Goal: Information Seeking & Learning: Find specific fact

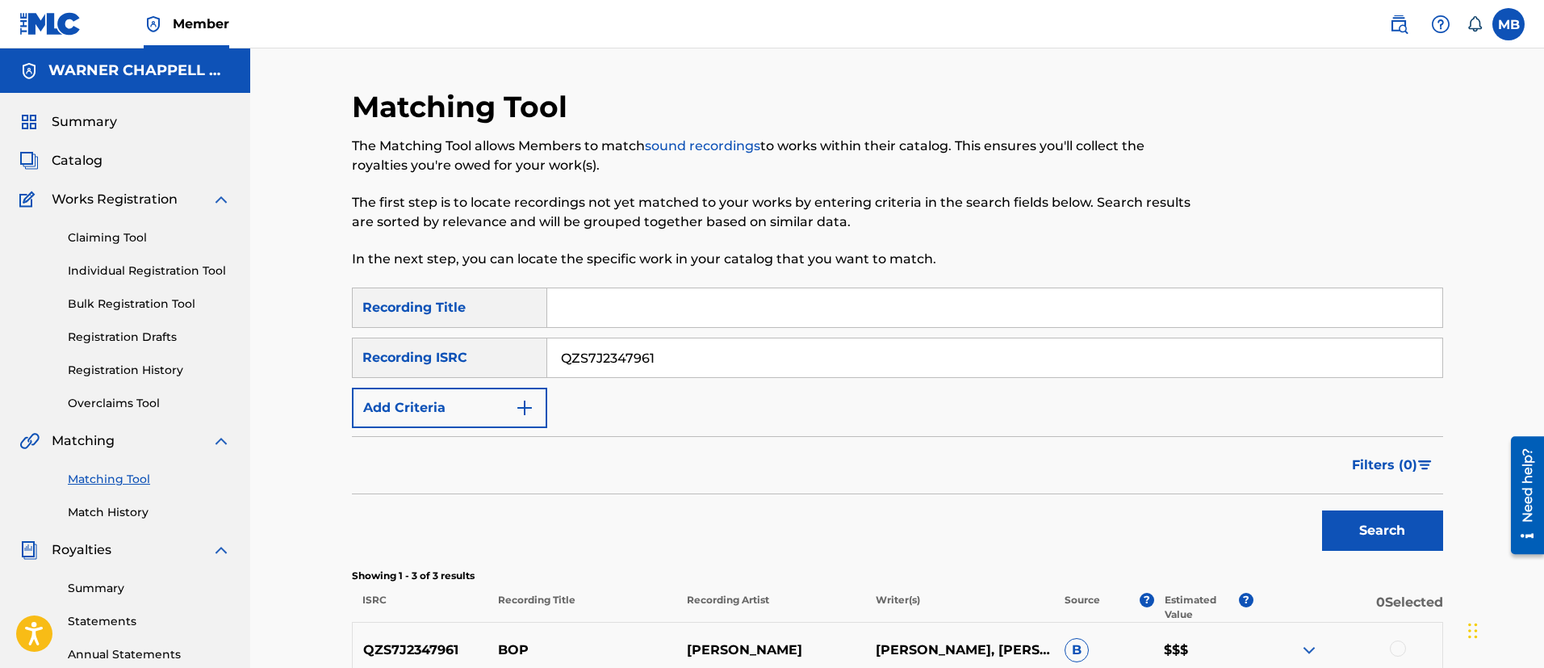
click at [1396, 13] on link at bounding box center [1399, 24] width 32 height 32
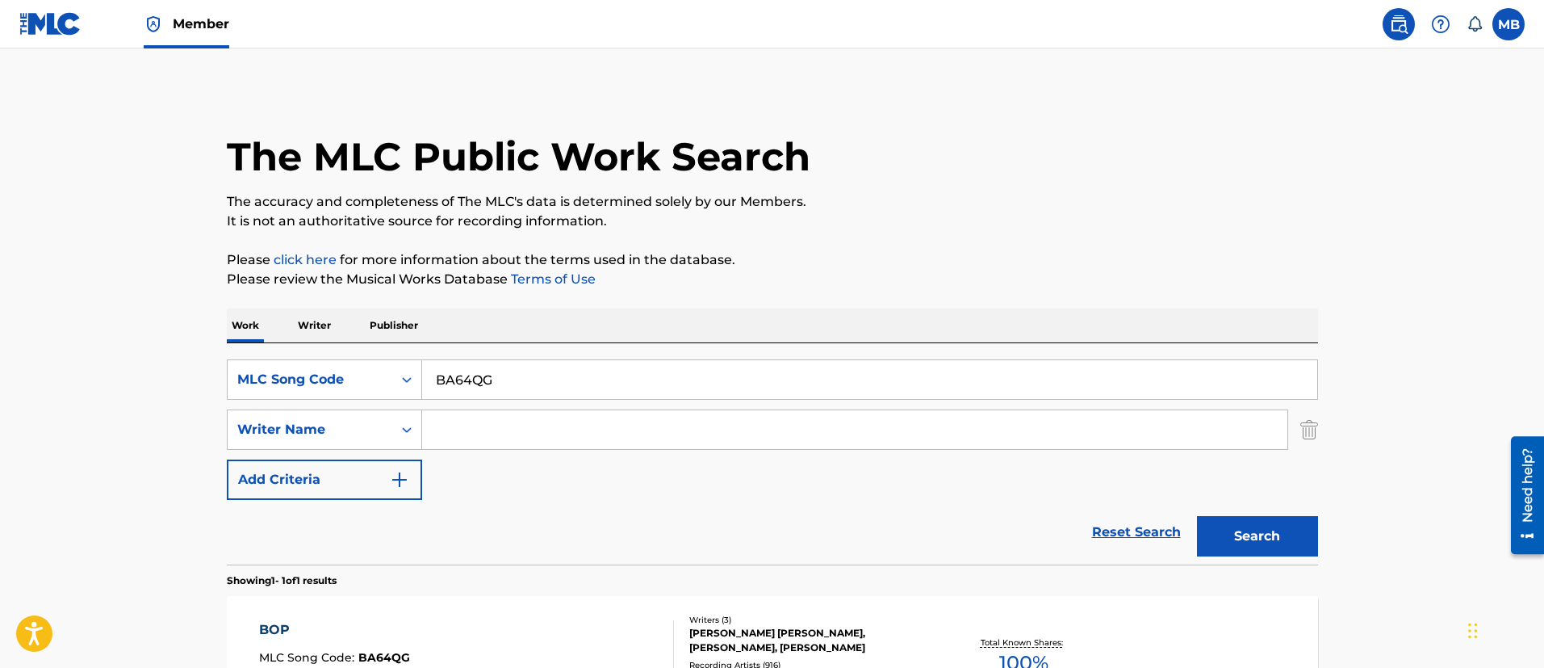
click at [195, 8] on link "Member" at bounding box center [187, 24] width 86 height 48
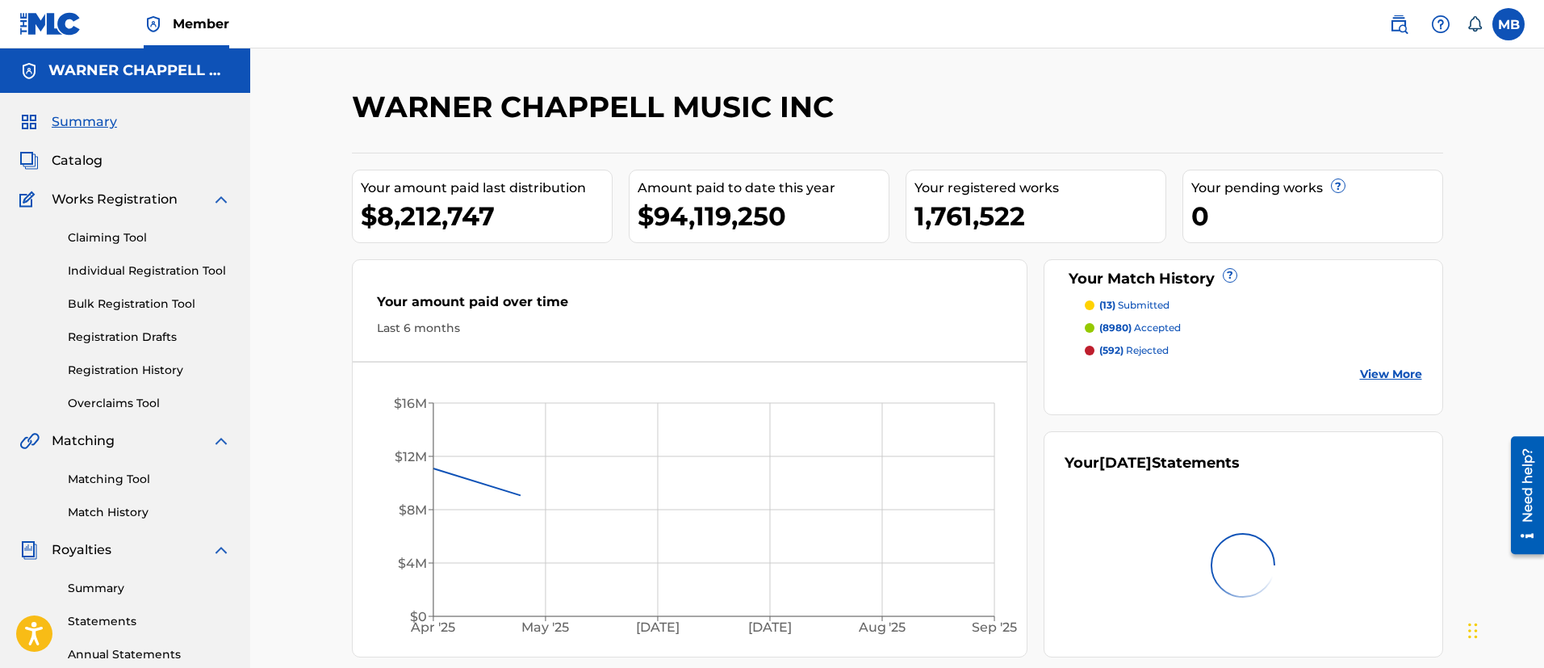
click at [67, 162] on span "Catalog" at bounding box center [77, 160] width 51 height 19
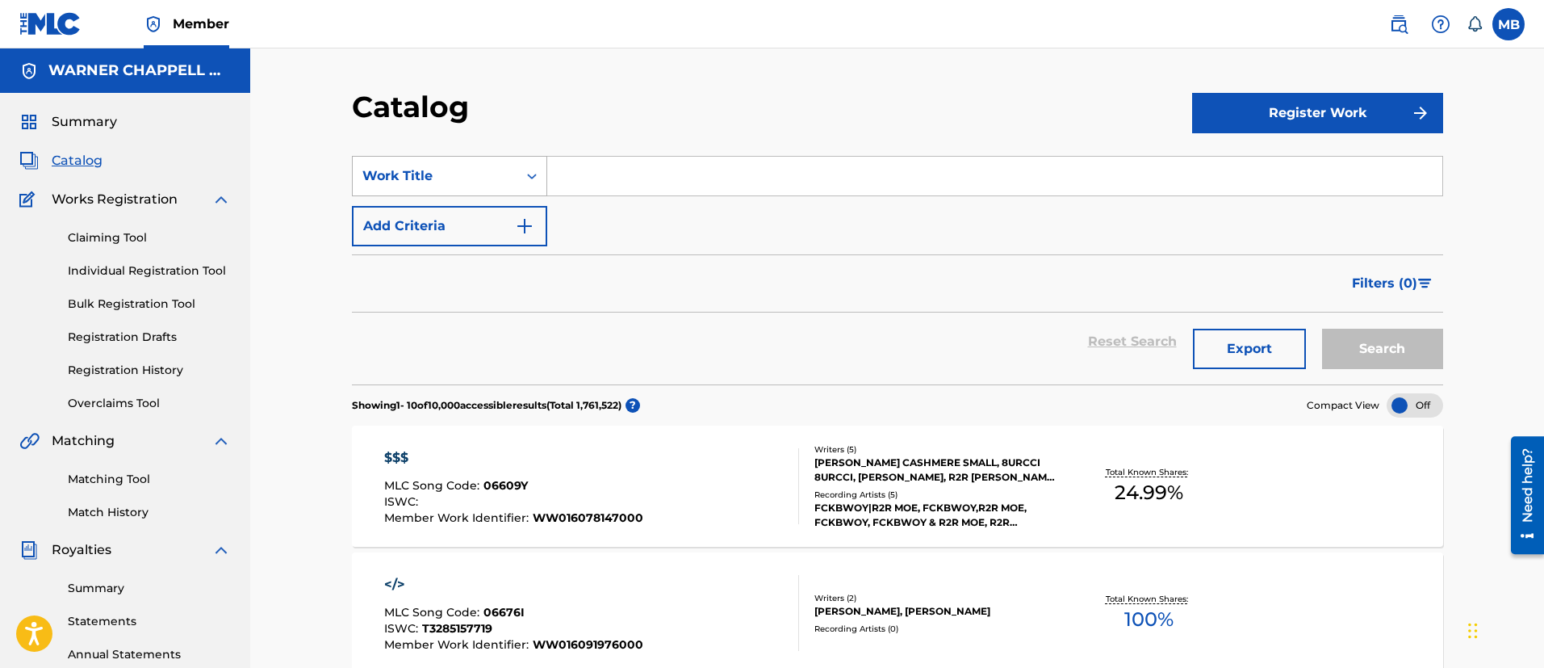
click at [513, 174] on div "Work Title" at bounding box center [435, 176] width 165 height 31
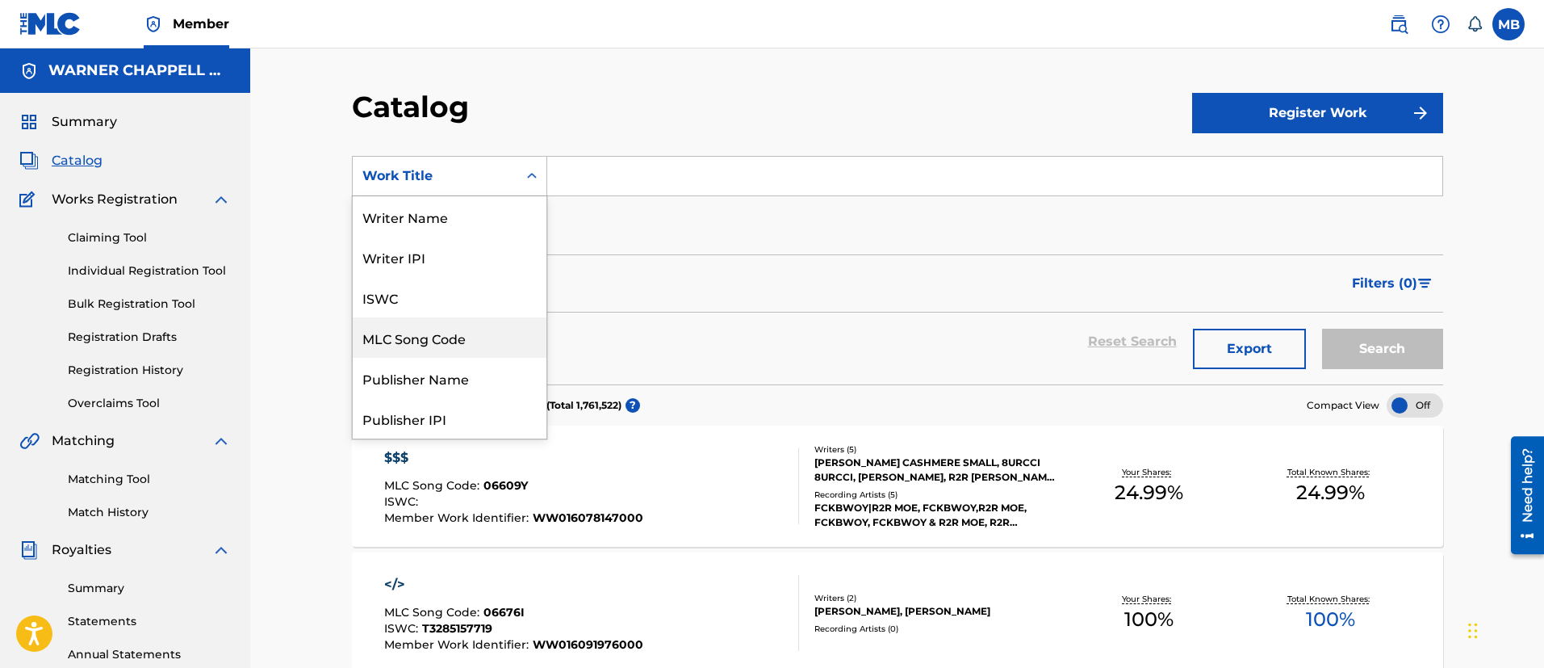
click at [442, 336] on div "MLC Song Code" at bounding box center [450, 337] width 194 height 40
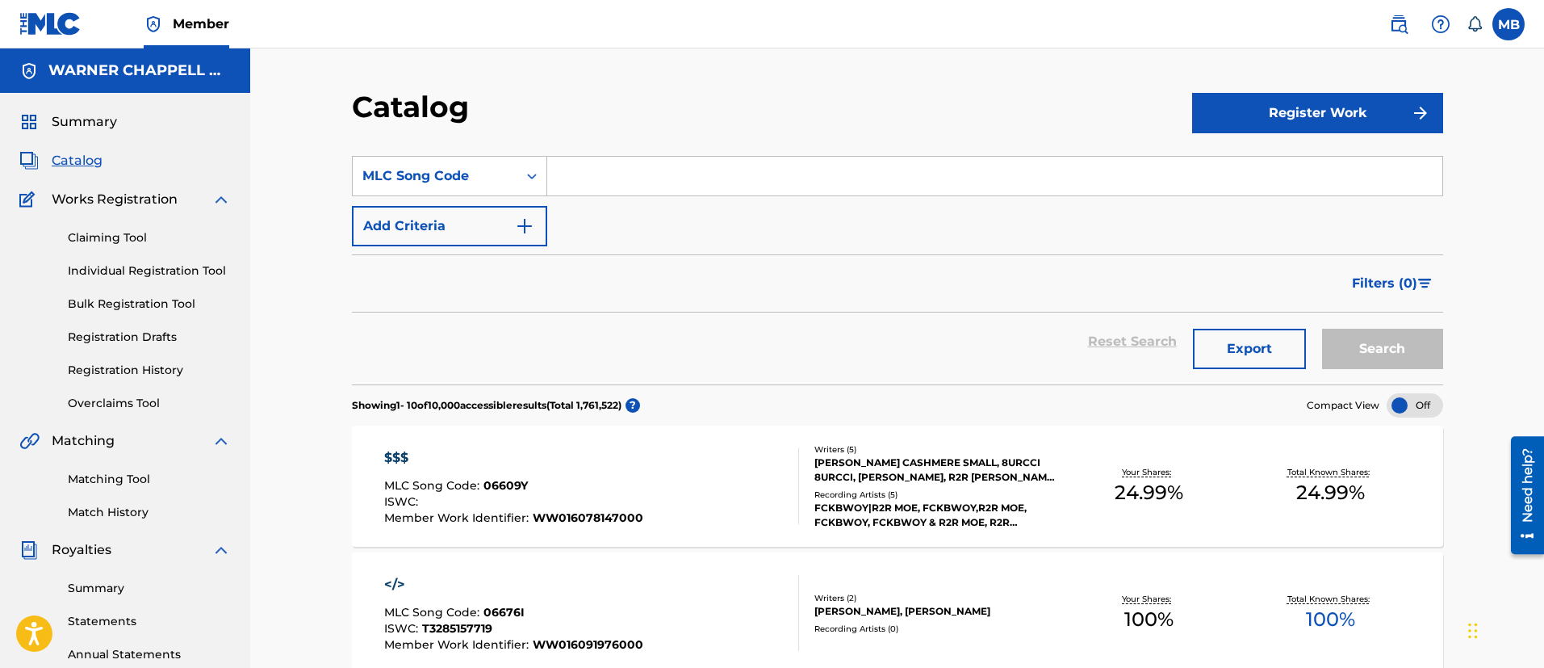
click at [654, 184] on input "Search Form" at bounding box center [994, 176] width 895 height 39
paste input "TC8VZT"
click at [1322, 329] on button "Search" at bounding box center [1382, 349] width 121 height 40
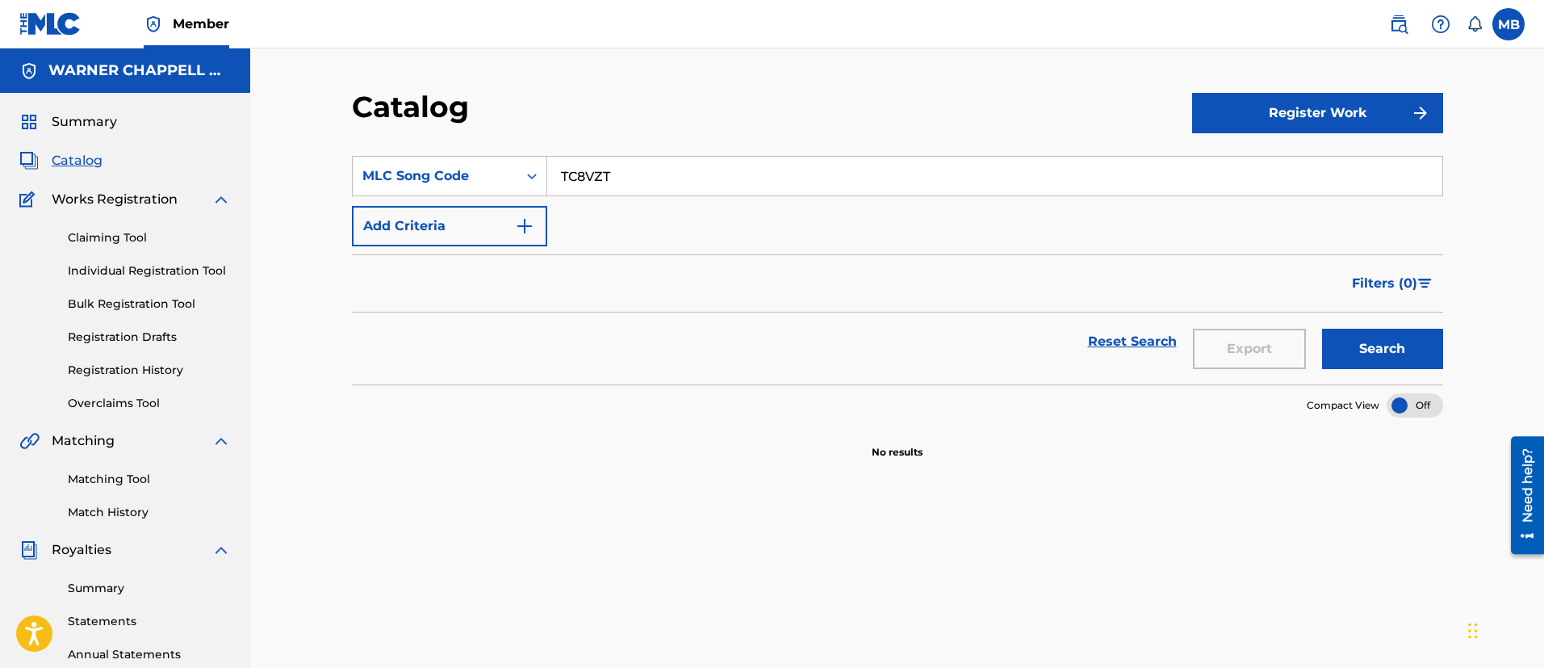
drag, startPoint x: 636, startPoint y: 178, endPoint x: 197, endPoint y: 124, distance: 442.4
click at [239, 148] on main "[PERSON_NAME] MUSIC INC Summary Catalog Works Registration Claiming Tool Indivi…" at bounding box center [772, 485] width 1544 height 875
paste input "E01CZ"
type input "TE01CZ"
click at [1322, 329] on button "Search" at bounding box center [1382, 349] width 121 height 40
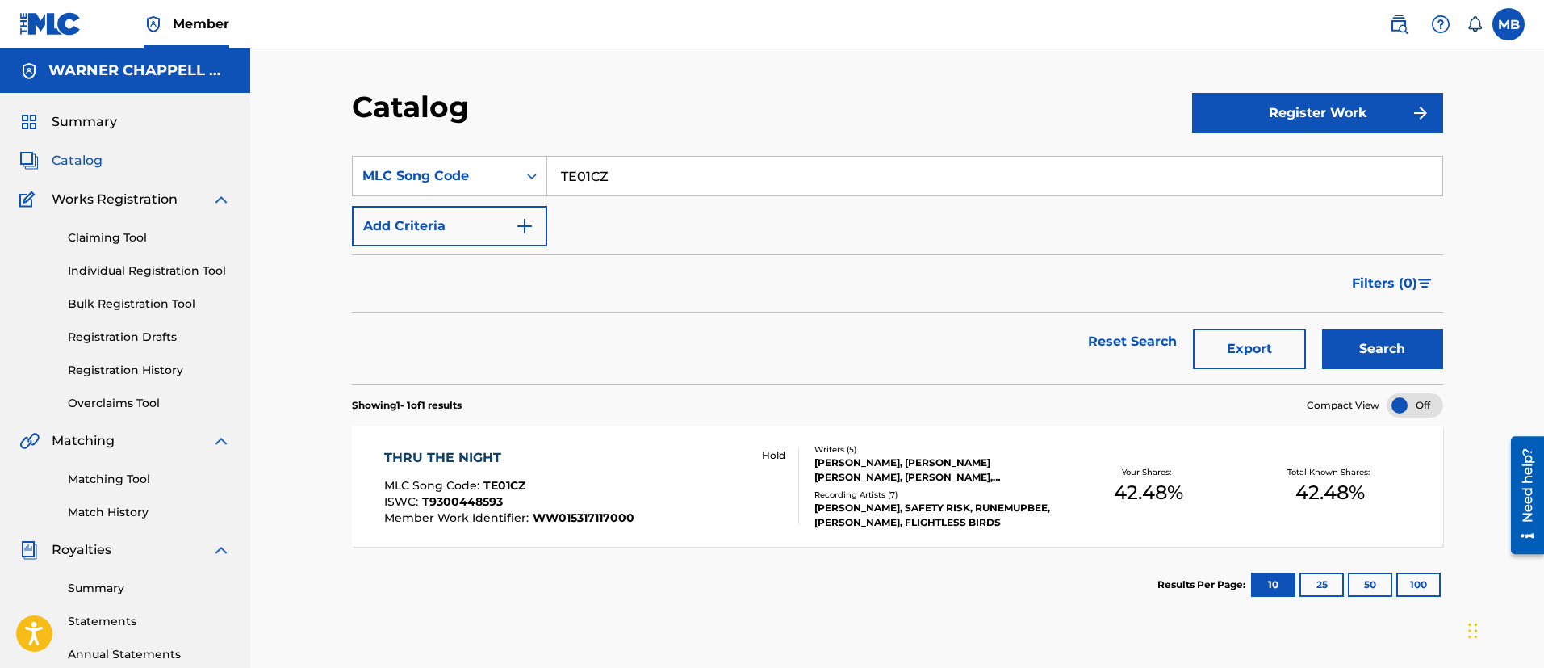
click at [647, 475] on div "THRU THE NIGHT MLC Song Code : TE01CZ ISWC : T9300448593 Member Work Identifier…" at bounding box center [591, 486] width 415 height 76
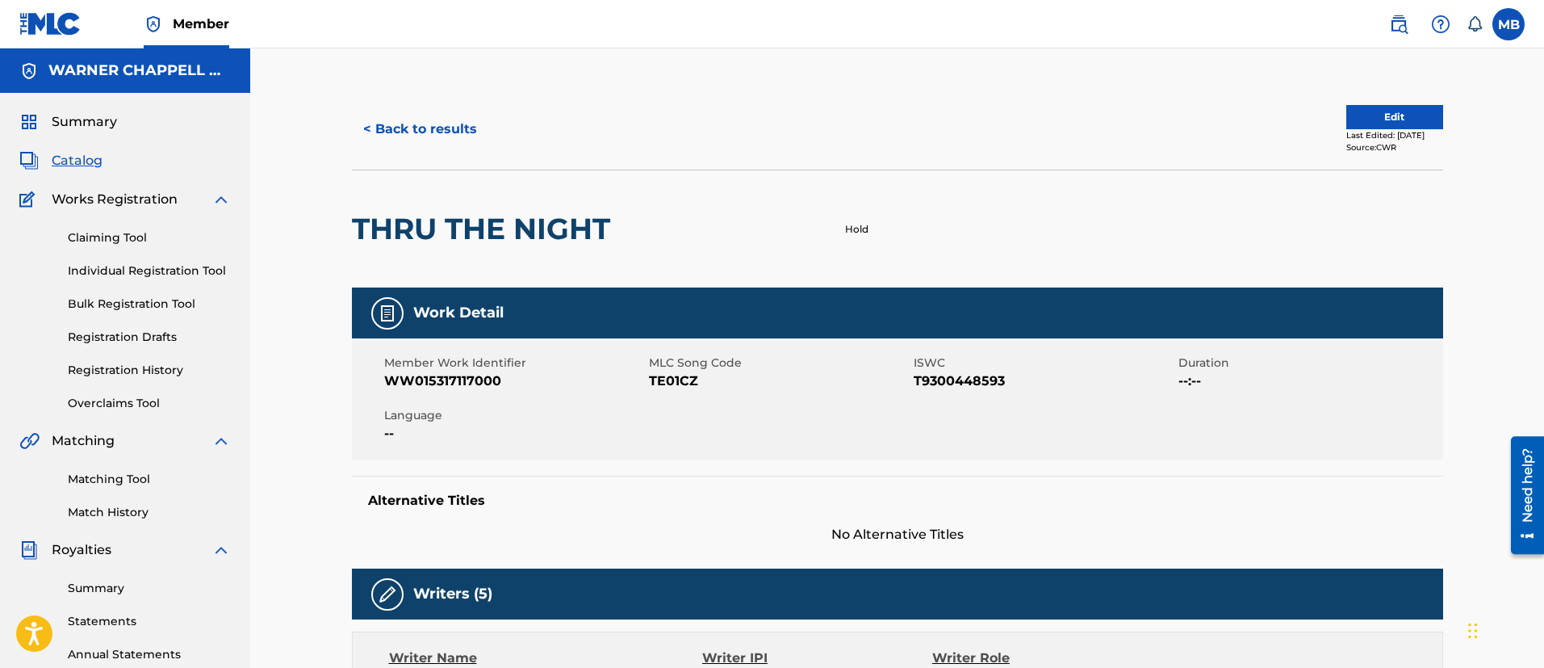
click at [465, 378] on span "WW015317117000" at bounding box center [514, 380] width 261 height 19
copy span "WW015317117000"
click at [1395, 20] on img at bounding box center [1398, 24] width 19 height 19
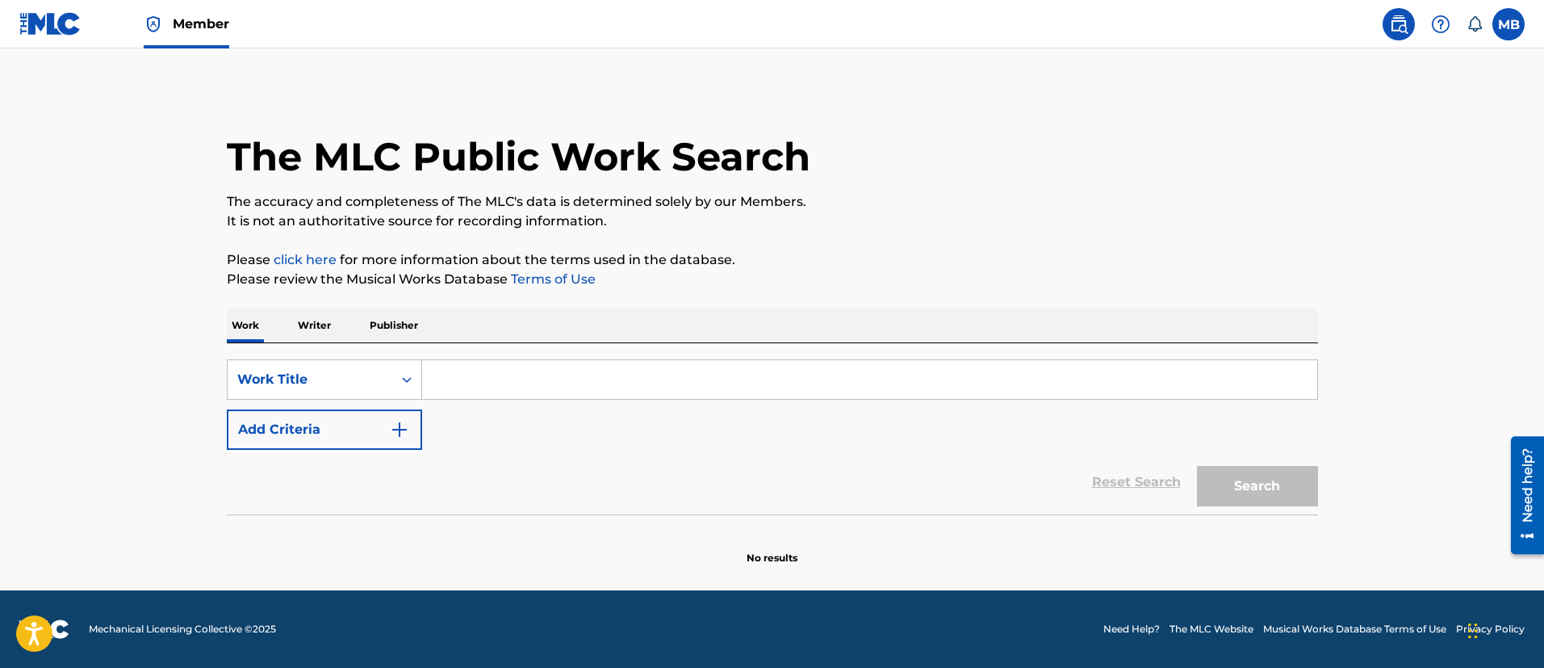
click at [505, 396] on input "Search Form" at bounding box center [869, 379] width 895 height 39
paste input "Welcome to Forever"
type input "Welcome to Forever"
click at [355, 423] on button "Add Criteria" at bounding box center [324, 429] width 195 height 40
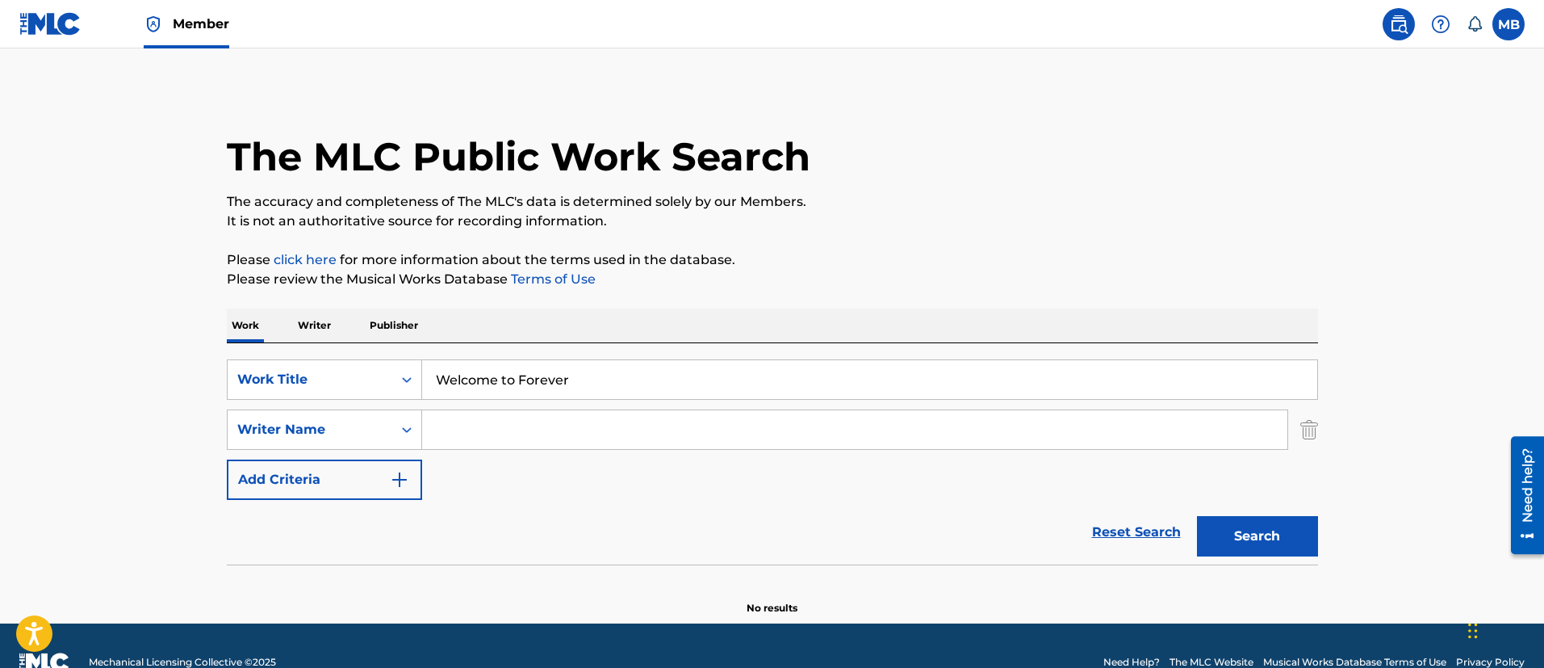
click at [565, 439] on input "Search Form" at bounding box center [854, 429] width 865 height 39
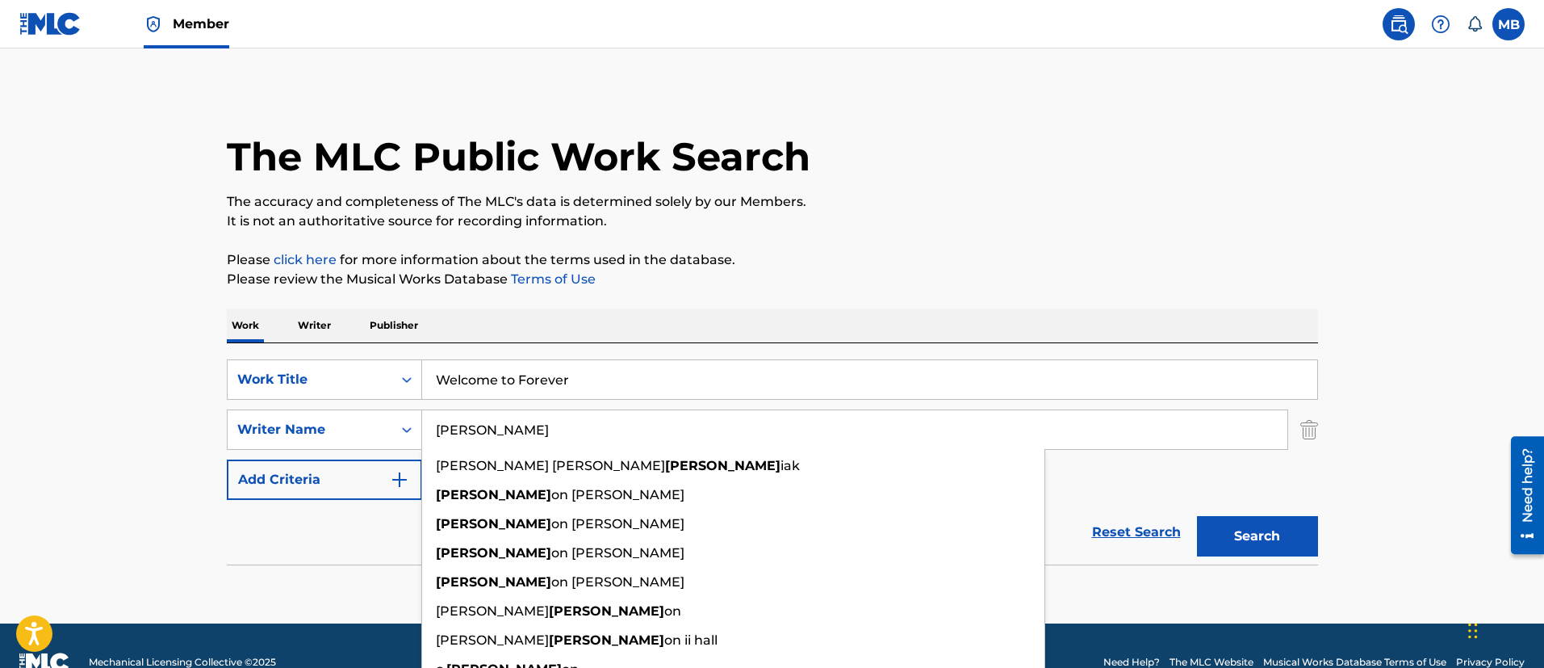
click at [1197, 516] on button "Search" at bounding box center [1257, 536] width 121 height 40
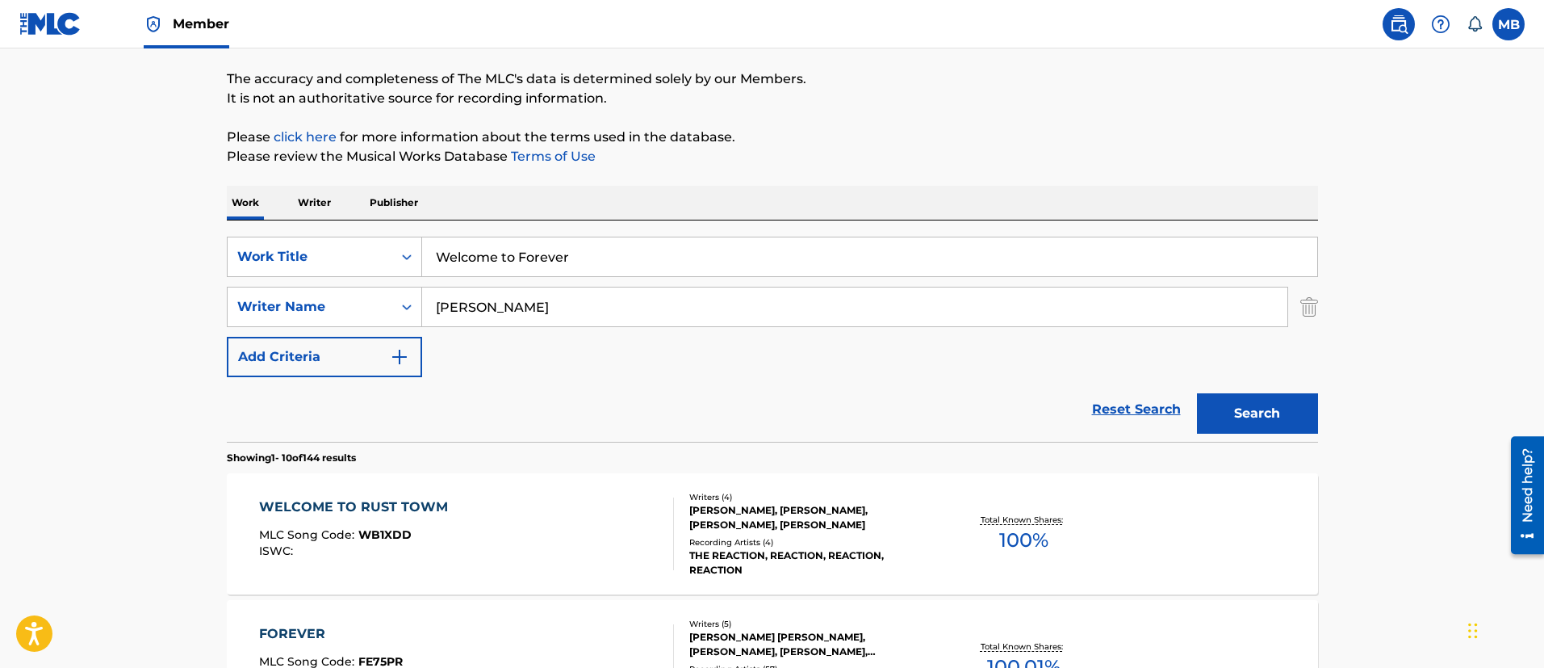
scroll to position [121, 0]
drag, startPoint x: 536, startPoint y: 297, endPoint x: 274, endPoint y: 308, distance: 262.6
click at [277, 309] on div "SearchWithCriteriae1da109d-bf10-46f4-bc41-6b90aef54404 Writer Name [PERSON_NAME]" at bounding box center [772, 308] width 1091 height 40
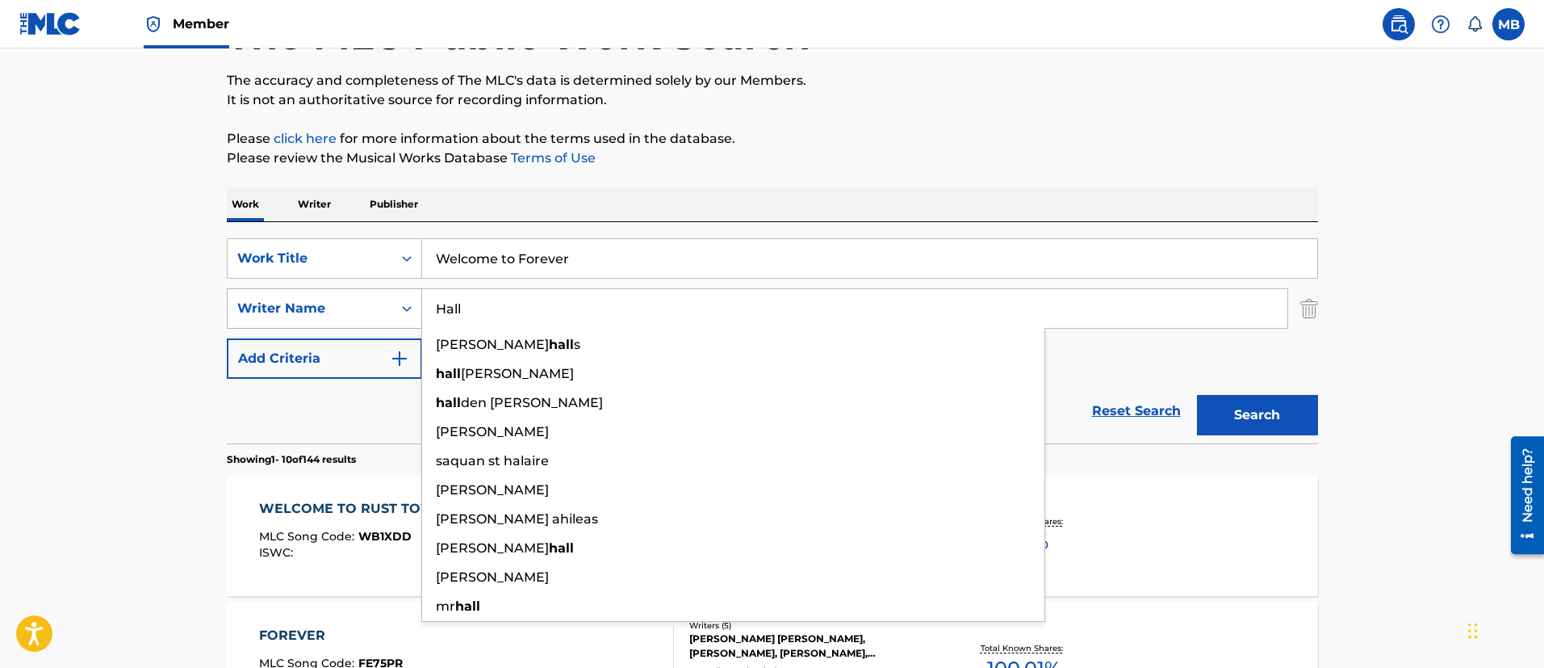
type input "Hall"
click at [1197, 395] on button "Search" at bounding box center [1257, 415] width 121 height 40
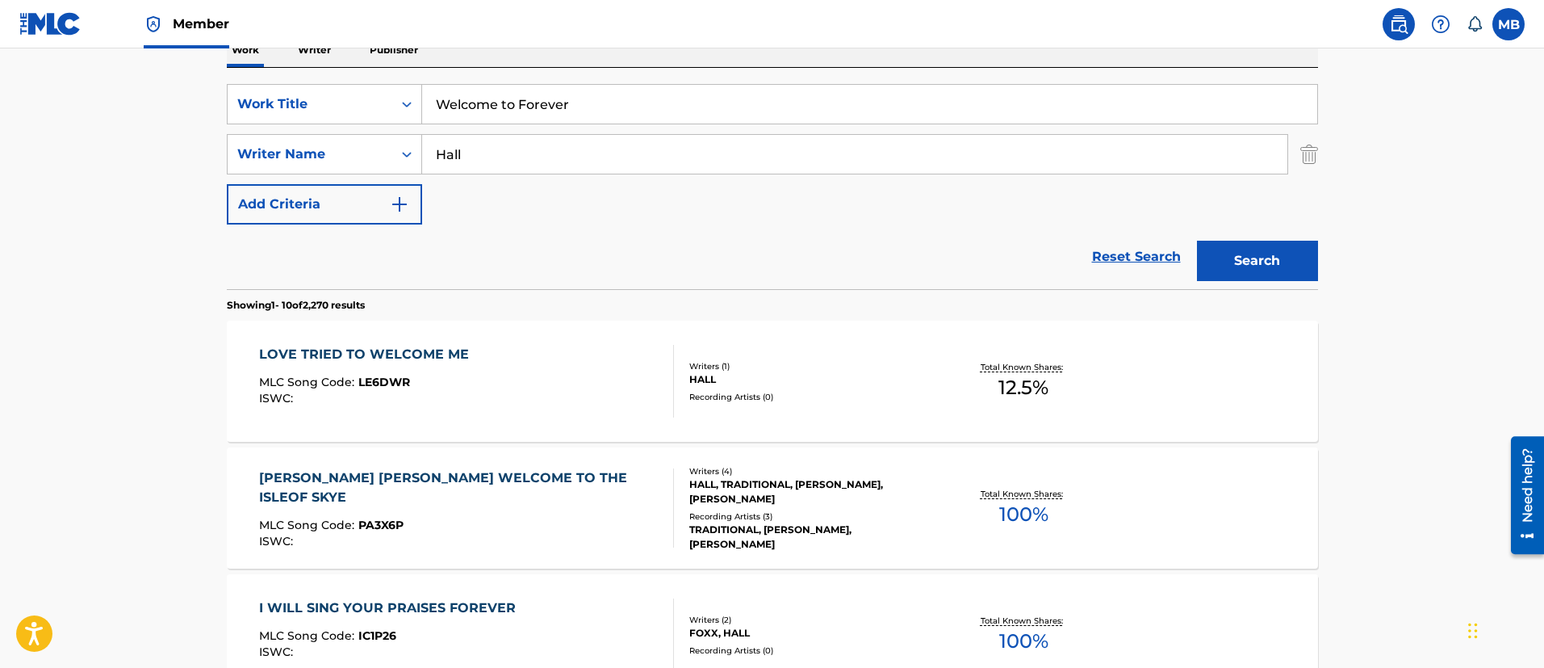
scroll to position [242, 0]
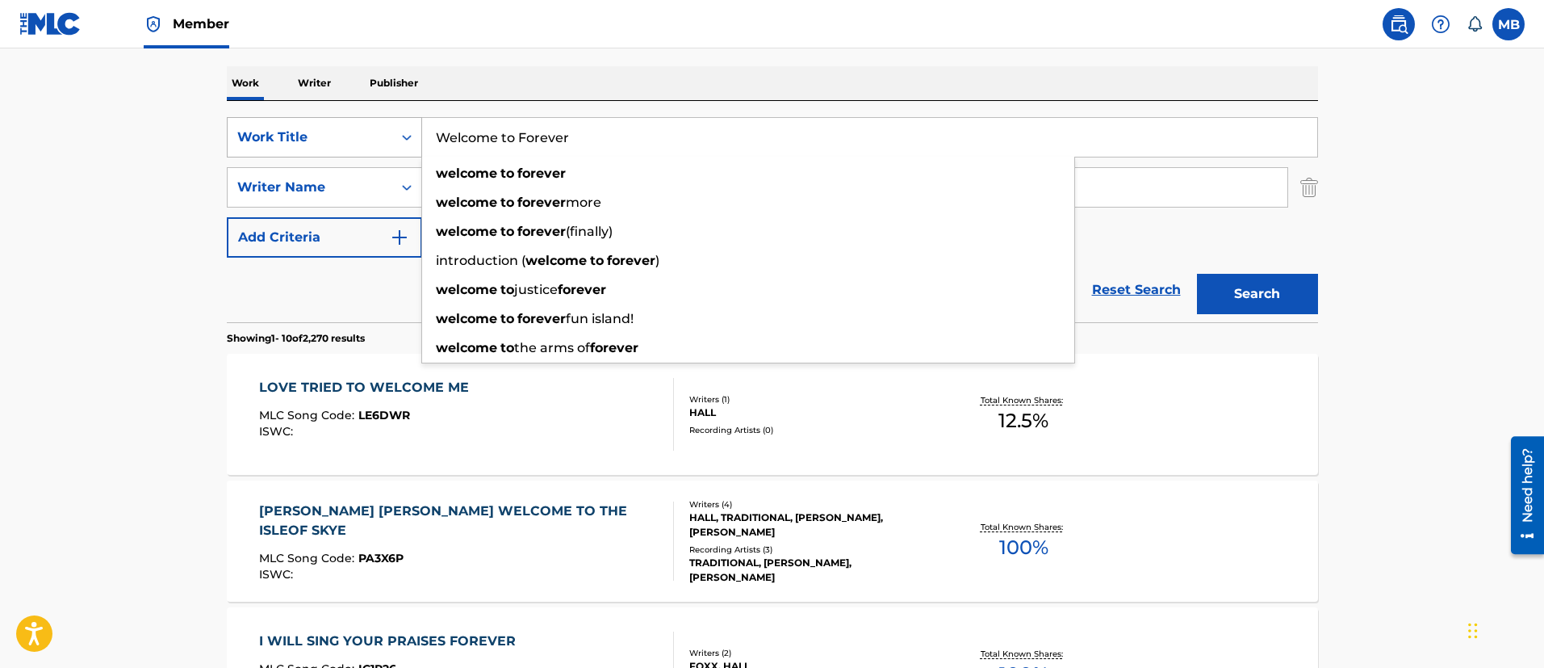
drag, startPoint x: 550, startPoint y: 142, endPoint x: 282, endPoint y: 131, distance: 268.2
click at [300, 136] on div "SearchWithCriteria5819720b-7d16-4d5c-99fc-86773b04c4d0 Work Title Welcome to Fo…" at bounding box center [772, 137] width 1091 height 40
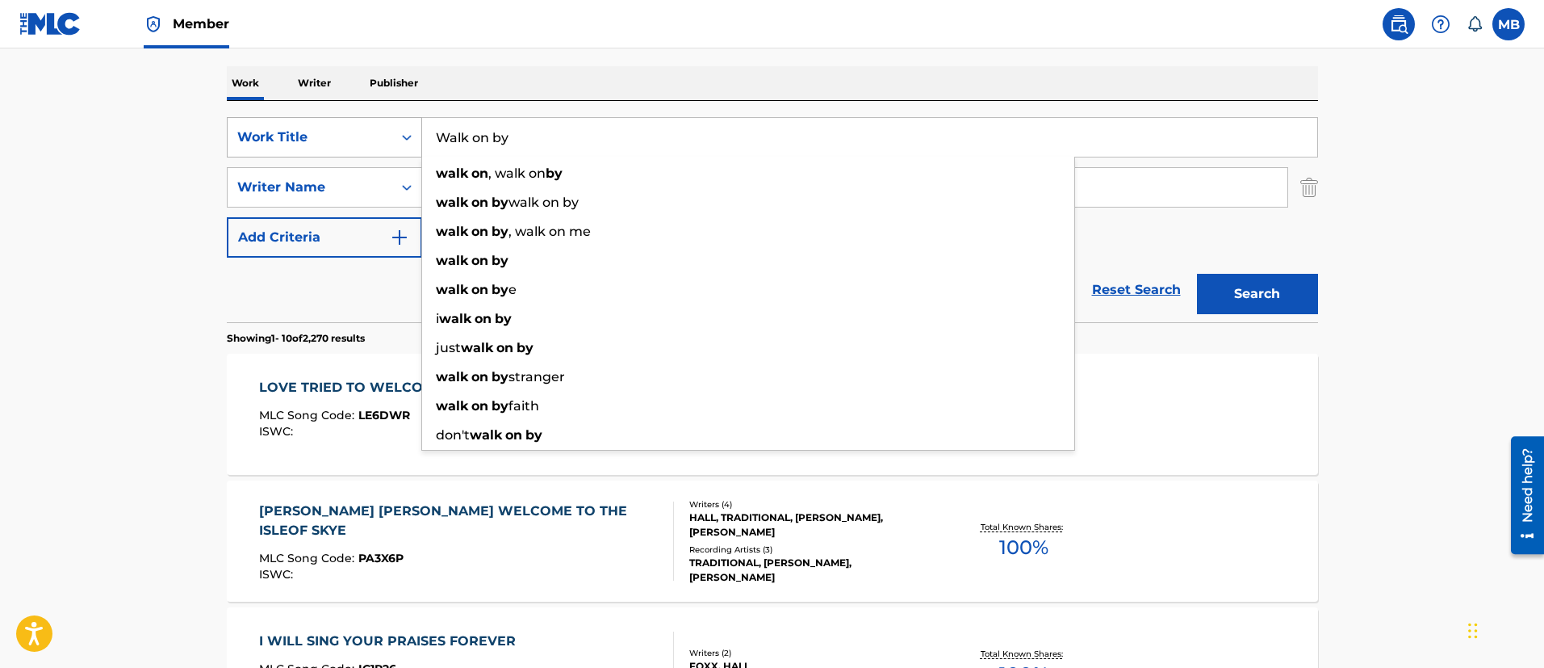
type input "Walk on by"
click at [1197, 274] on button "Search" at bounding box center [1257, 294] width 121 height 40
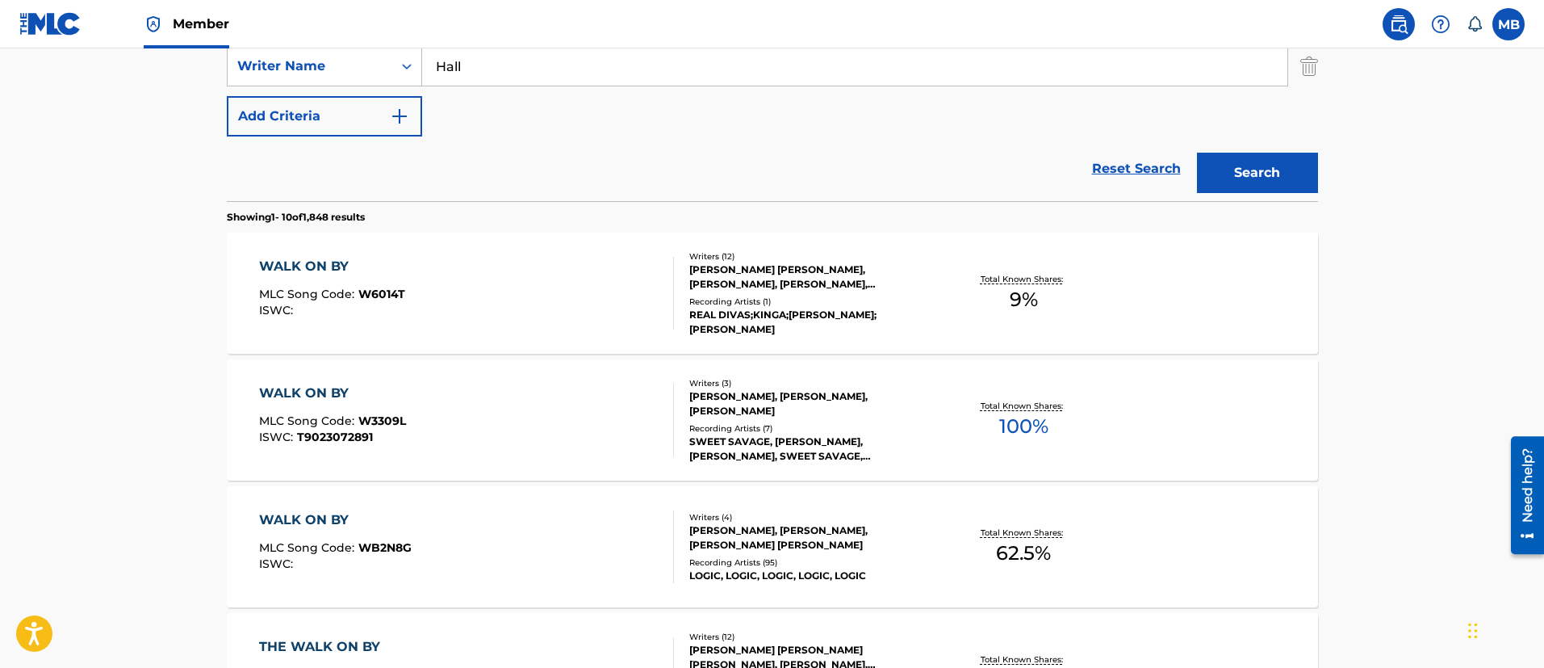
scroll to position [484, 0]
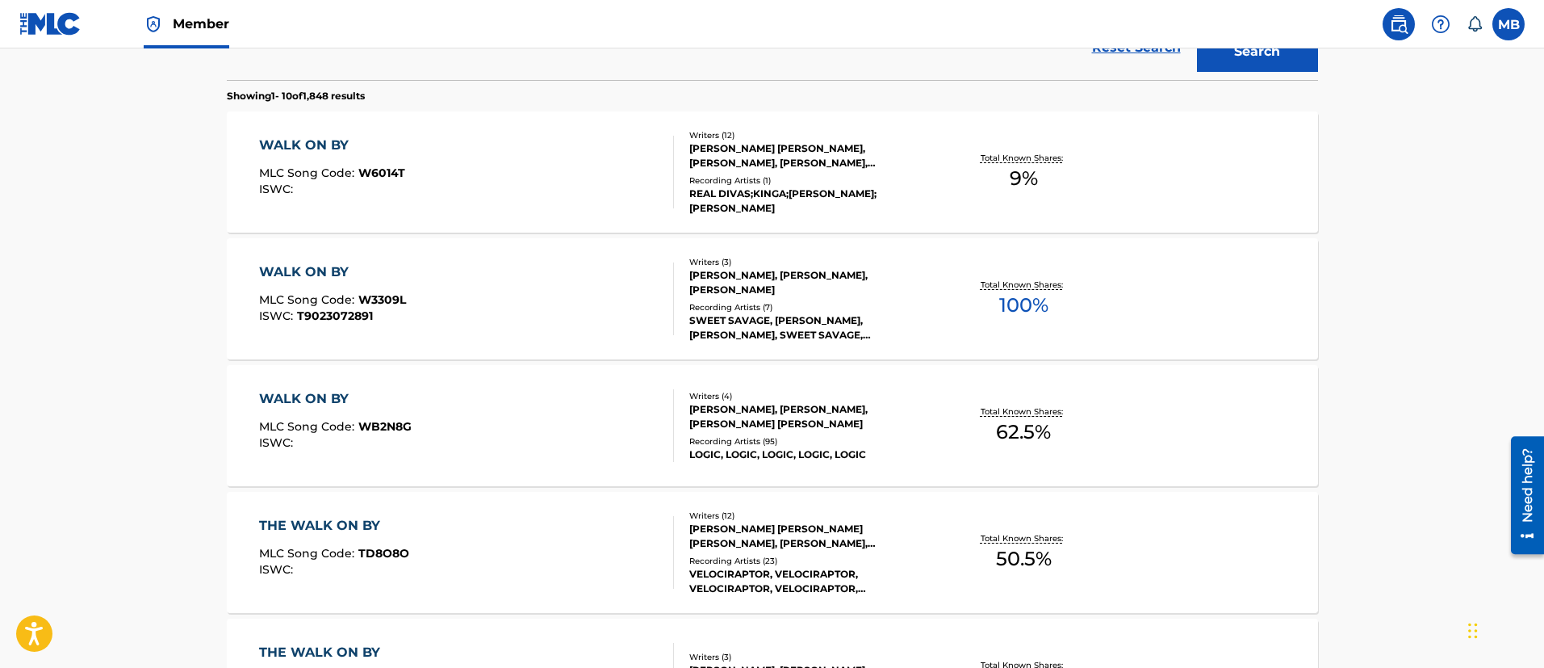
click at [503, 411] on div "WALK ON BY MLC Song Code : WB2N8G ISWC :" at bounding box center [466, 425] width 415 height 73
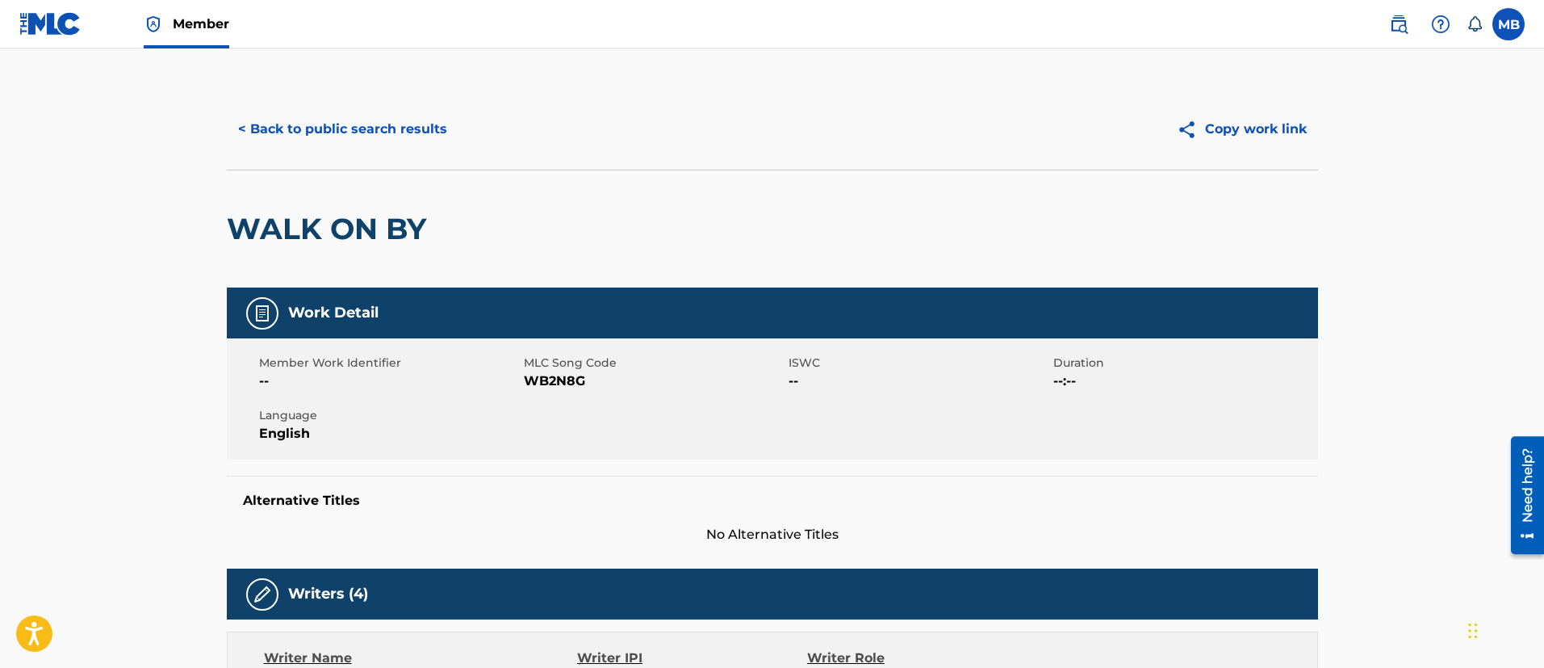
click at [384, 129] on button "< Back to public search results" at bounding box center [343, 129] width 232 height 40
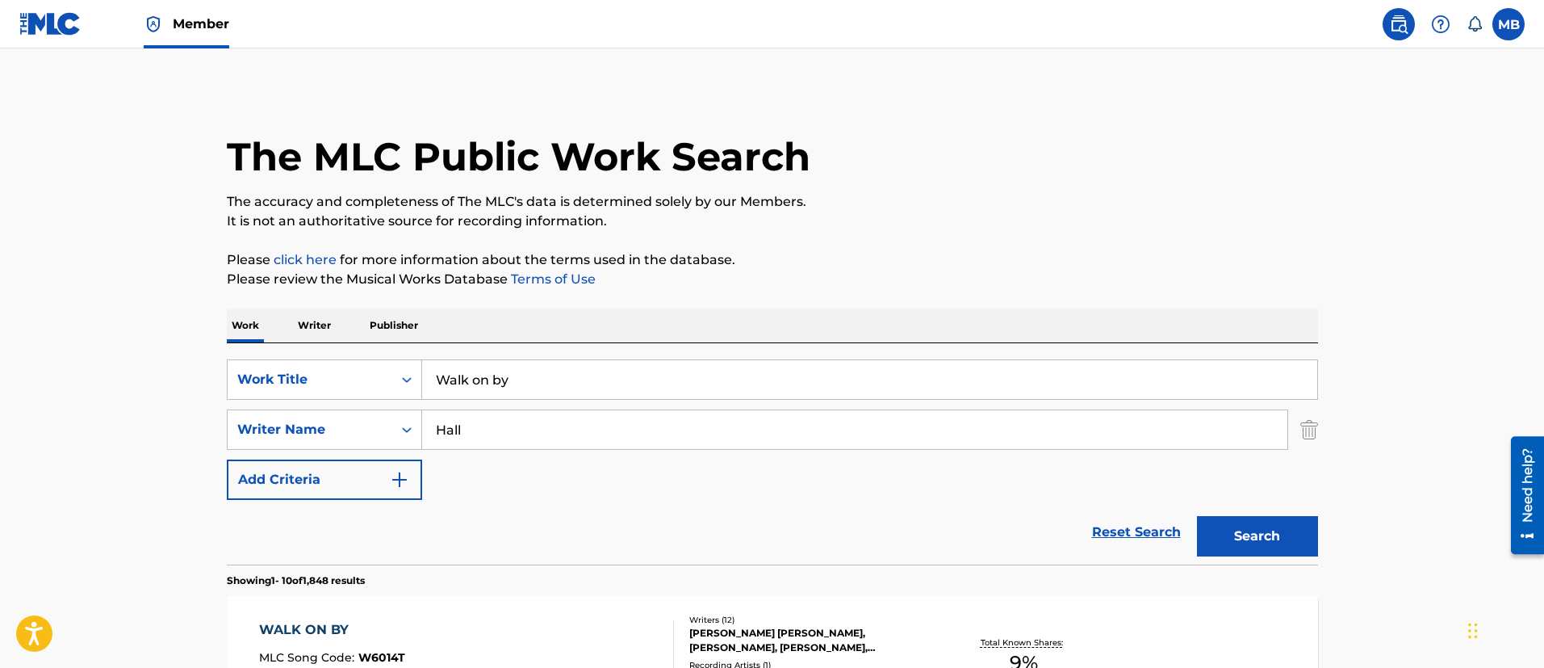
drag, startPoint x: 361, startPoint y: 375, endPoint x: 141, endPoint y: 353, distance: 220.7
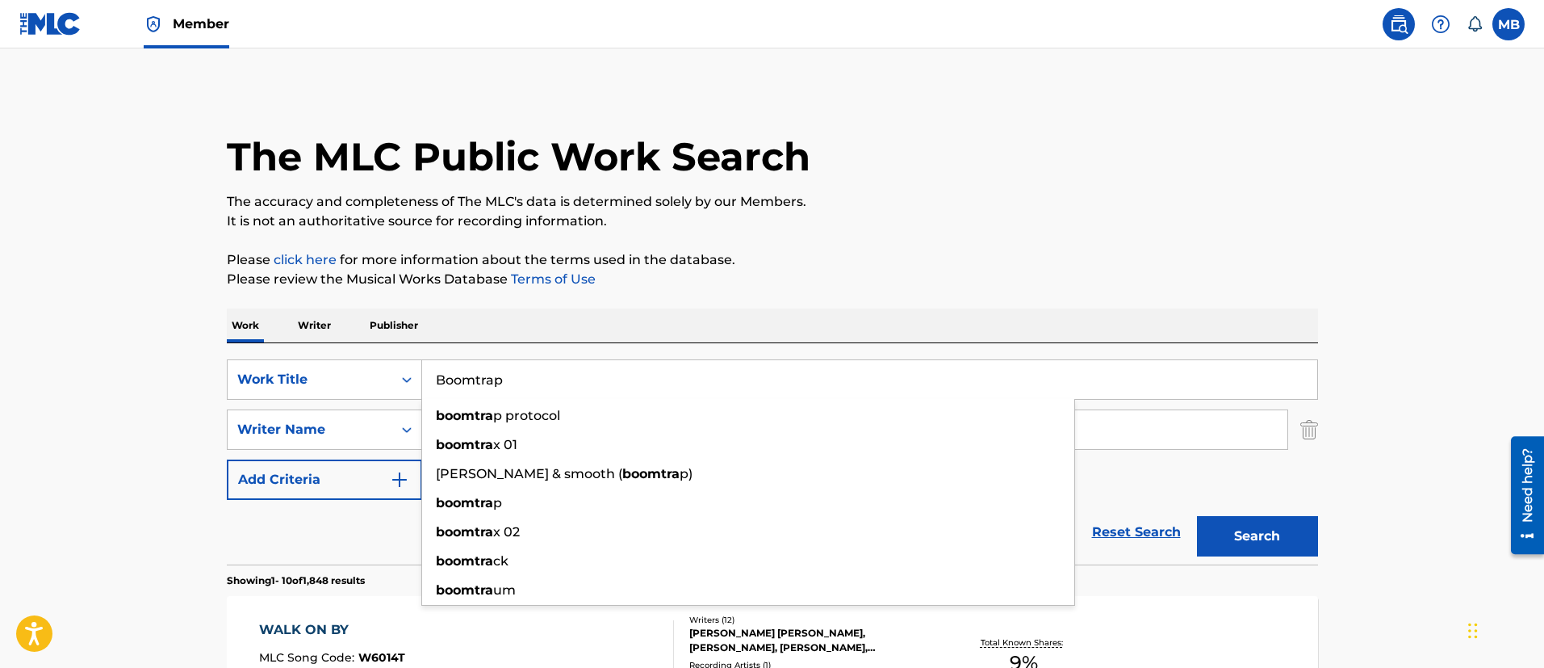
type input "Boomtrap"
click at [1197, 516] on button "Search" at bounding box center [1257, 536] width 121 height 40
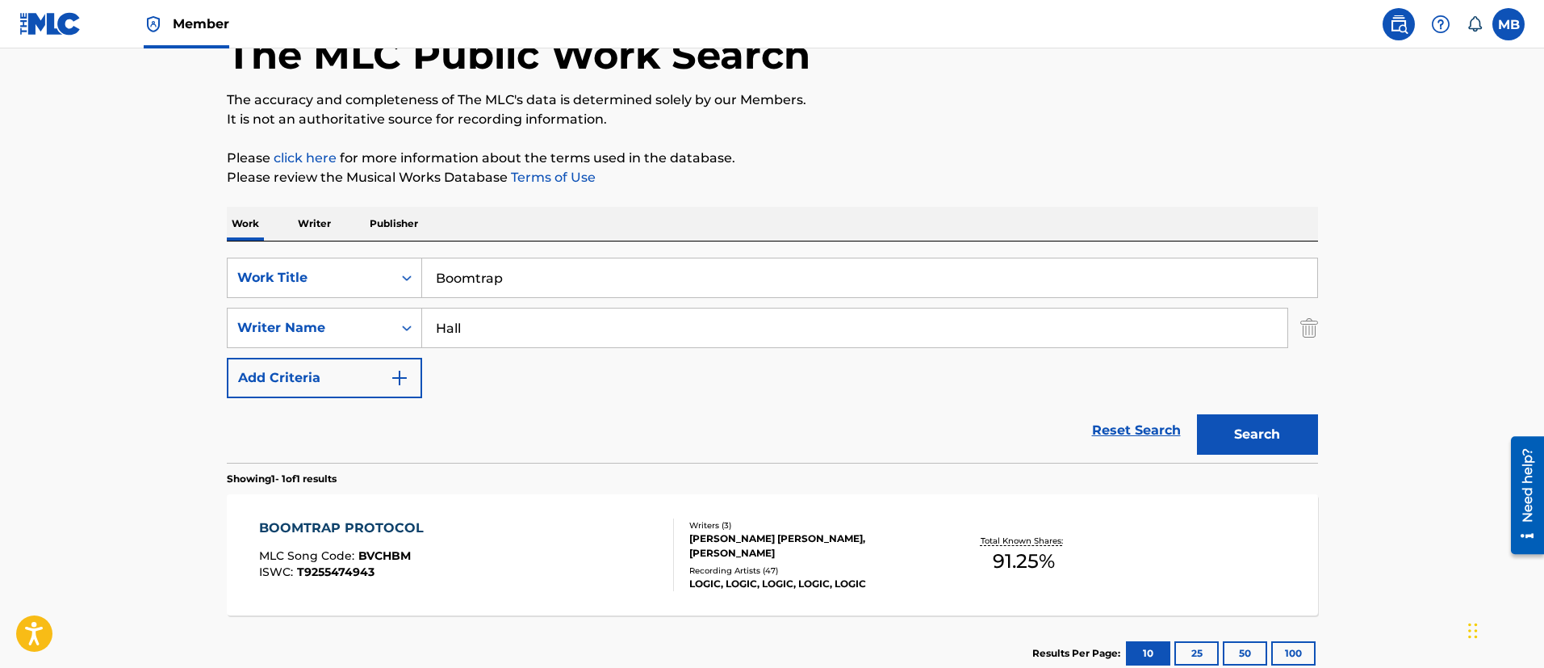
scroll to position [211, 0]
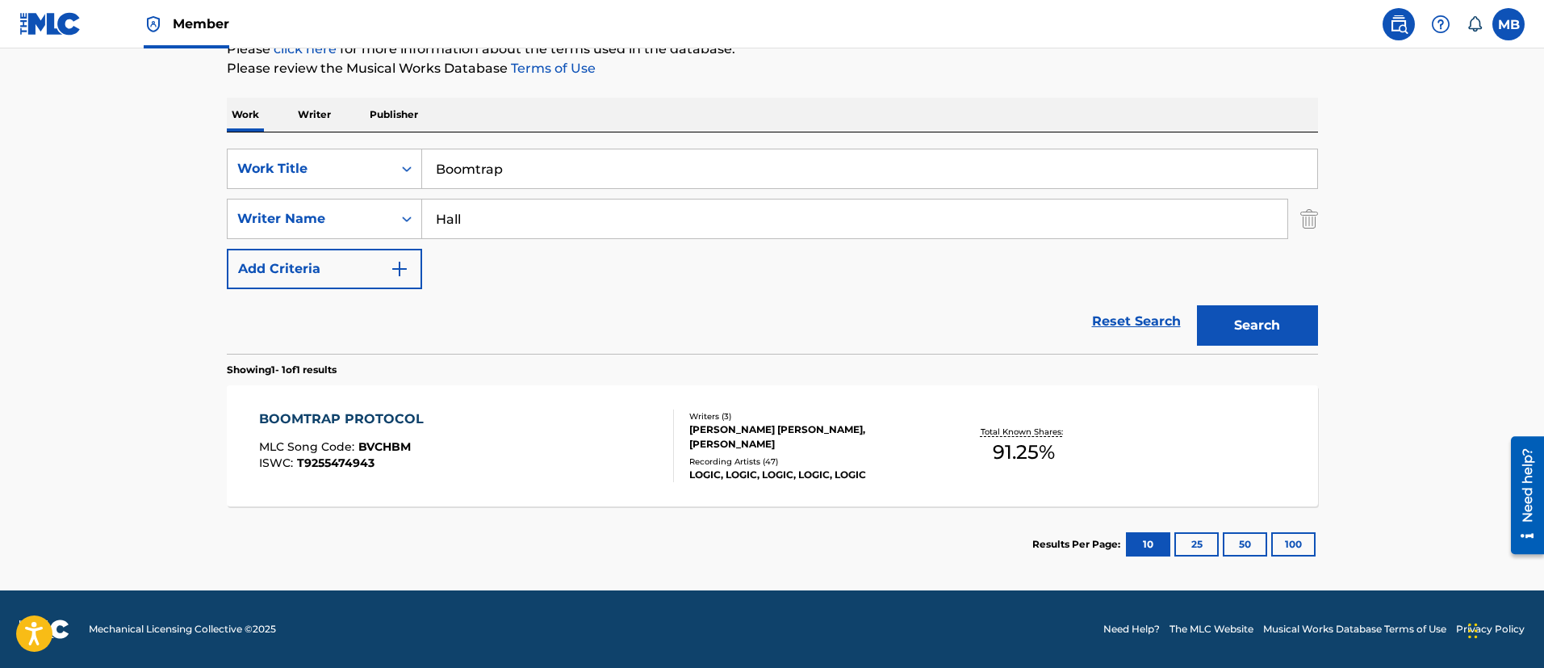
click at [514, 432] on div "BOOMTRAP PROTOCOL MLC Song Code : BVCHBM ISWC : T9255474943" at bounding box center [466, 445] width 415 height 73
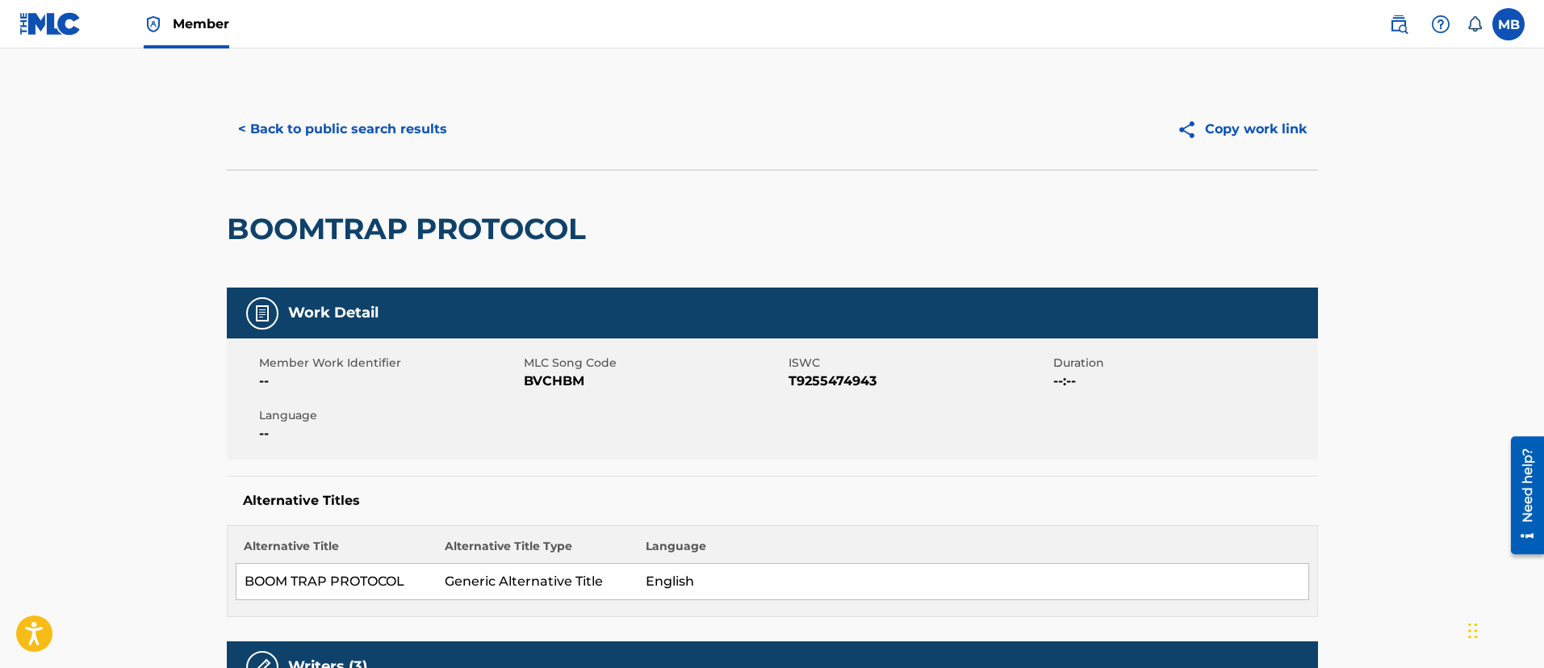
click at [392, 134] on button "< Back to public search results" at bounding box center [343, 129] width 232 height 40
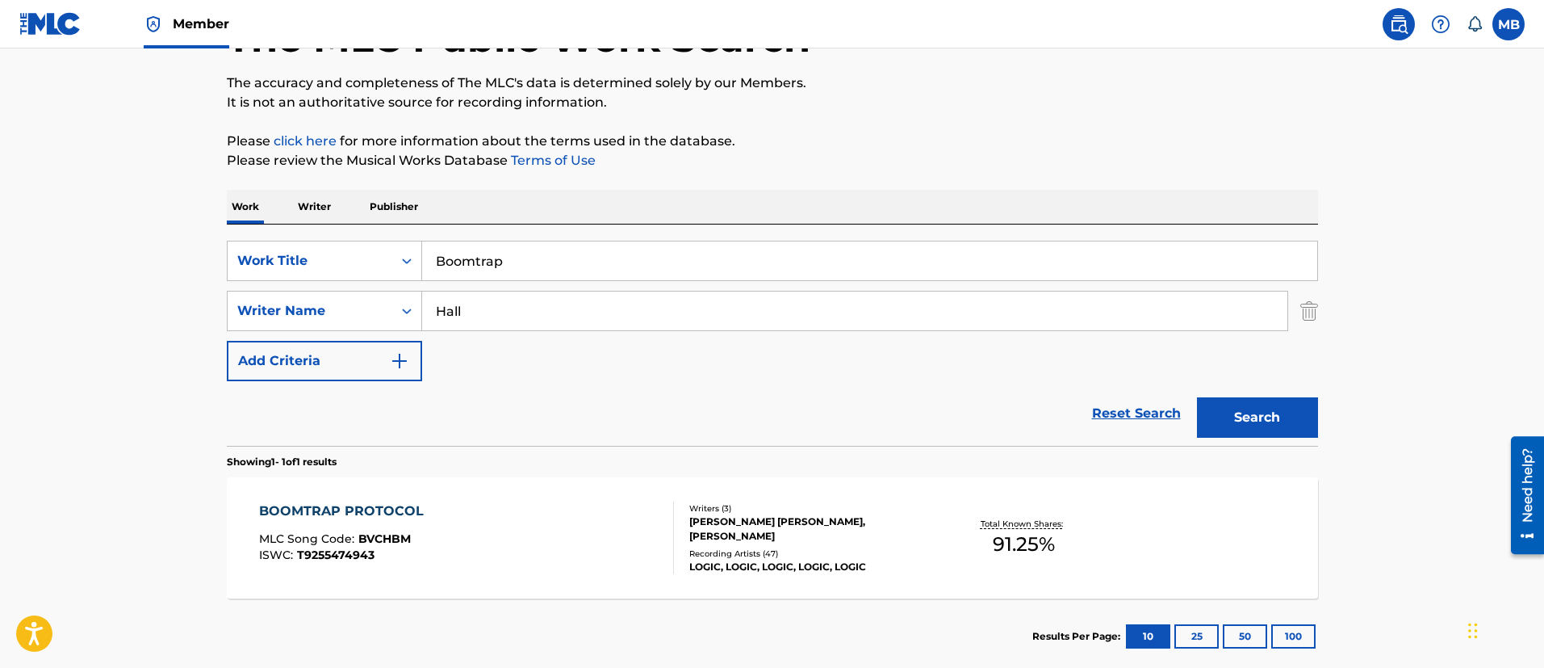
drag, startPoint x: 568, startPoint y: 253, endPoint x: 153, endPoint y: 189, distance: 419.9
click at [211, 215] on div "The MLC Public Work Search The accuracy and completeness of The MLC's data is d…" at bounding box center [772, 322] width 1130 height 704
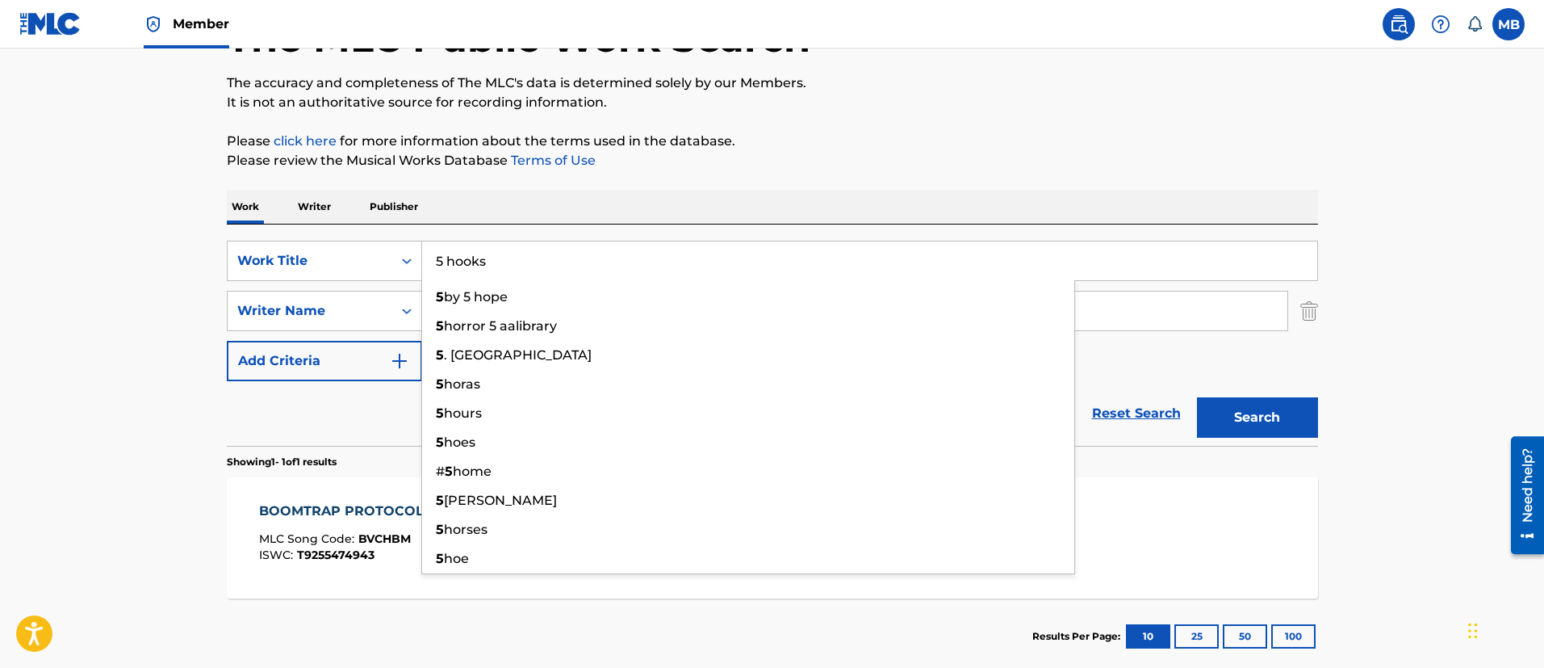
type input "5 hooks"
click at [1197, 397] on button "Search" at bounding box center [1257, 417] width 121 height 40
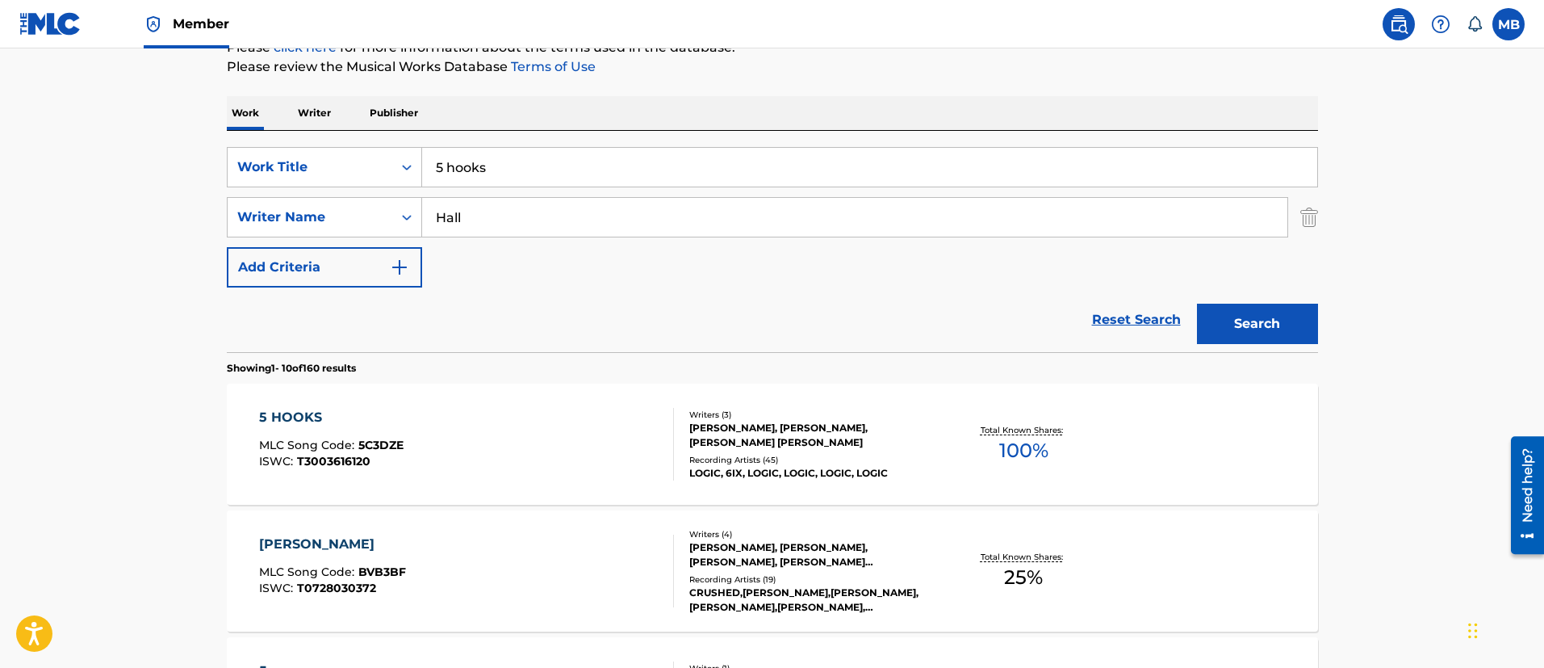
scroll to position [361, 0]
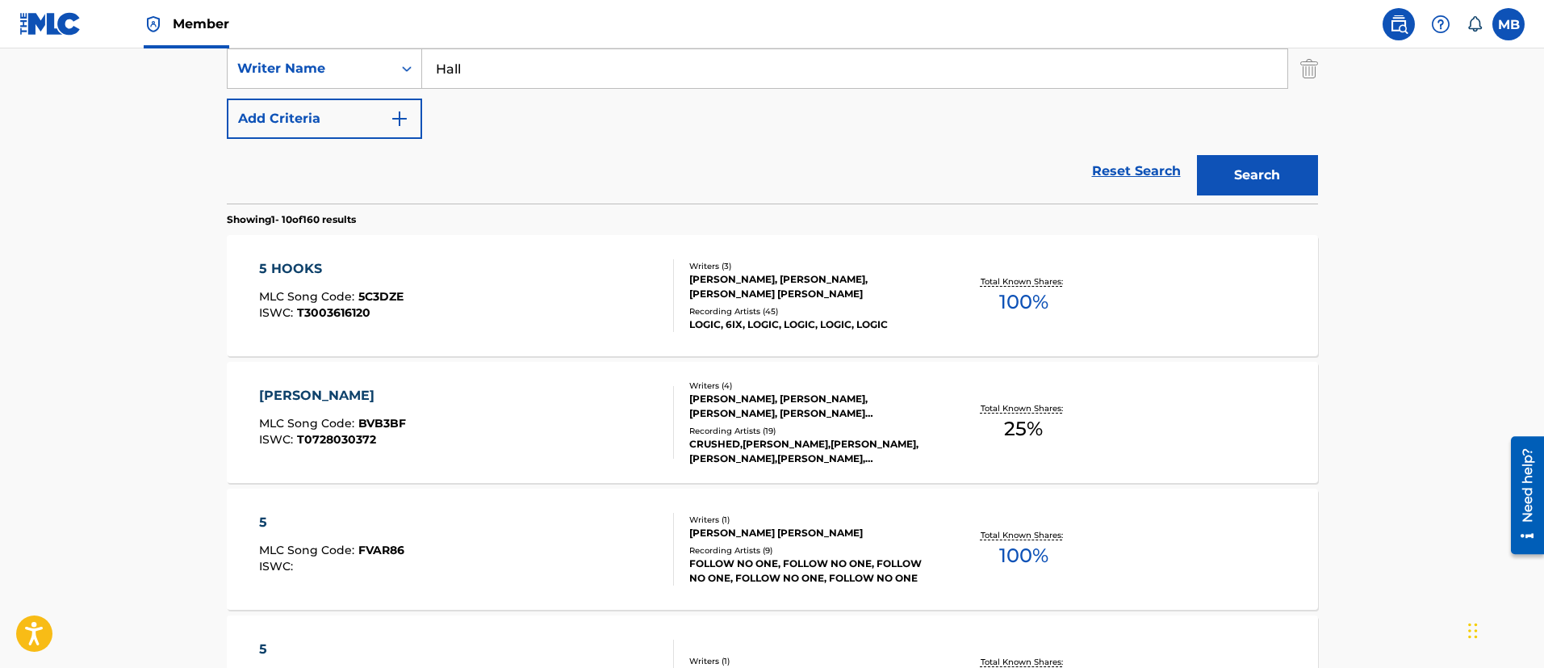
click at [483, 276] on div "5 HOOKS MLC Song Code : 5C3DZE ISWC : T3003616120" at bounding box center [466, 295] width 415 height 73
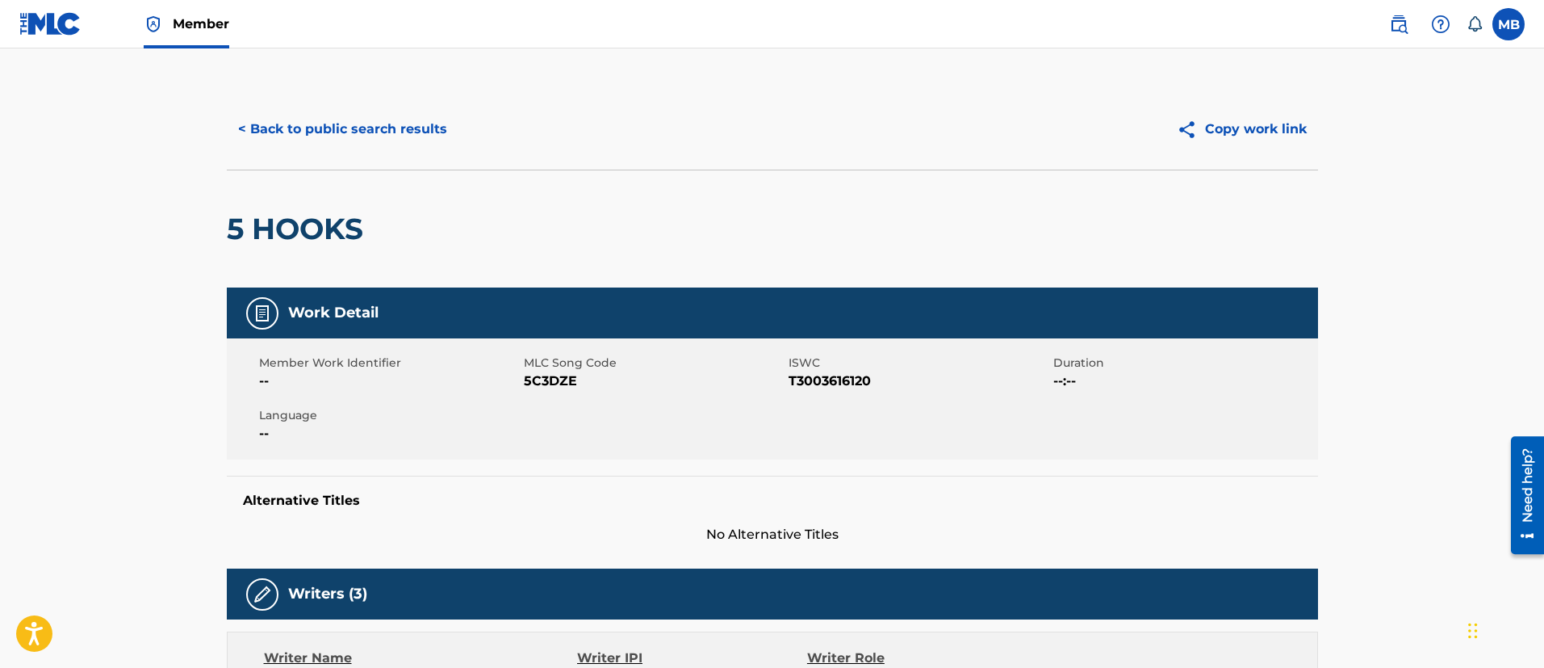
click at [374, 141] on button "< Back to public search results" at bounding box center [343, 129] width 232 height 40
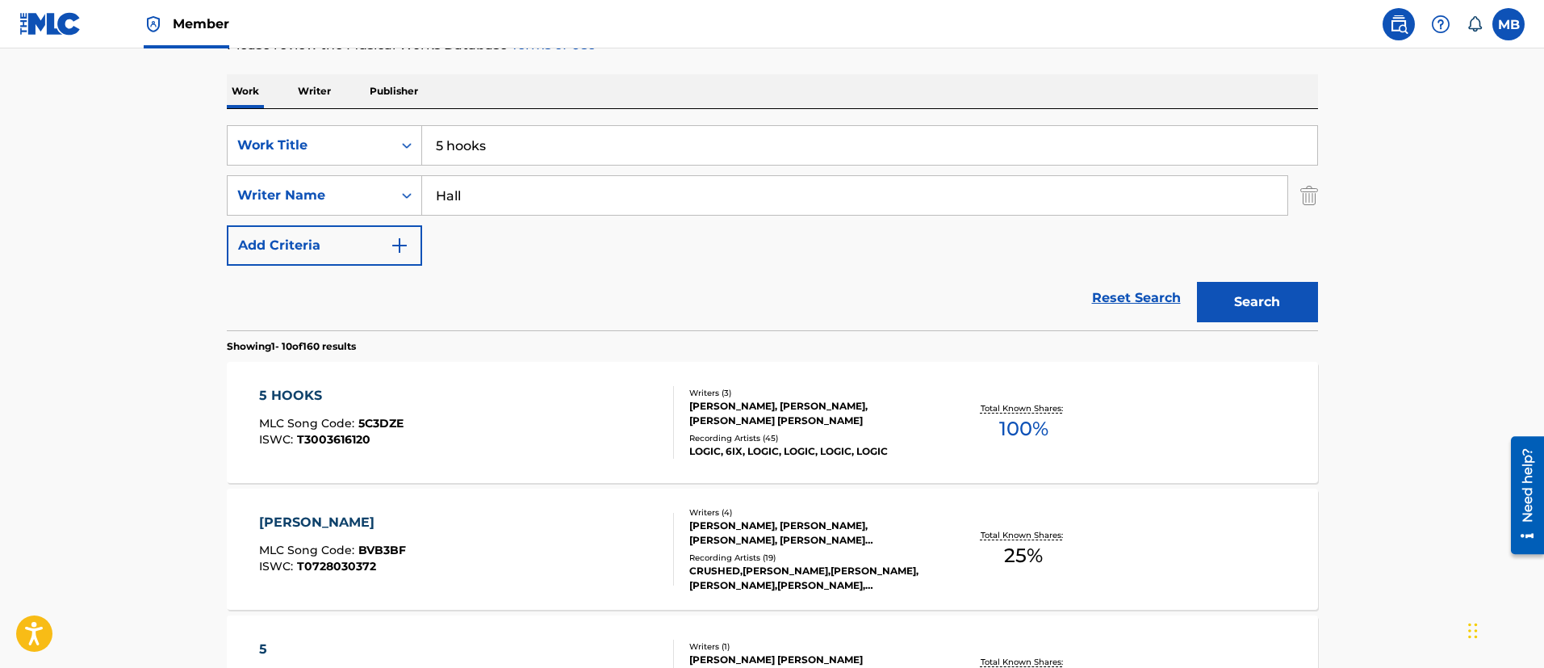
scroll to position [232, 0]
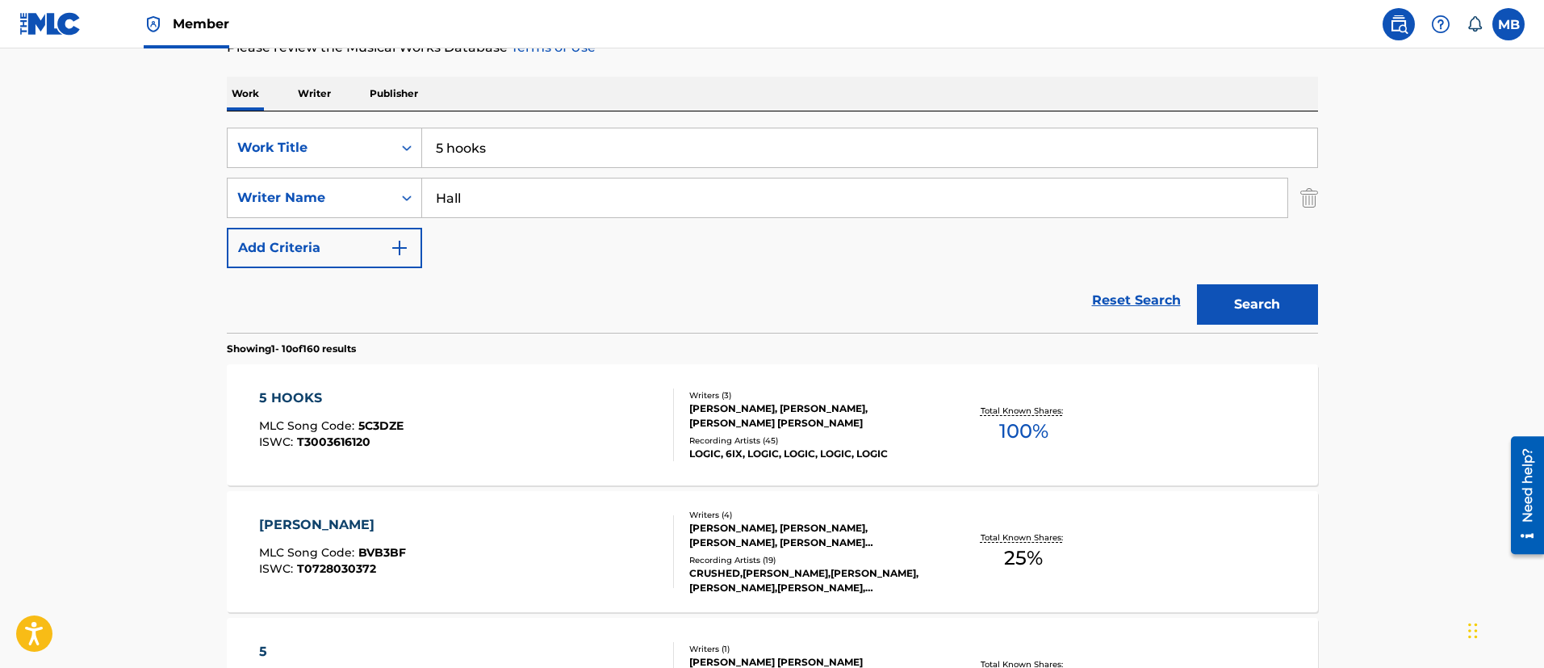
drag, startPoint x: 551, startPoint y: 161, endPoint x: 288, endPoint y: 114, distance: 266.6
click at [319, 122] on div "SearchWithCriteria5819720b-7d16-4d5c-99fc-86773b04c4d0 Work Title 5 hooks Searc…" at bounding box center [772, 221] width 1091 height 221
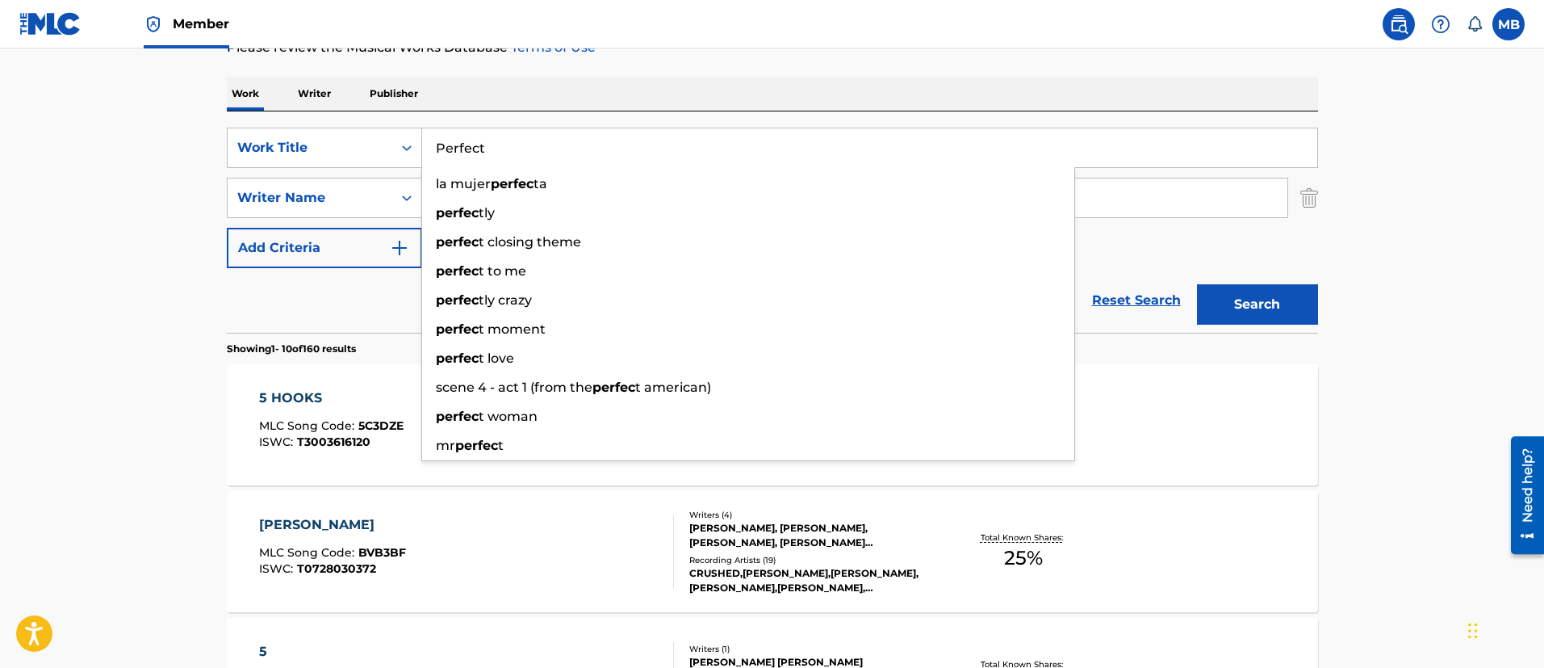
type input "Perfect"
click at [1197, 284] on button "Search" at bounding box center [1257, 304] width 121 height 40
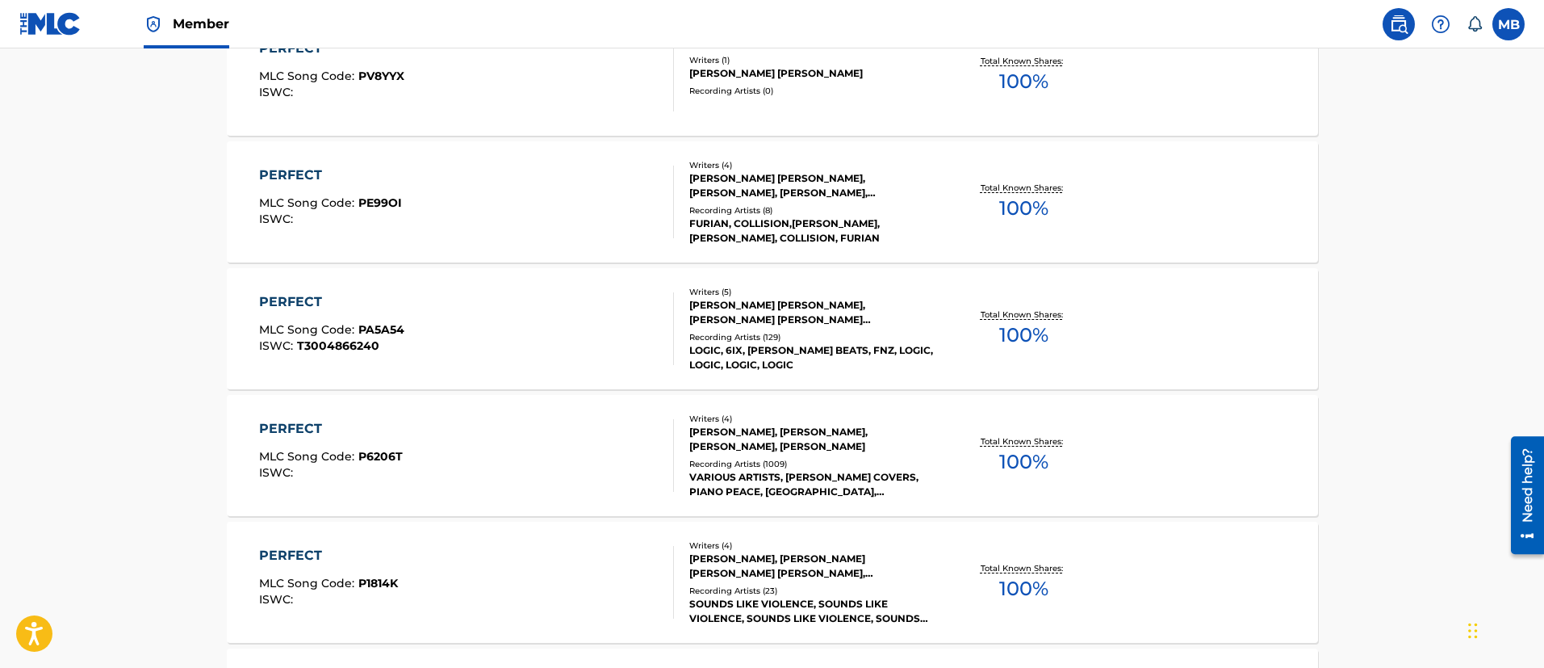
scroll to position [716, 0]
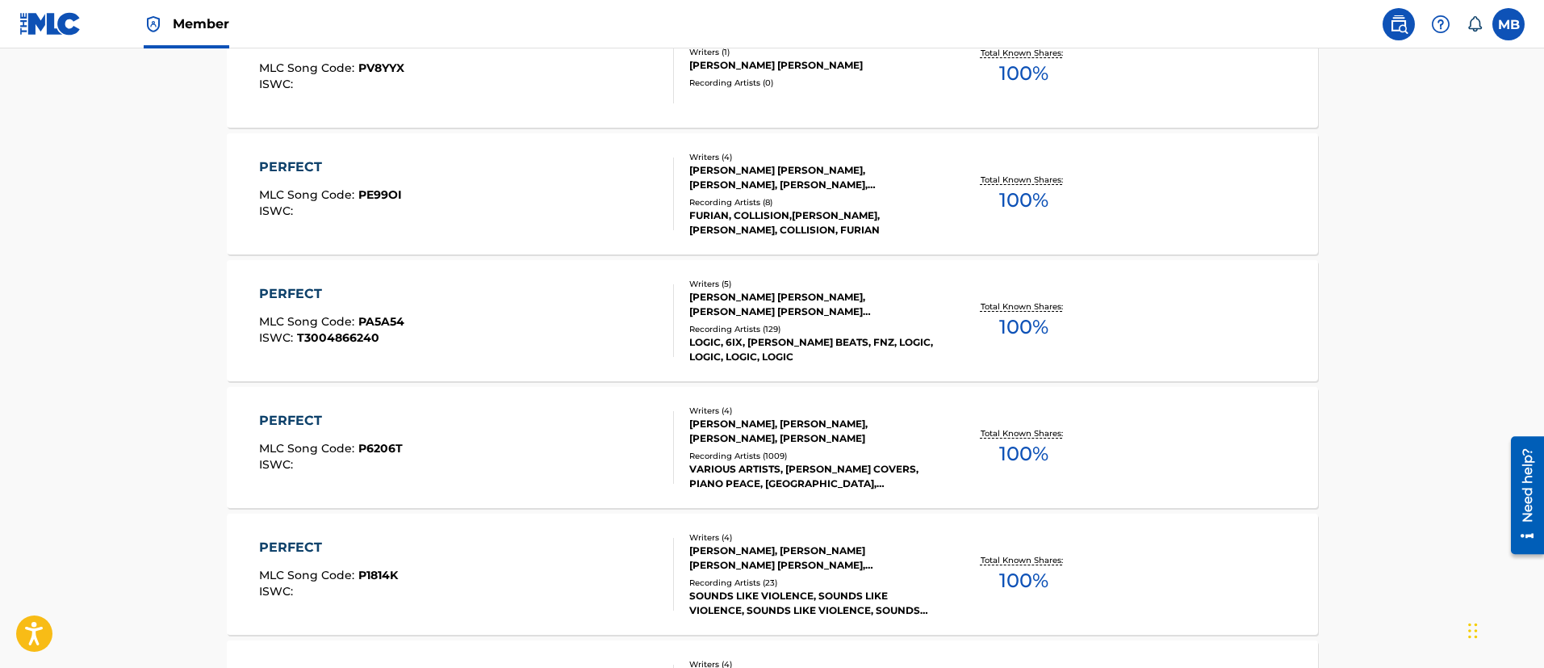
click at [504, 308] on div "PERFECT MLC Song Code : PA5A54 ISWC : T3004866240" at bounding box center [466, 320] width 415 height 73
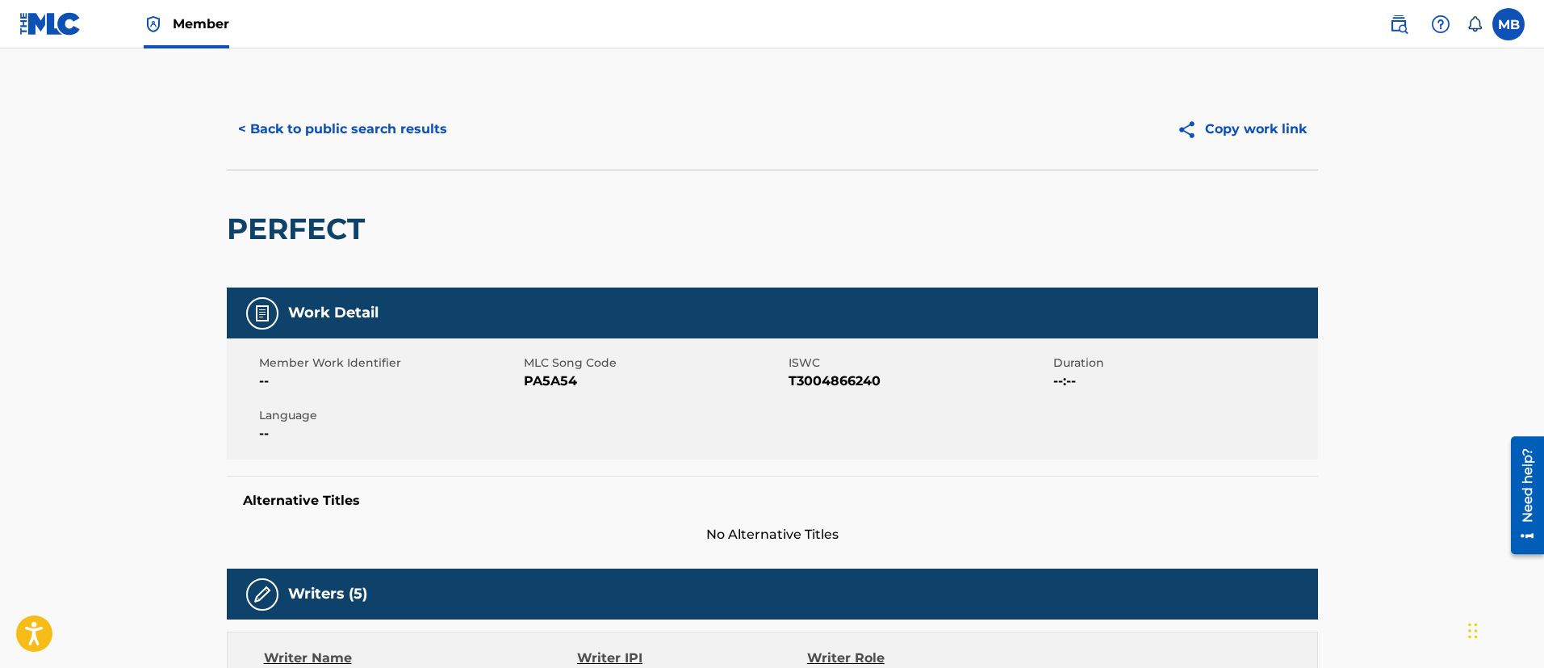
click at [410, 121] on button "< Back to public search results" at bounding box center [343, 129] width 232 height 40
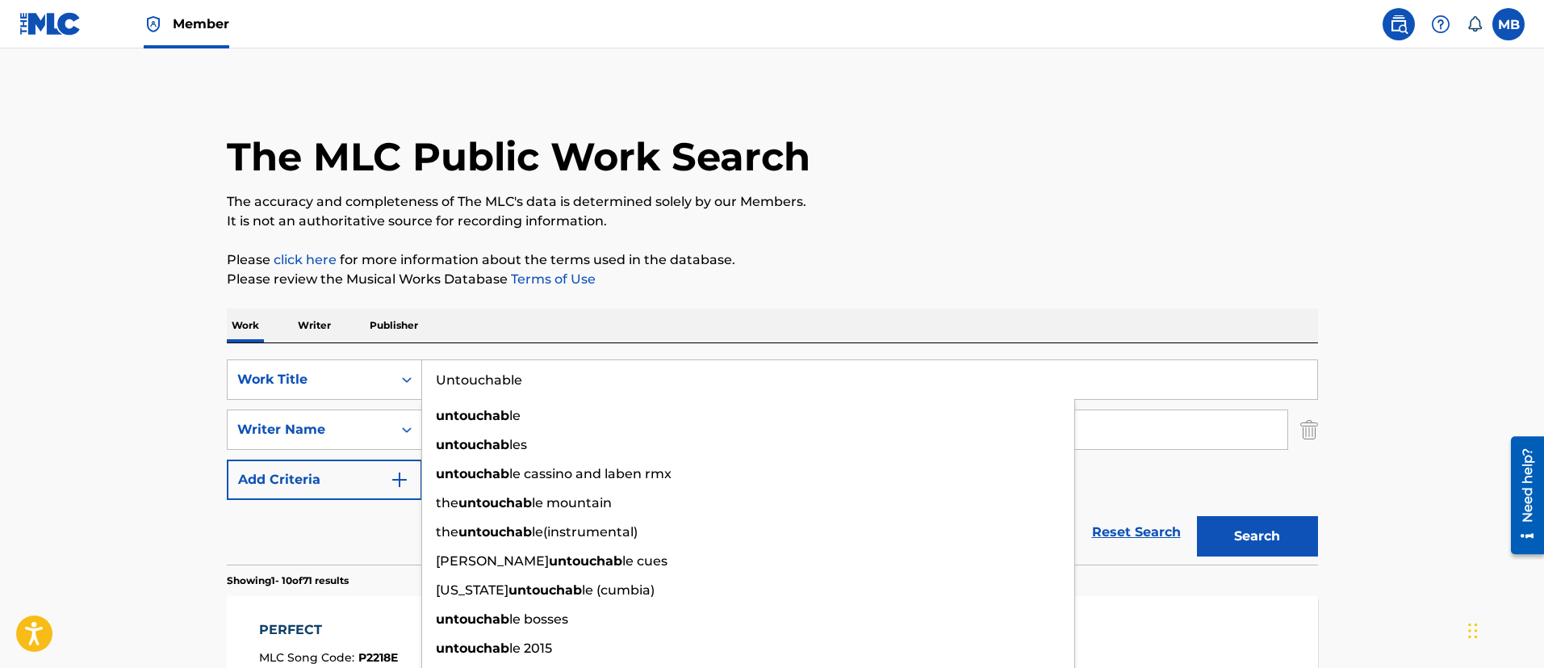
type input "Untouchable"
click at [1197, 516] on button "Search" at bounding box center [1257, 536] width 121 height 40
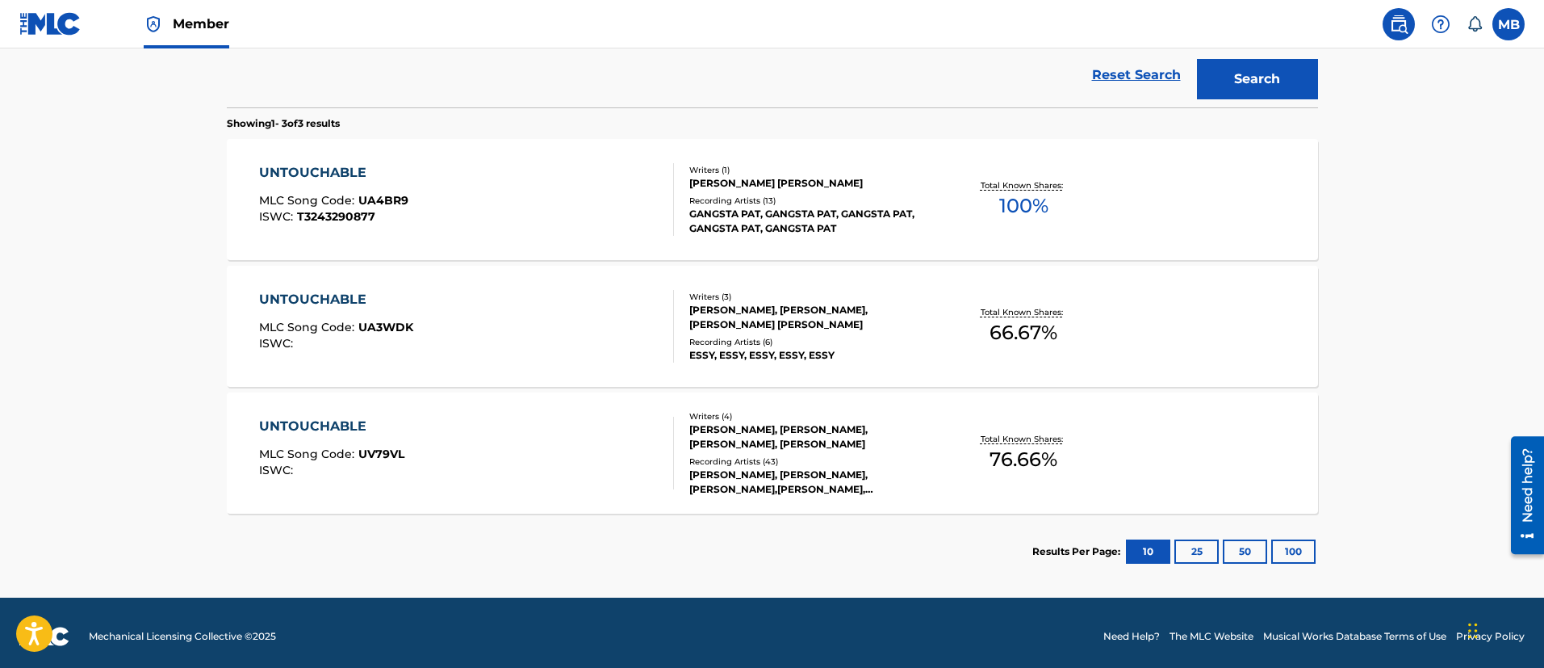
scroll to position [464, 0]
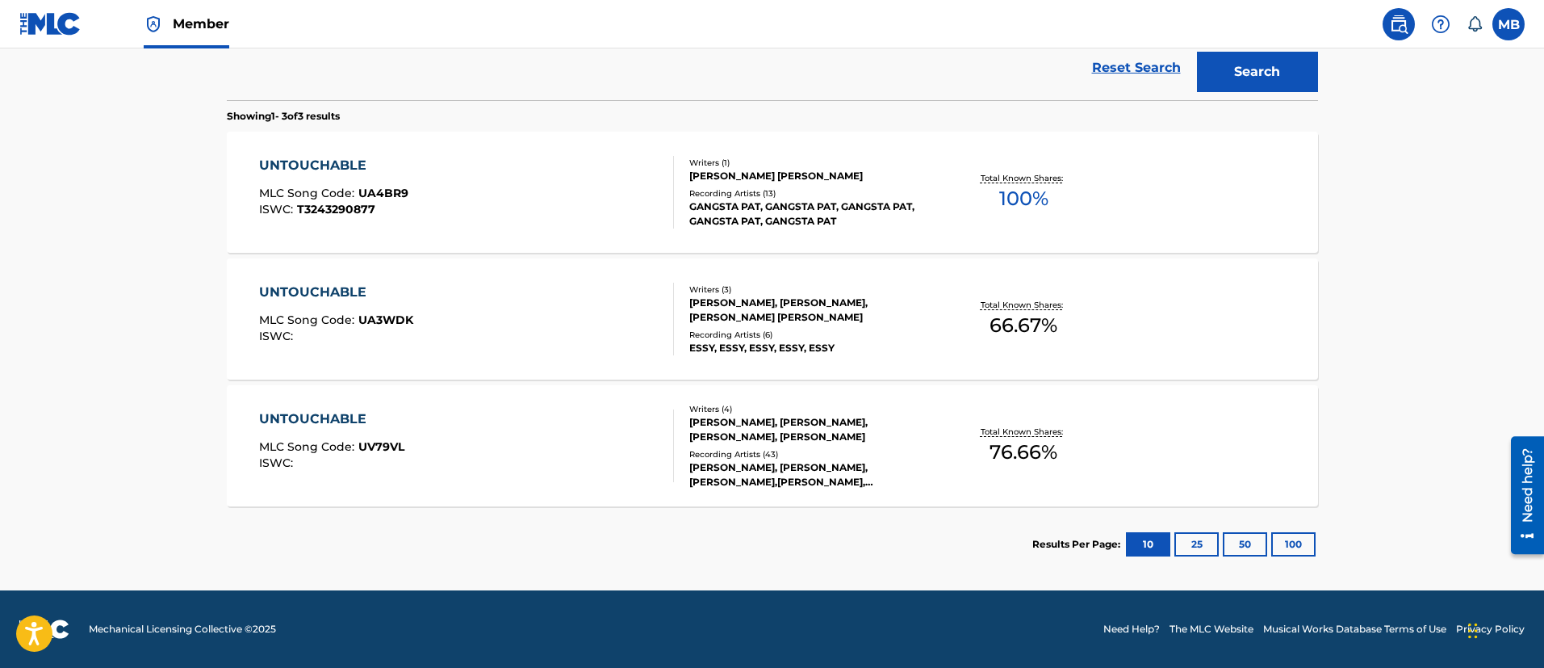
click at [552, 403] on div "UNTOUCHABLE MLC Song Code : UV79VL ISWC : Writers ( 4 ) [PERSON_NAME], [PERSON_…" at bounding box center [772, 445] width 1091 height 121
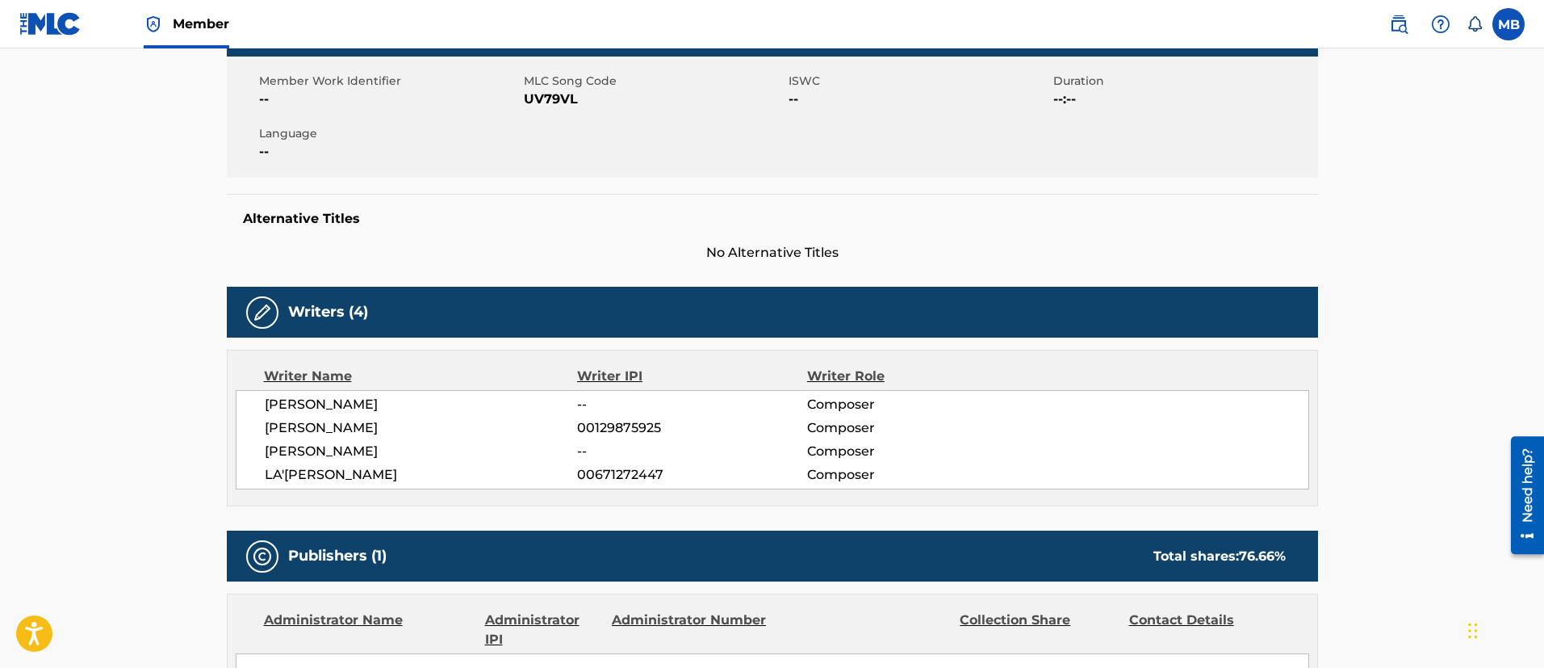
scroll to position [242, 0]
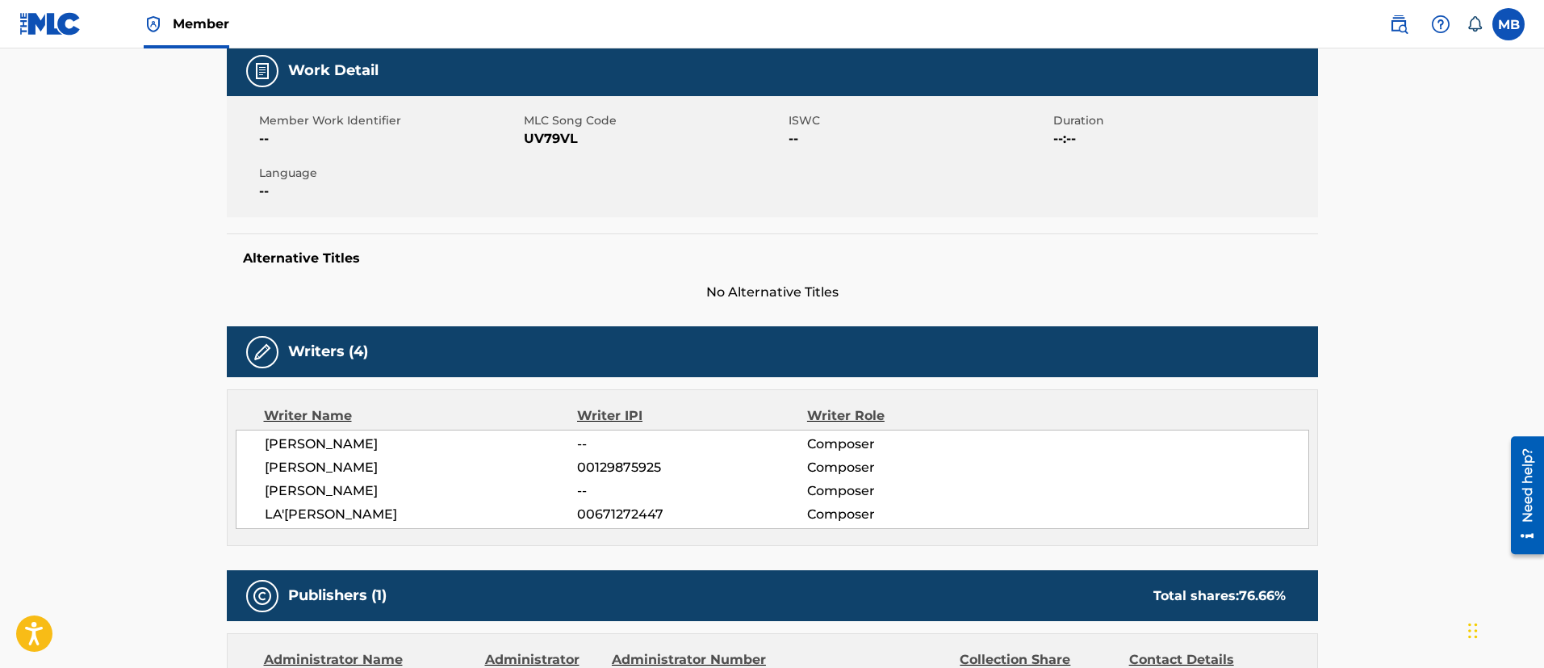
click at [543, 143] on span "UV79VL" at bounding box center [654, 138] width 261 height 19
copy span "UV79VL"
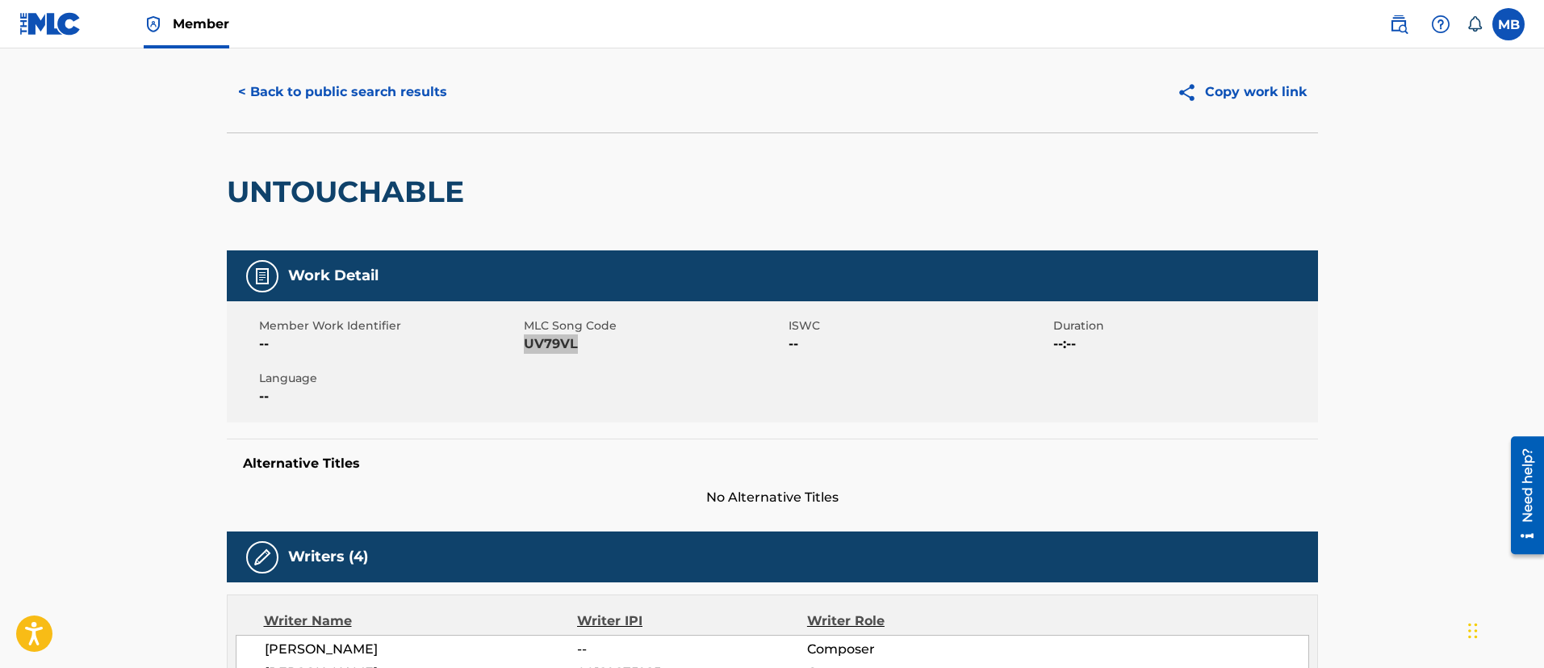
scroll to position [0, 0]
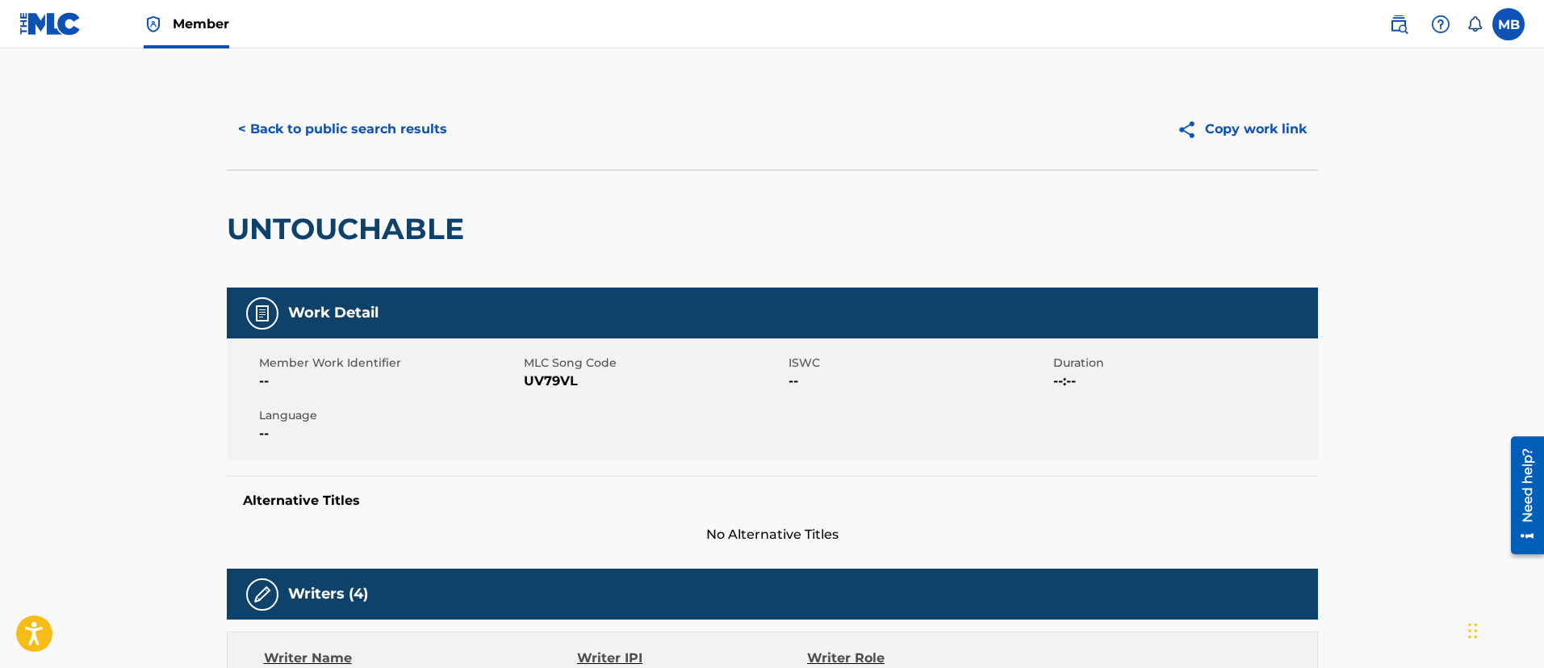
click at [366, 207] on div "UNTOUCHABLE" at bounding box center [349, 228] width 245 height 117
copy div "UNTOUCHABLE"
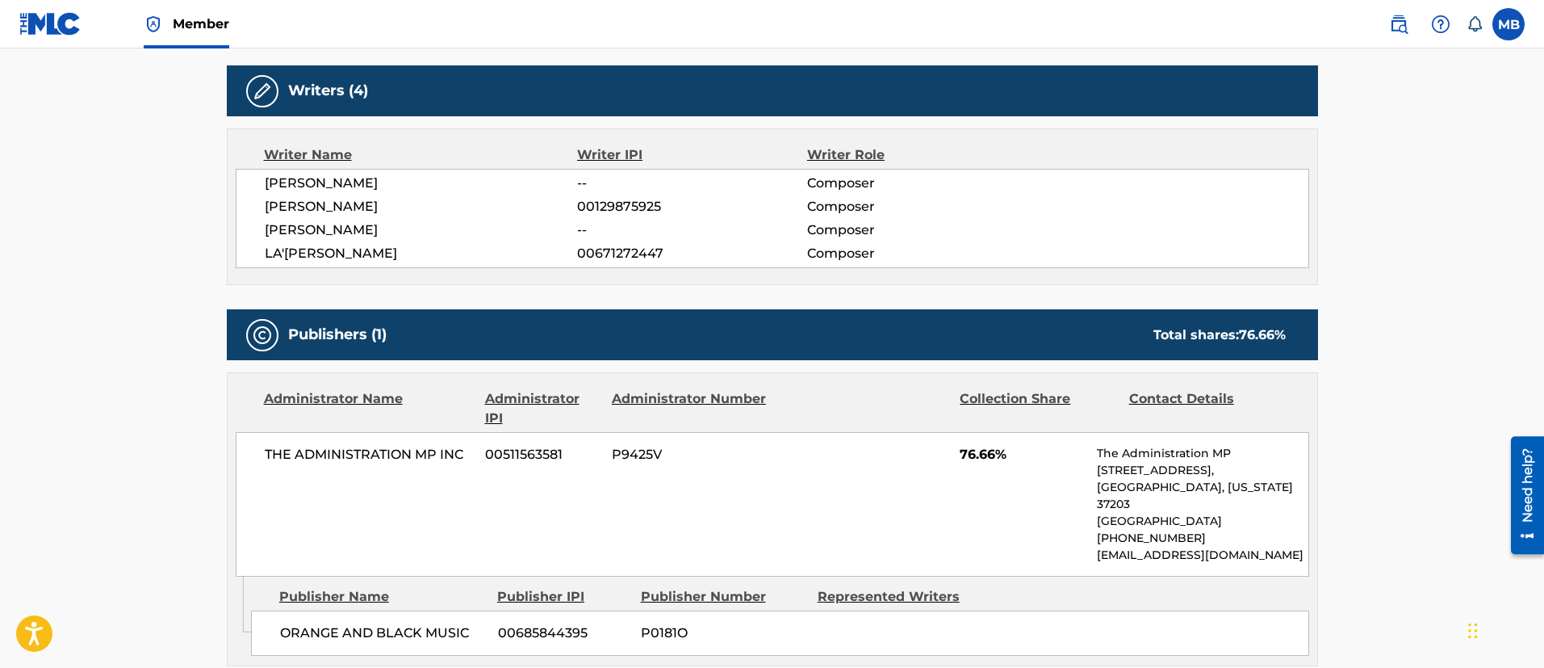
scroll to position [605, 0]
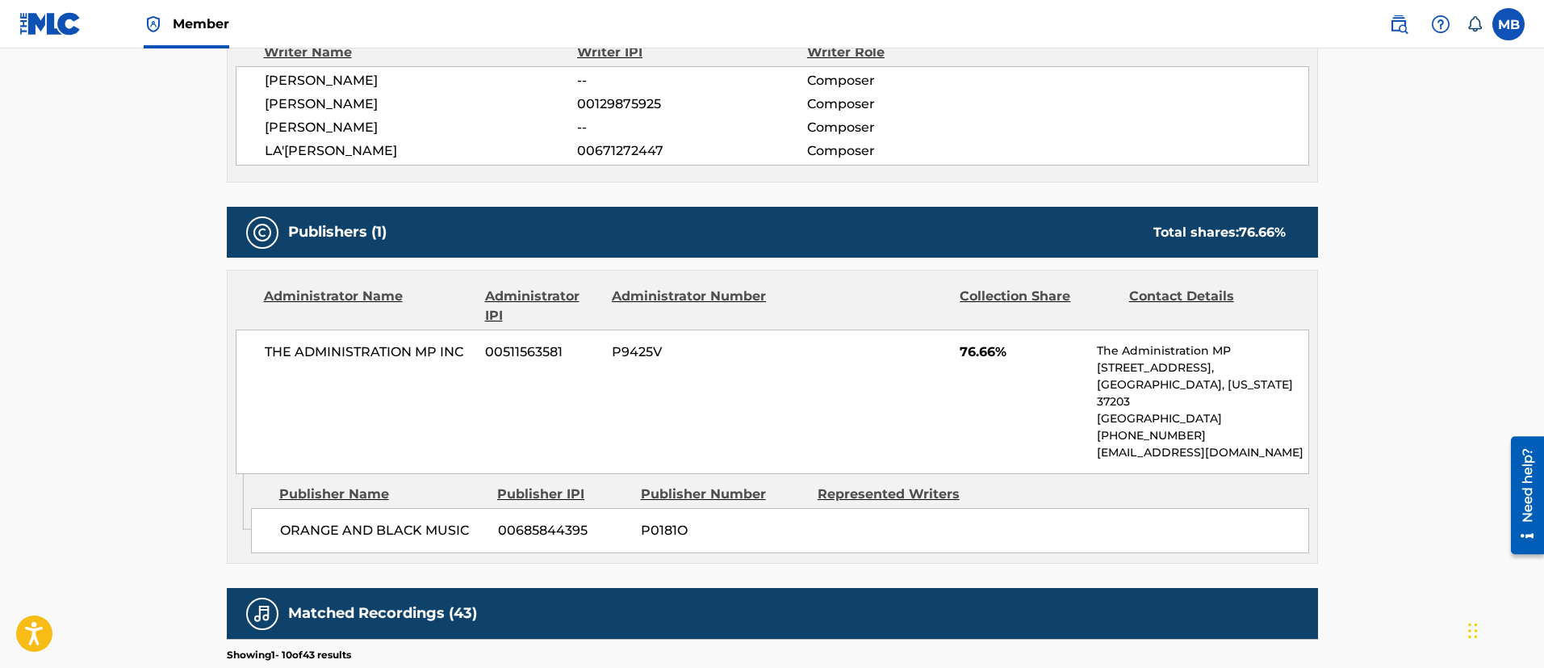
click at [344, 107] on span "[PERSON_NAME]" at bounding box center [421, 103] width 313 height 19
copy span "HALL"
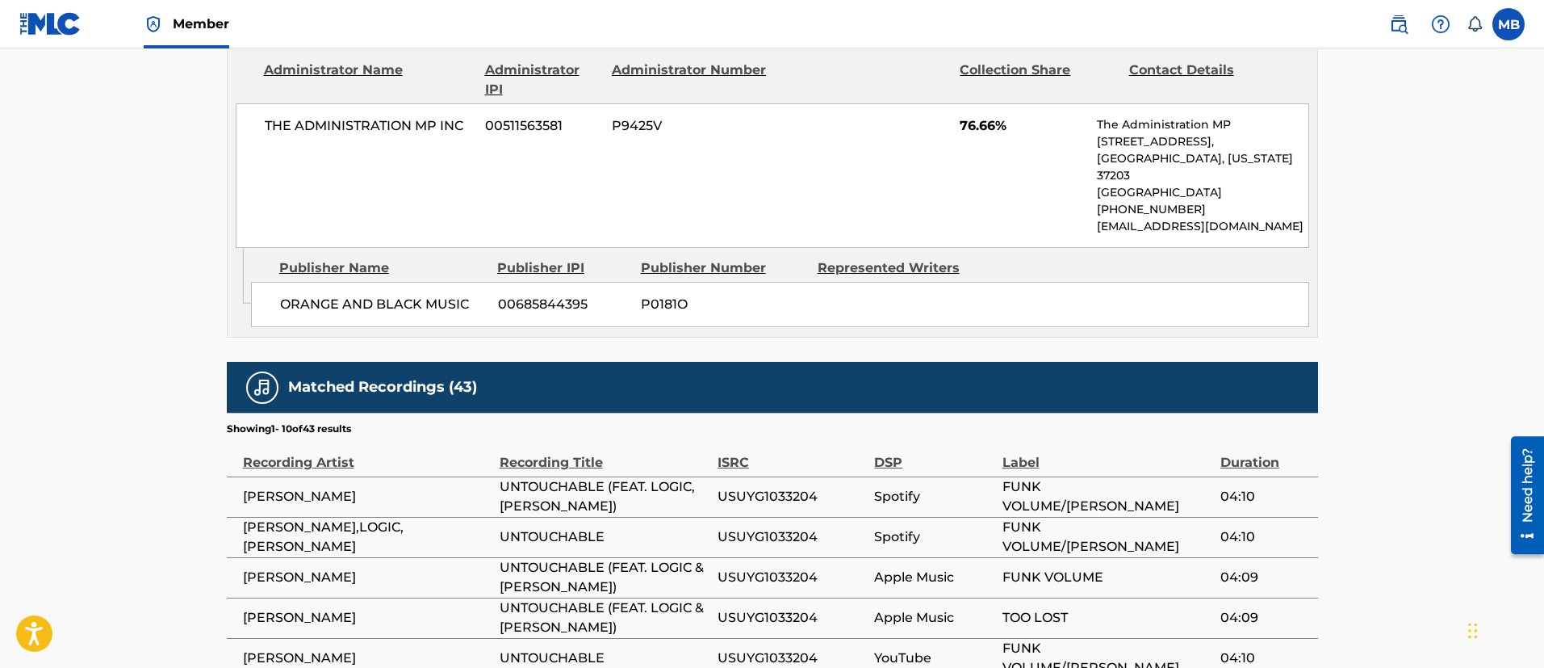
scroll to position [1188, 0]
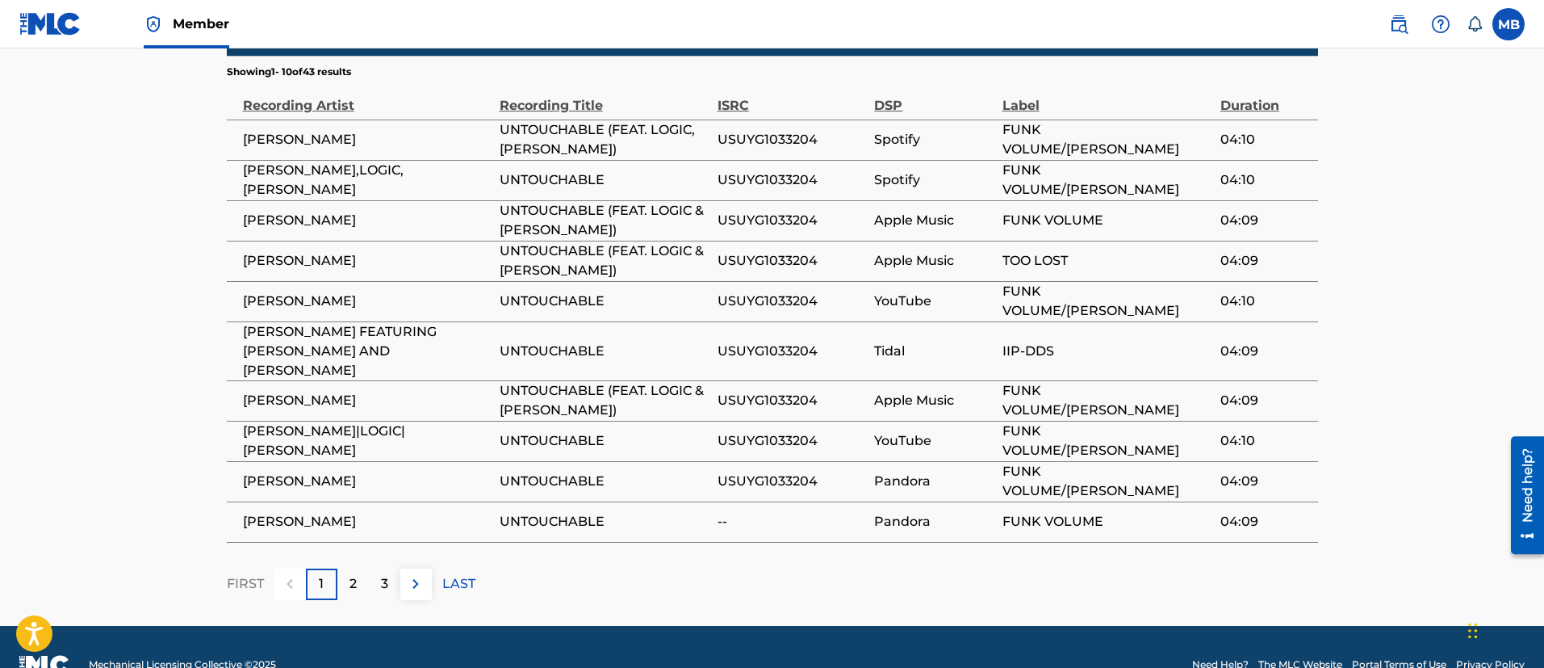
click at [304, 241] on td "[PERSON_NAME]" at bounding box center [363, 261] width 273 height 40
click at [337, 322] on span "[PERSON_NAME] FEATURING [PERSON_NAME] AND [PERSON_NAME]" at bounding box center [367, 351] width 249 height 58
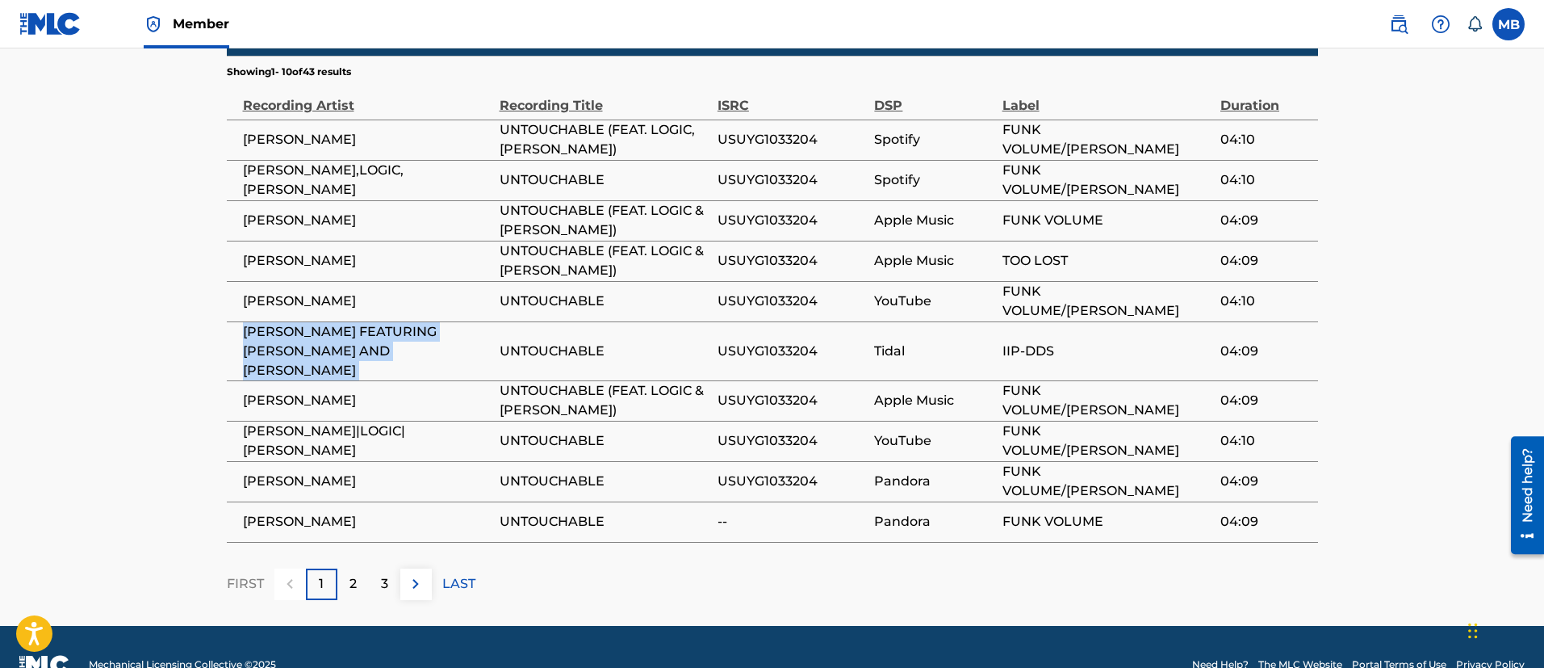
click at [337, 322] on span "[PERSON_NAME] FEATURING [PERSON_NAME] AND [PERSON_NAME]" at bounding box center [367, 351] width 249 height 58
click at [392, 161] on span "[PERSON_NAME],LOGIC,[PERSON_NAME]" at bounding box center [367, 180] width 249 height 39
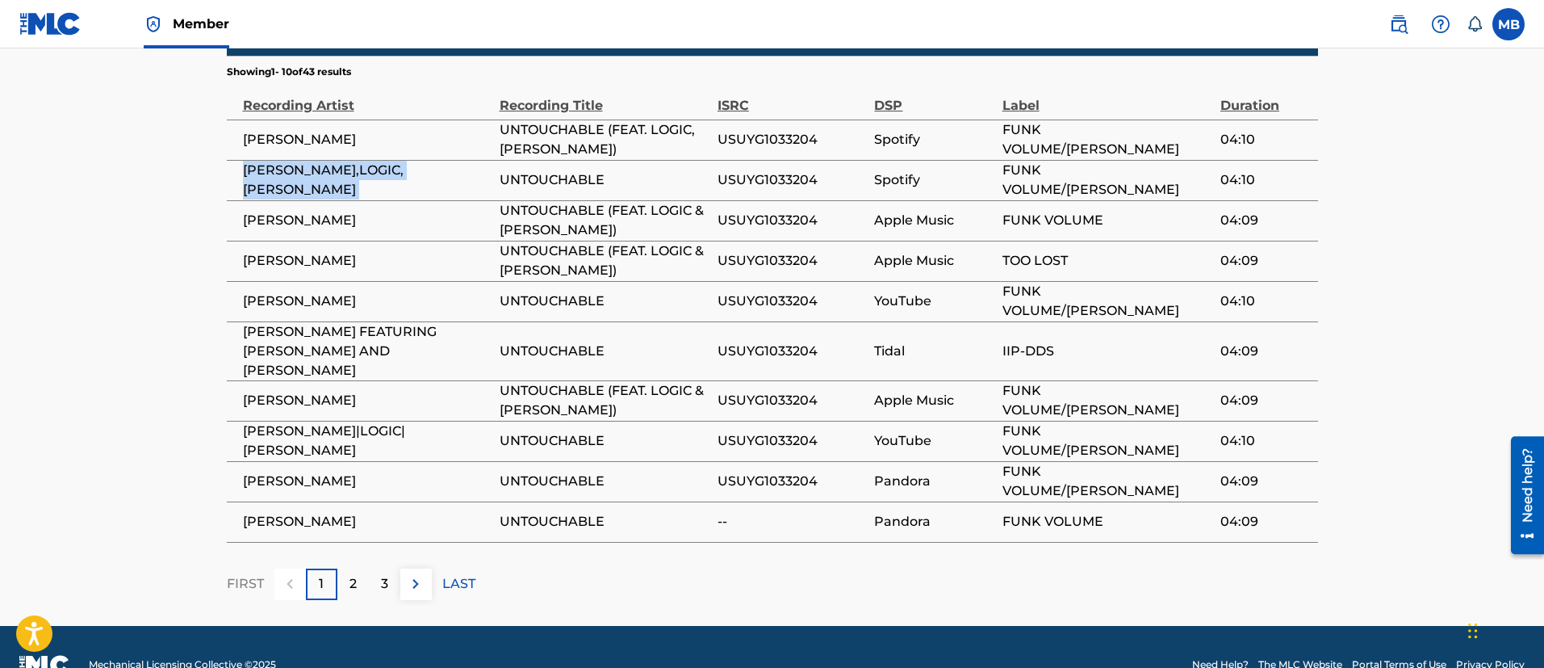
click at [392, 161] on span "[PERSON_NAME],LOGIC,[PERSON_NAME]" at bounding box center [367, 180] width 249 height 39
copy div "[PERSON_NAME],LOGIC,[PERSON_NAME]"
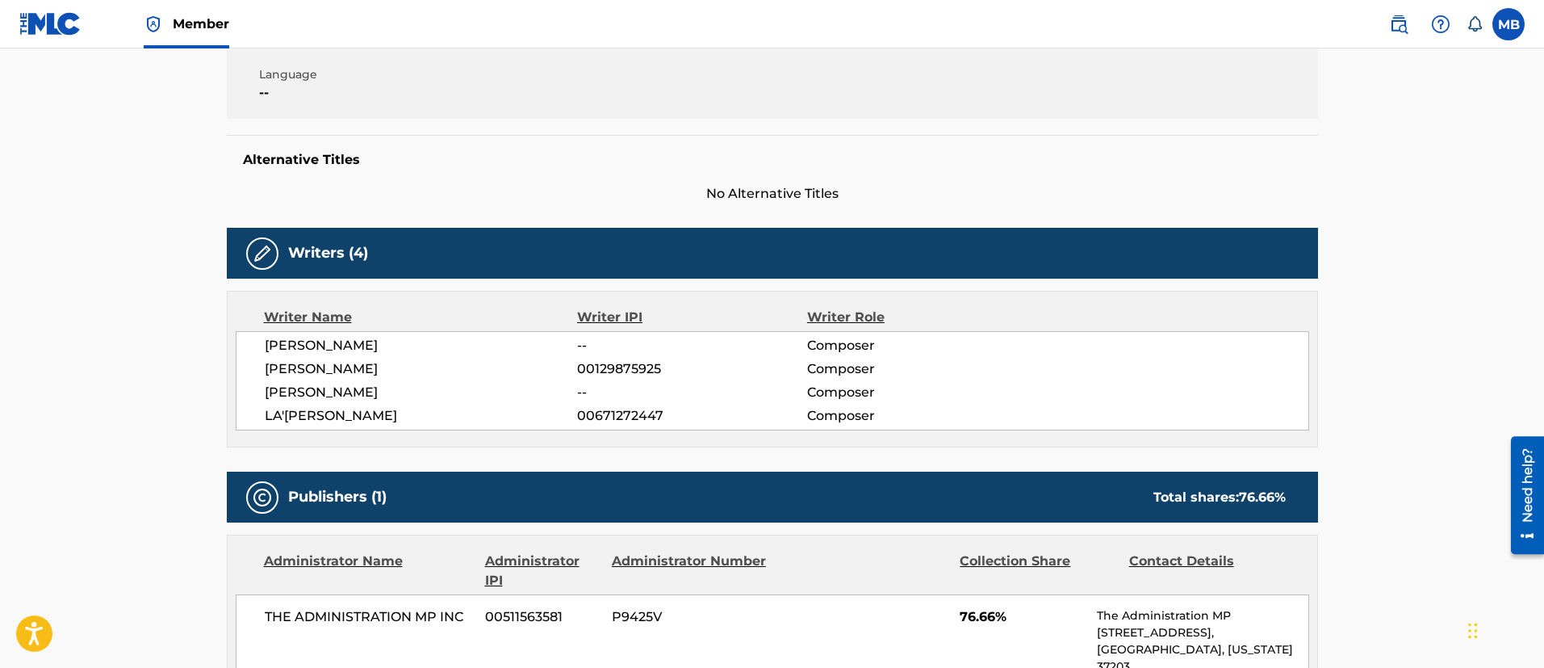
scroll to position [98, 0]
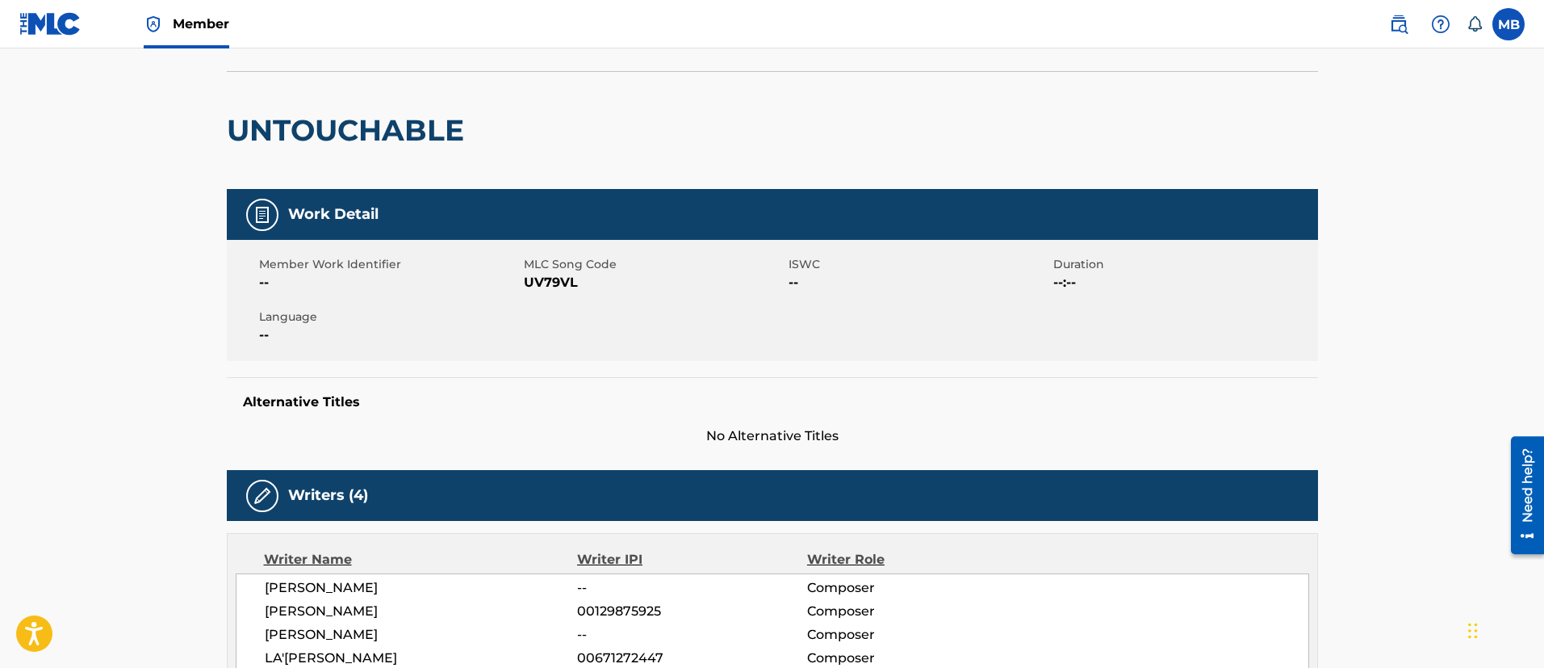
click at [578, 283] on span "UV79VL" at bounding box center [654, 282] width 261 height 19
click at [561, 283] on span "UV79VL" at bounding box center [654, 282] width 261 height 19
copy span "UV79VL"
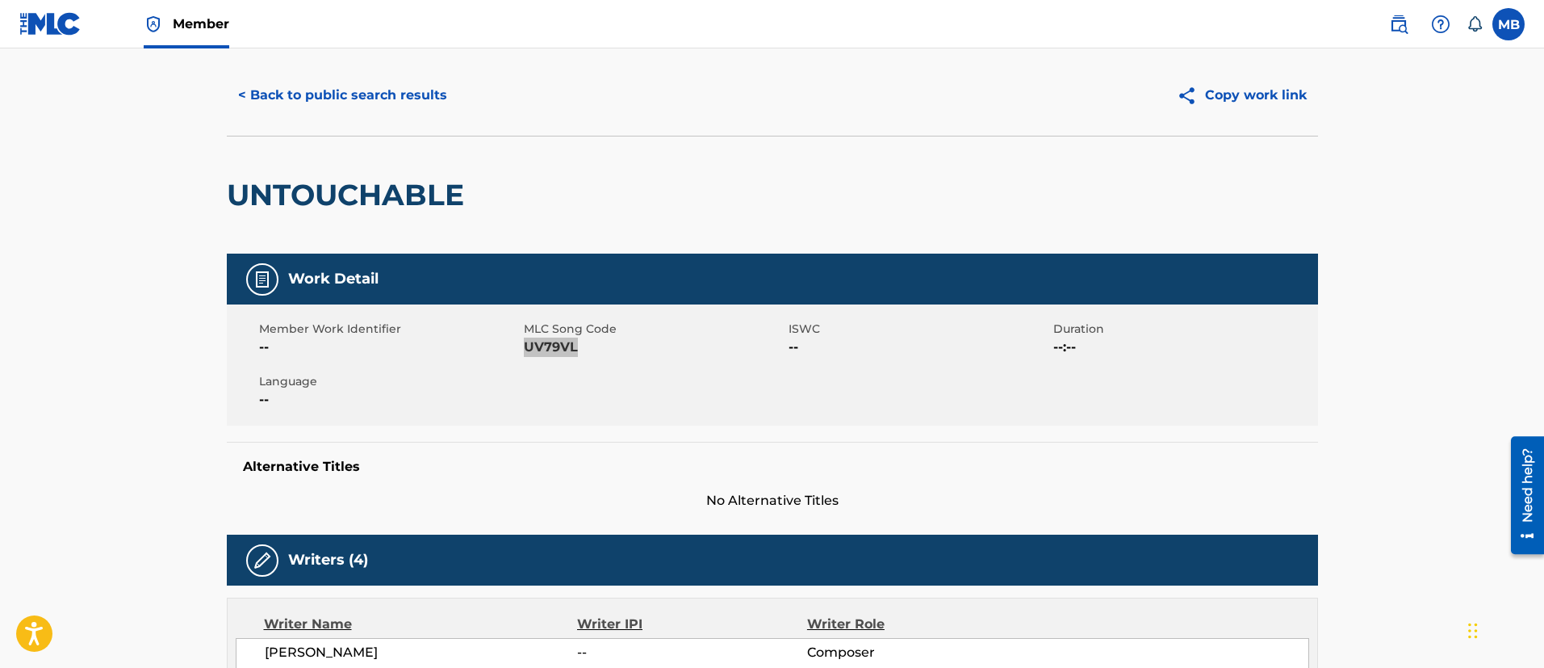
scroll to position [0, 0]
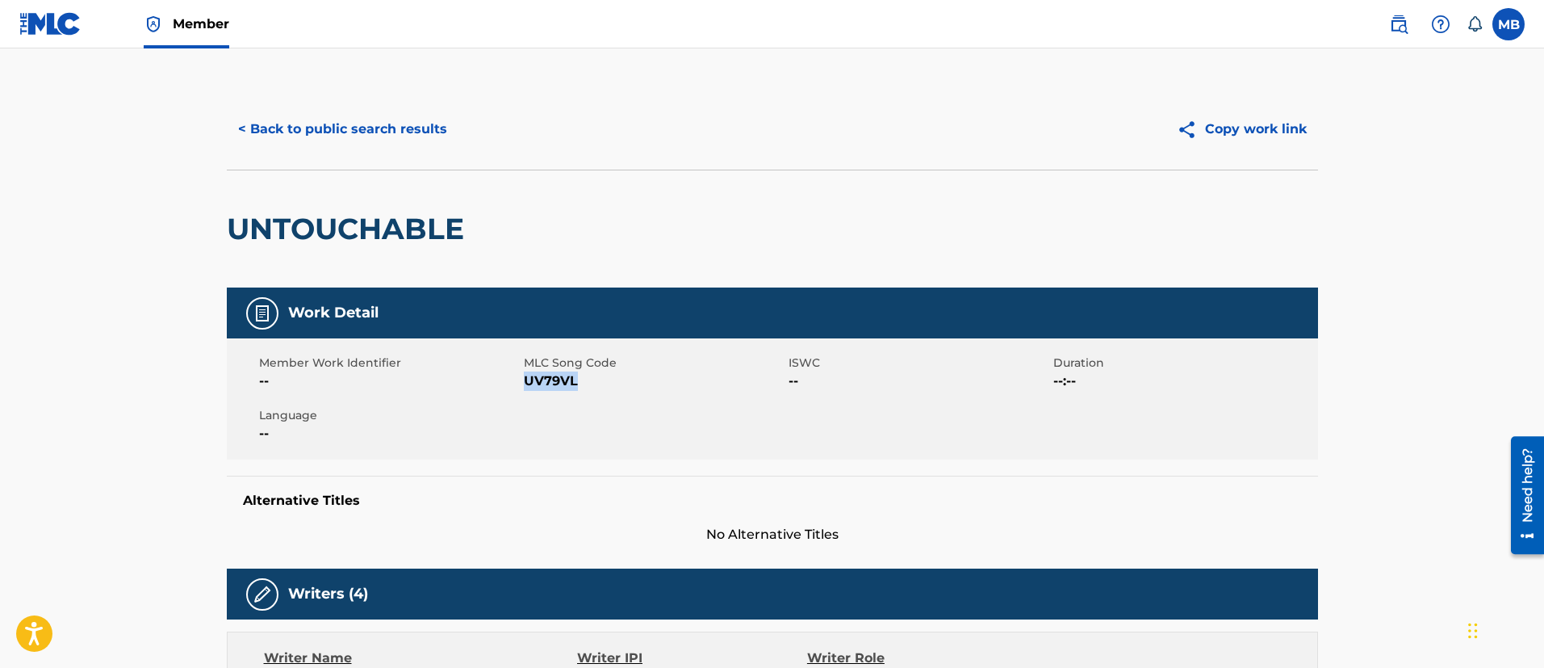
click at [369, 143] on button "< Back to public search results" at bounding box center [343, 129] width 232 height 40
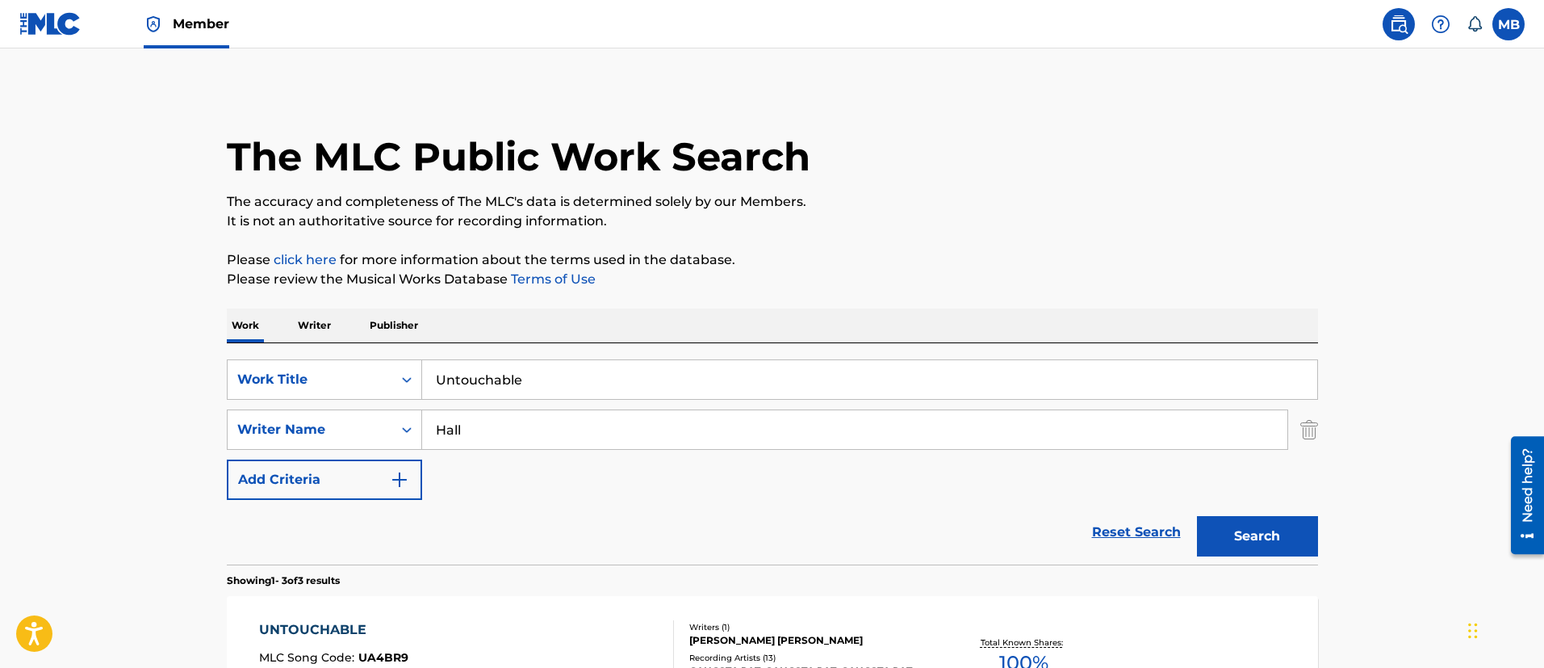
drag, startPoint x: 463, startPoint y: 368, endPoint x: 184, endPoint y: 332, distance: 280.8
click at [185, 333] on main "The MLC Public Work Search The accuracy and completeness of The MLC's data is d…" at bounding box center [772, 551] width 1544 height 1006
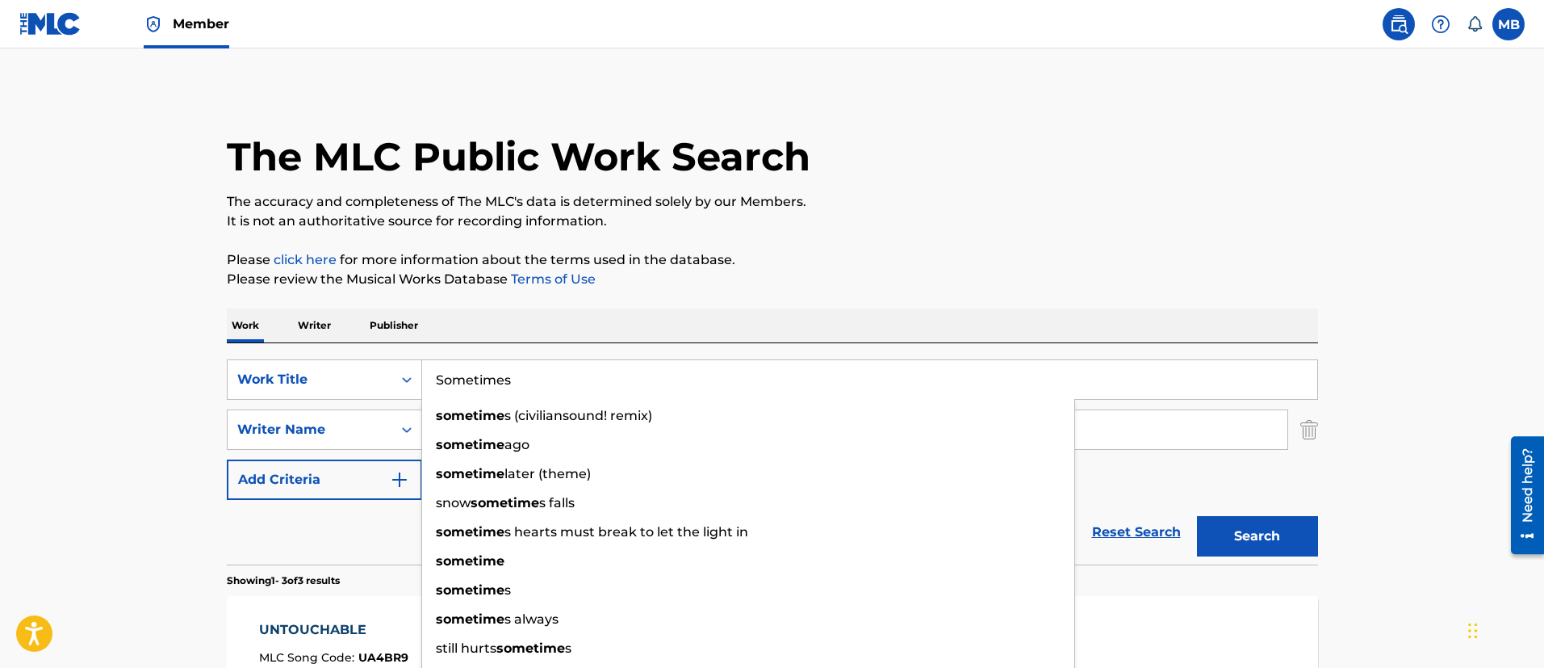
type input "Sometimes"
click at [1197, 516] on button "Search" at bounding box center [1257, 536] width 121 height 40
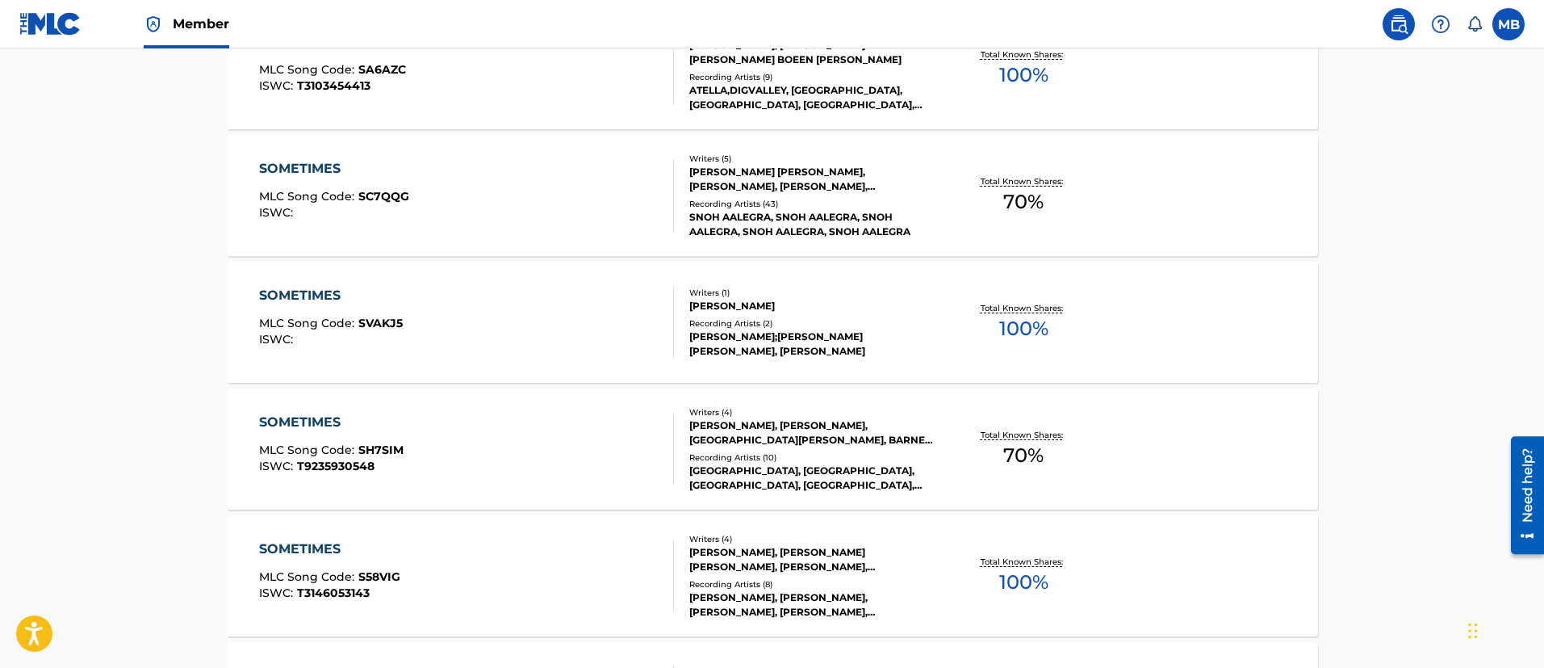
scroll to position [969, 0]
click at [510, 201] on div "SOMETIMES MLC Song Code : SC7QQG ISWC :" at bounding box center [466, 194] width 415 height 73
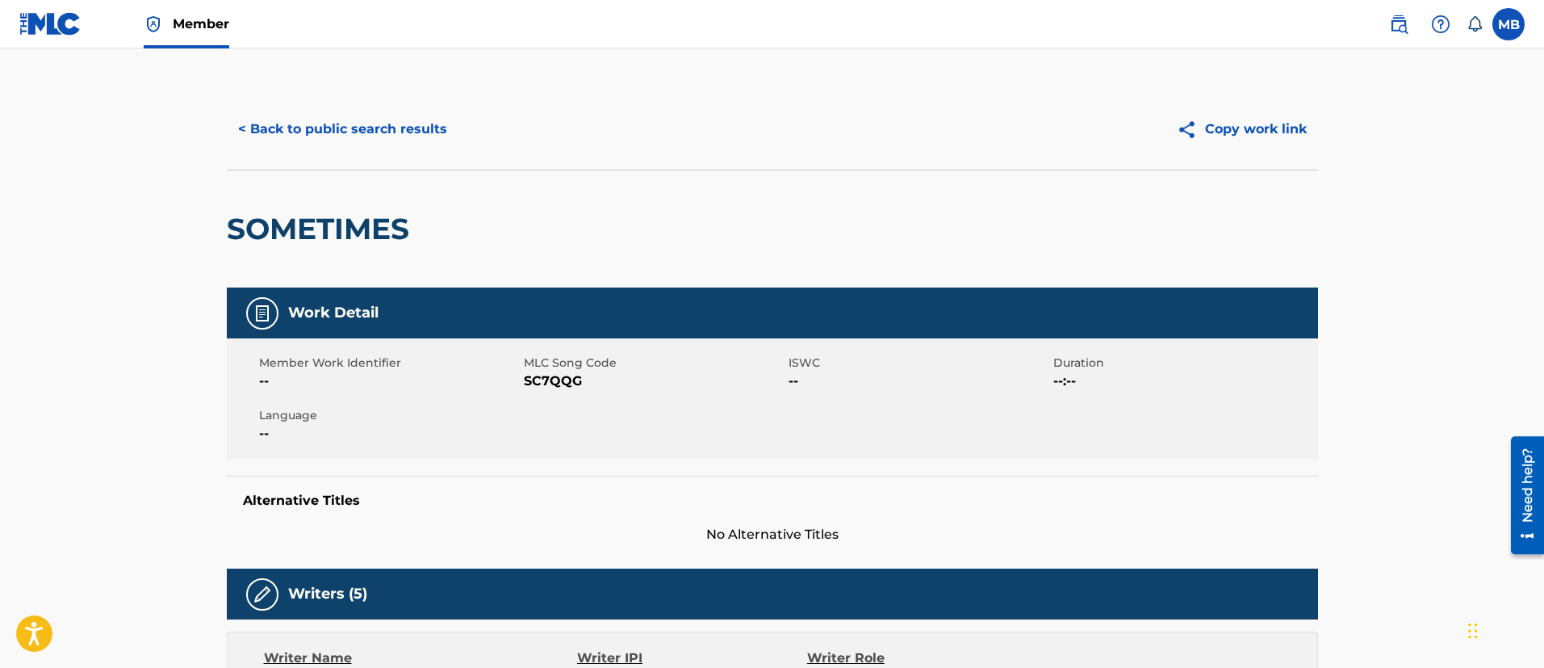
click at [377, 119] on button "< Back to public search results" at bounding box center [343, 129] width 232 height 40
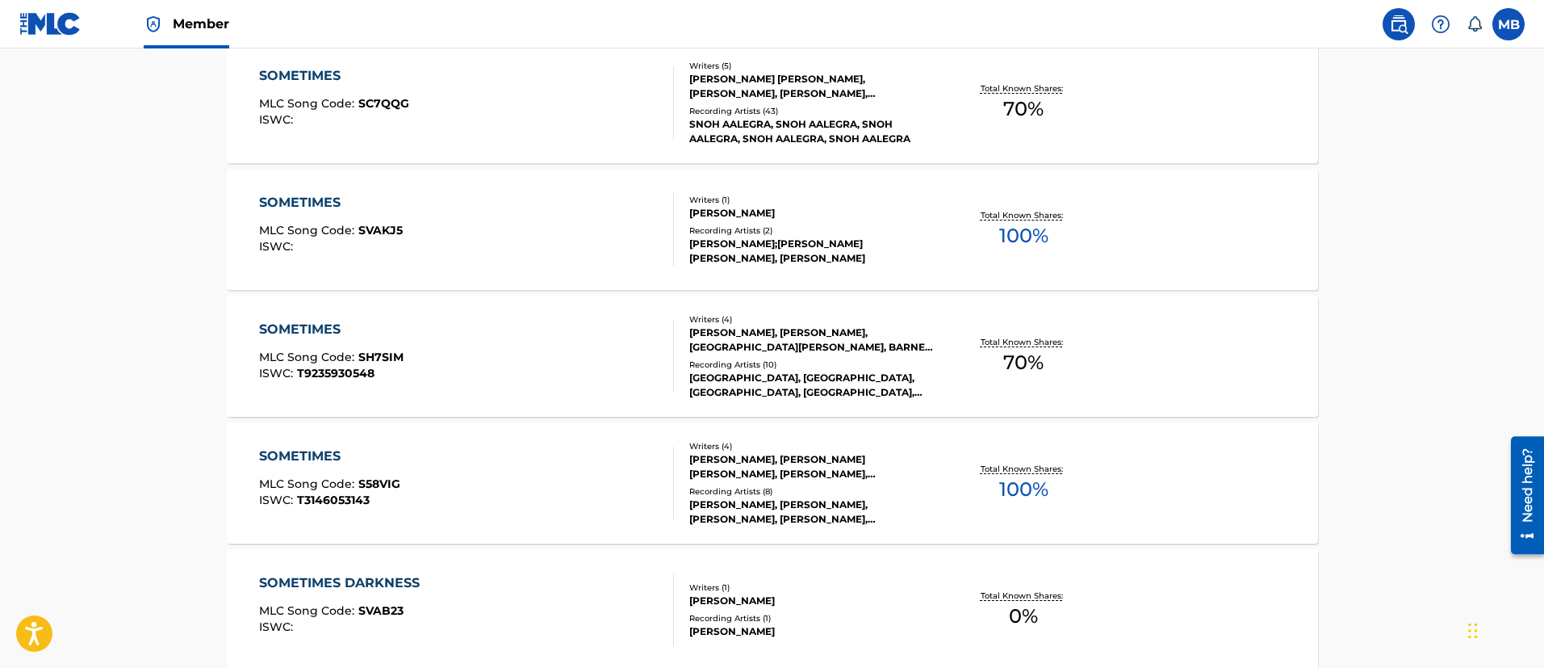
scroll to position [213, 0]
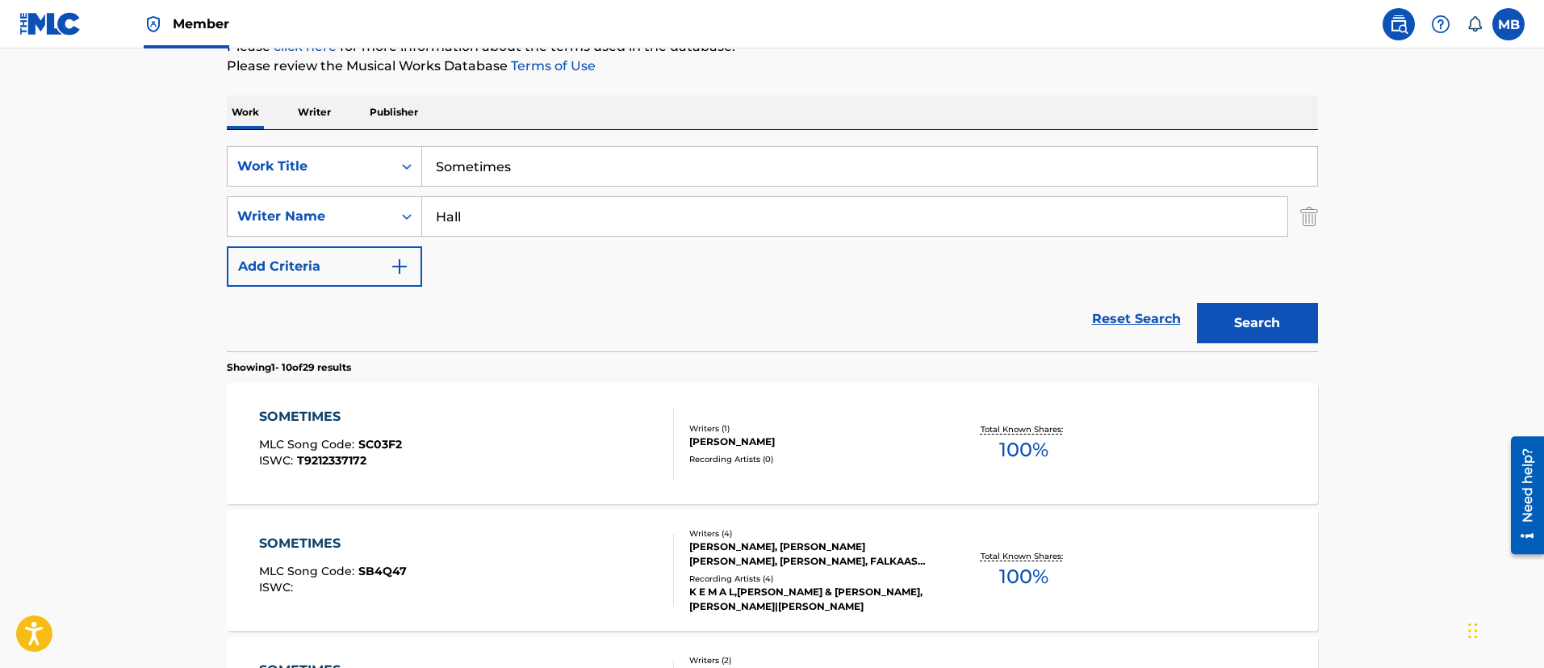
drag, startPoint x: 597, startPoint y: 177, endPoint x: 269, endPoint y: 104, distance: 336.5
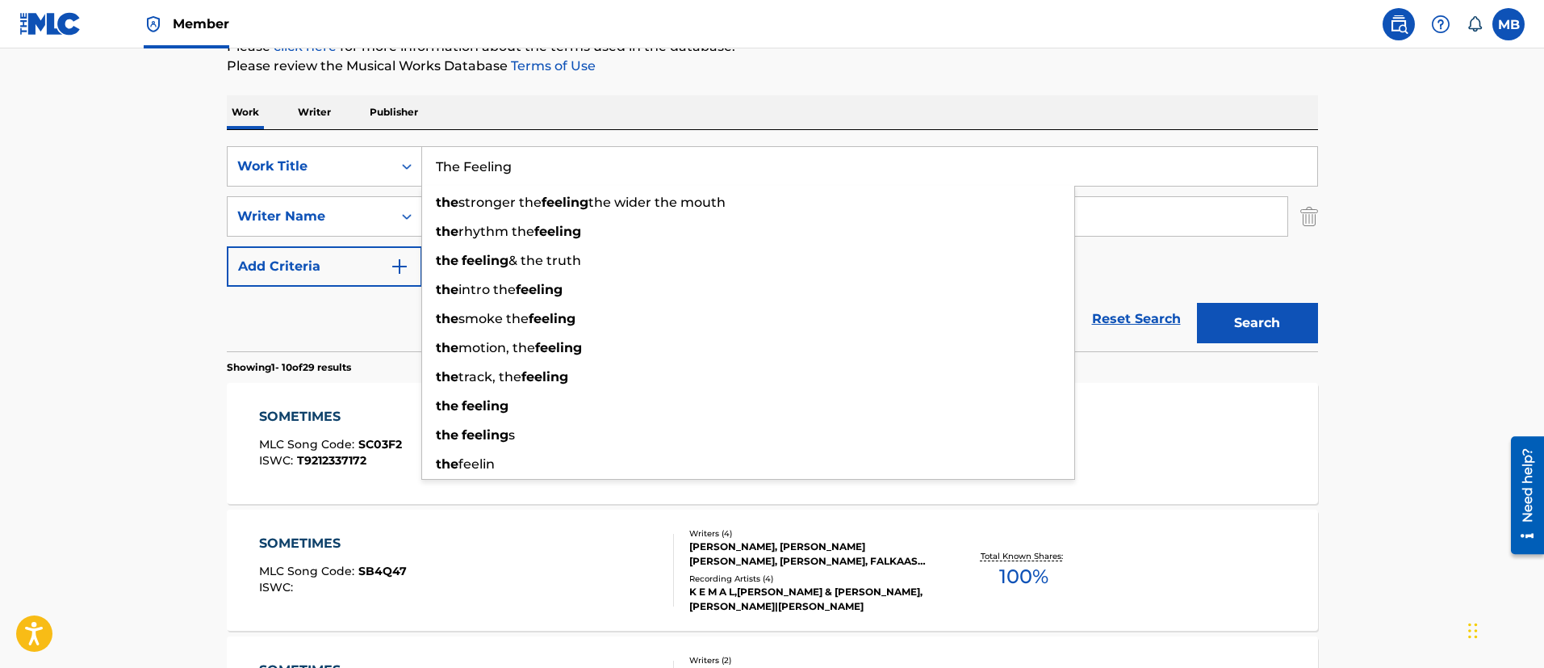
type input "The Feeling"
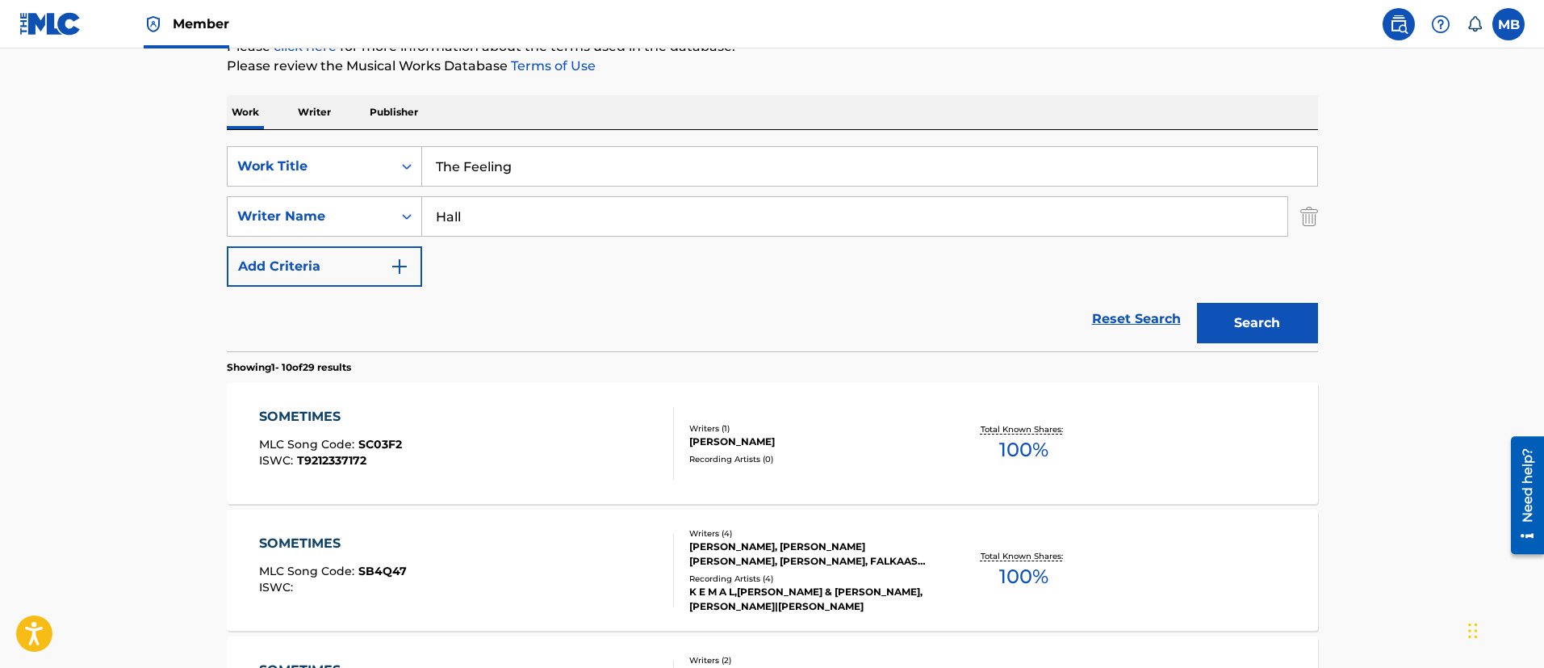
click at [1197, 303] on button "Search" at bounding box center [1257, 323] width 121 height 40
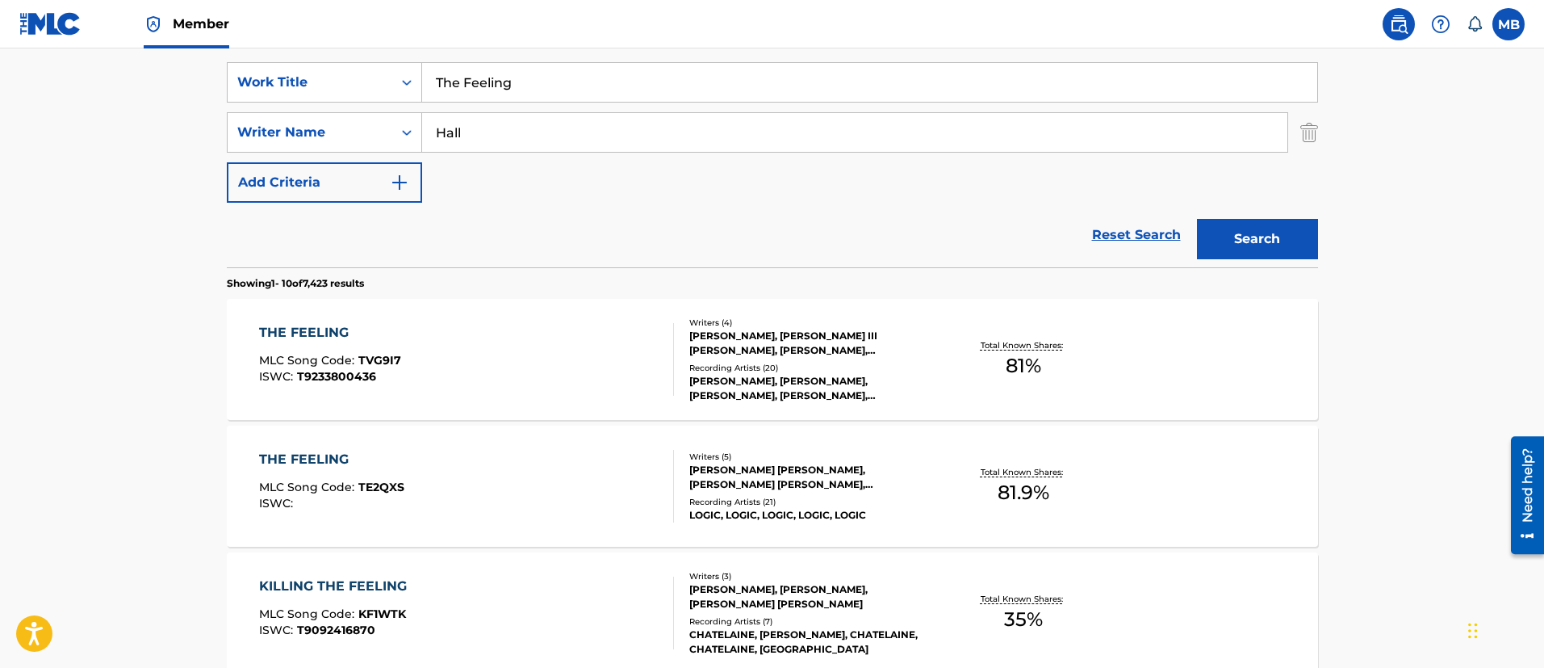
scroll to position [334, 0]
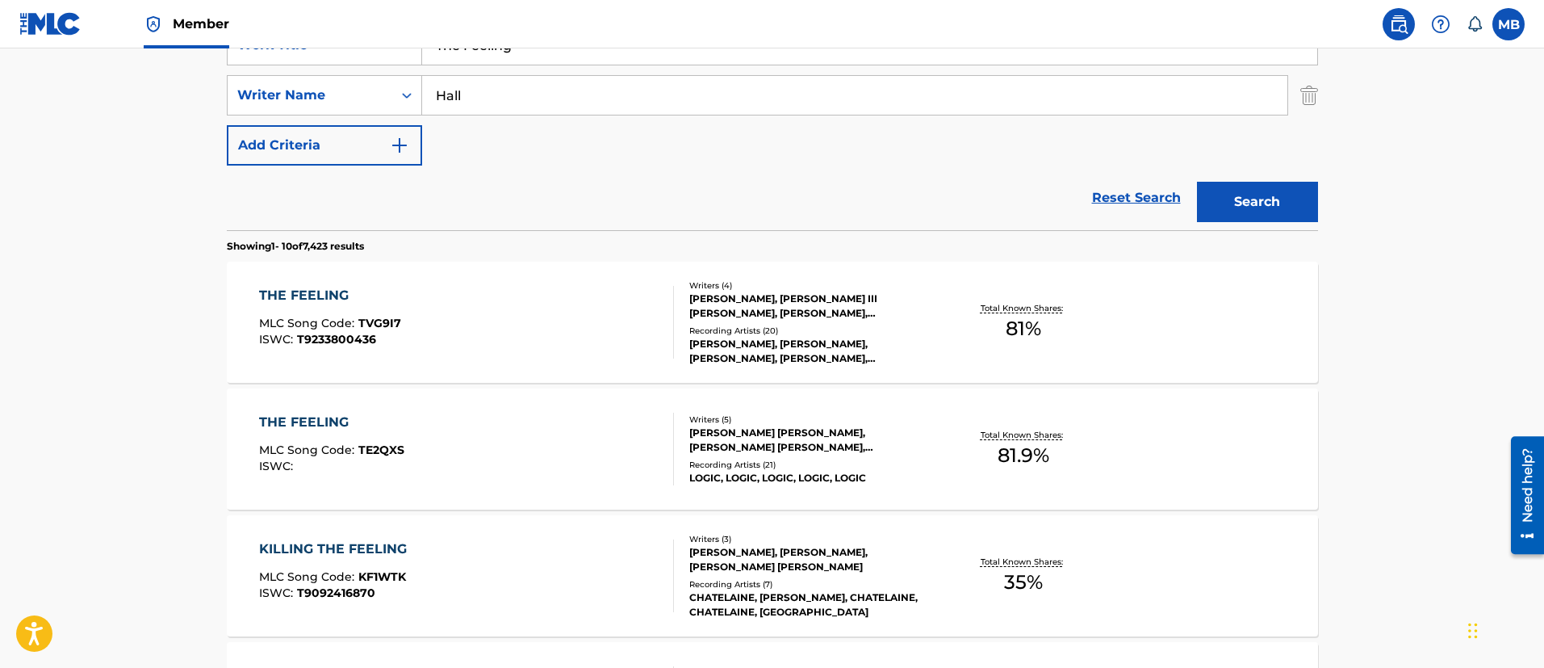
click at [505, 308] on div "THE FEELING MLC Song Code : TVG9I7 ISWC : T9233800436" at bounding box center [466, 322] width 415 height 73
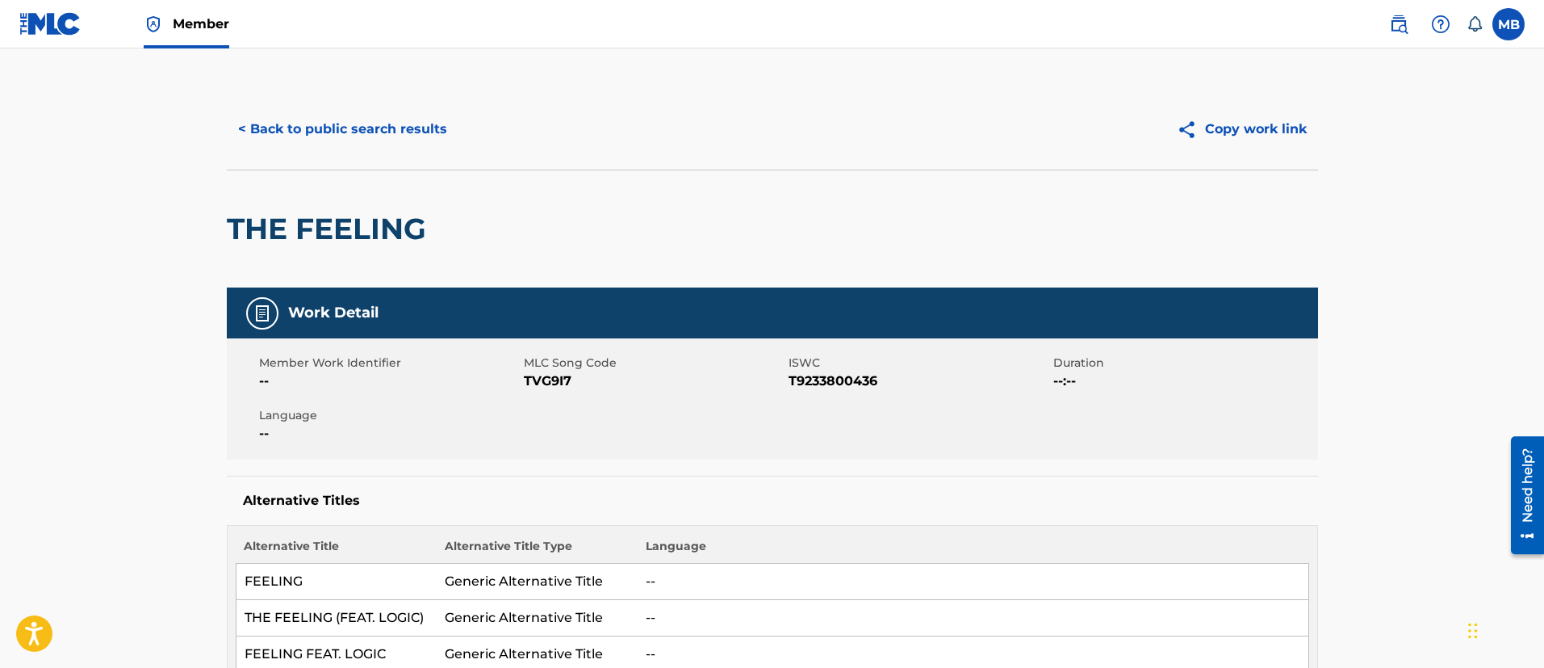
click at [400, 124] on button "< Back to public search results" at bounding box center [343, 129] width 232 height 40
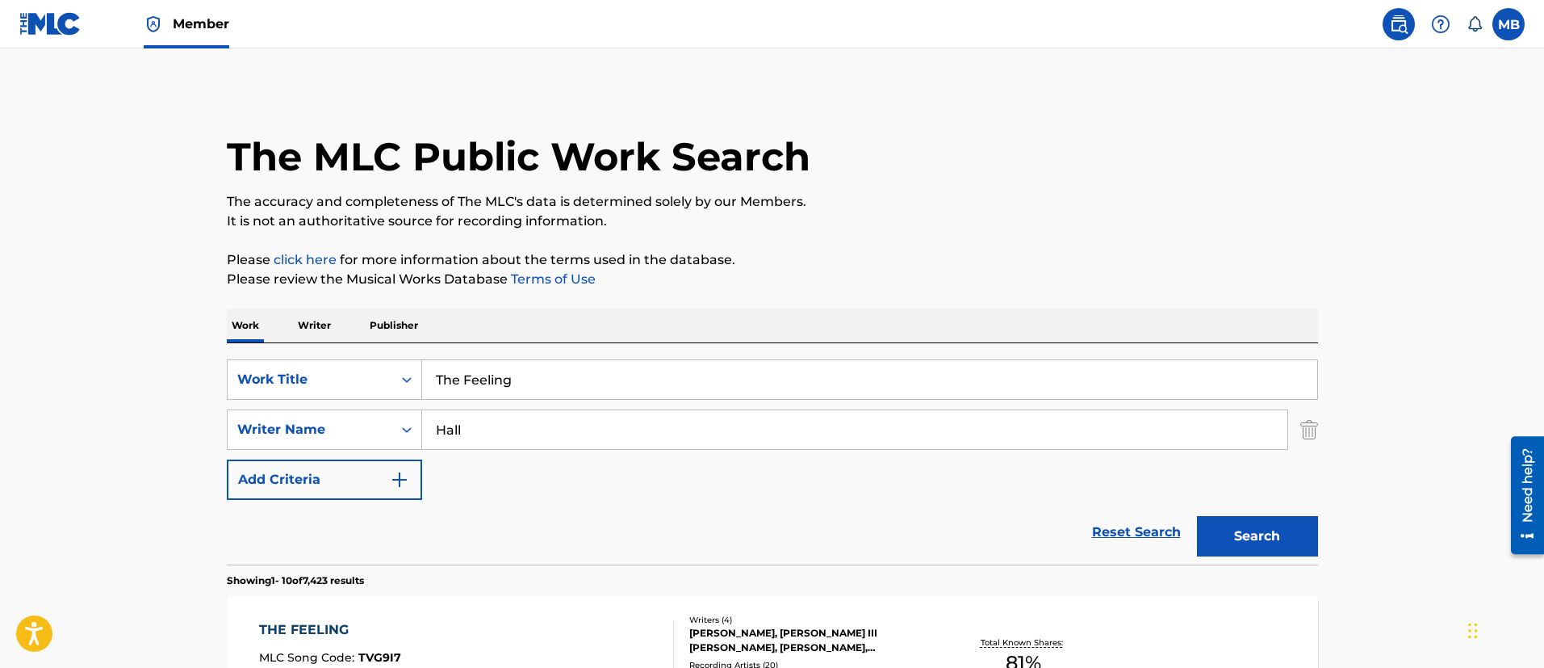
scroll to position [334, 0]
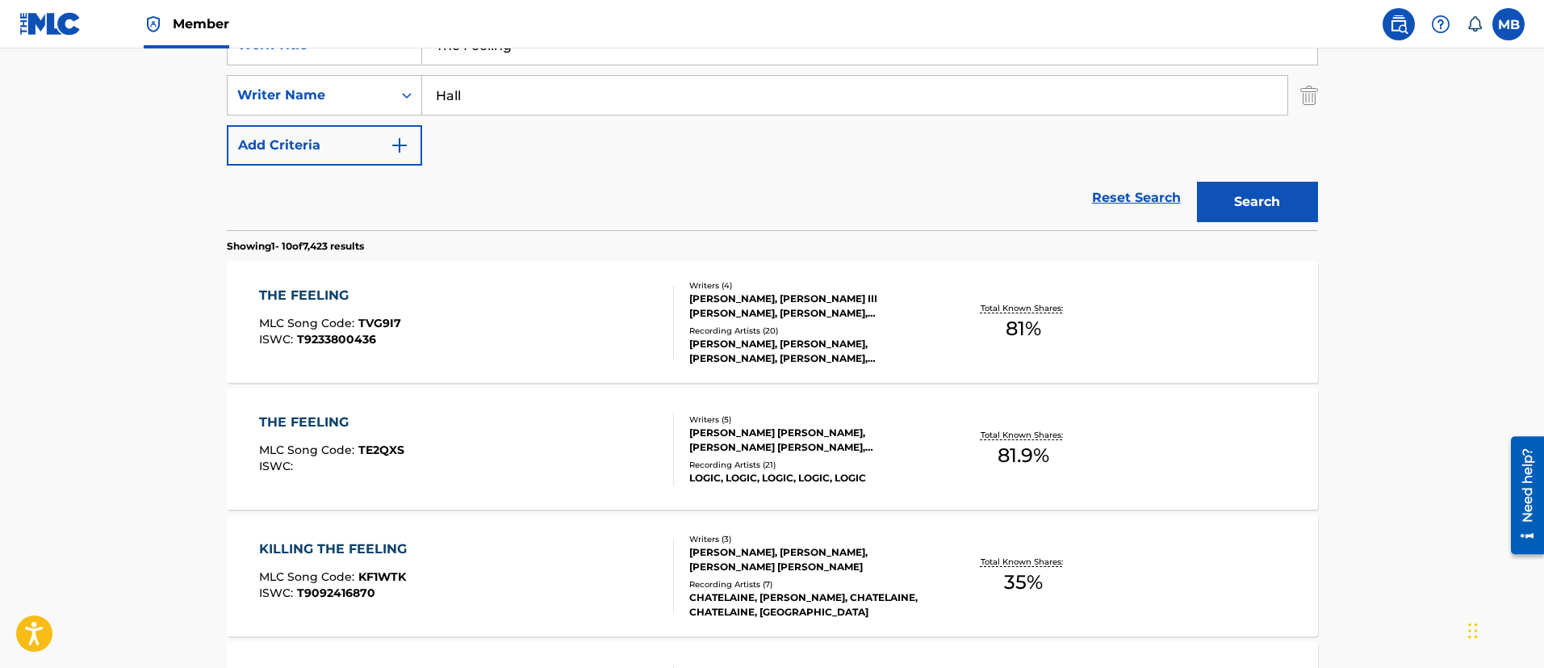
click at [562, 445] on div "THE FEELING MLC Song Code : TE2QXS ISWC :" at bounding box center [466, 448] width 415 height 73
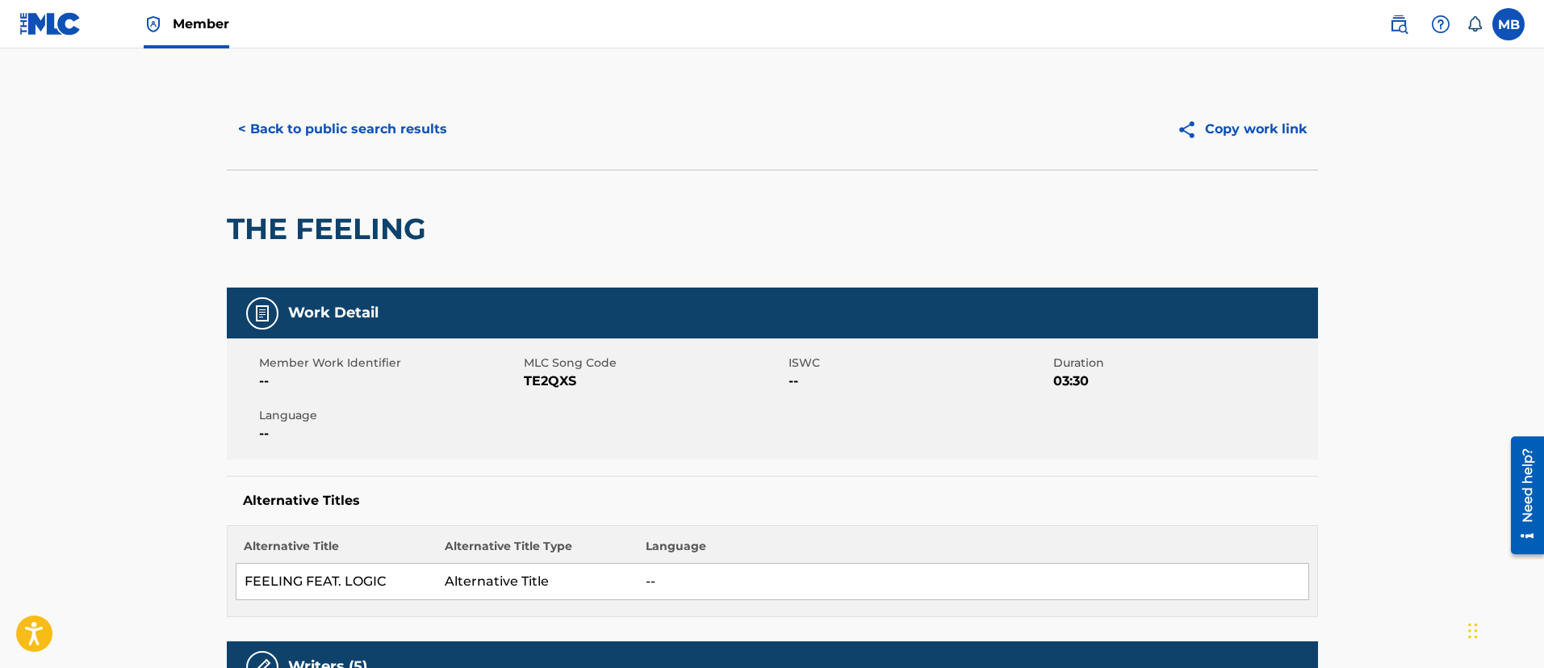
click at [408, 113] on button "< Back to public search results" at bounding box center [343, 129] width 232 height 40
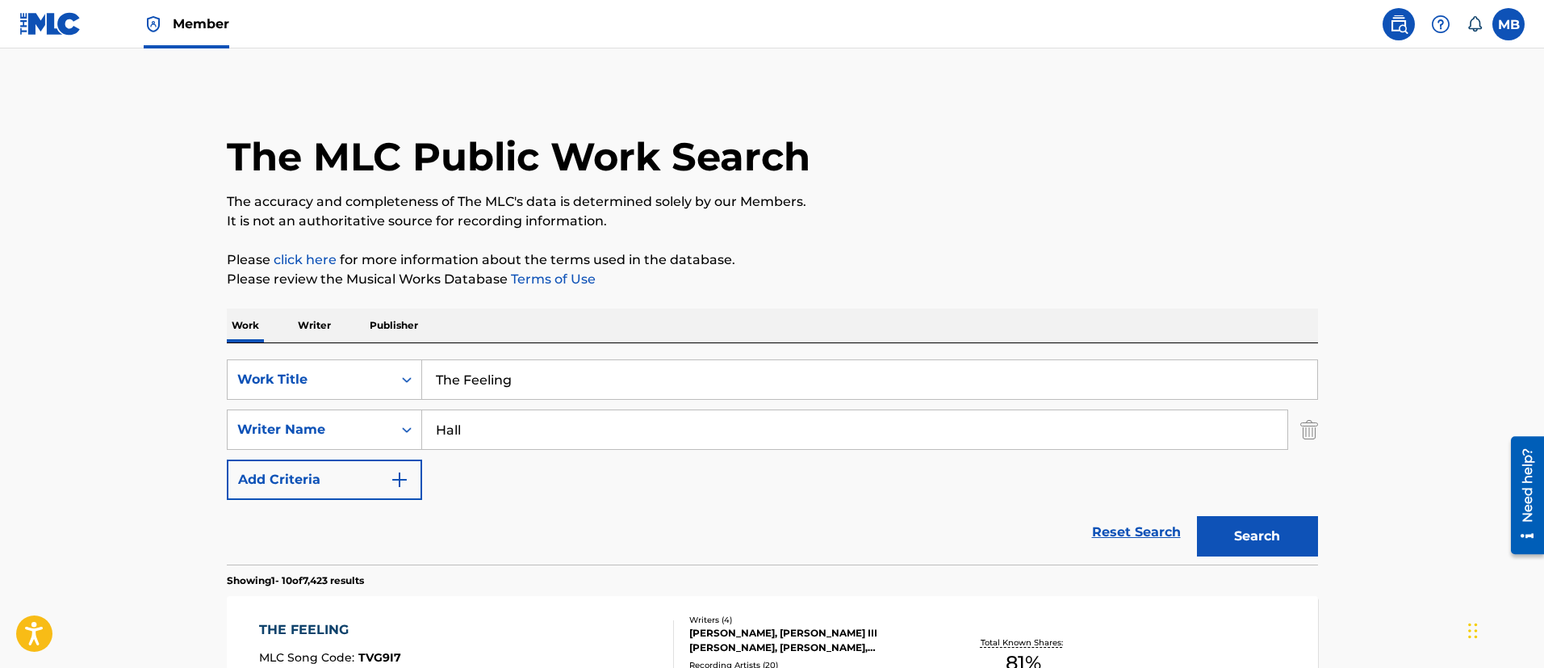
scroll to position [334, 0]
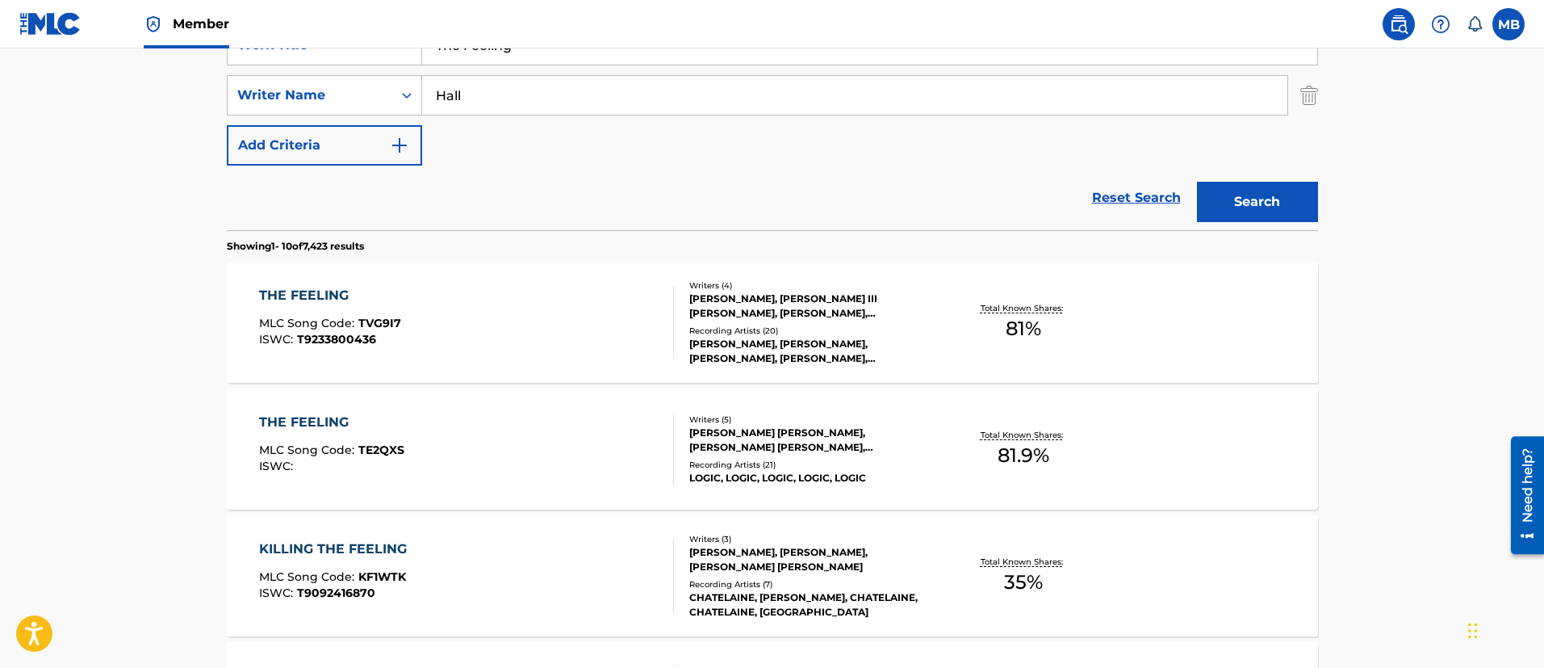
click at [510, 328] on div "THE FEELING MLC Song Code : TVG9I7 ISWC : T9233800436" at bounding box center [466, 322] width 415 height 73
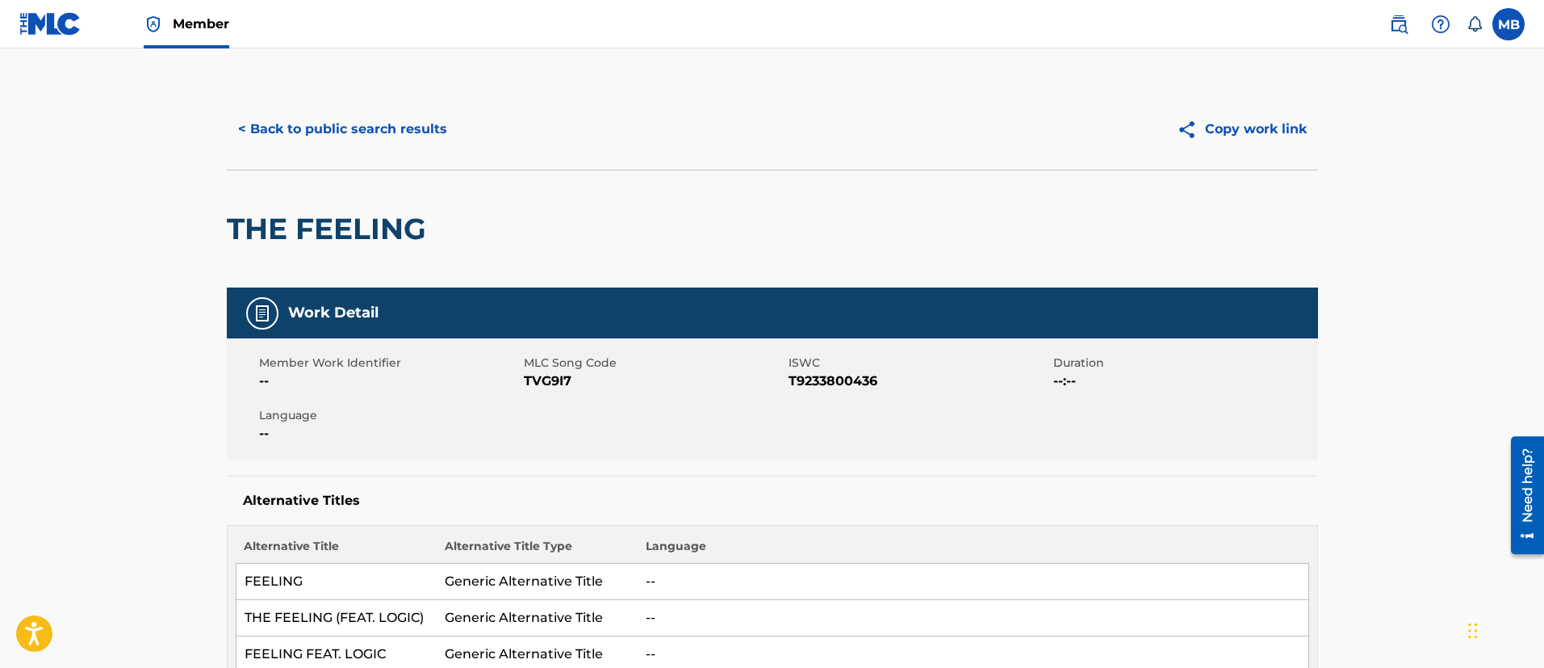
click at [528, 379] on span "TVG9I7" at bounding box center [654, 380] width 261 height 19
copy span "TVG9I7"
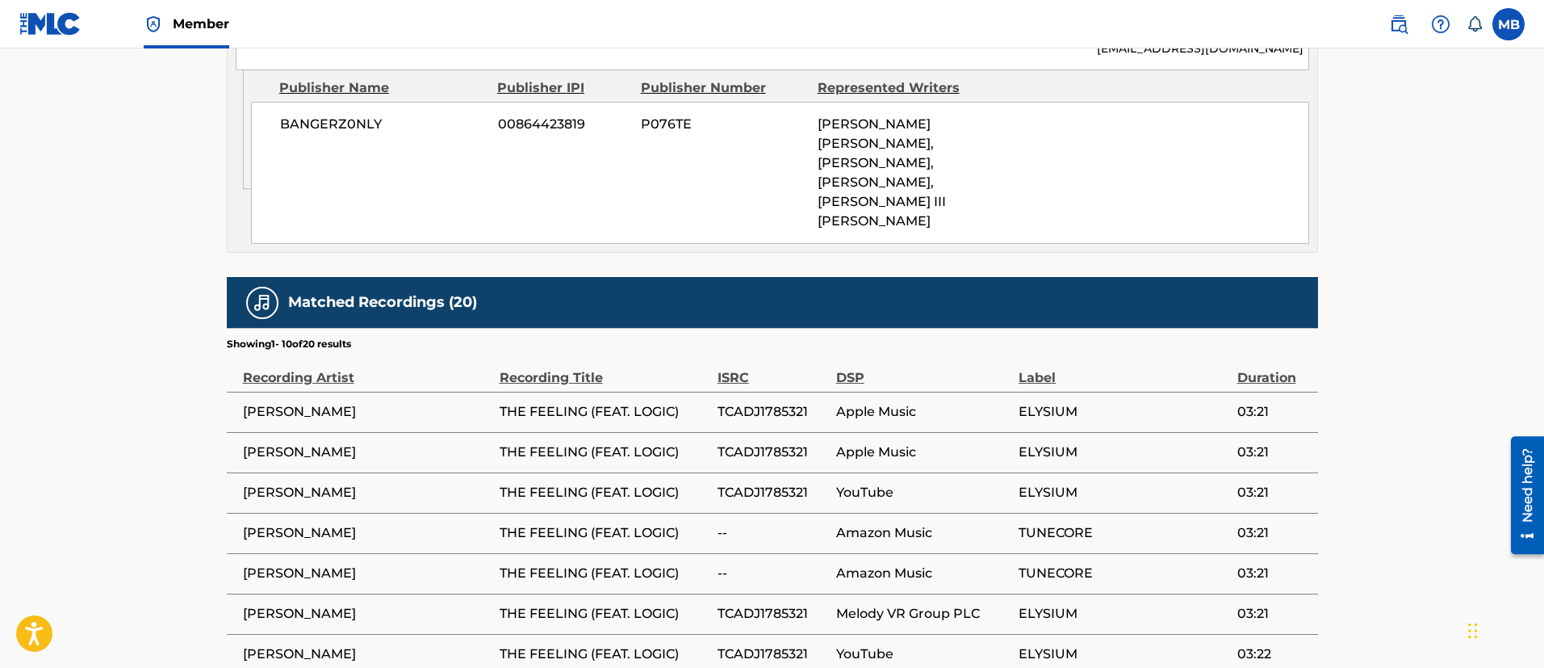
scroll to position [1677, 0]
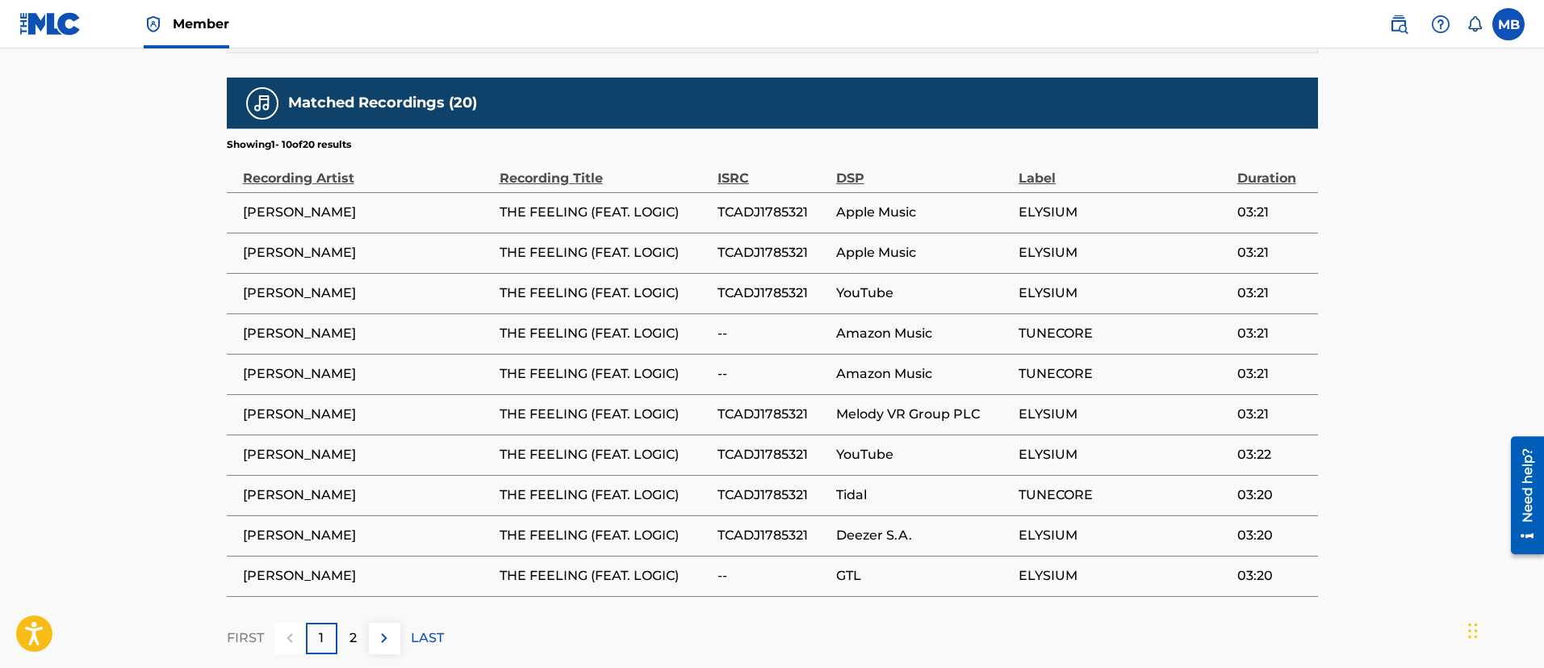
click at [266, 324] on span "[PERSON_NAME]" at bounding box center [367, 333] width 249 height 19
copy div "[PERSON_NAME]"
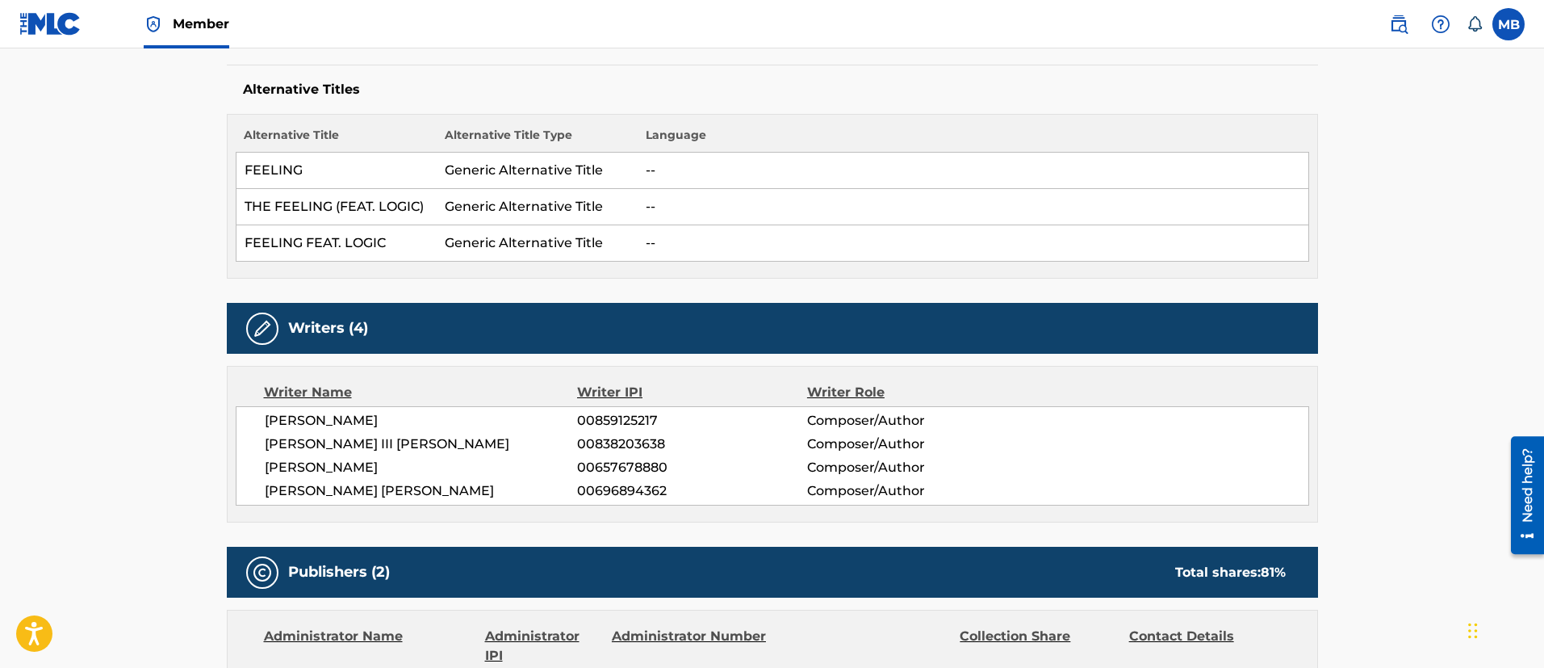
scroll to position [0, 0]
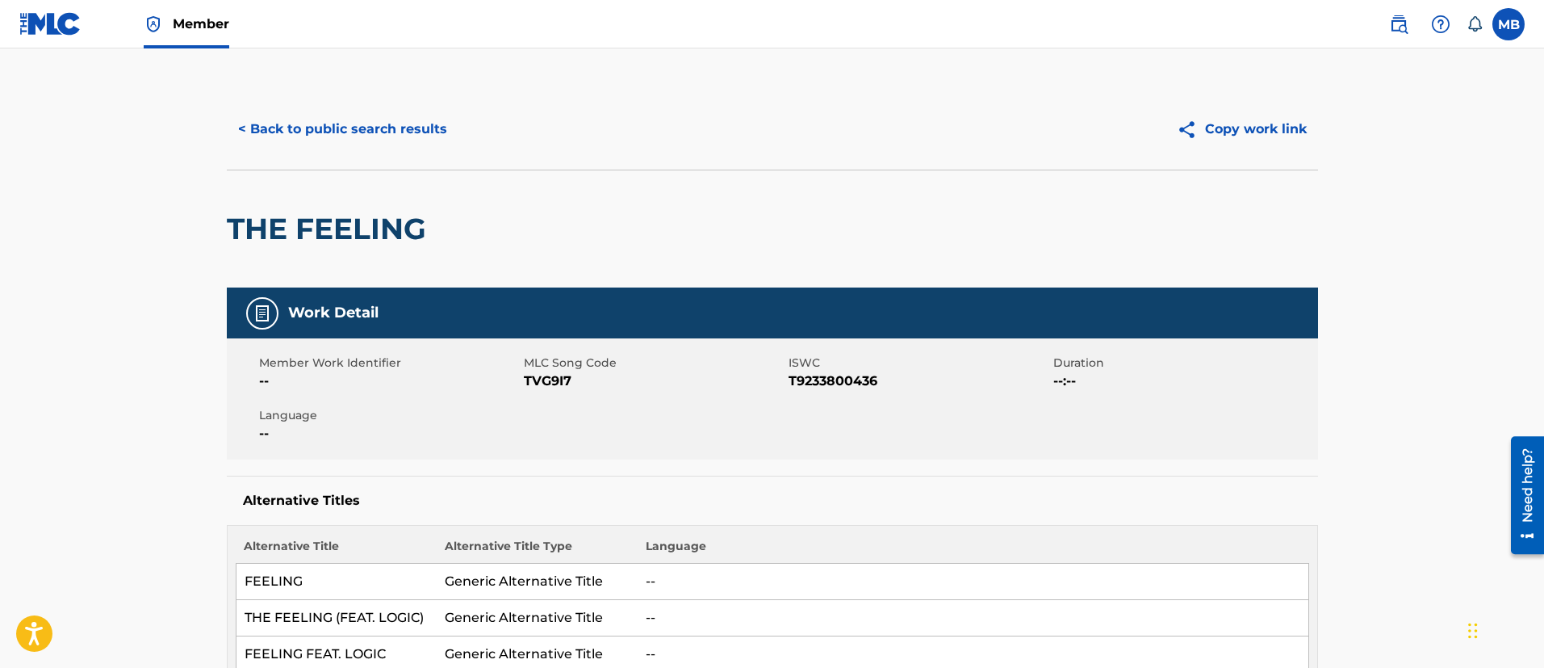
click at [534, 366] on span "MLC Song Code" at bounding box center [654, 362] width 261 height 17
click at [538, 382] on span "TVG9I7" at bounding box center [654, 380] width 261 height 19
copy span "TVG9I7"
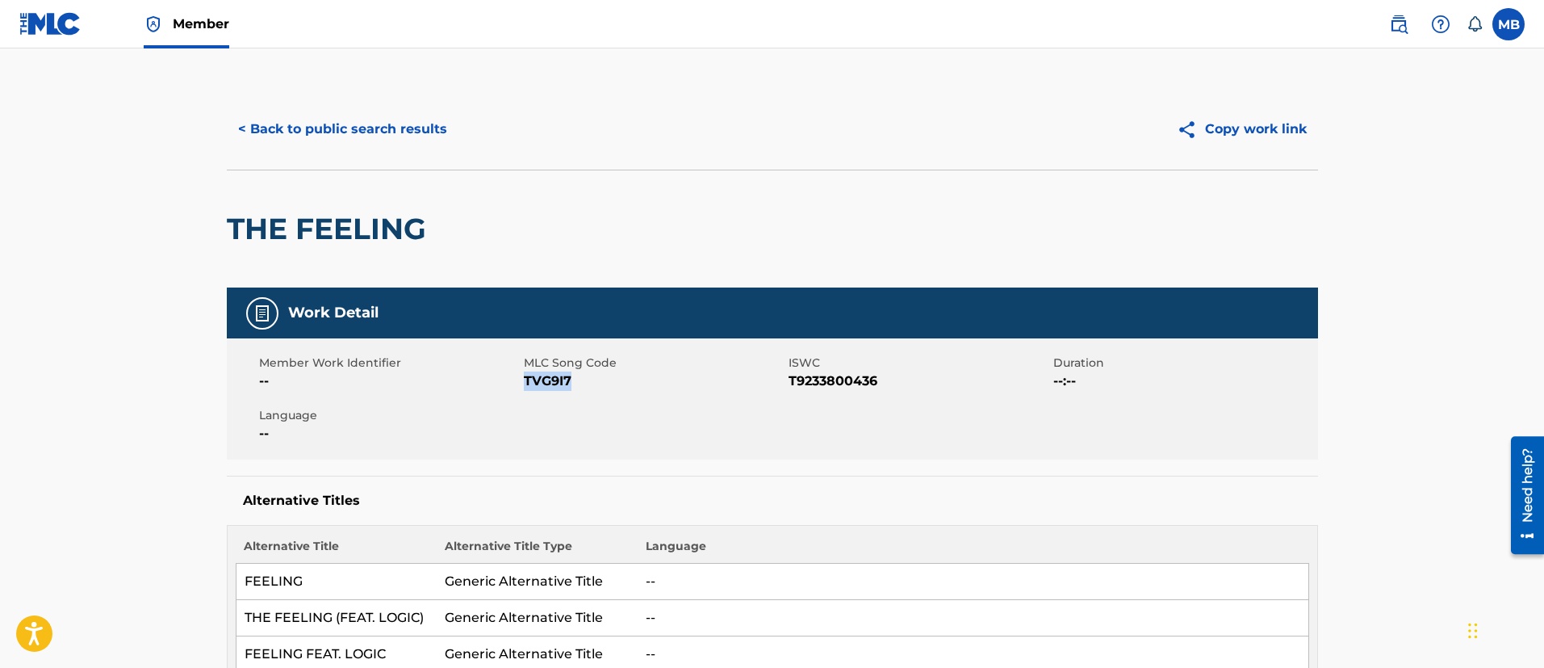
click at [410, 114] on button "< Back to public search results" at bounding box center [343, 129] width 232 height 40
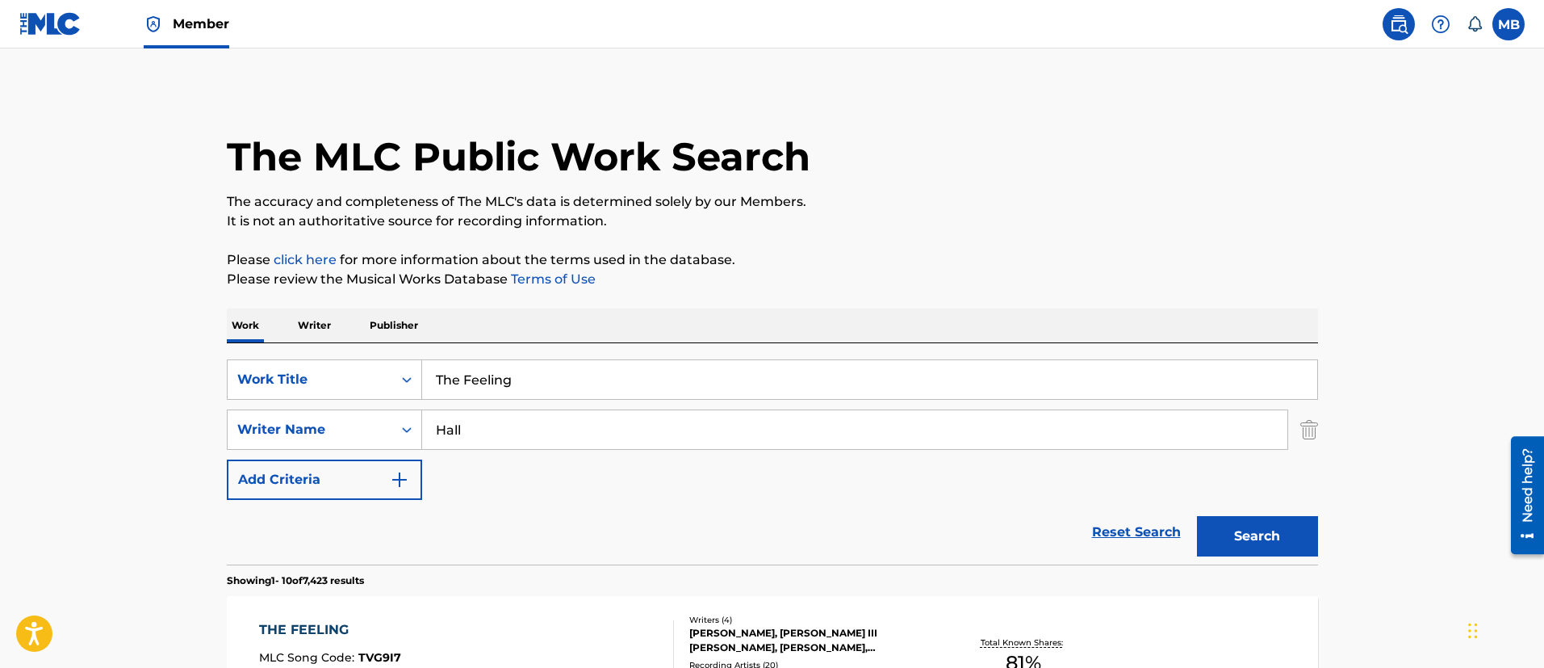
scroll to position [334, 0]
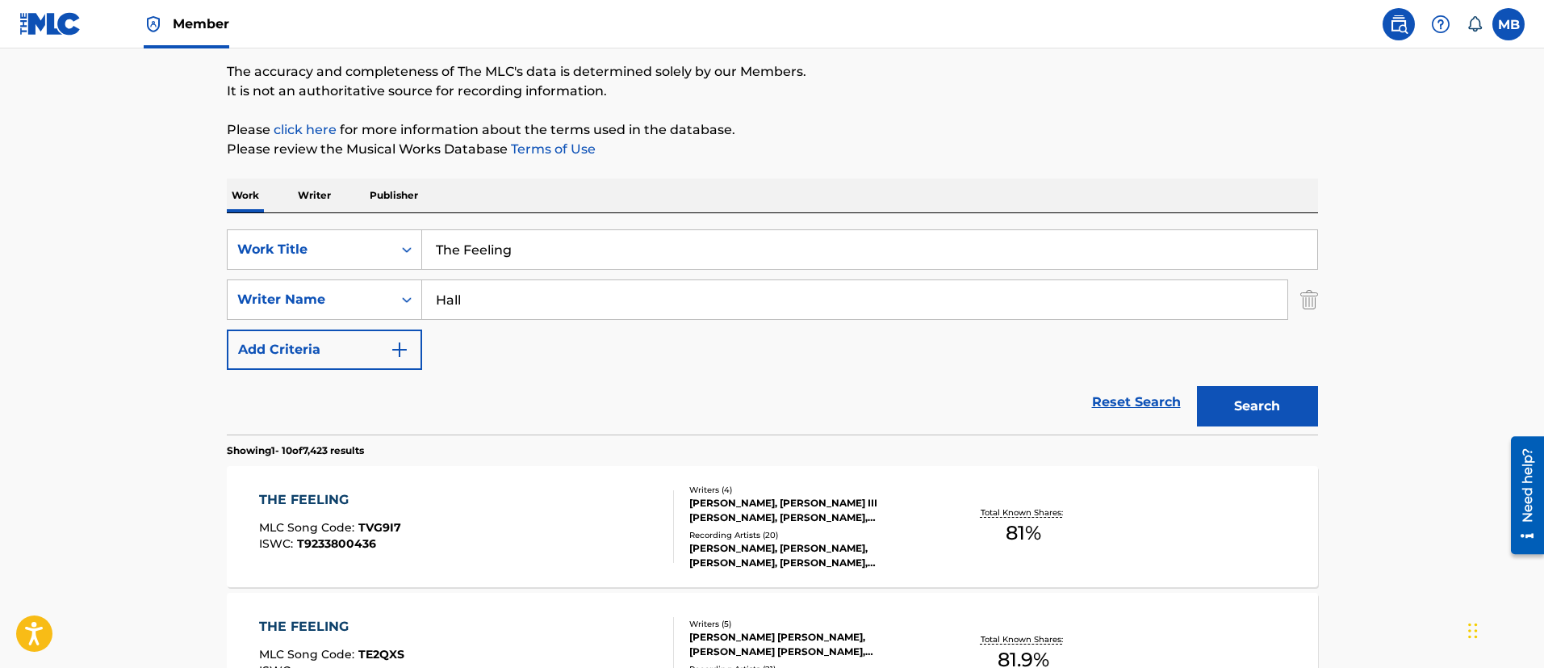
drag, startPoint x: 564, startPoint y: 170, endPoint x: 238, endPoint y: 108, distance: 332.0
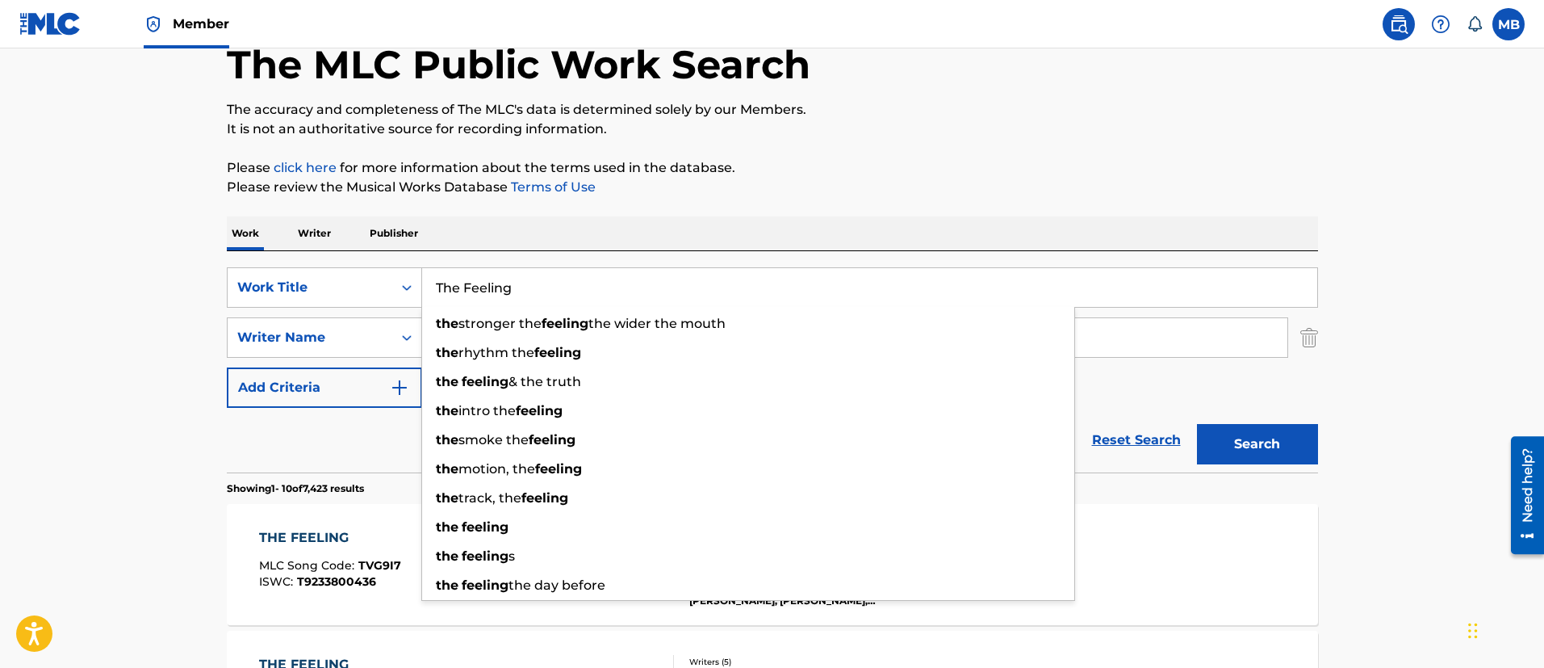
paste input "1(773) Vulture [PERSON_NAME]"
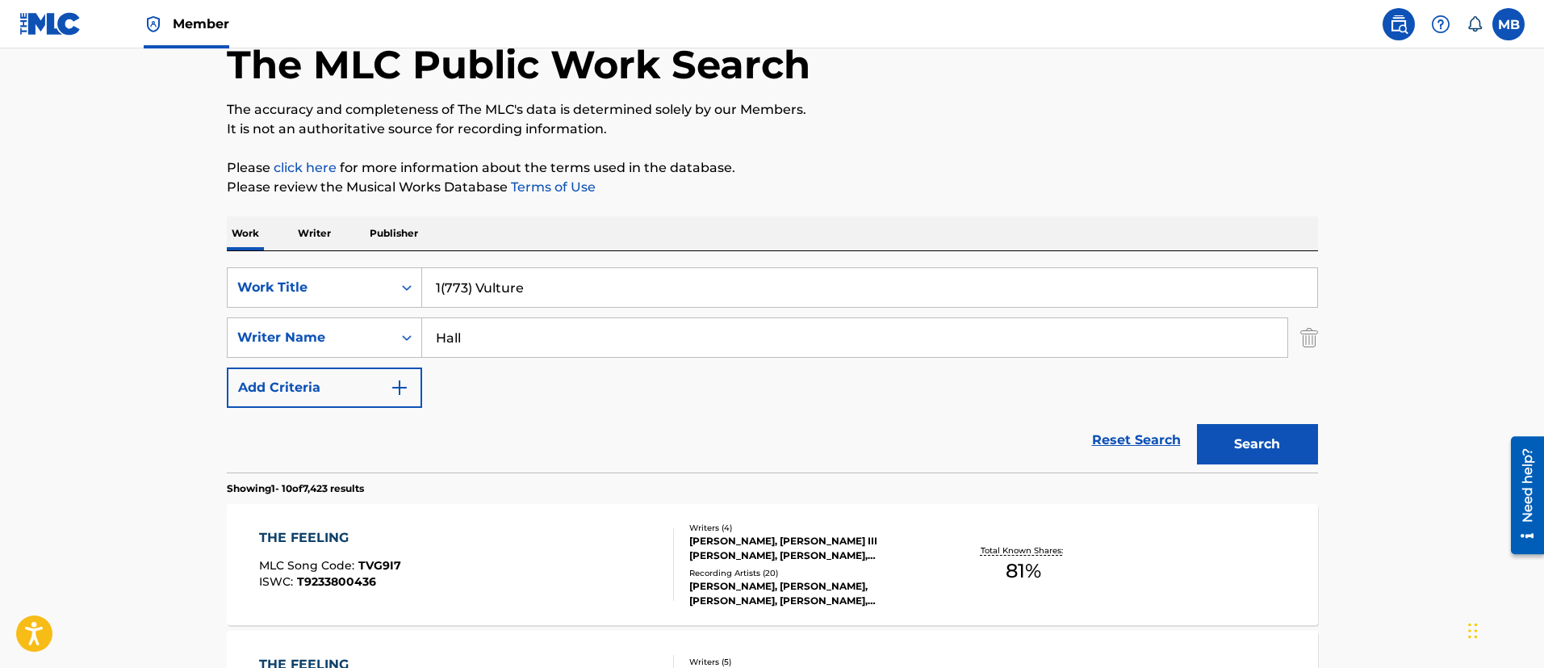
type input "1(773) Vulture"
click at [1197, 424] on button "Search" at bounding box center [1257, 444] width 121 height 40
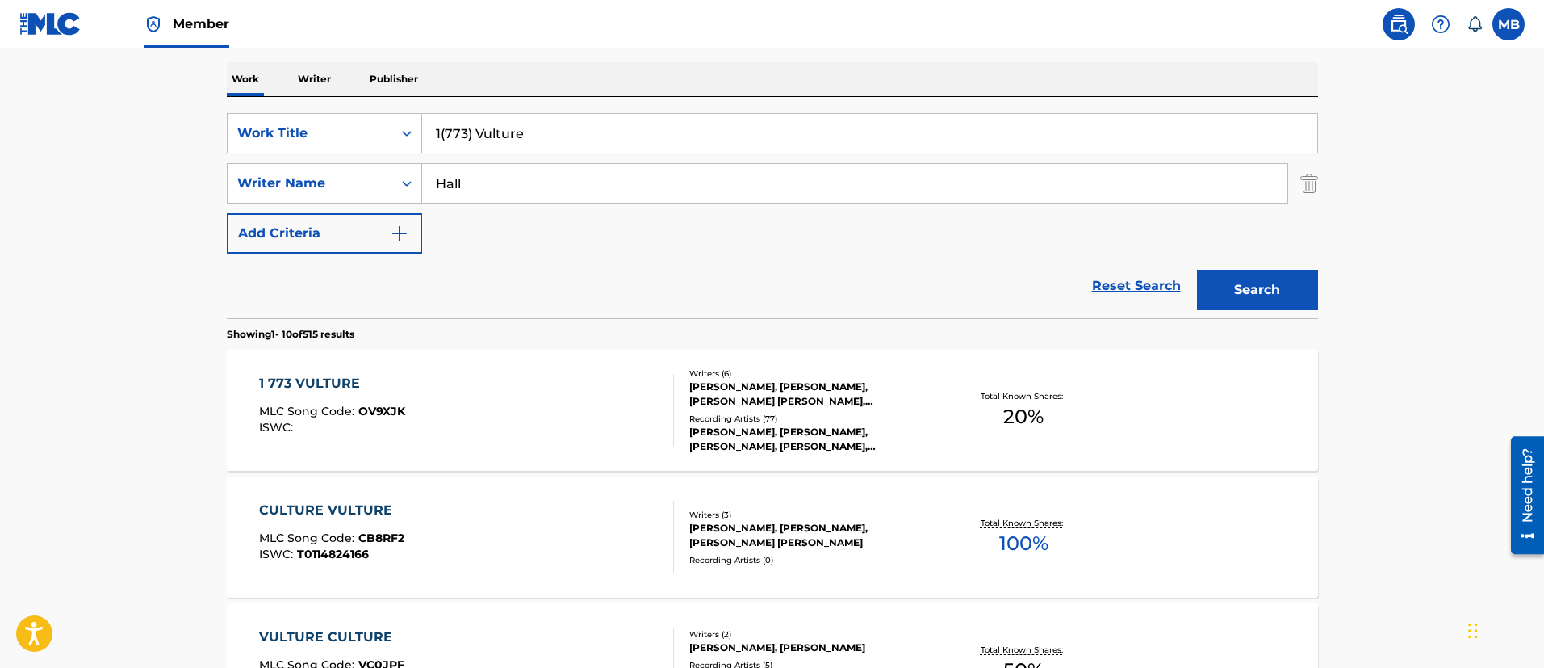
scroll to position [334, 0]
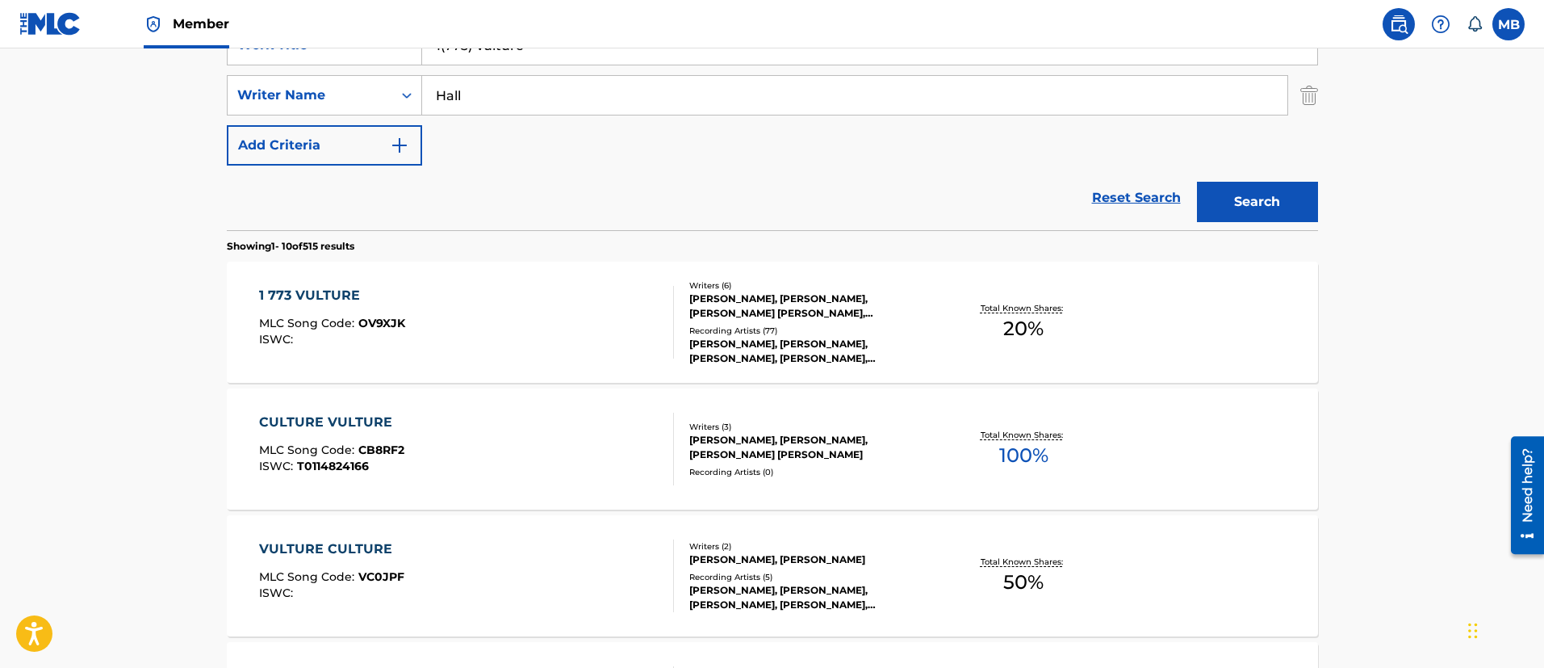
click at [574, 328] on div "1 773 VULTURE MLC Song Code : OV9XJK ISWC :" at bounding box center [466, 322] width 415 height 73
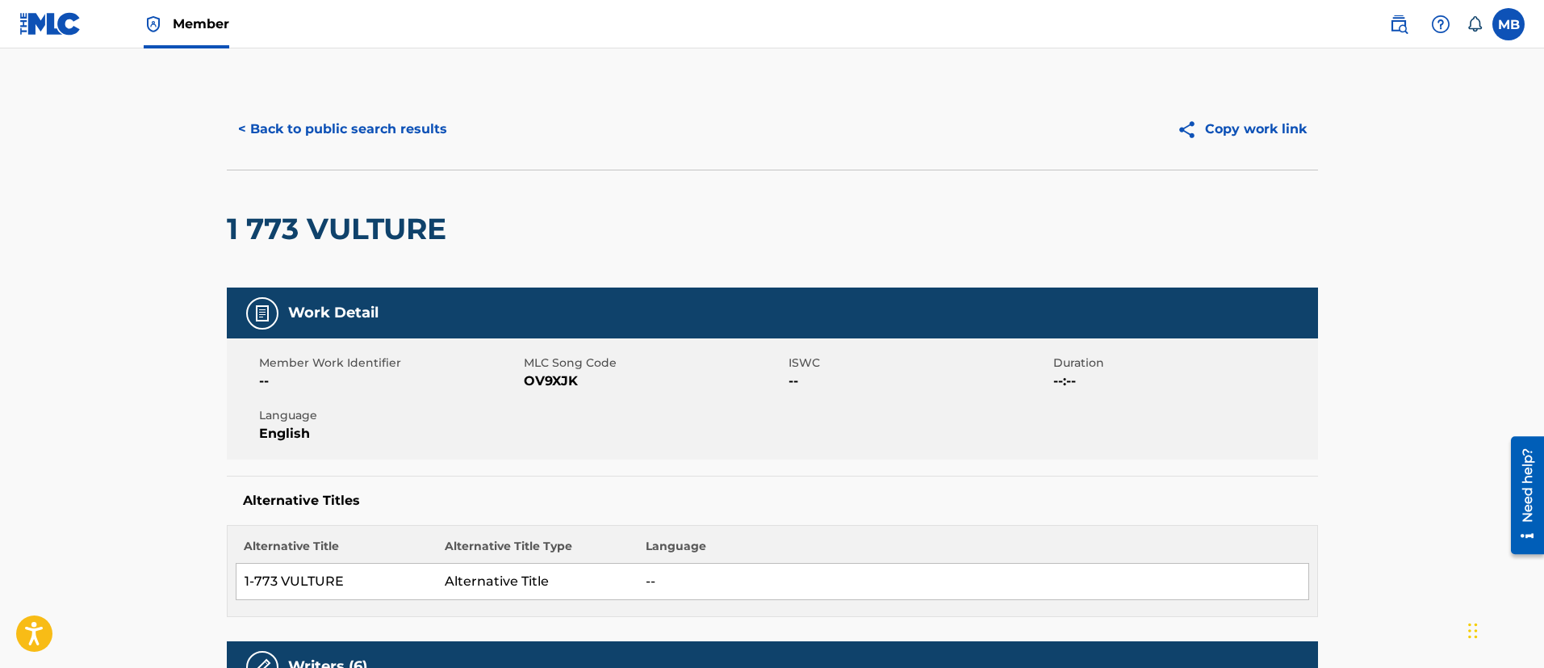
click at [562, 391] on div "Member Work Identifier -- MLC Song Code OV9XJK ISWC -- Duration --:-- Language …" at bounding box center [772, 398] width 1091 height 121
copy span "OV9XJK"
click at [338, 220] on h2 "1 773 VULTURE" at bounding box center [341, 229] width 228 height 36
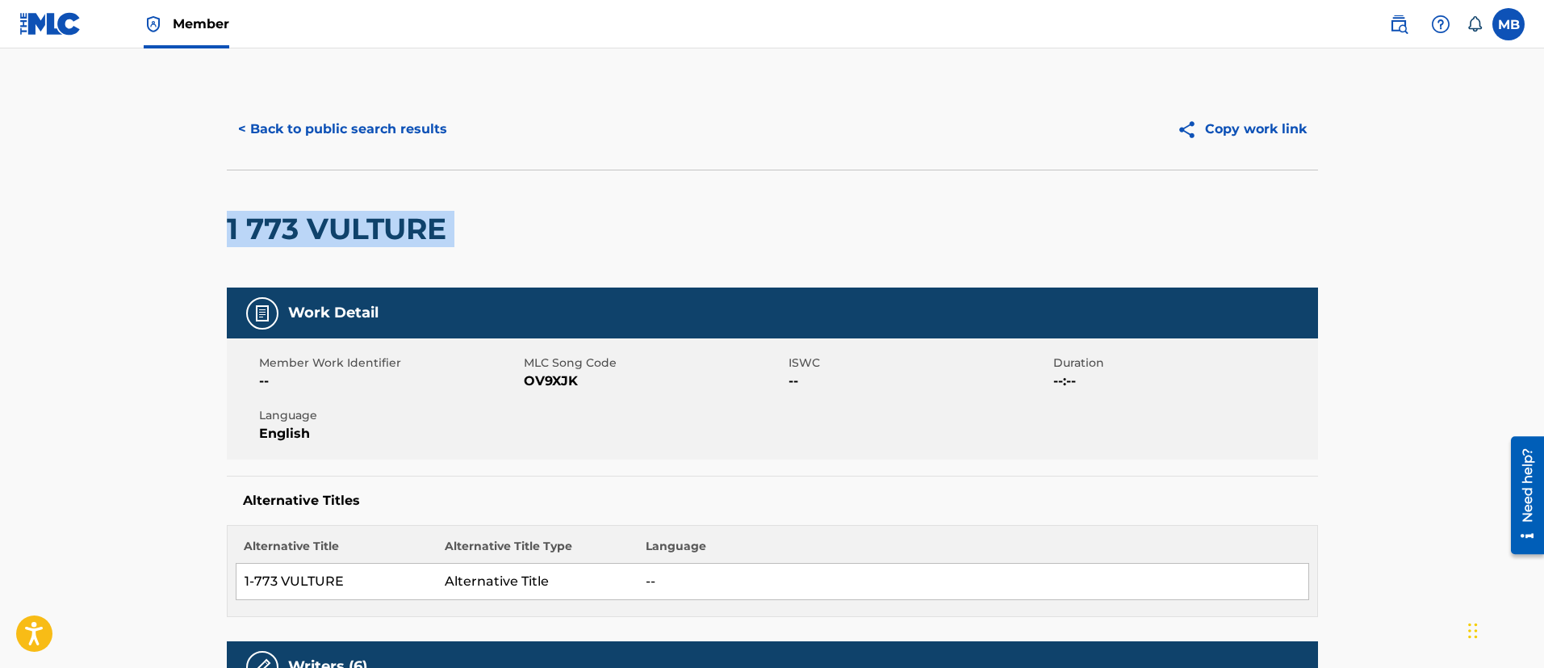
click at [338, 220] on h2 "1 773 VULTURE" at bounding box center [341, 229] width 228 height 36
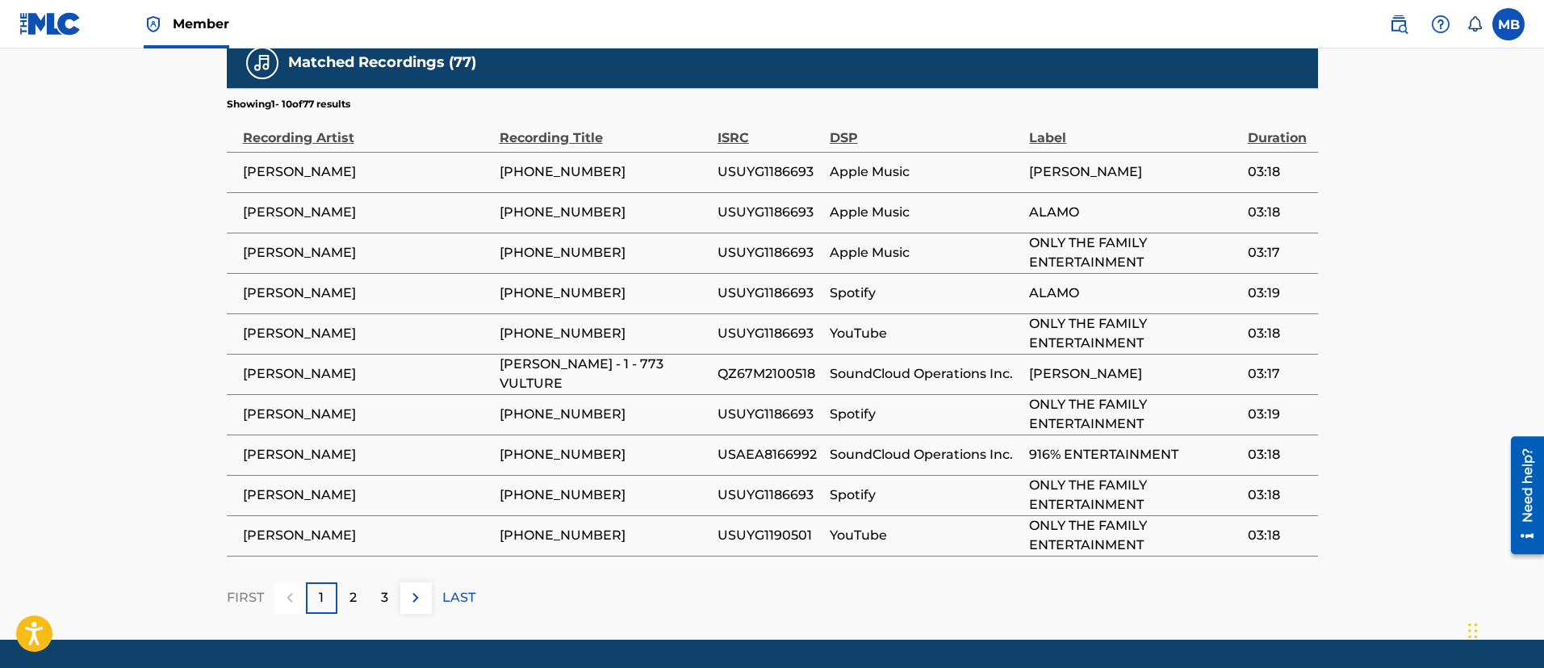
scroll to position [1325, 0]
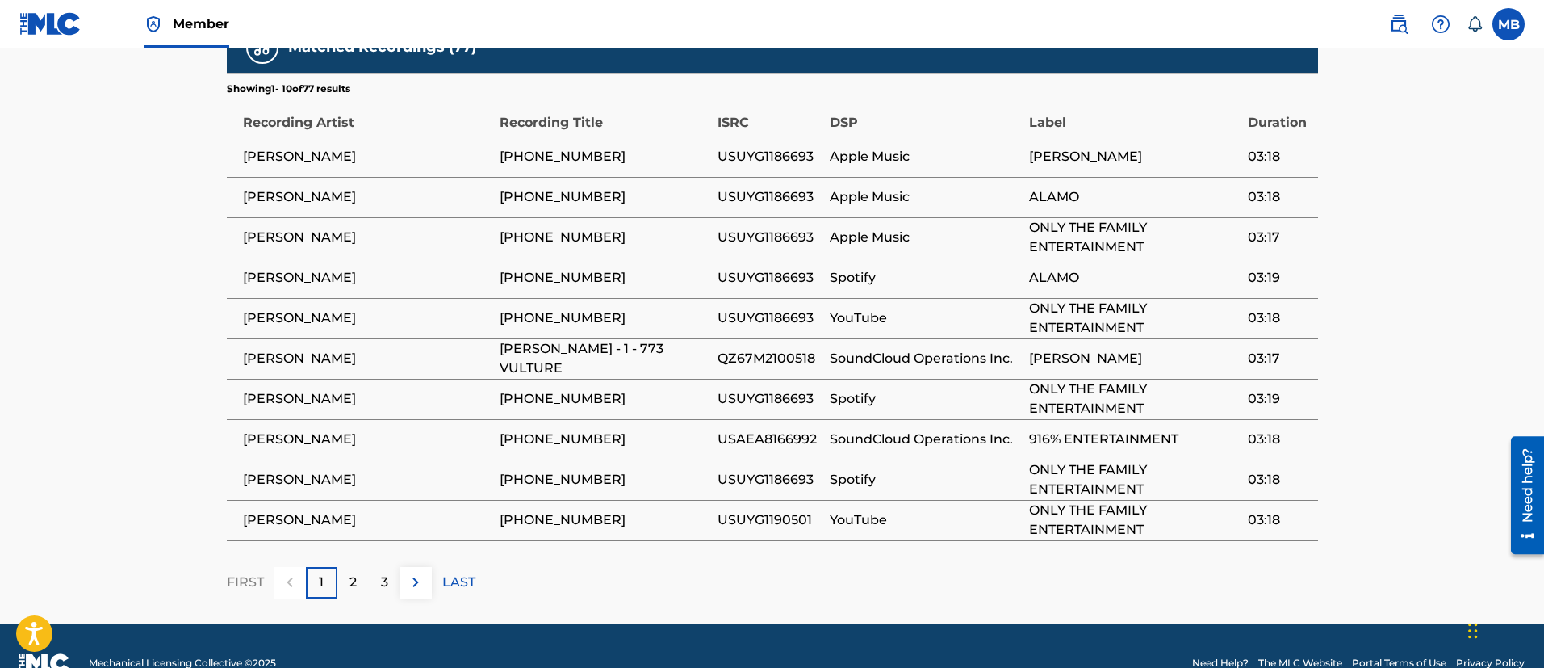
click at [283, 349] on span "[PERSON_NAME]" at bounding box center [367, 358] width 249 height 19
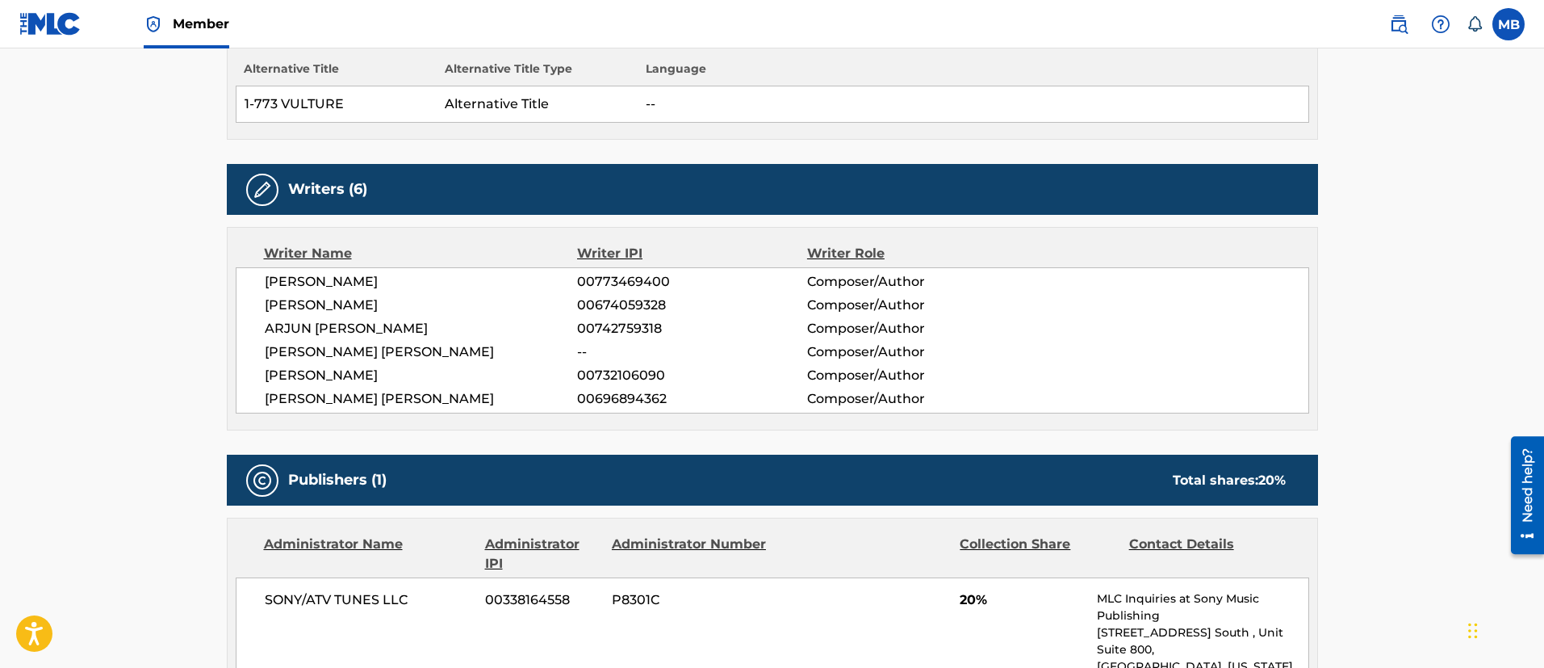
scroll to position [0, 0]
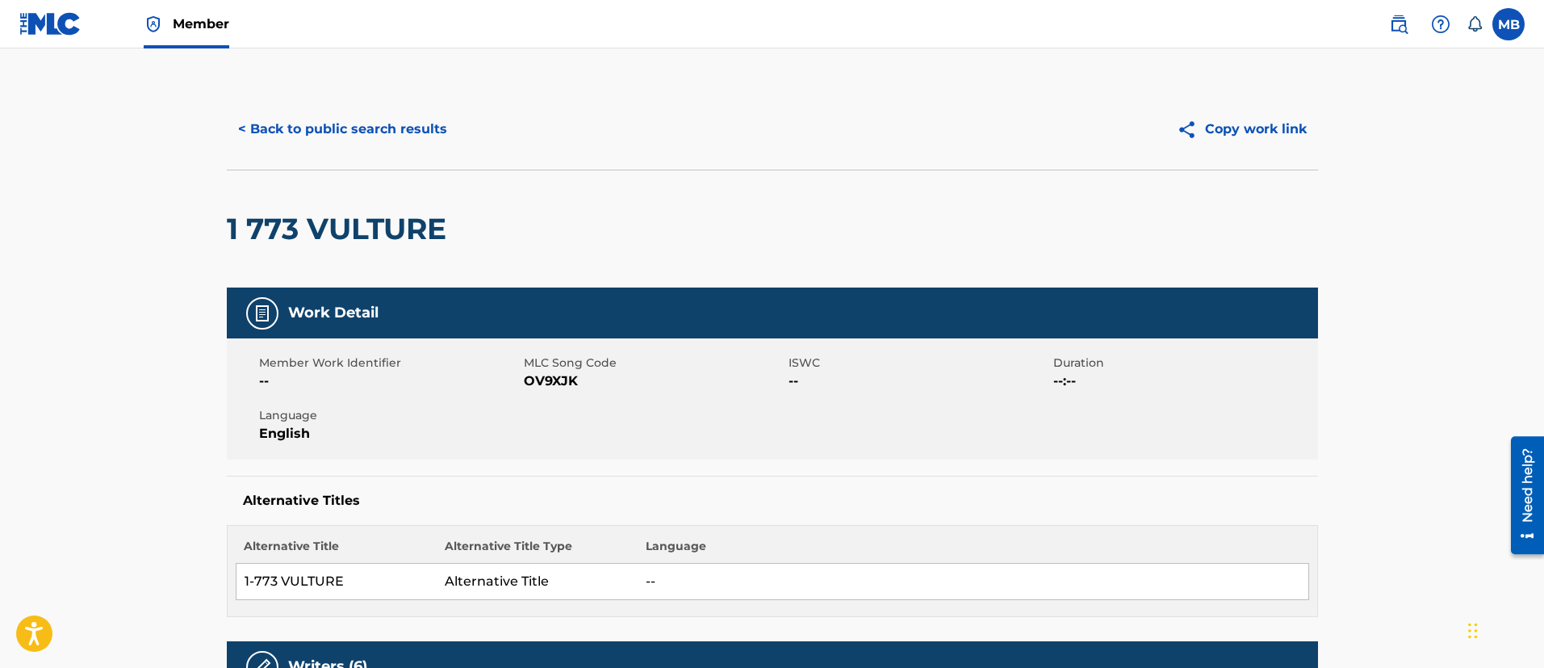
click at [548, 382] on span "OV9XJK" at bounding box center [654, 380] width 261 height 19
click at [425, 127] on button "< Back to public search results" at bounding box center [343, 129] width 232 height 40
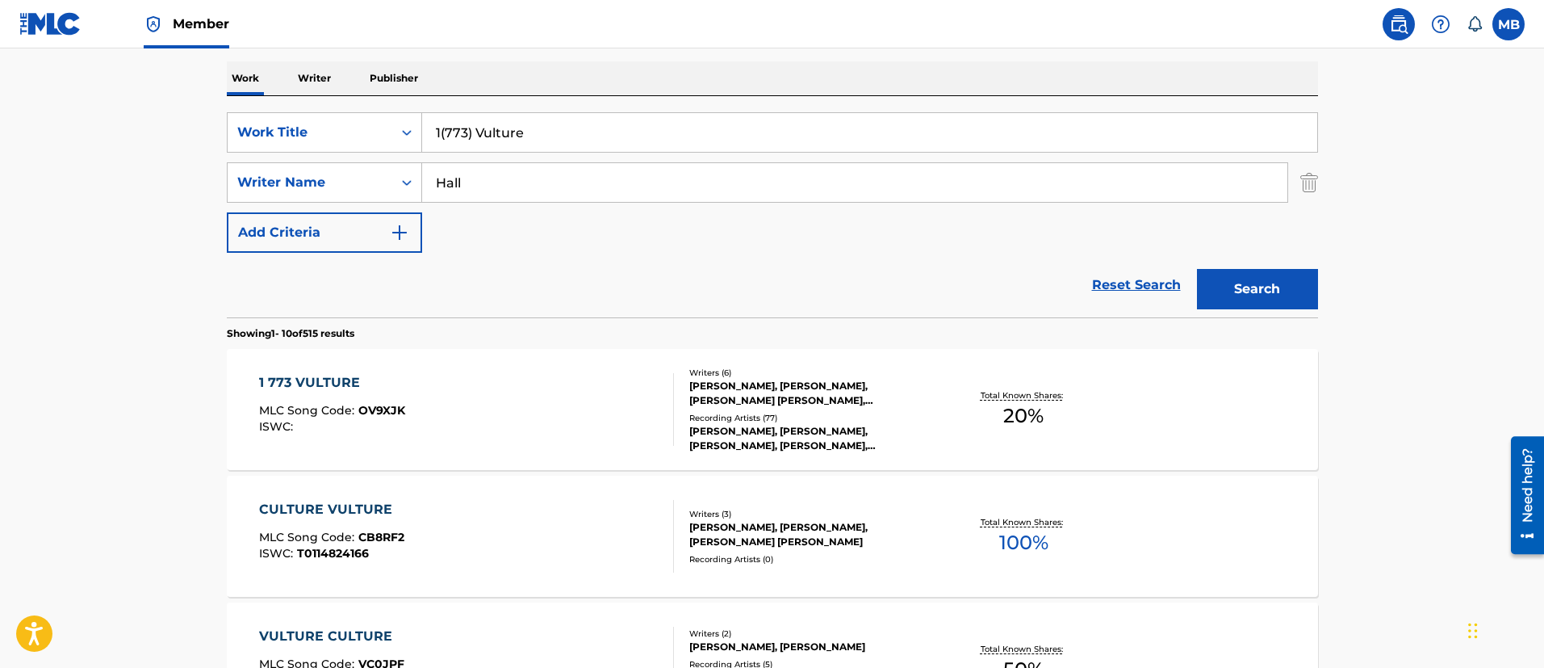
scroll to position [213, 0]
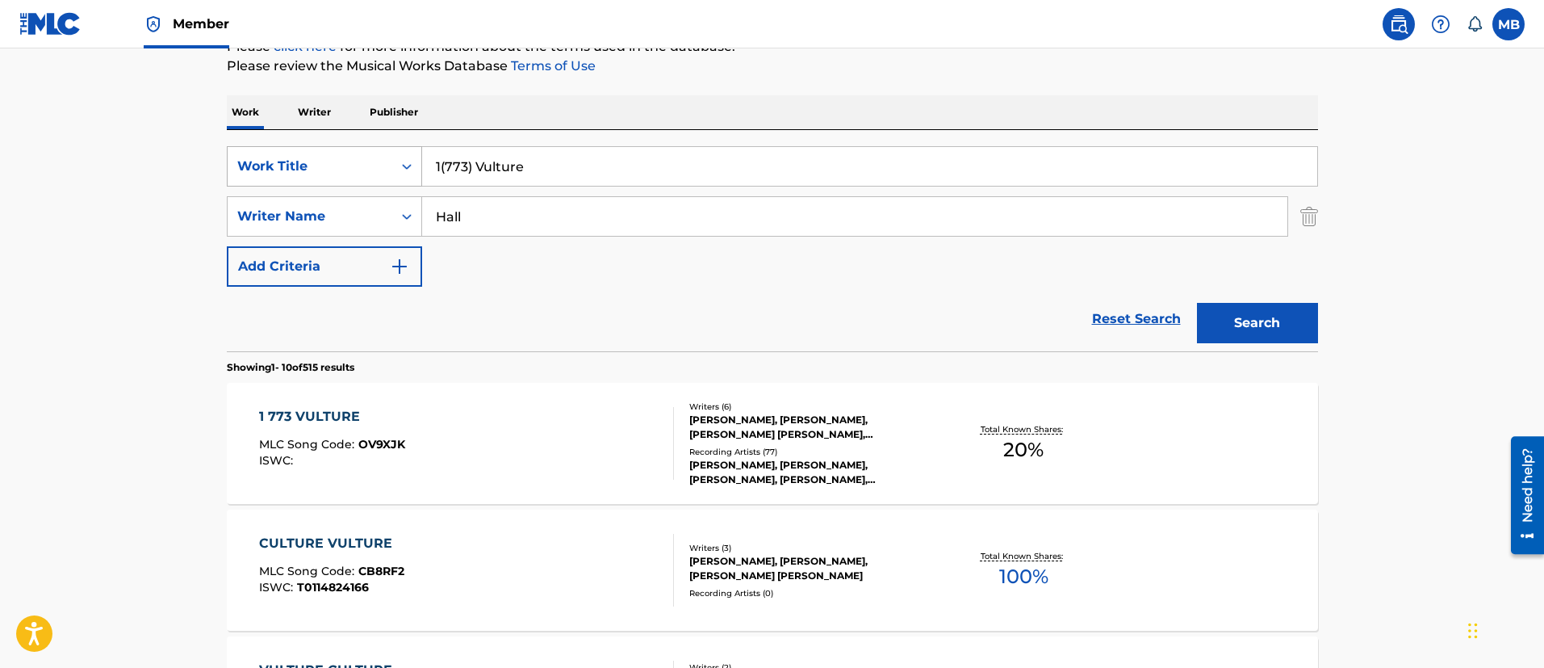
drag, startPoint x: 570, startPoint y: 174, endPoint x: 263, endPoint y: 158, distance: 307.1
click at [274, 163] on div "SearchWithCriteria5819720b-7d16-4d5c-99fc-86773b04c4d0 Work Title 1(773) Vulture" at bounding box center [772, 166] width 1091 height 40
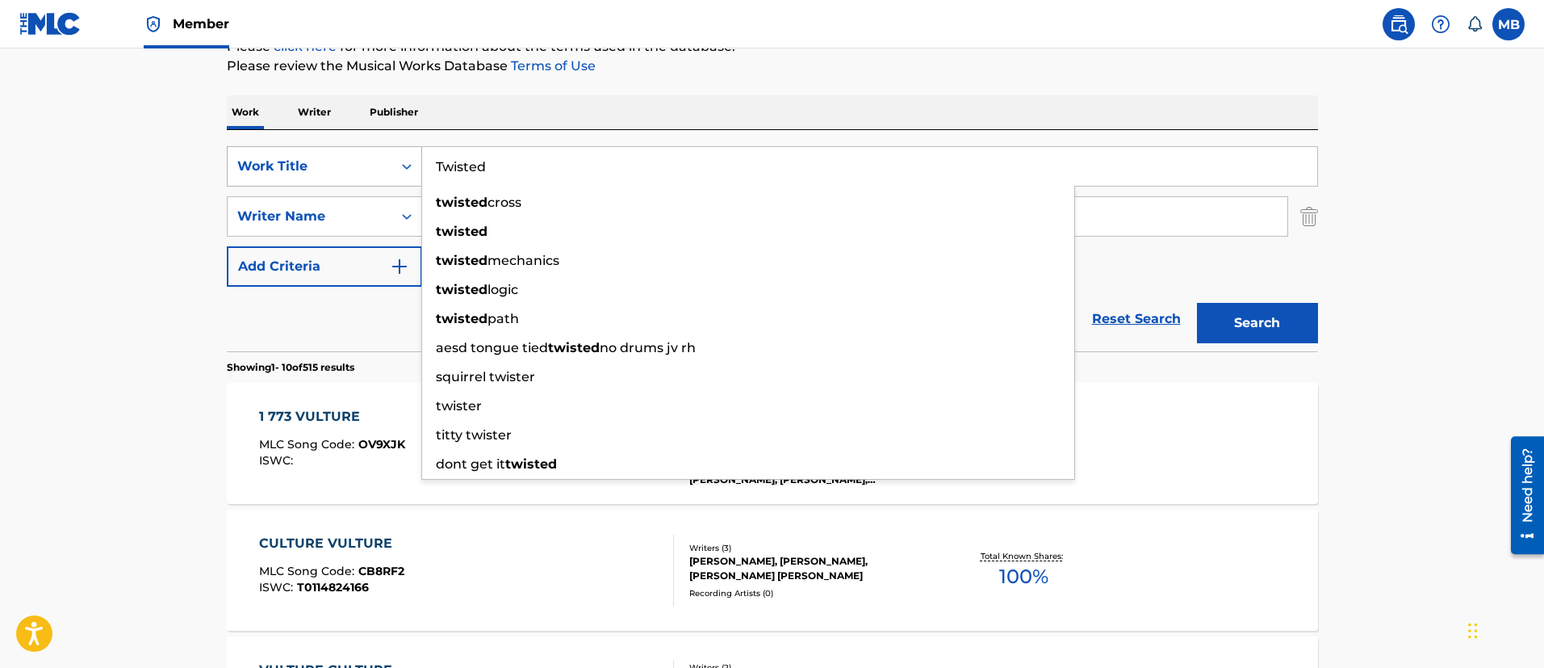
type input "Twisted"
click at [1197, 303] on button "Search" at bounding box center [1257, 323] width 121 height 40
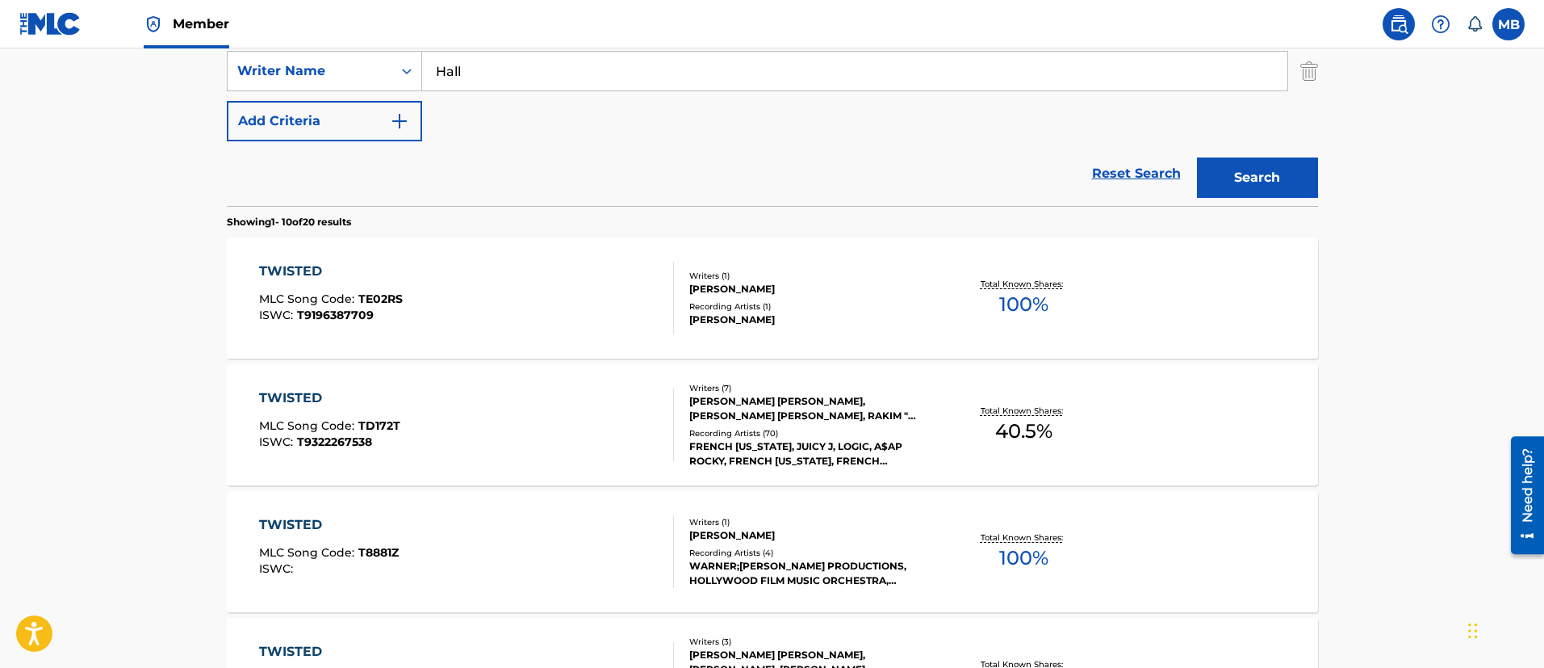
scroll to position [455, 0]
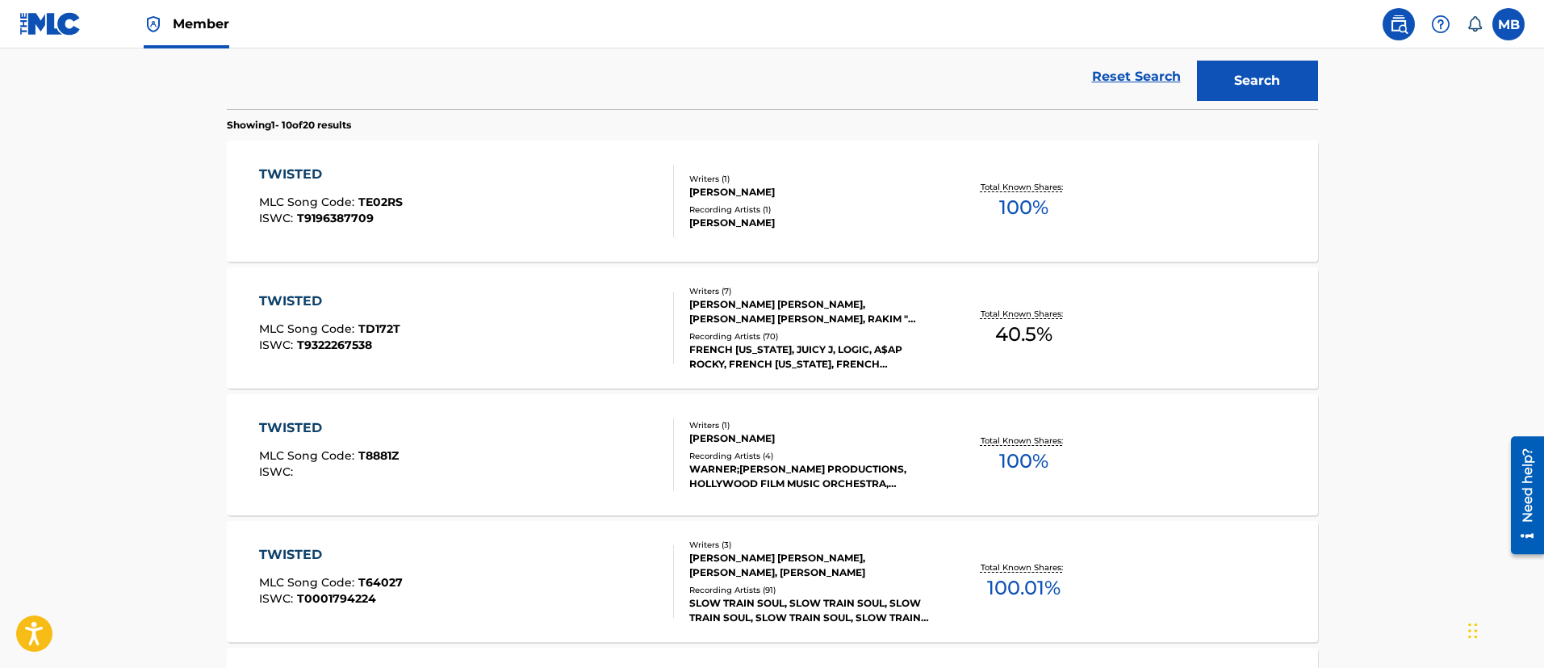
click at [484, 316] on div "TWISTED MLC Song Code : TD172T ISWC : T9322267538" at bounding box center [466, 327] width 415 height 73
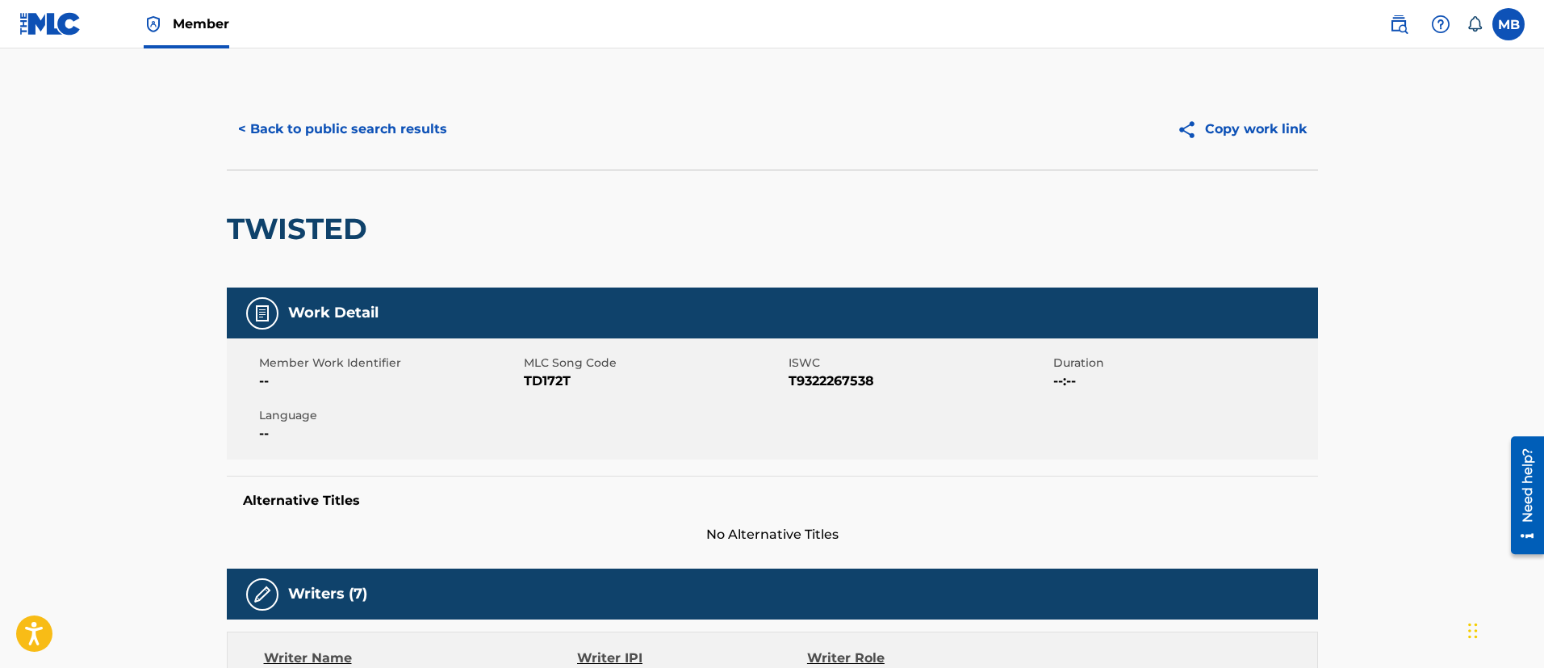
click at [371, 147] on button "< Back to public search results" at bounding box center [343, 129] width 232 height 40
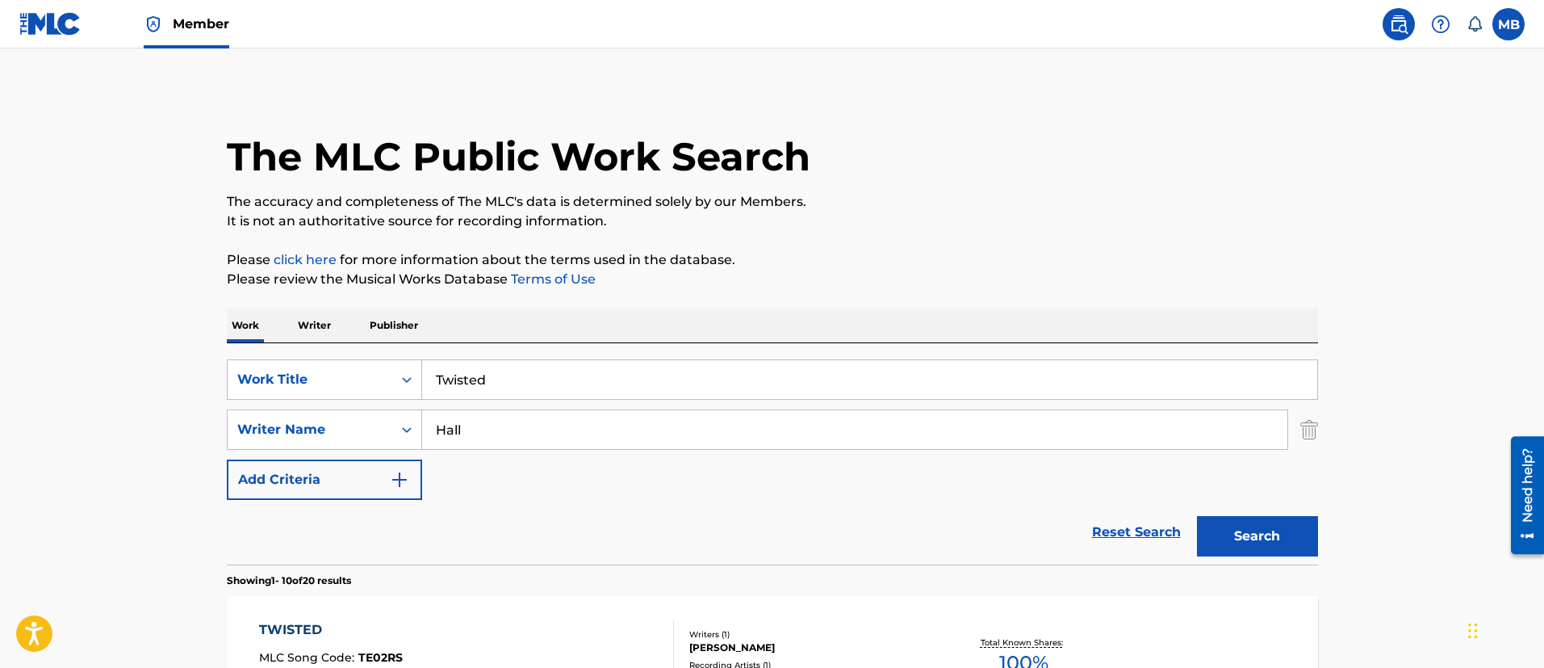
drag, startPoint x: 543, startPoint y: 372, endPoint x: 145, endPoint y: 264, distance: 412.4
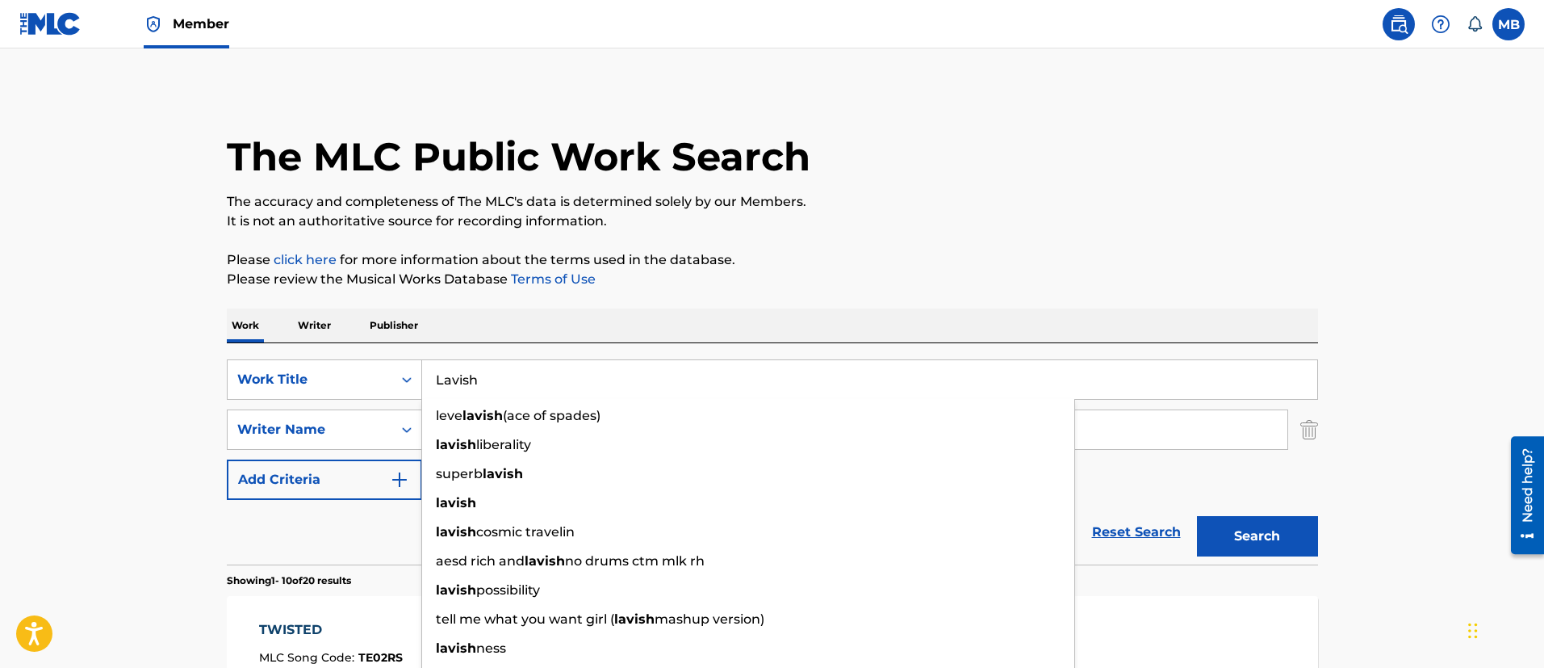
type input "Lavish"
click at [1197, 516] on button "Search" at bounding box center [1257, 536] width 121 height 40
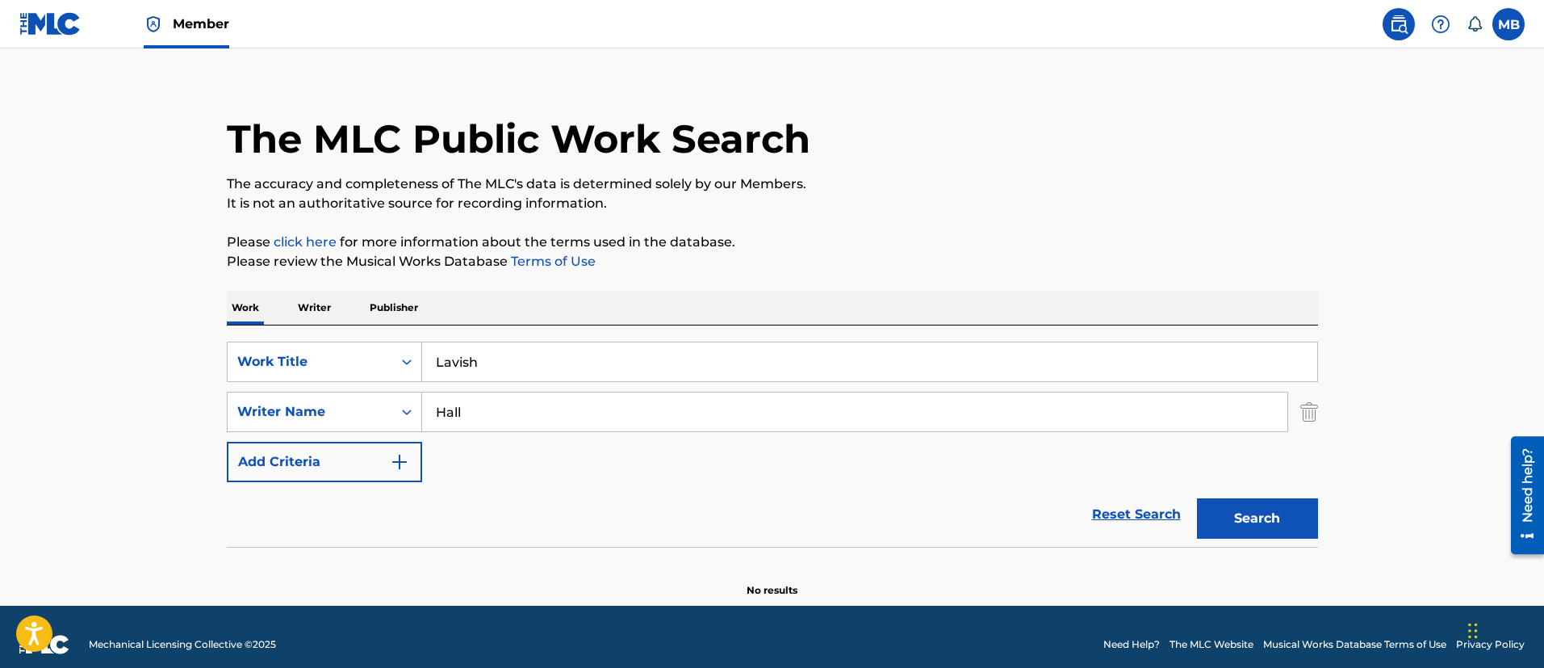
scroll to position [33, 0]
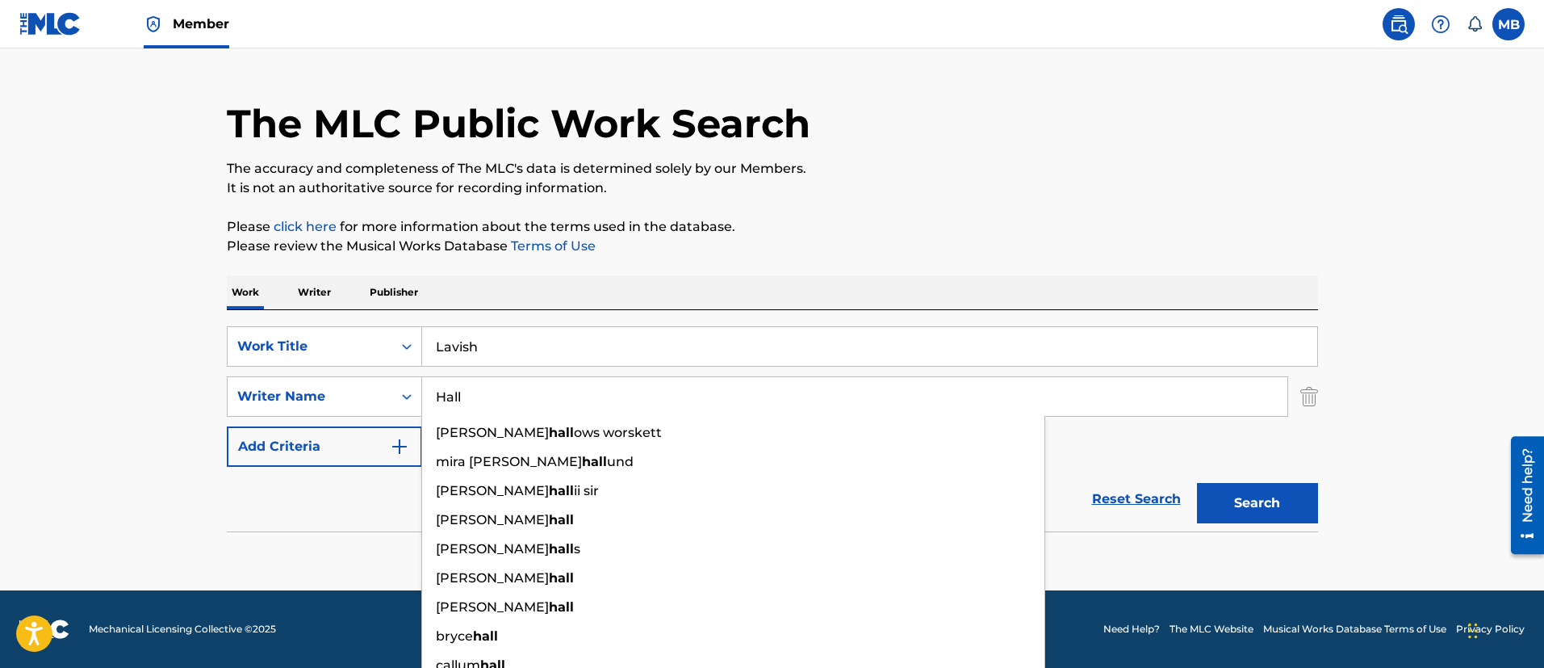
drag, startPoint x: 541, startPoint y: 393, endPoint x: 209, endPoint y: 327, distance: 338.3
click at [232, 333] on div "SearchWithCriteria5819720b-7d16-4d5c-99fc-86773b04c4d0 Work Title Lavish Search…" at bounding box center [772, 396] width 1091 height 140
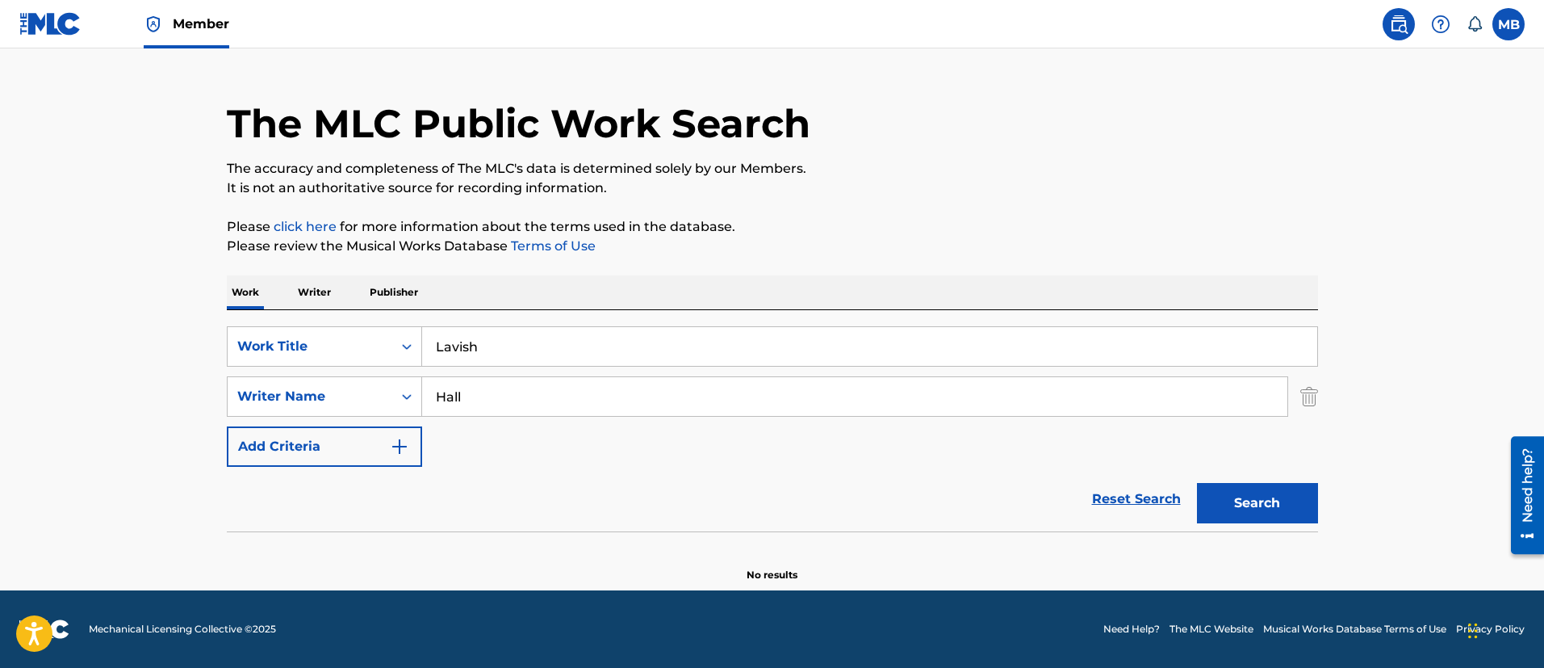
click at [185, 26] on span "Member" at bounding box center [201, 24] width 57 height 19
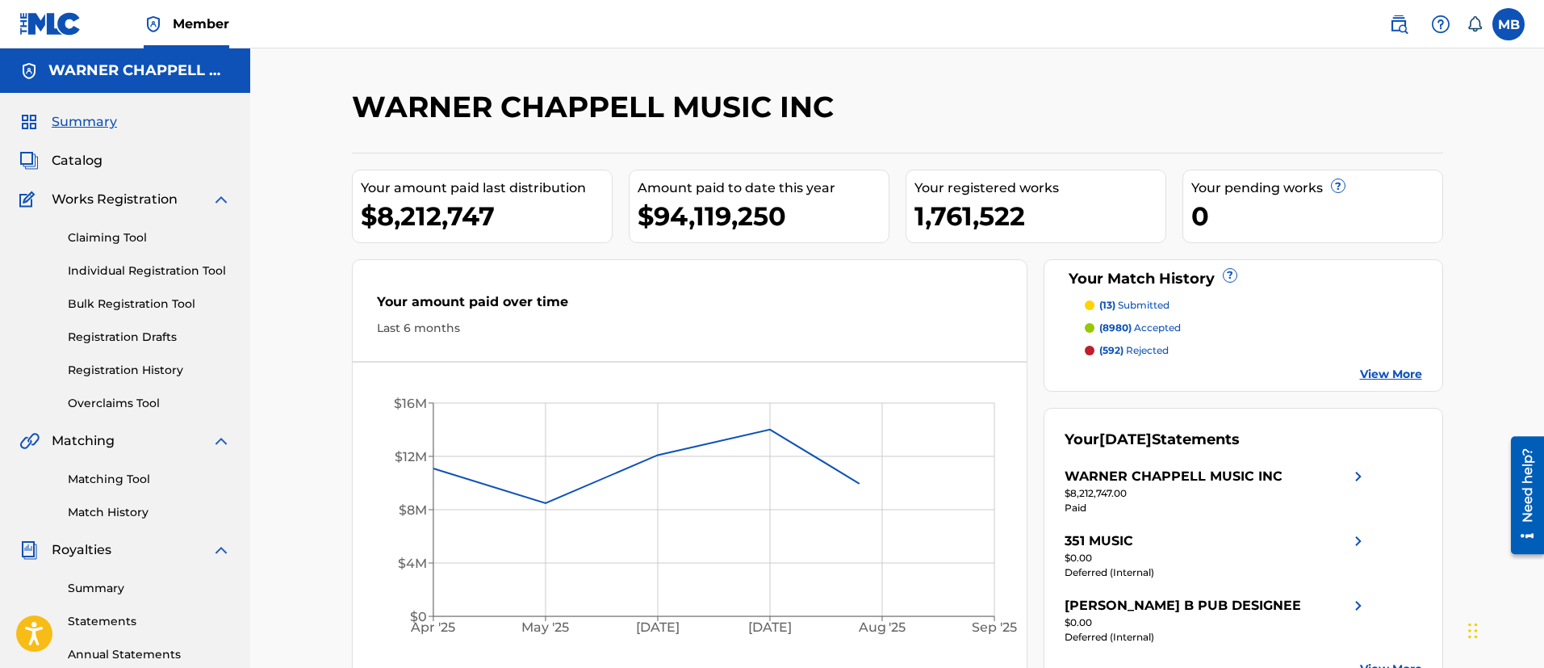
click at [94, 482] on link "Matching Tool" at bounding box center [149, 479] width 163 height 17
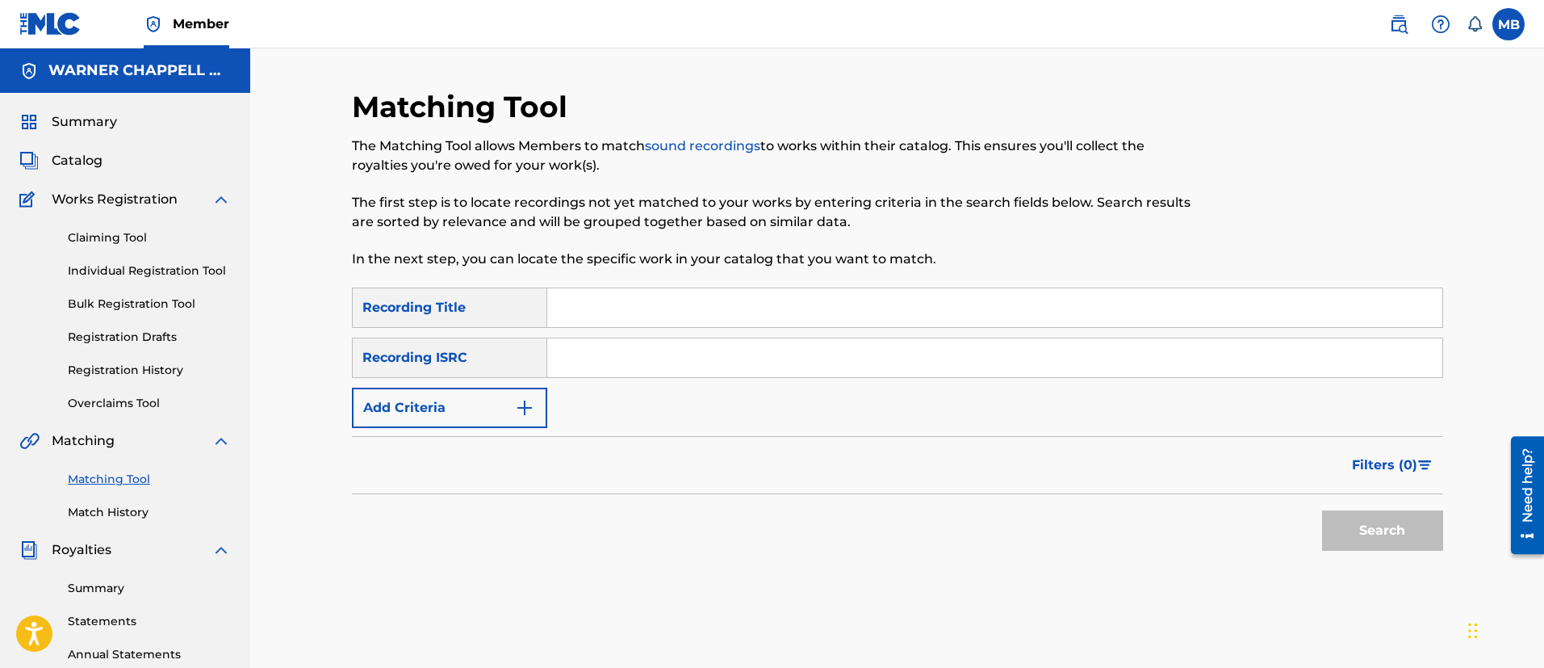
click at [593, 345] on input "Search Form" at bounding box center [994, 357] width 895 height 39
paste input "TCACH1552601"
type input "TCACH1552601"
click at [1322, 510] on button "Search" at bounding box center [1382, 530] width 121 height 40
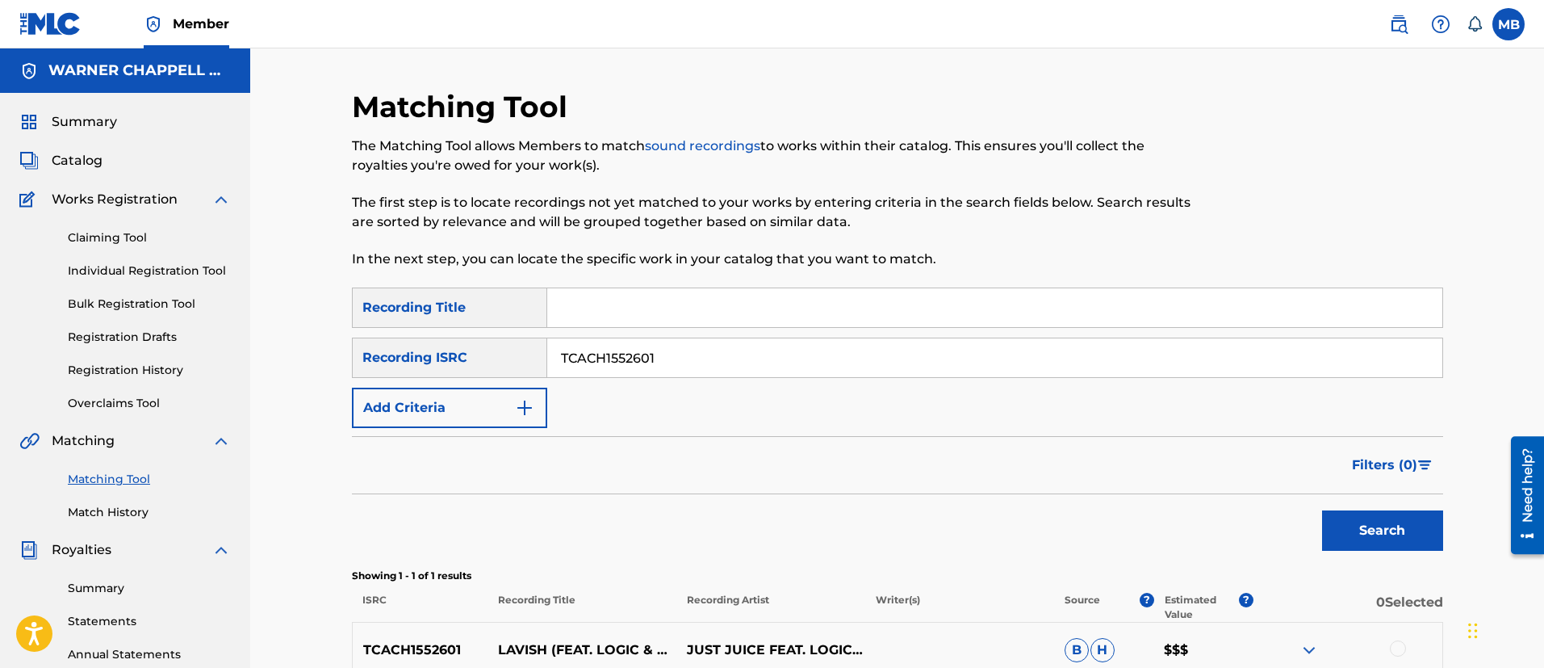
click at [1390, 28] on img at bounding box center [1398, 24] width 19 height 19
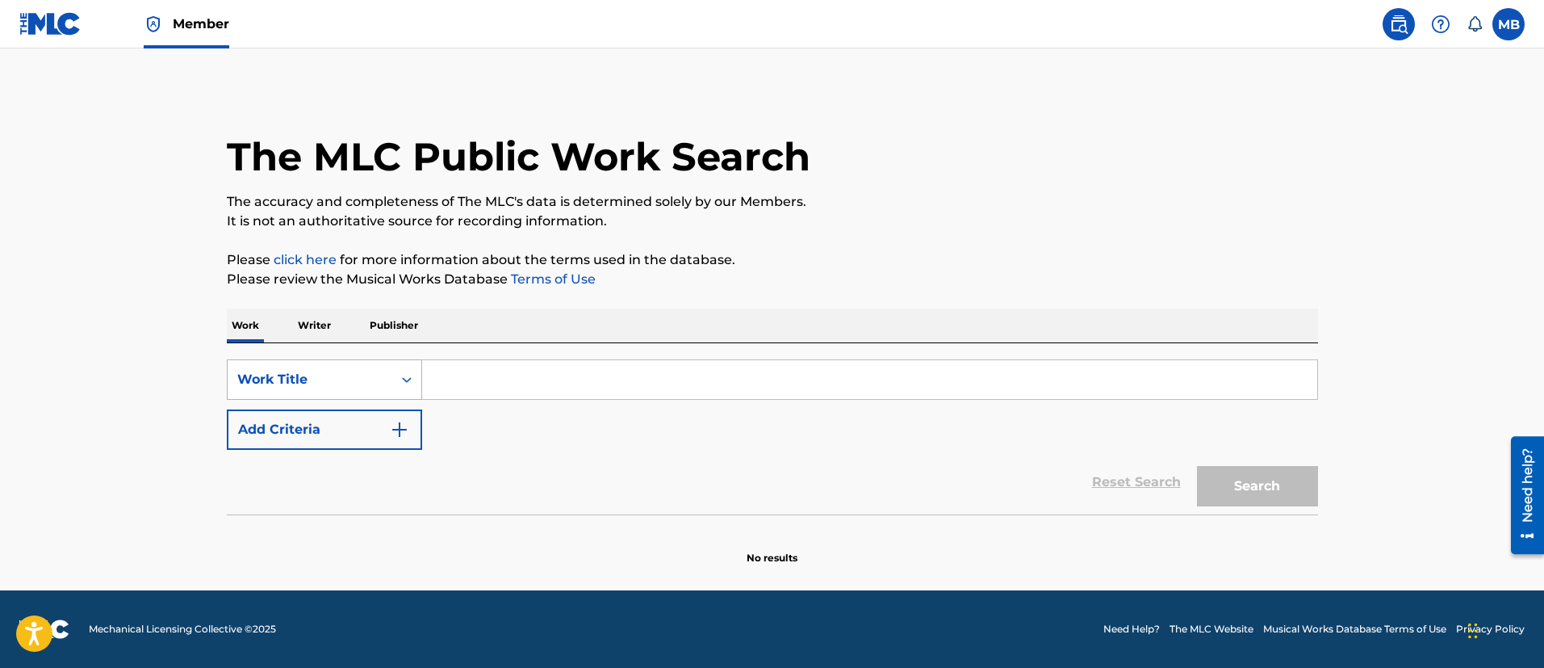
click at [378, 378] on div "Work Title" at bounding box center [309, 379] width 145 height 19
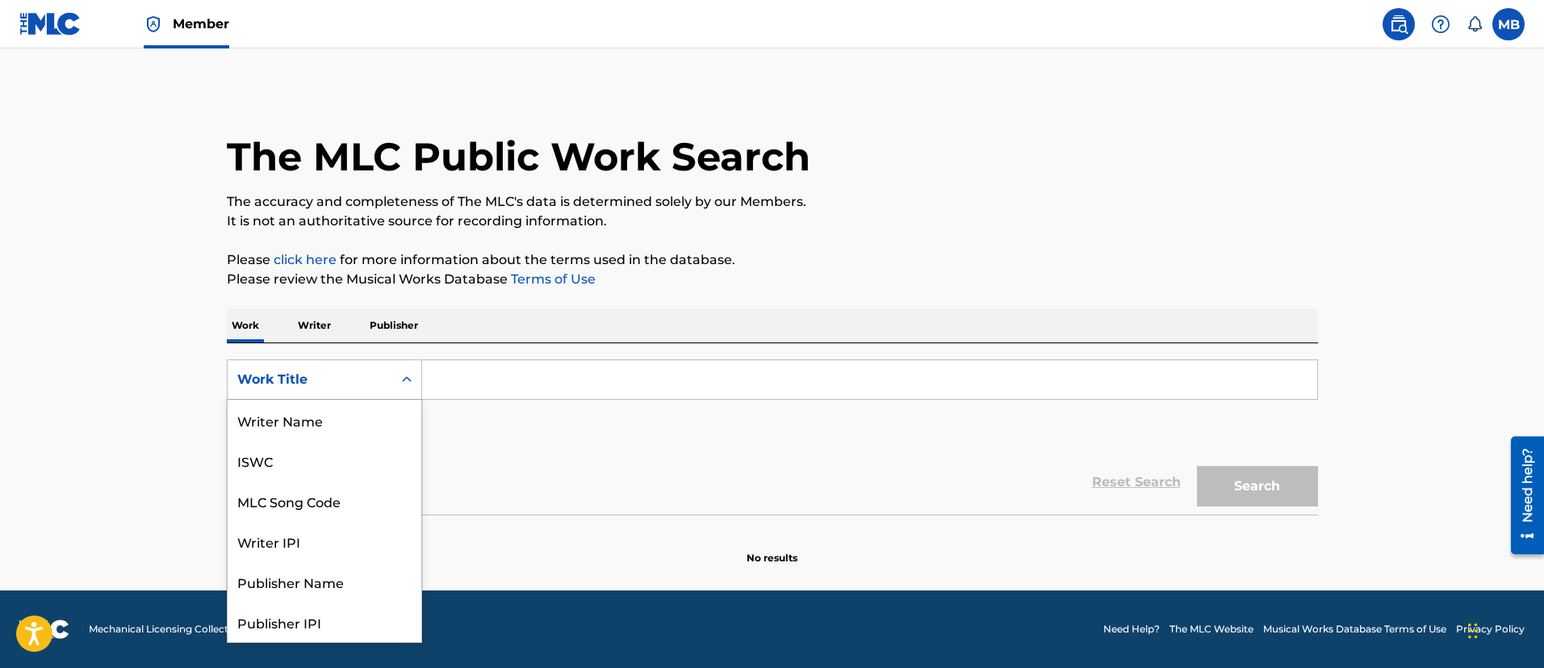
scroll to position [81, 0]
click at [354, 426] on div "MLC Song Code" at bounding box center [325, 420] width 194 height 40
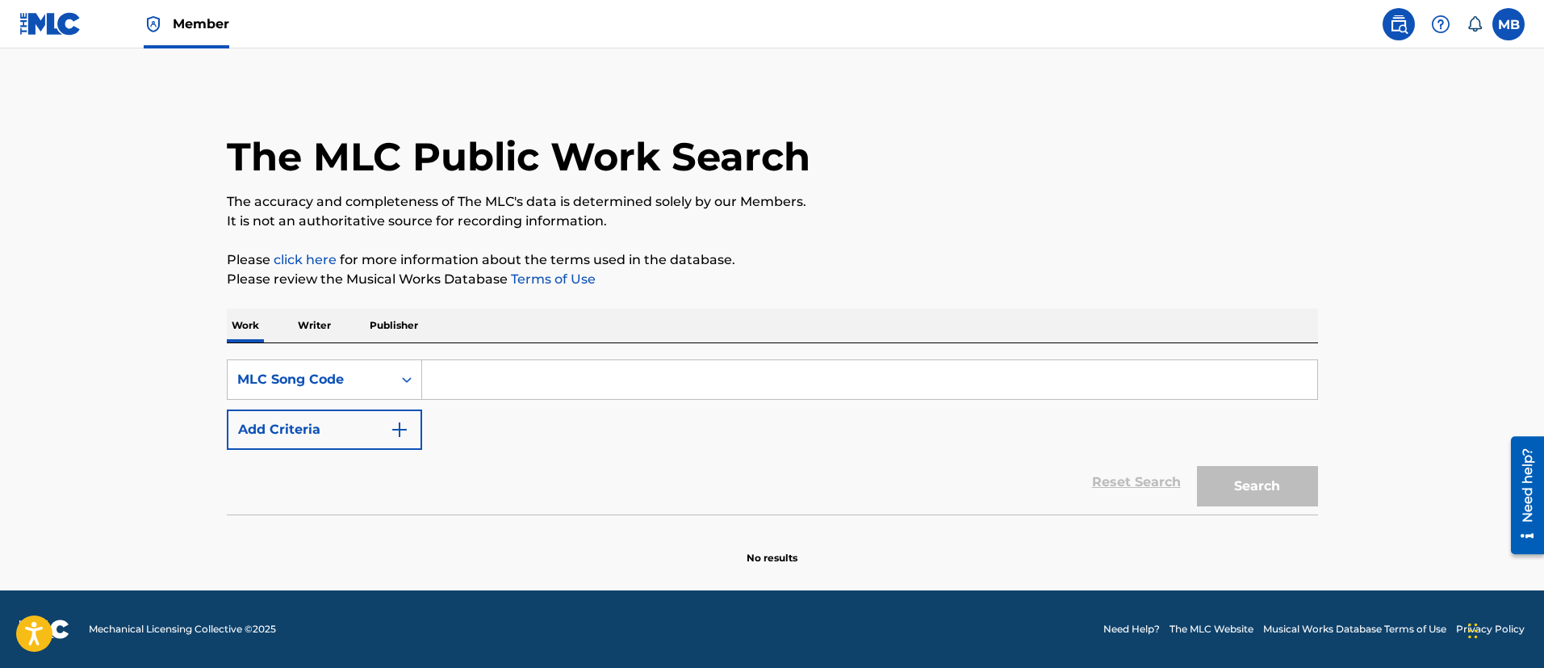
click at [539, 371] on input "Search Form" at bounding box center [869, 379] width 895 height 39
paste input "LA31Q1"
type input "LA31Q1"
click at [1197, 466] on button "Search" at bounding box center [1257, 486] width 121 height 40
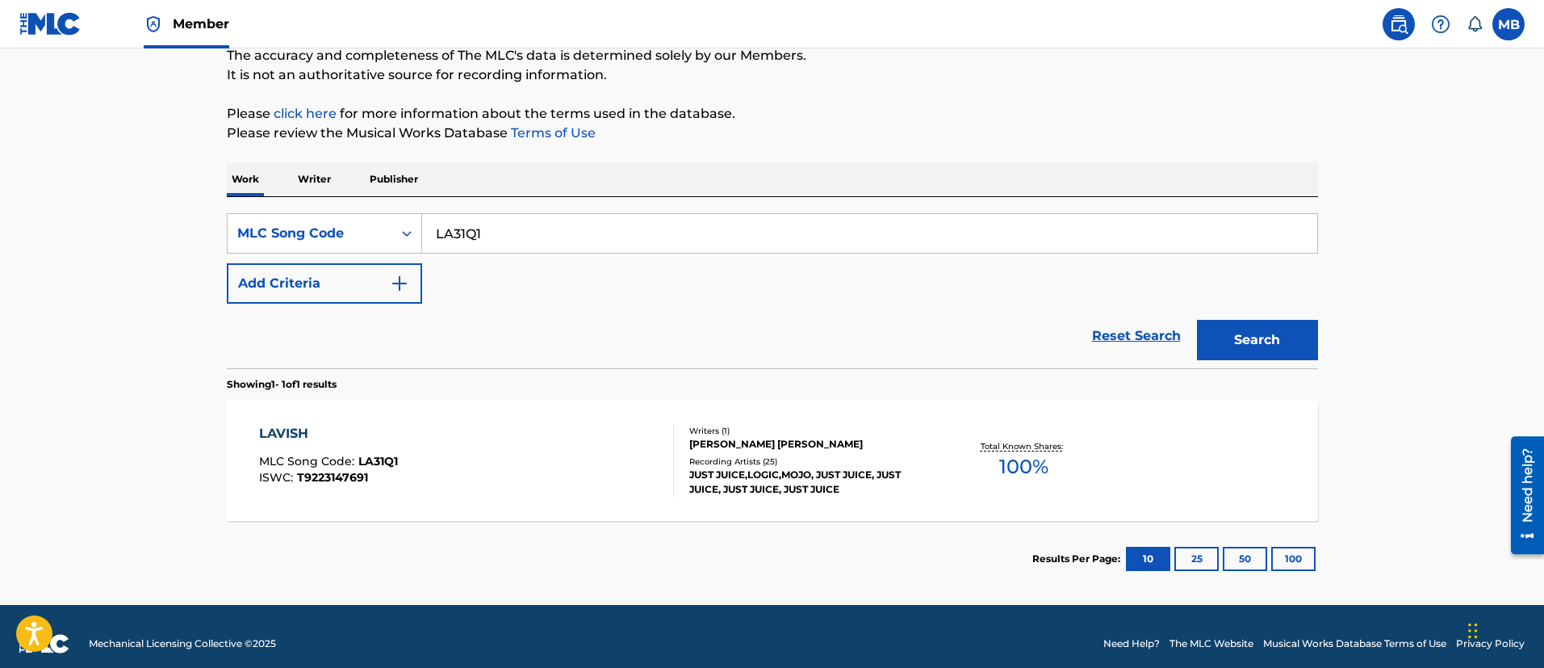
scroll to position [161, 0]
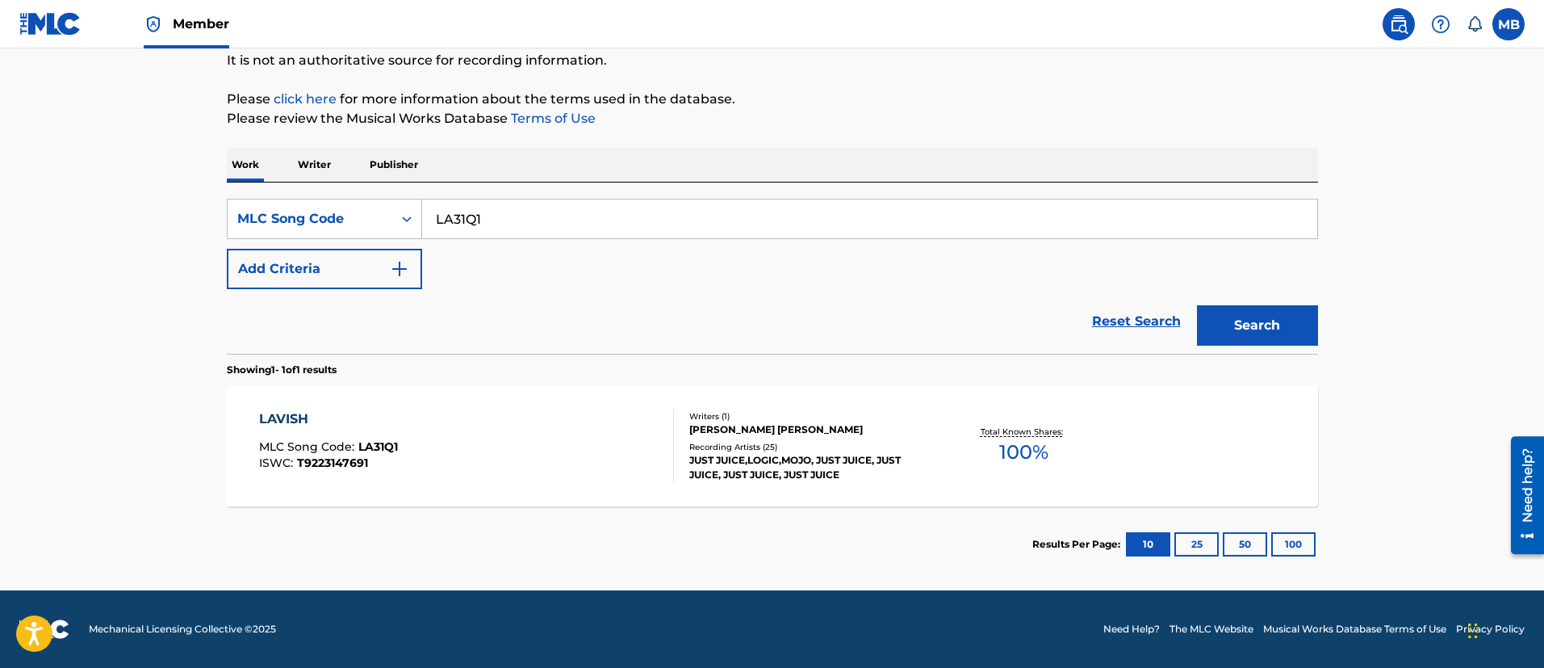
click at [535, 425] on div "LAVISH MLC Song Code : LA31Q1 ISWC : T9223147691" at bounding box center [466, 445] width 415 height 73
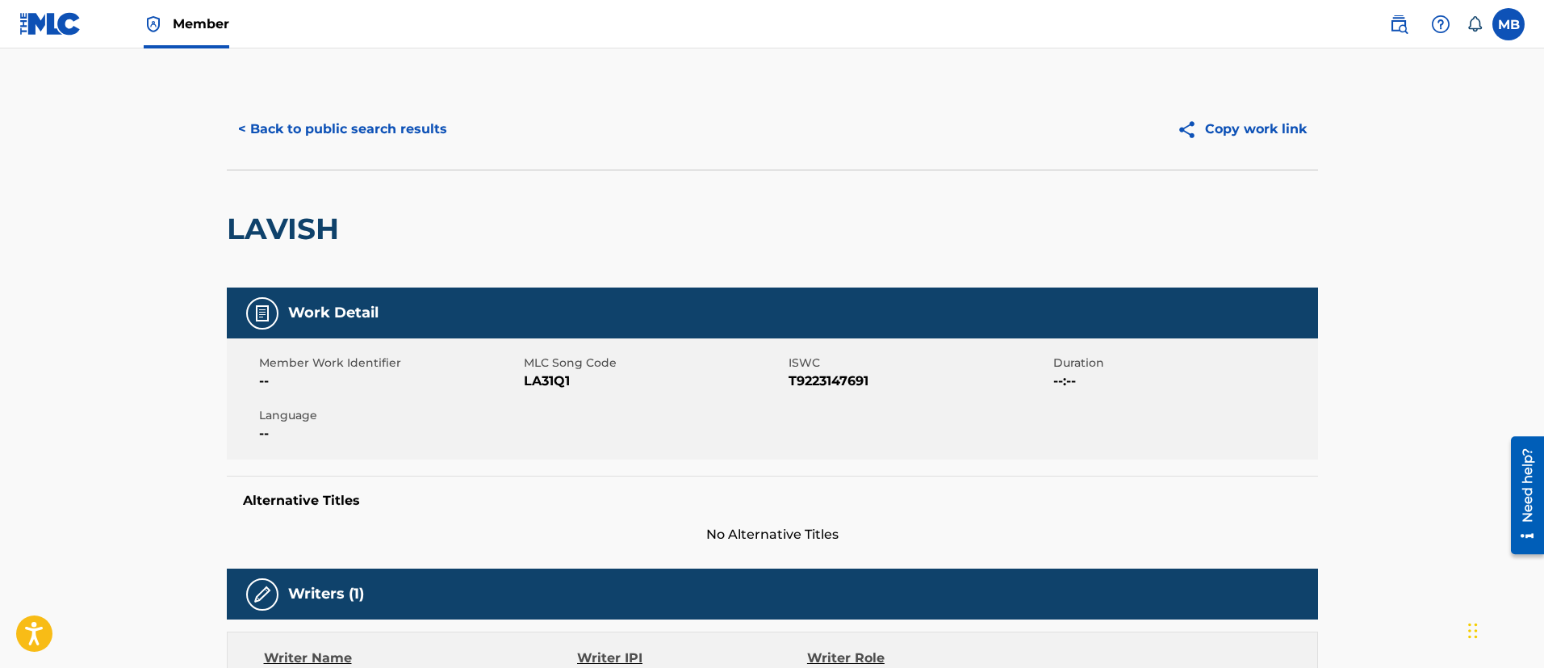
click at [400, 128] on button "< Back to public search results" at bounding box center [343, 129] width 232 height 40
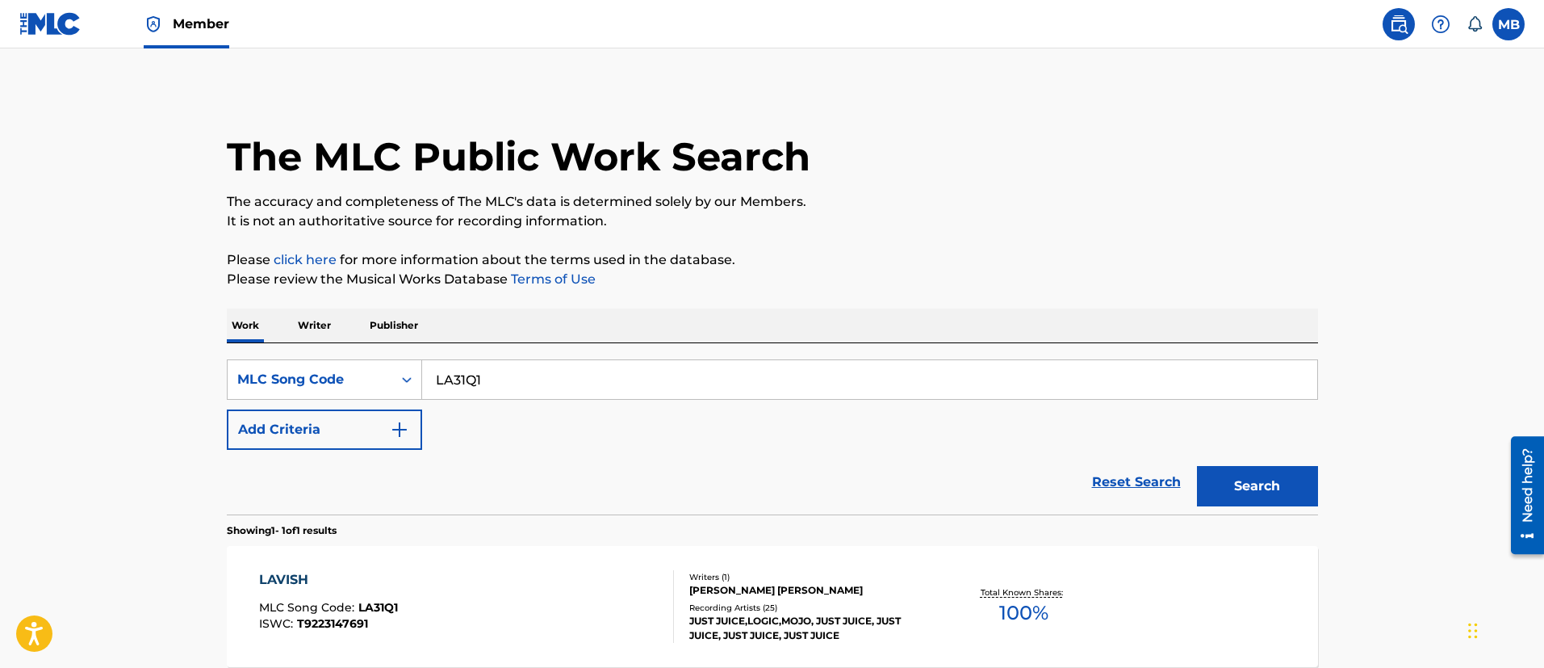
scroll to position [119, 0]
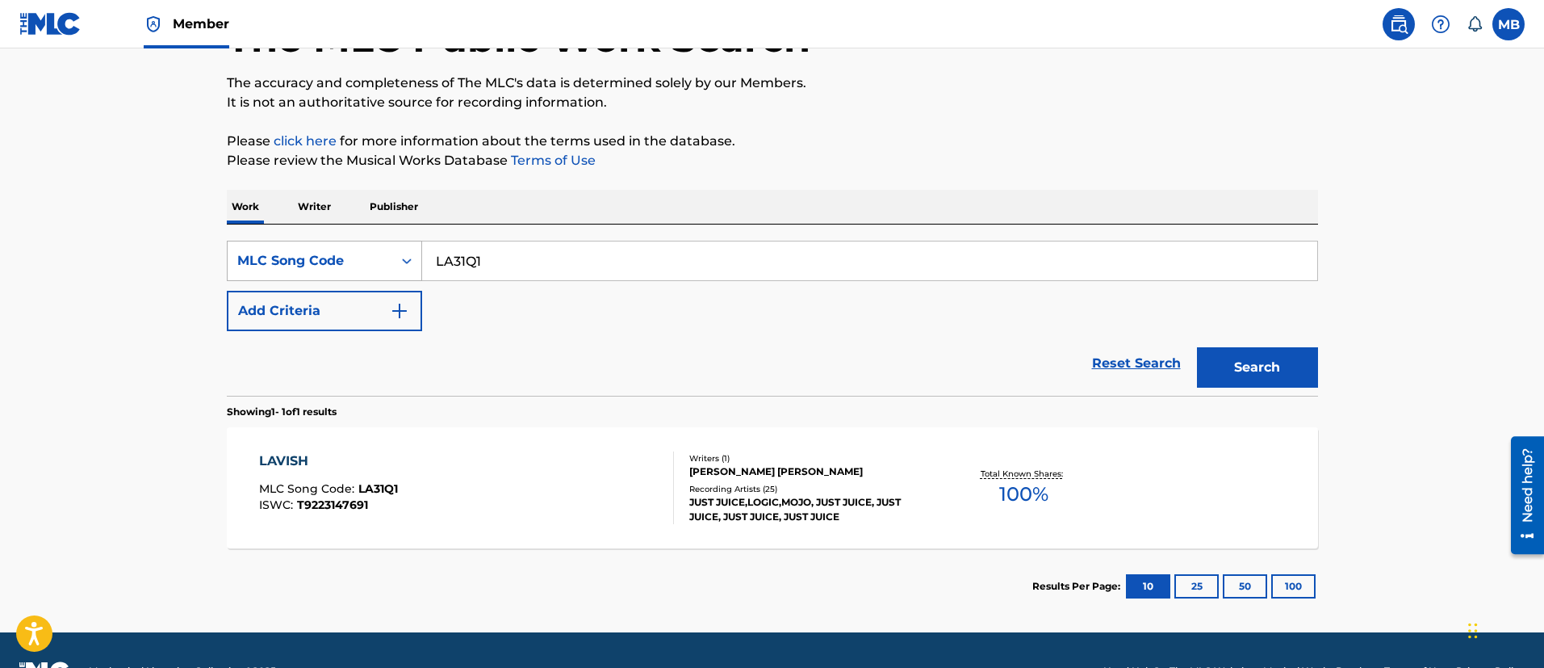
click at [312, 264] on div "MLC Song Code" at bounding box center [309, 260] width 145 height 19
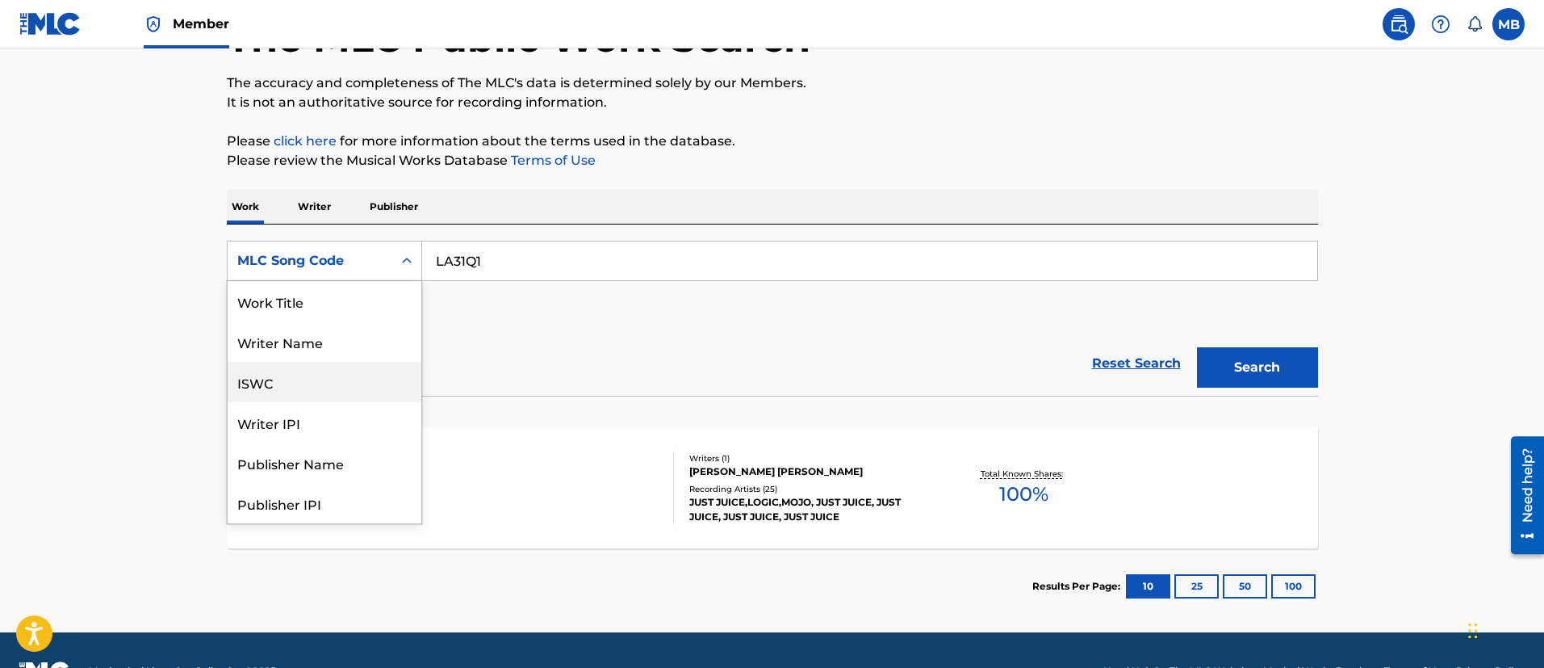
scroll to position [0, 0]
click at [336, 303] on div "Work Title" at bounding box center [325, 301] width 194 height 40
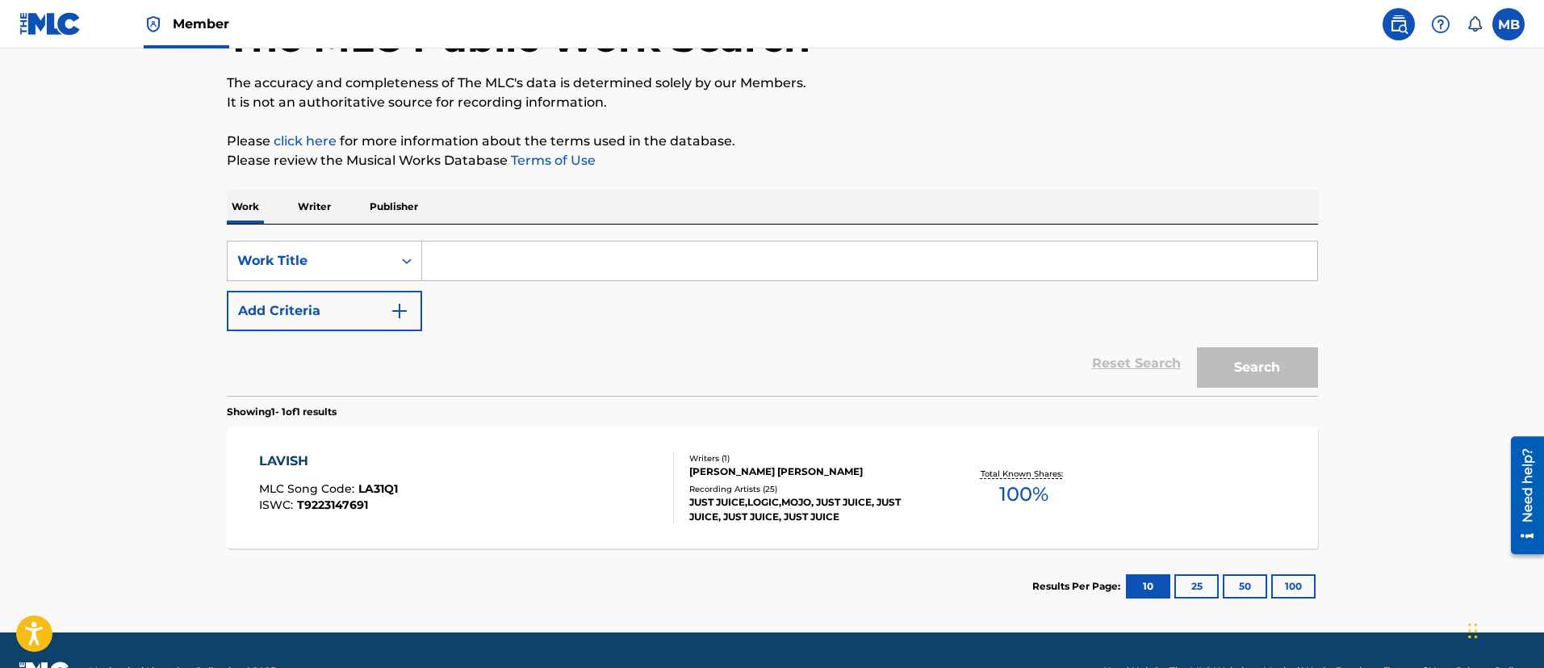
click at [528, 248] on input "Search Form" at bounding box center [869, 260] width 895 height 39
paste input "Caterpillar (Remix) [PERSON_NAME] 5'9""
type input "Caterpillar (Remix)"
click at [1197, 347] on button "Search" at bounding box center [1257, 367] width 121 height 40
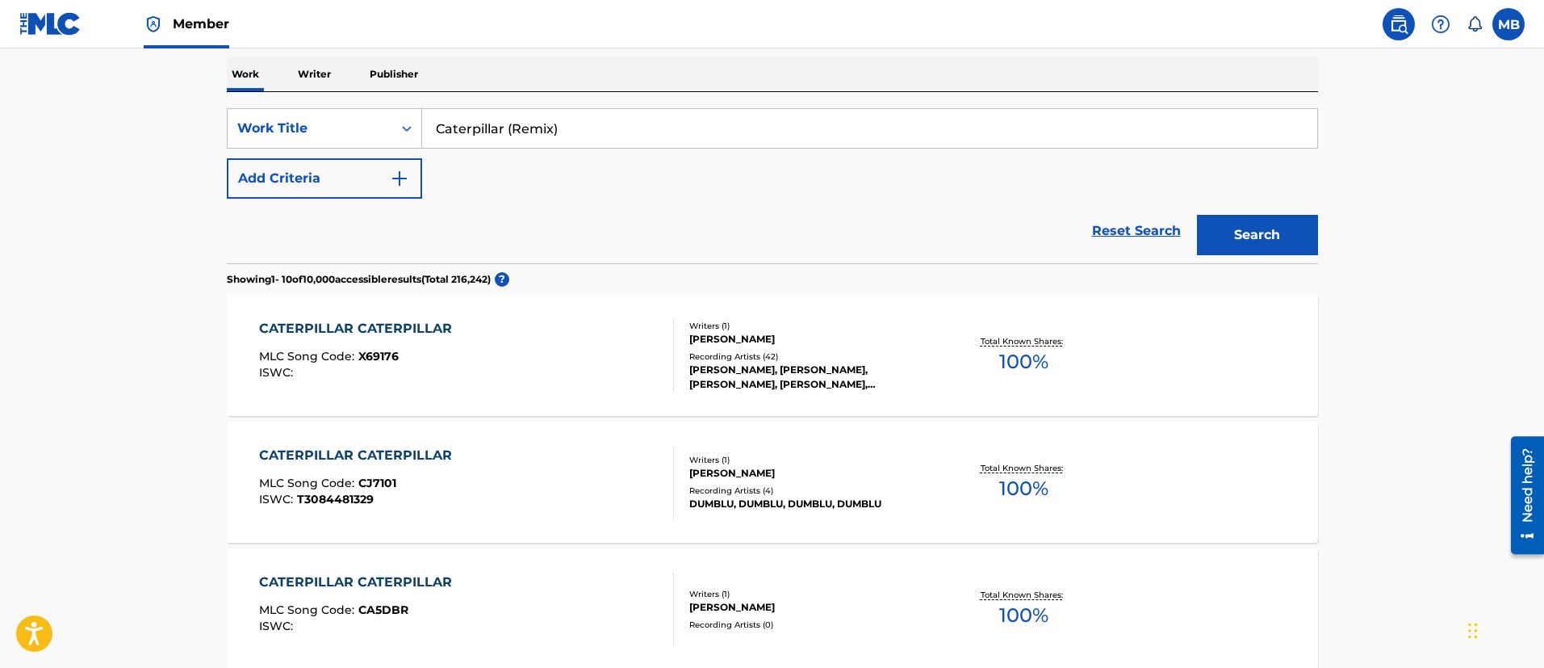
scroll to position [219, 0]
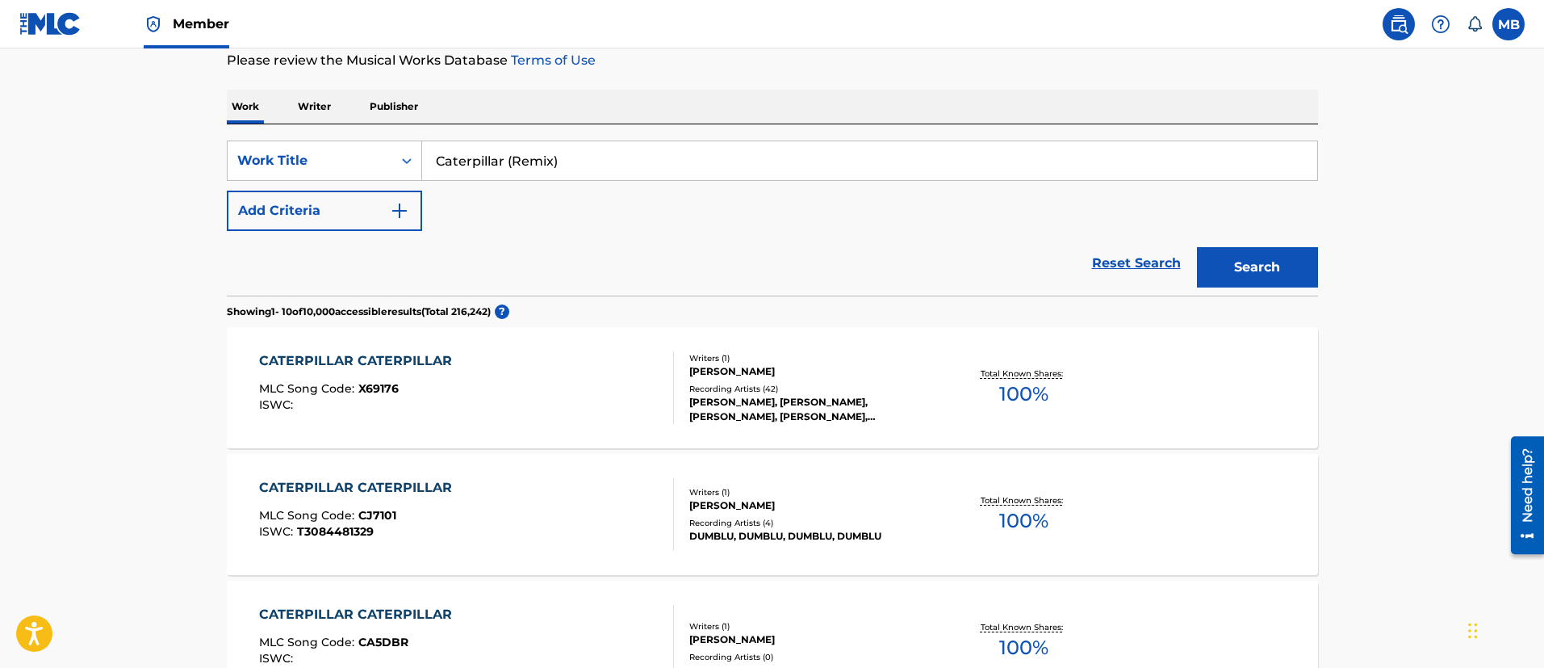
click at [324, 206] on button "Add Criteria" at bounding box center [324, 211] width 195 height 40
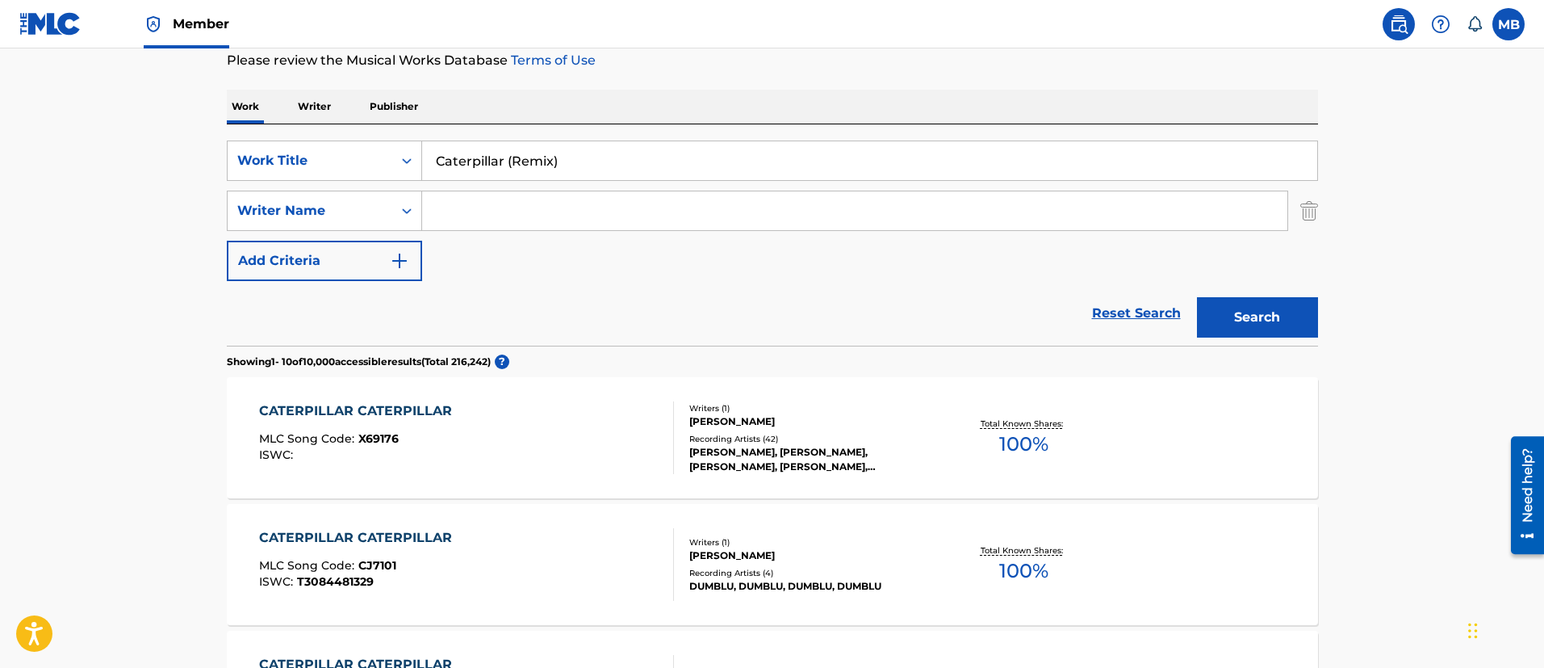
click at [511, 207] on input "Search Form" at bounding box center [854, 210] width 865 height 39
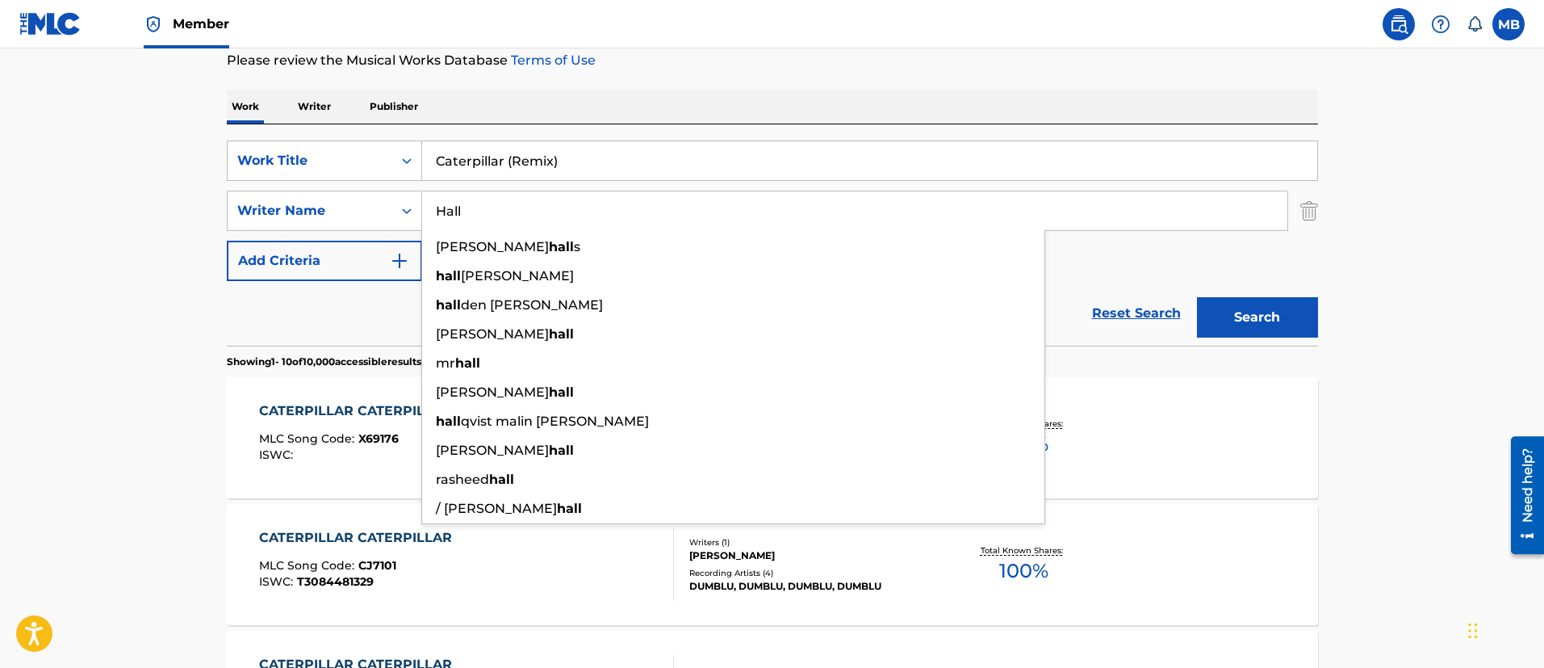
type input "Hall"
click at [1197, 297] on button "Search" at bounding box center [1257, 317] width 121 height 40
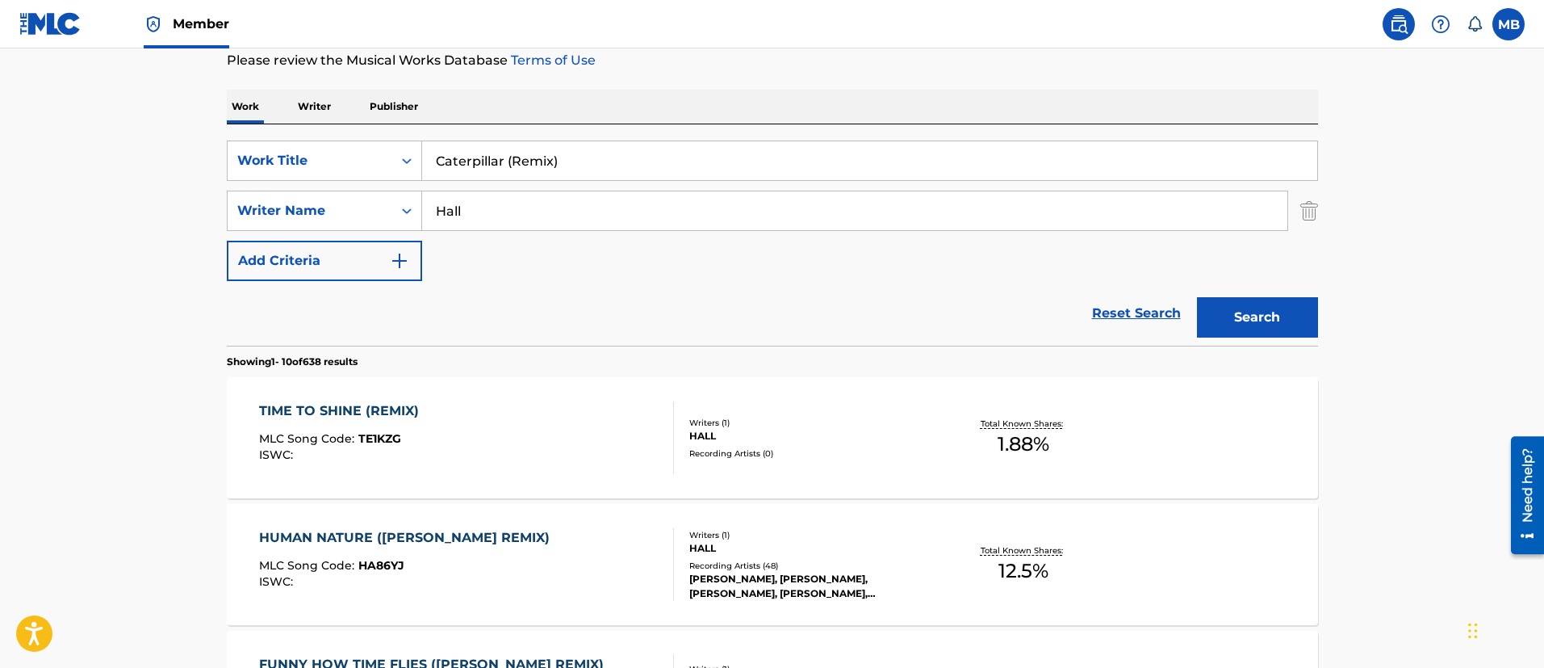
click at [624, 155] on input "Caterpillar (Remix)" at bounding box center [869, 160] width 895 height 39
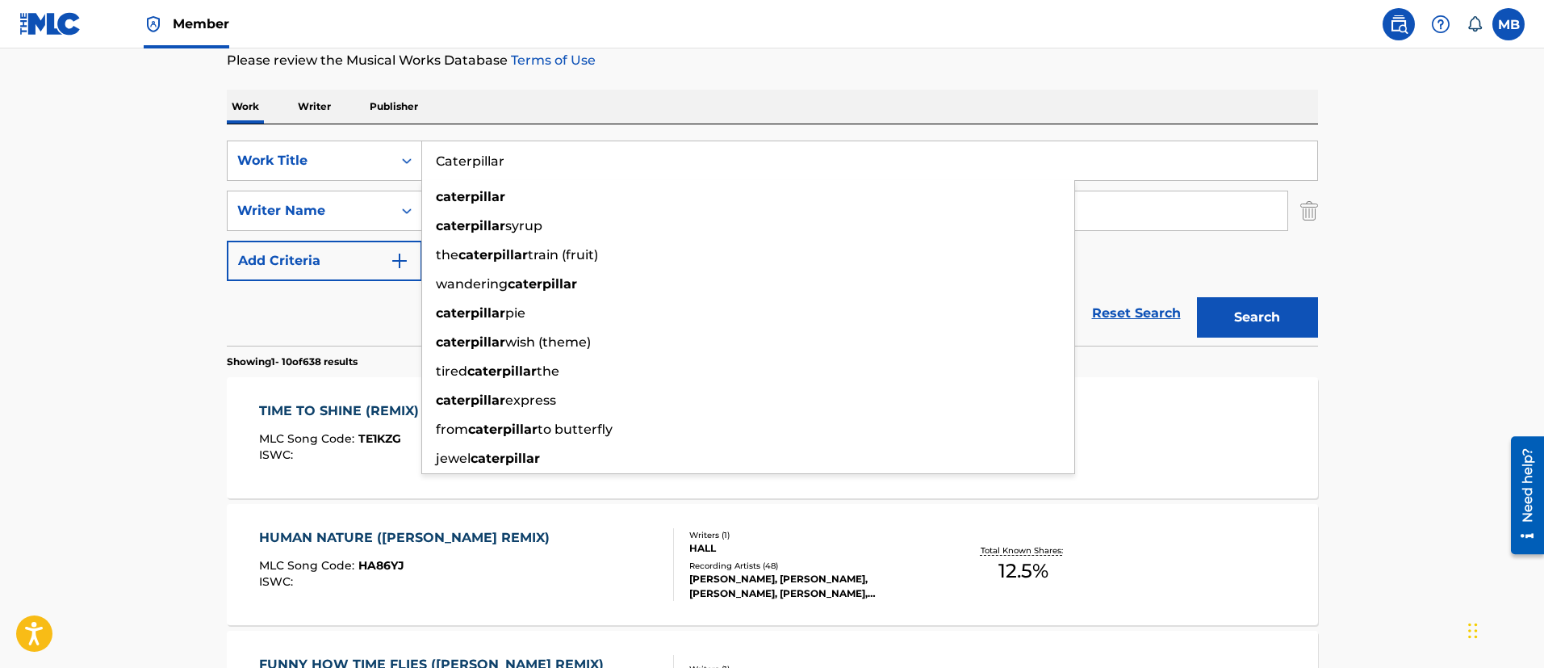
type input "Caterpillar"
click at [1197, 297] on button "Search" at bounding box center [1257, 317] width 121 height 40
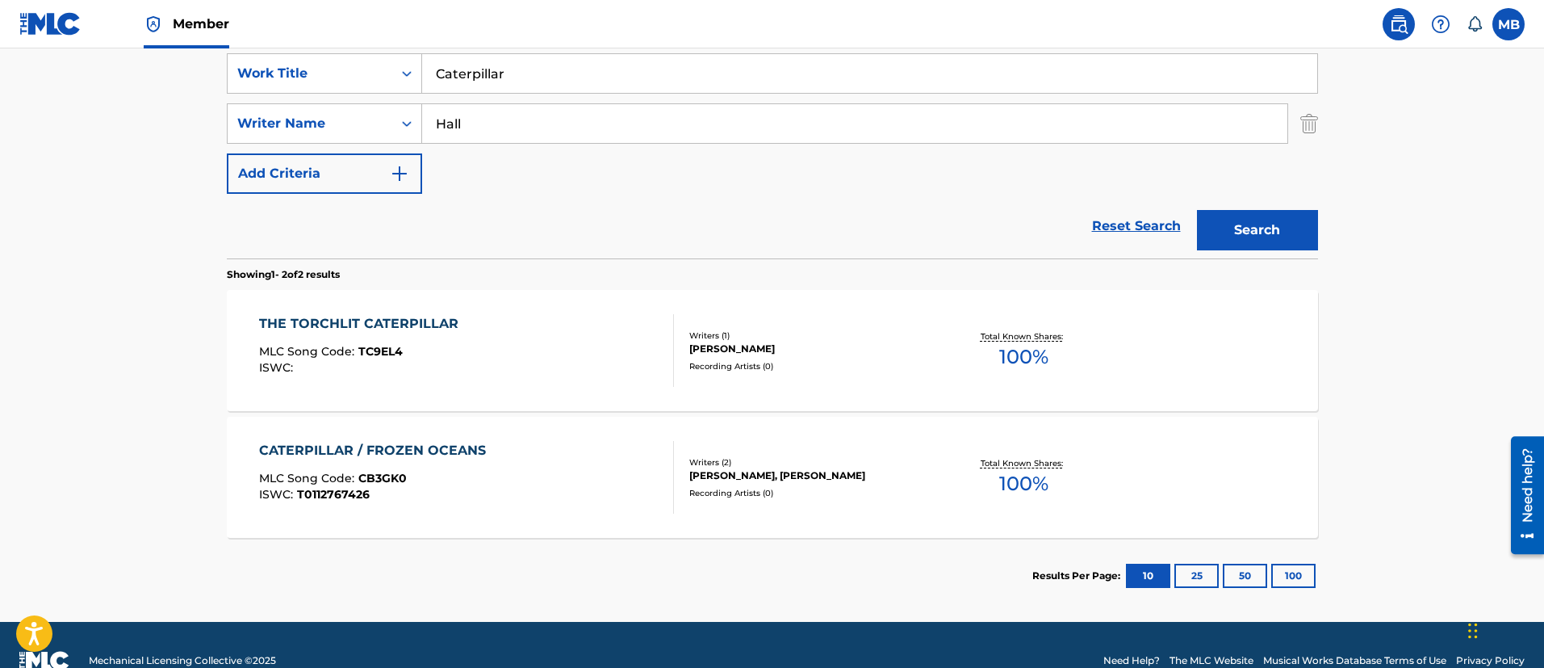
scroll to position [337, 0]
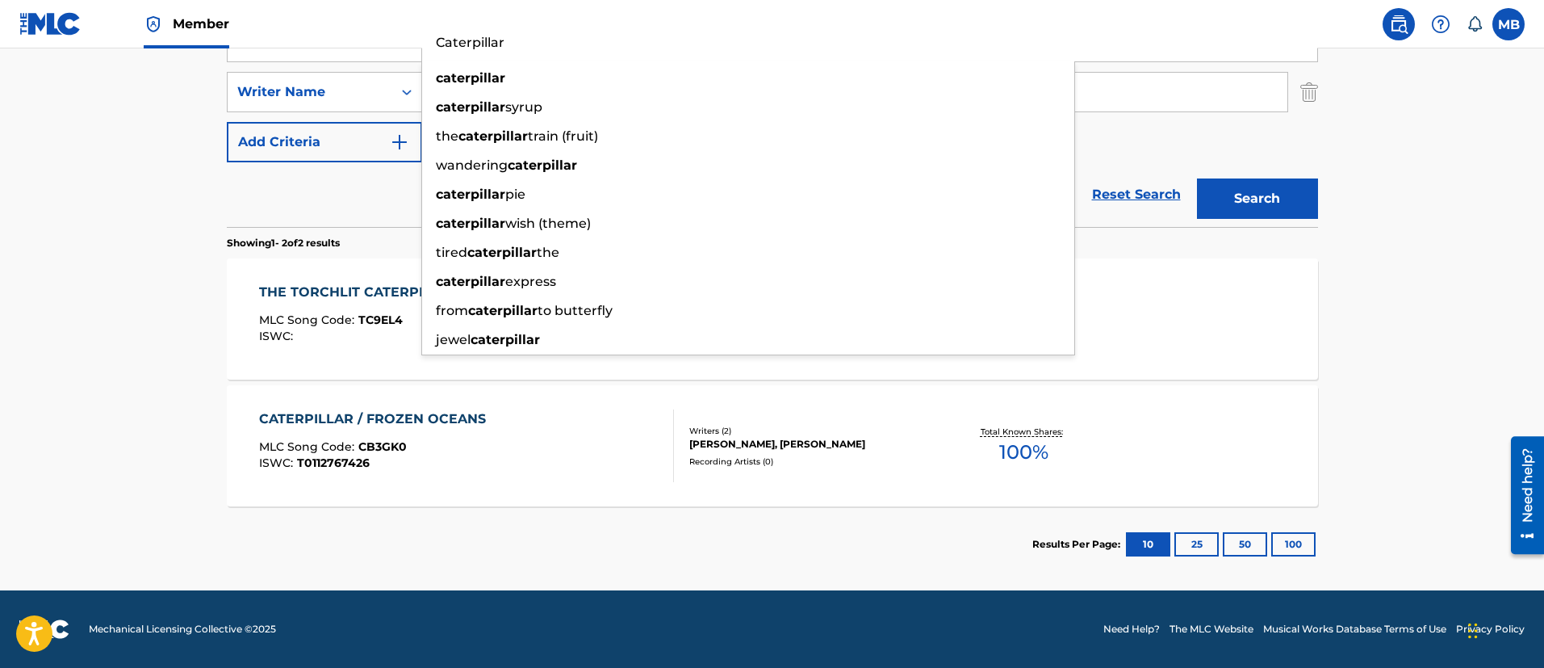
click at [120, 207] on main "The MLC Public Work Search The accuracy and completeness of The MLC's data is d…" at bounding box center [772, 150] width 1544 height 879
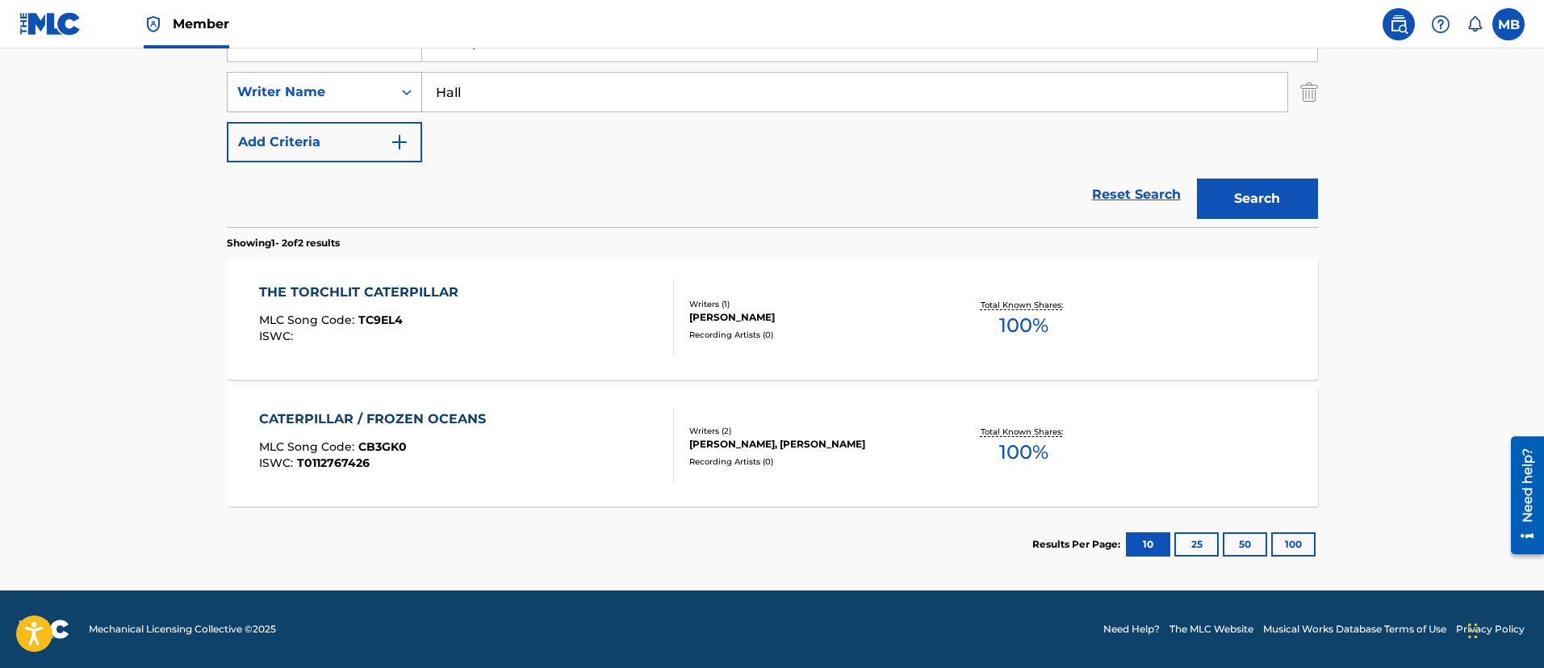
drag, startPoint x: 568, startPoint y: 86, endPoint x: 249, endPoint y: 83, distance: 318.9
click at [261, 90] on div "SearchWithCriteriae1da109d-bf10-46f4-bc41-6b90aef54404 Writer Name [PERSON_NAME]" at bounding box center [772, 92] width 1091 height 40
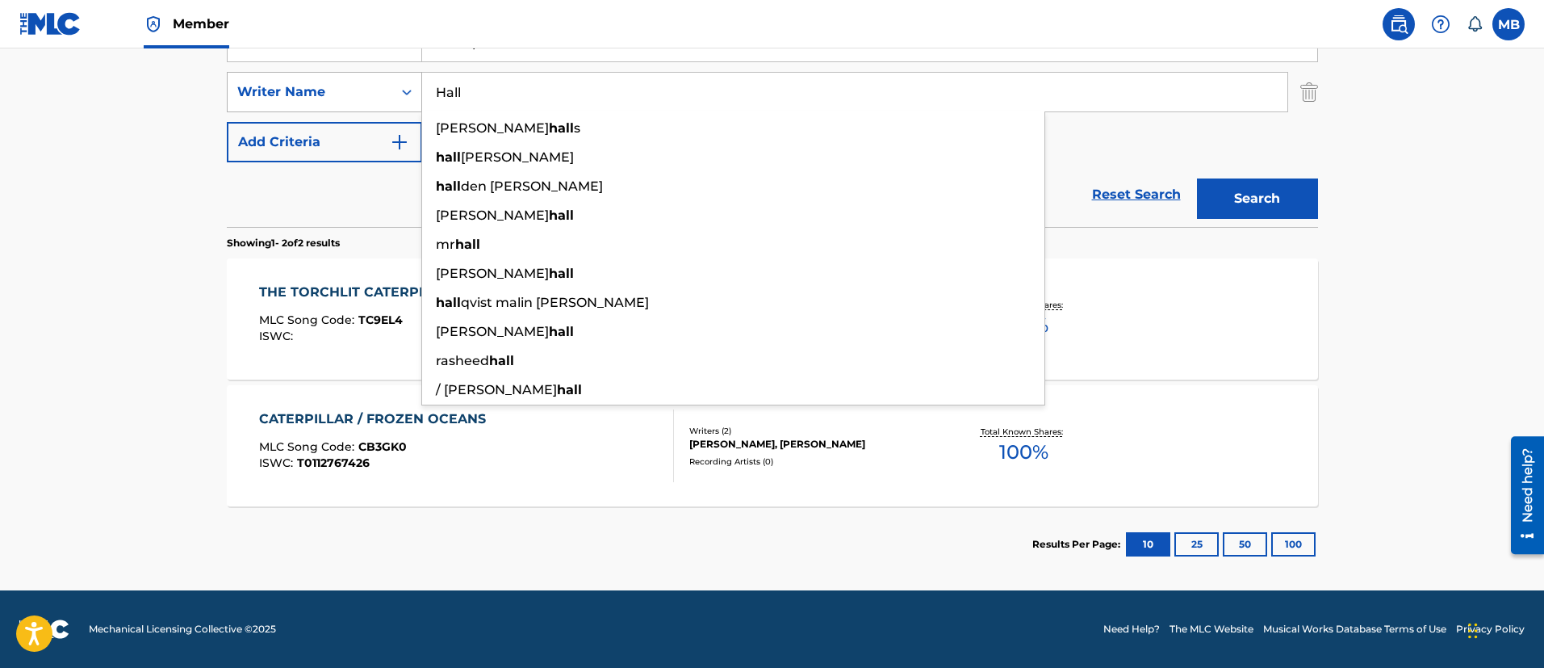
paste input "[PERSON_NAME]"
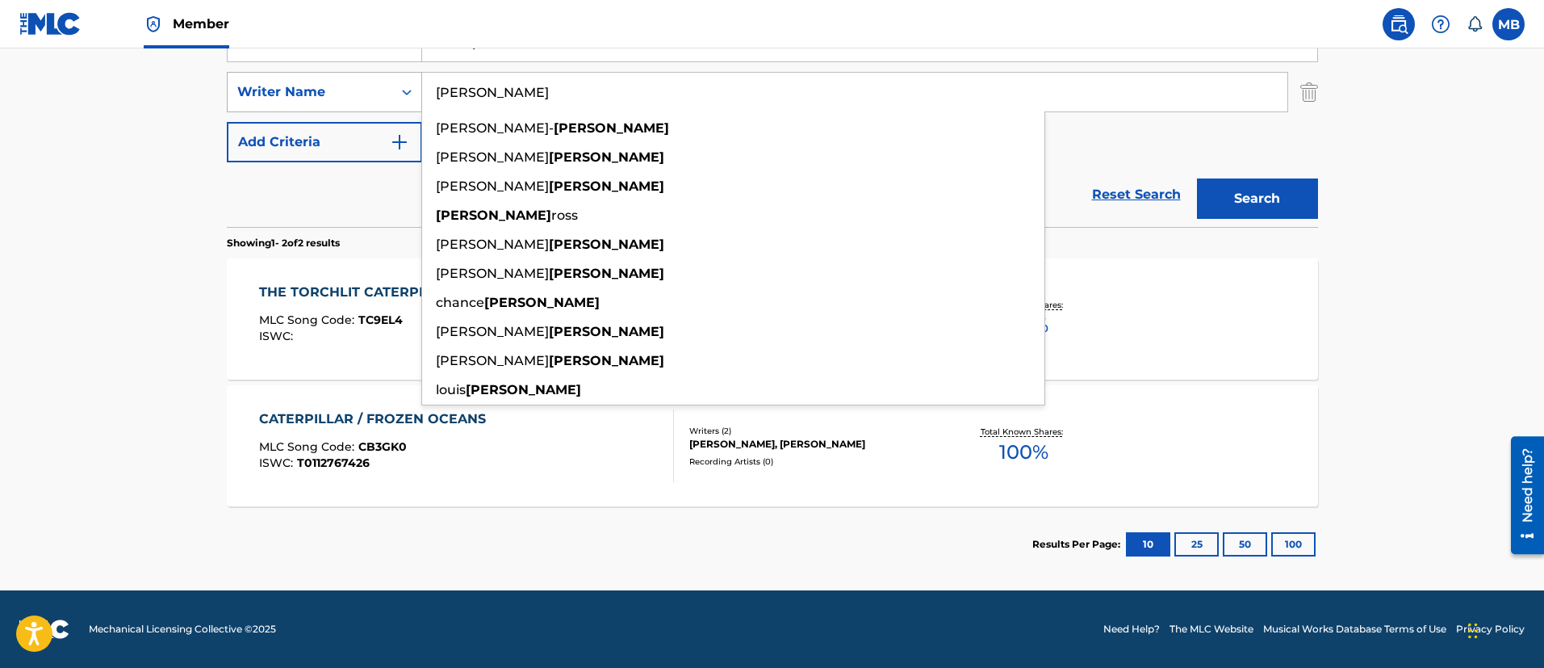
type input "[PERSON_NAME]"
click at [1197, 178] on button "Search" at bounding box center [1257, 198] width 121 height 40
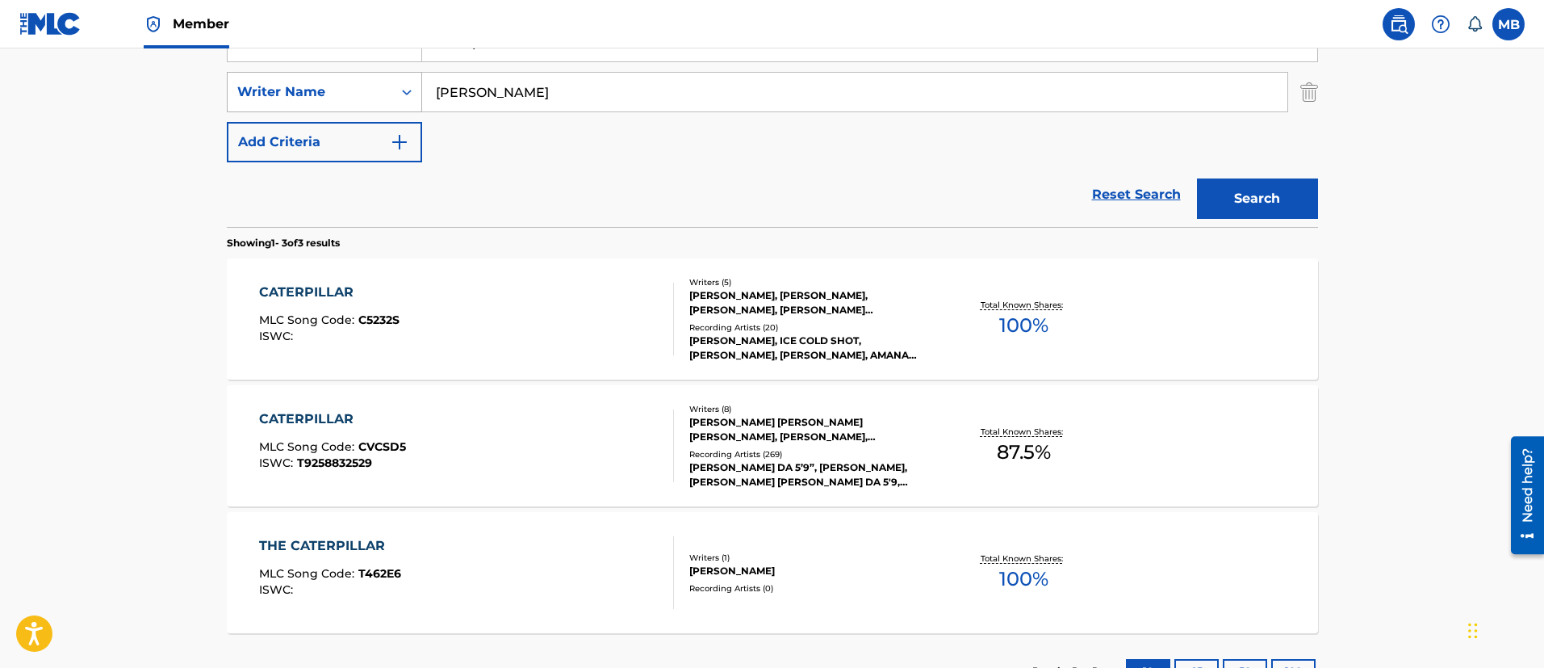
scroll to position [458, 0]
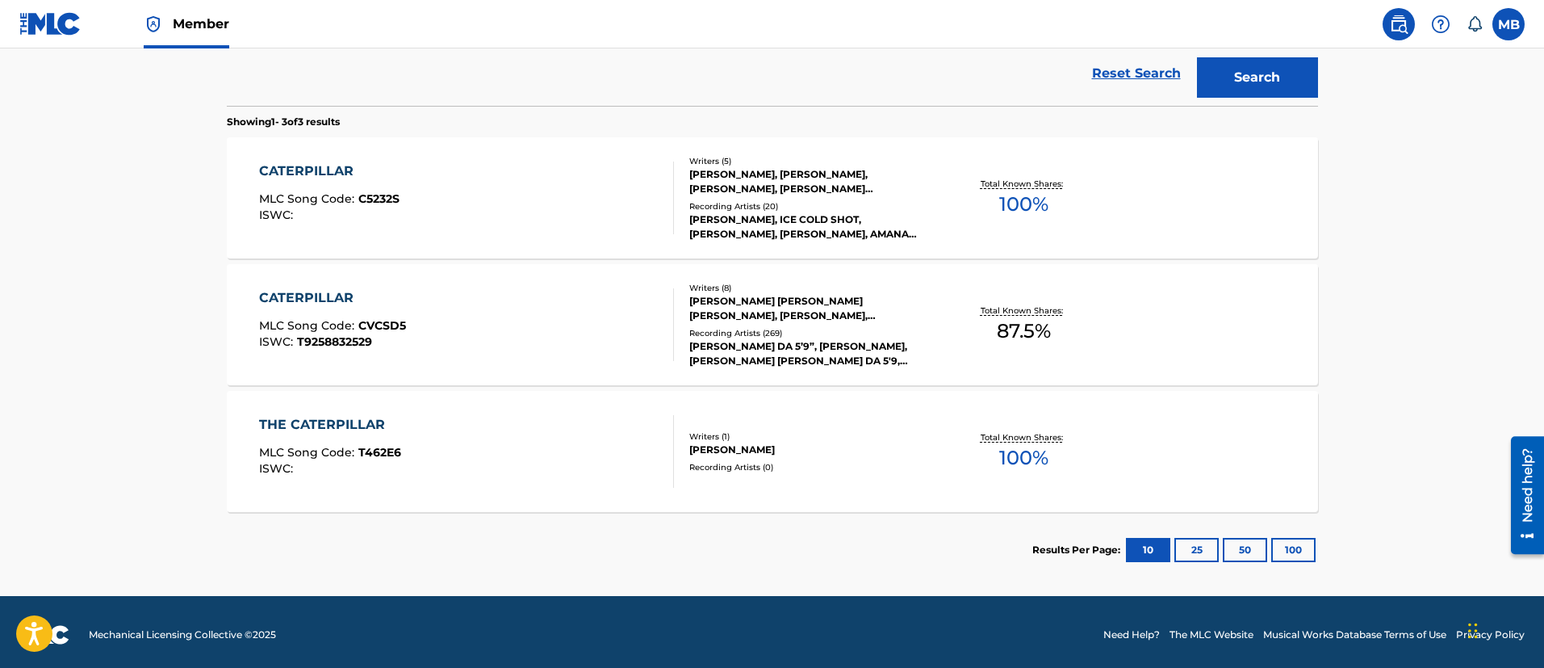
click at [528, 309] on div "CATERPILLAR MLC Song Code : CVCSD5 ISWC : T9258832529" at bounding box center [466, 324] width 415 height 73
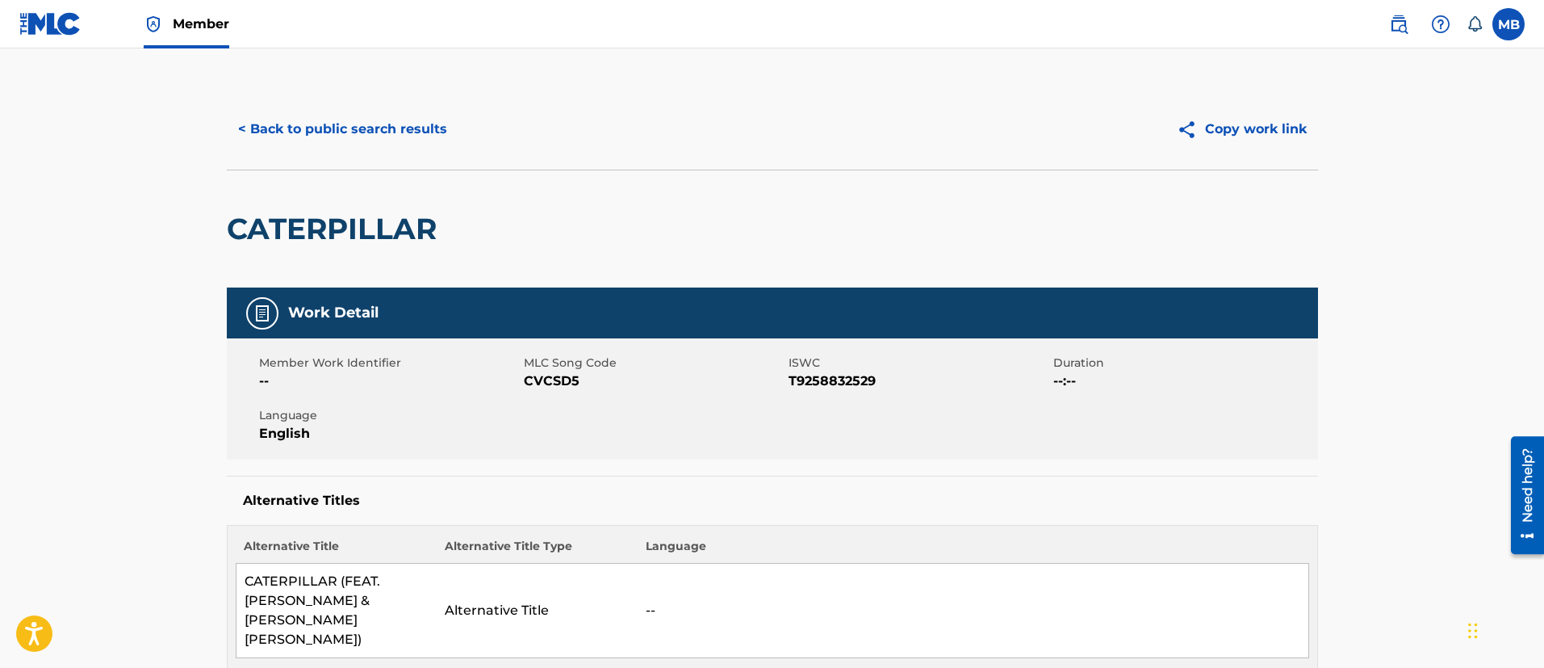
click at [377, 119] on button "< Back to public search results" at bounding box center [343, 129] width 232 height 40
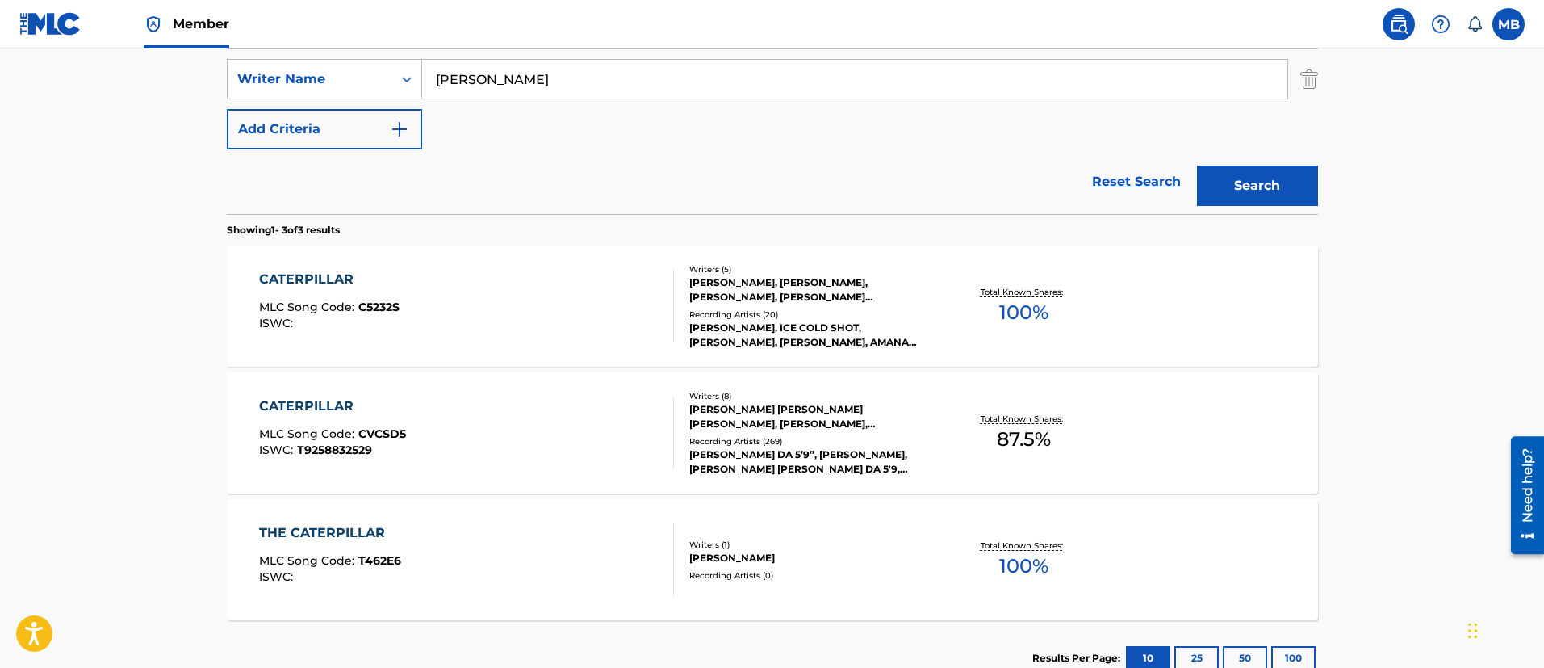
scroll to position [101, 0]
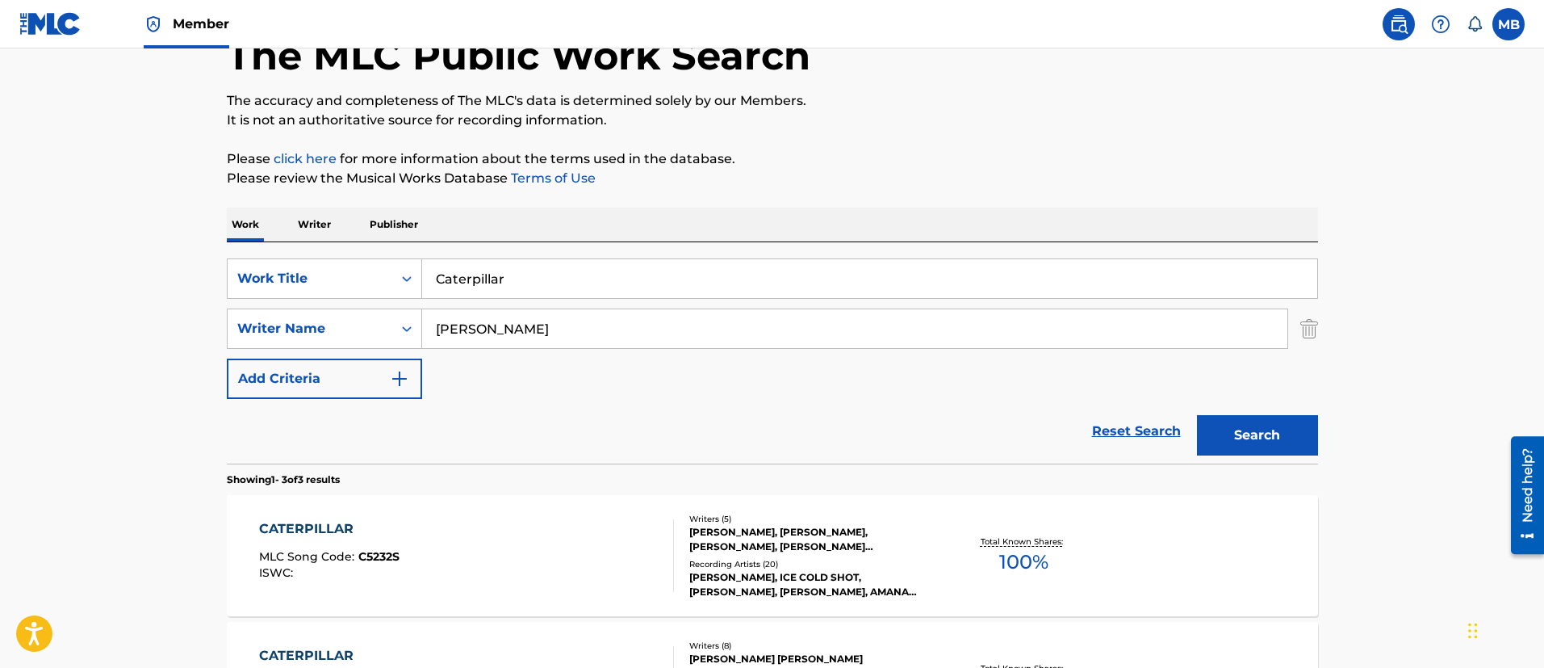
drag, startPoint x: 567, startPoint y: 278, endPoint x: 153, endPoint y: 275, distance: 414.9
click at [168, 286] on main "The MLC Public Work Search The accuracy and completeness of The MLC's data is d…" at bounding box center [772, 451] width 1544 height 1006
paste input "Mode II PRhyme"
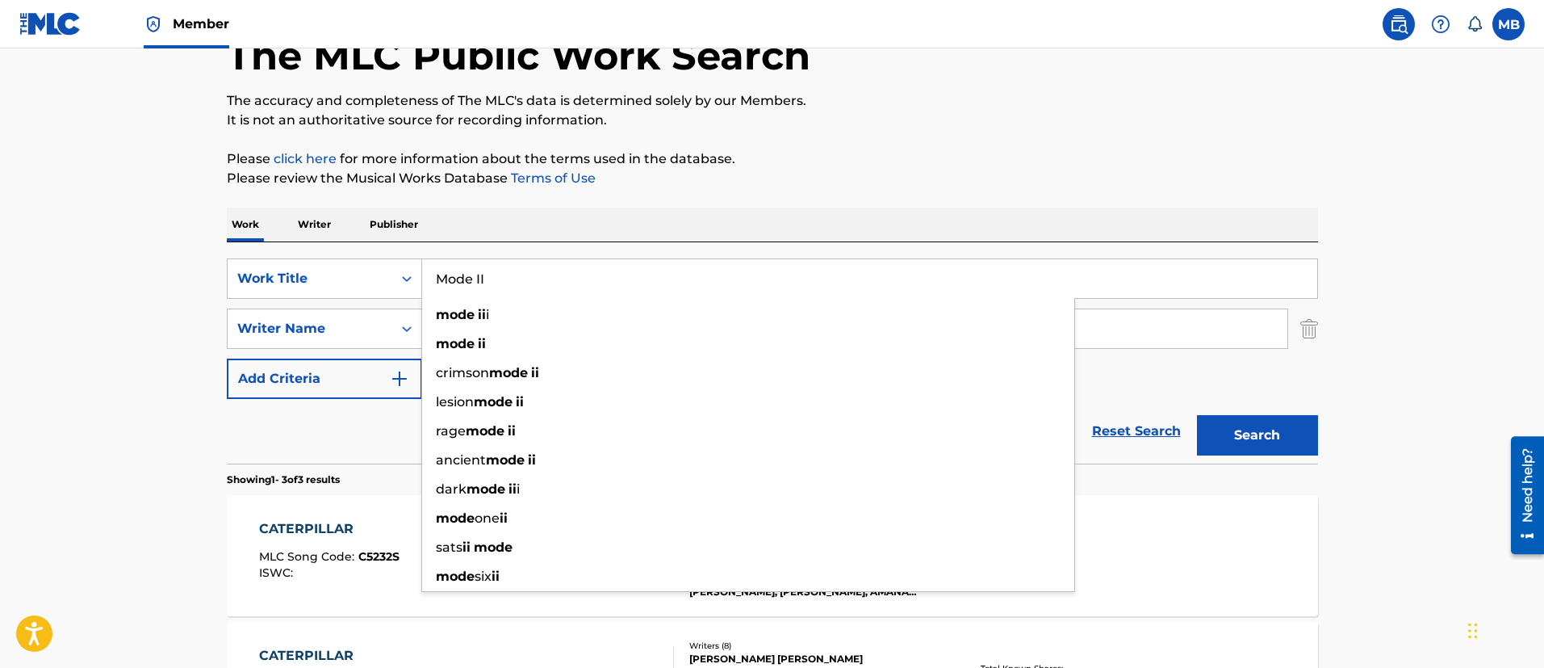
type input "Mode II"
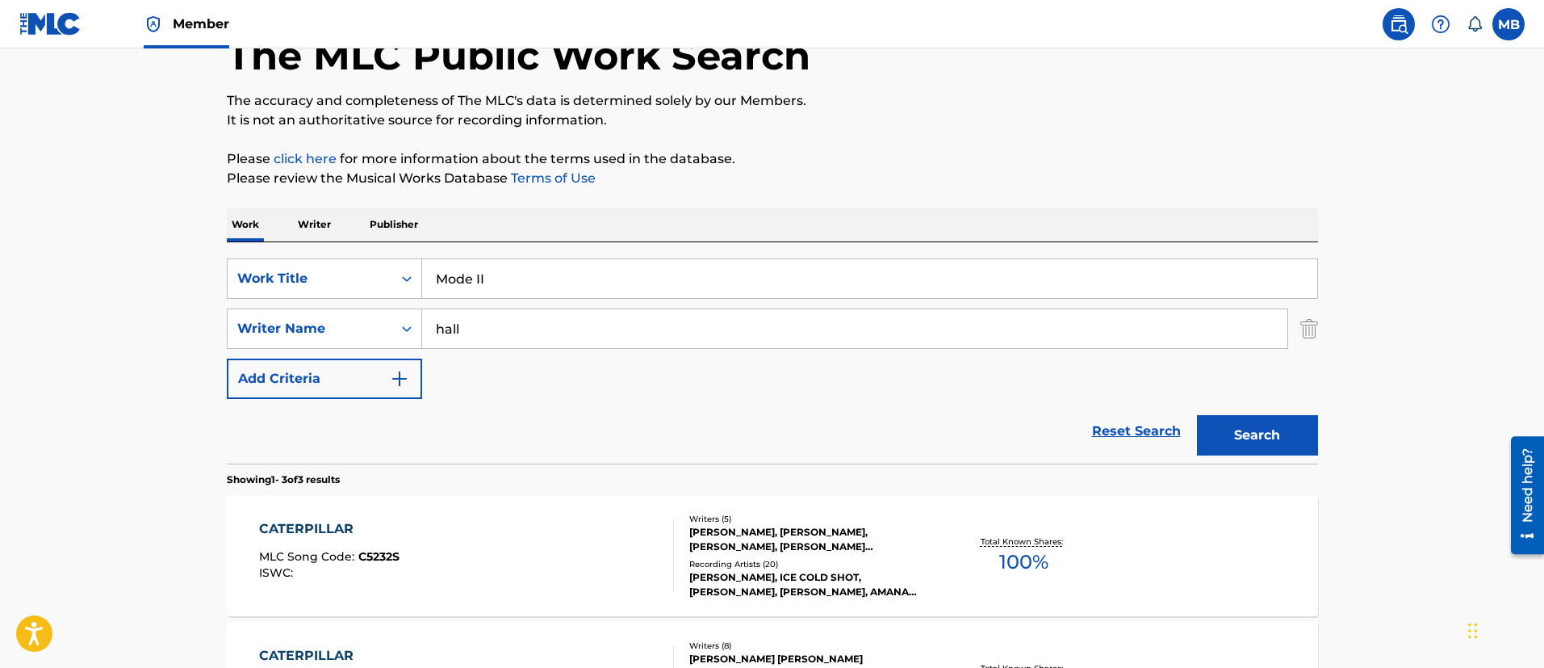
type input "hall"
click at [1197, 415] on button "Search" at bounding box center [1257, 435] width 121 height 40
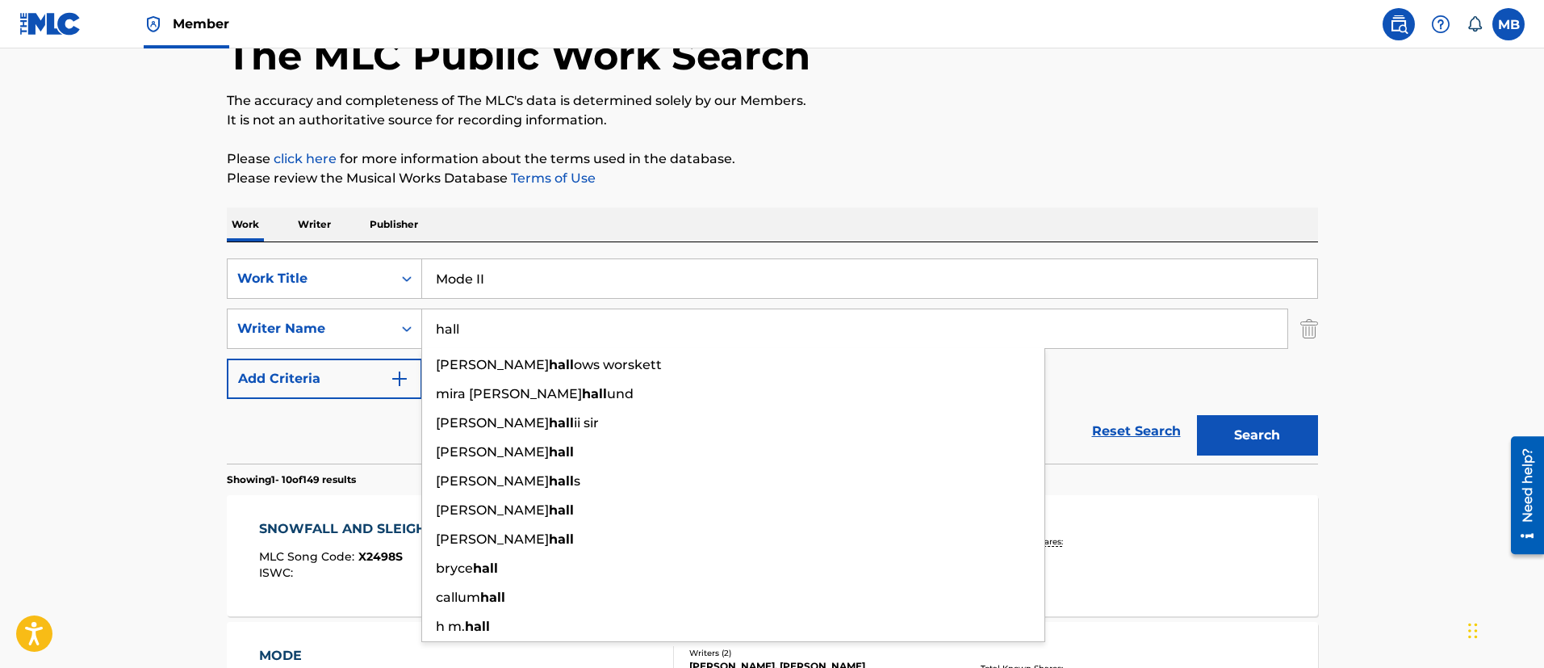
click at [194, 31] on span "Member" at bounding box center [201, 24] width 57 height 19
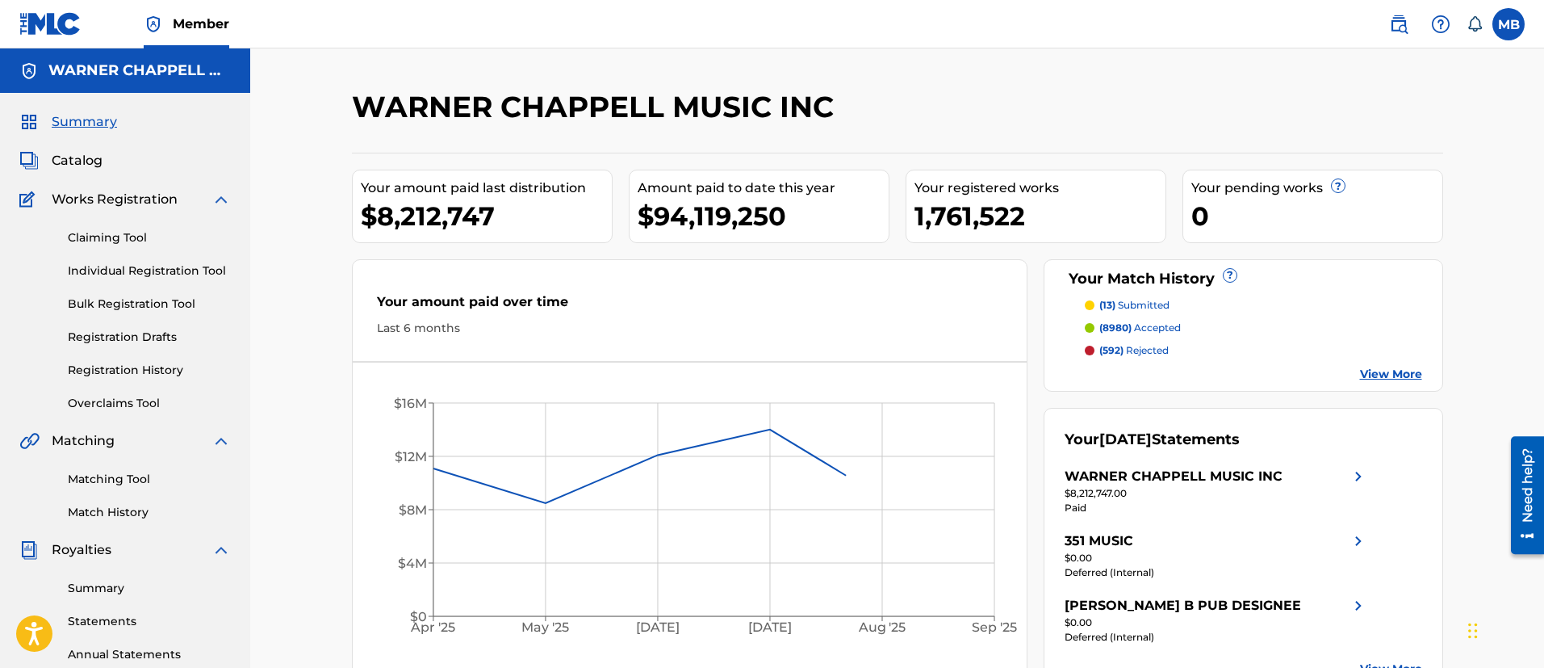
click at [94, 163] on span "Catalog" at bounding box center [77, 160] width 51 height 19
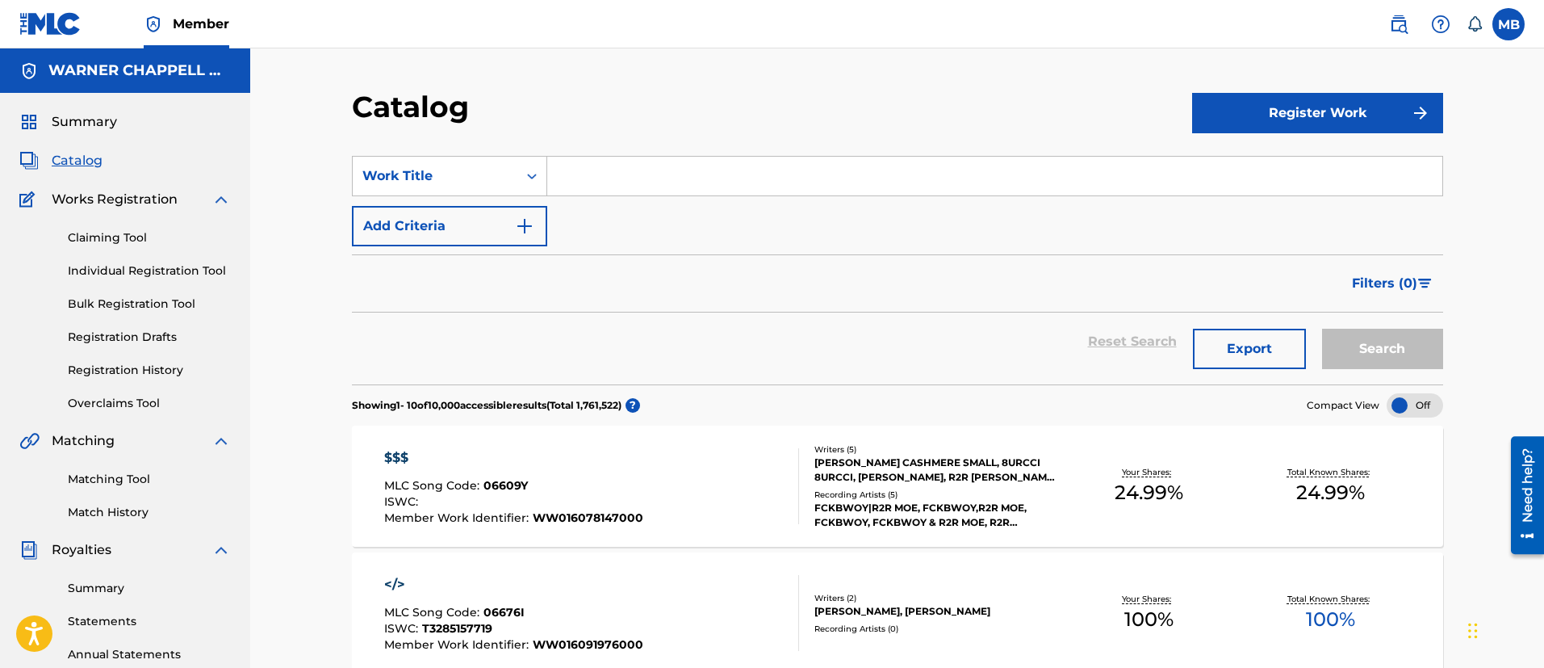
click at [100, 484] on link "Matching Tool" at bounding box center [149, 479] width 163 height 17
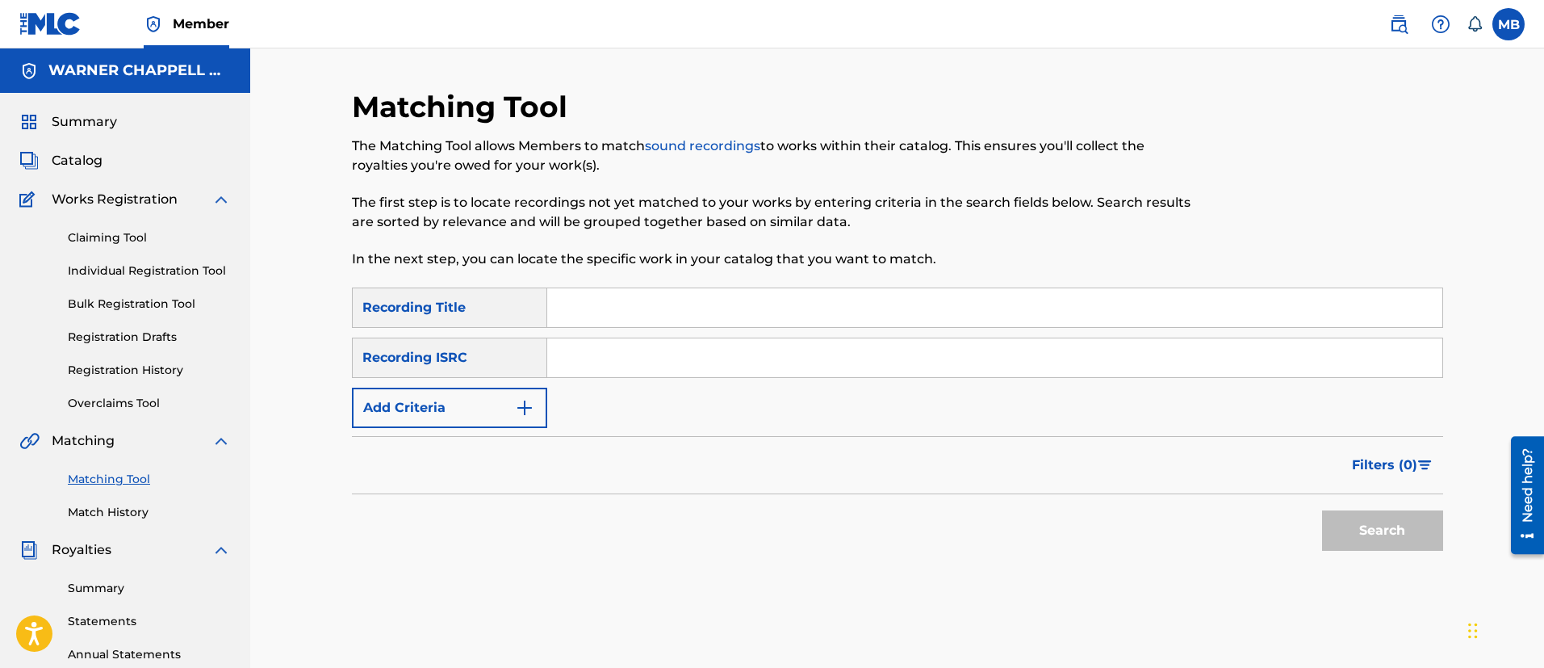
click at [580, 355] on input "Search Form" at bounding box center [994, 357] width 895 height 39
paste input "USA2P1557092"
type input "USA2P1557092"
click at [1322, 510] on button "Search" at bounding box center [1382, 530] width 121 height 40
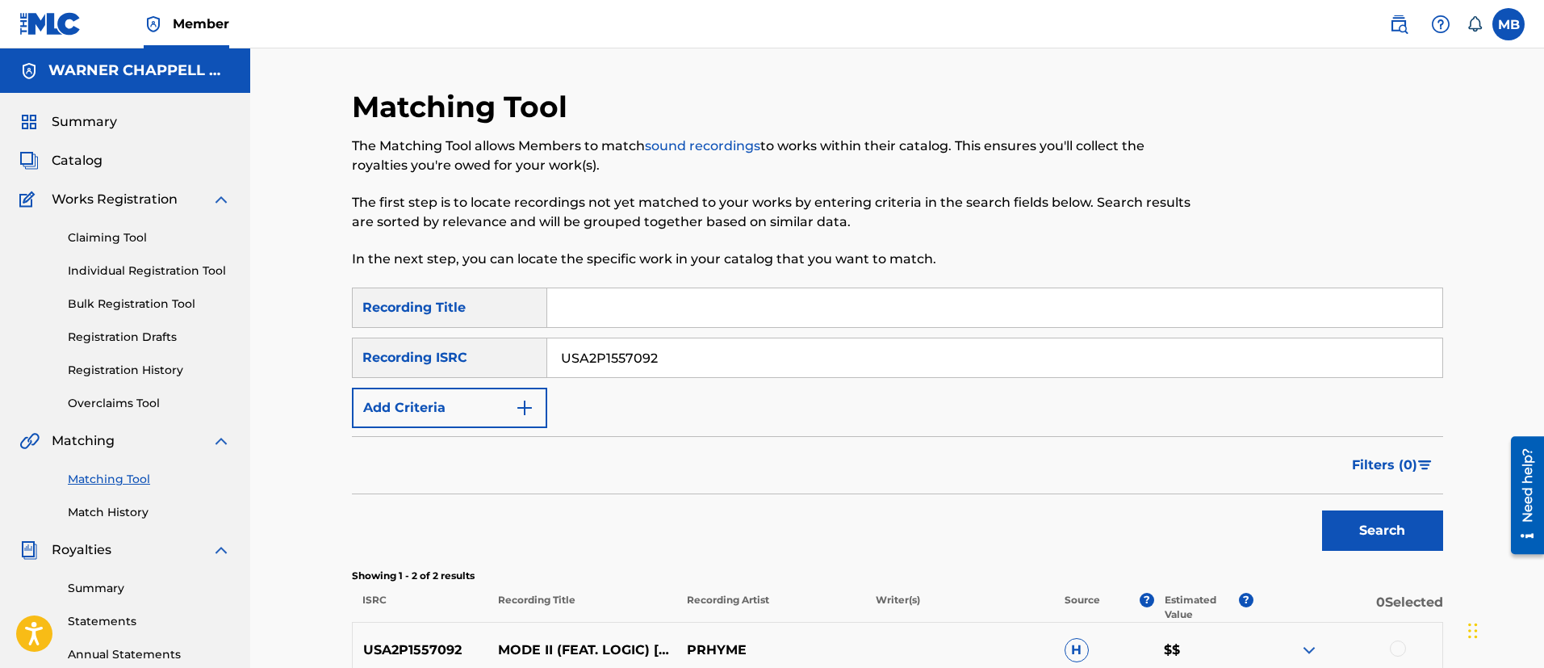
click at [94, 165] on span "Catalog" at bounding box center [77, 160] width 51 height 19
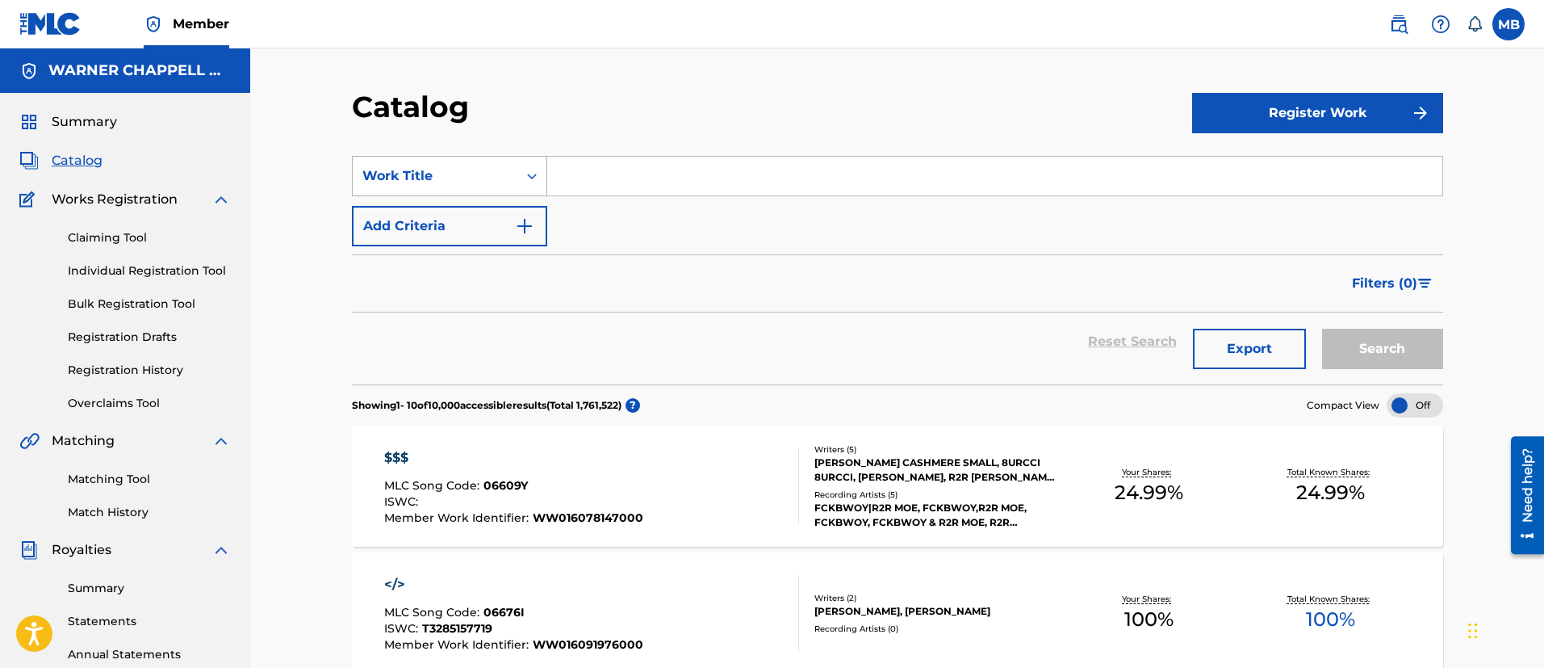
click at [441, 165] on div "Work Title" at bounding box center [435, 176] width 165 height 31
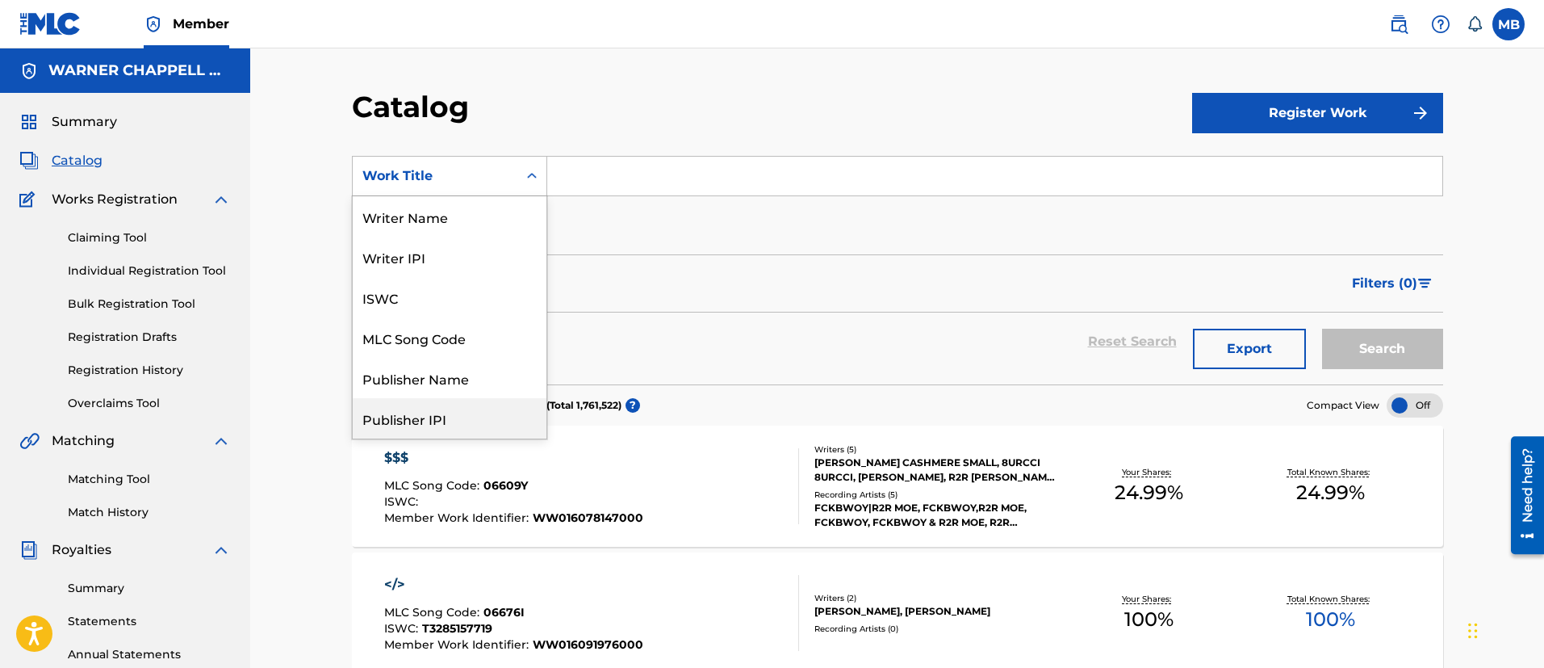
scroll to position [262, 0]
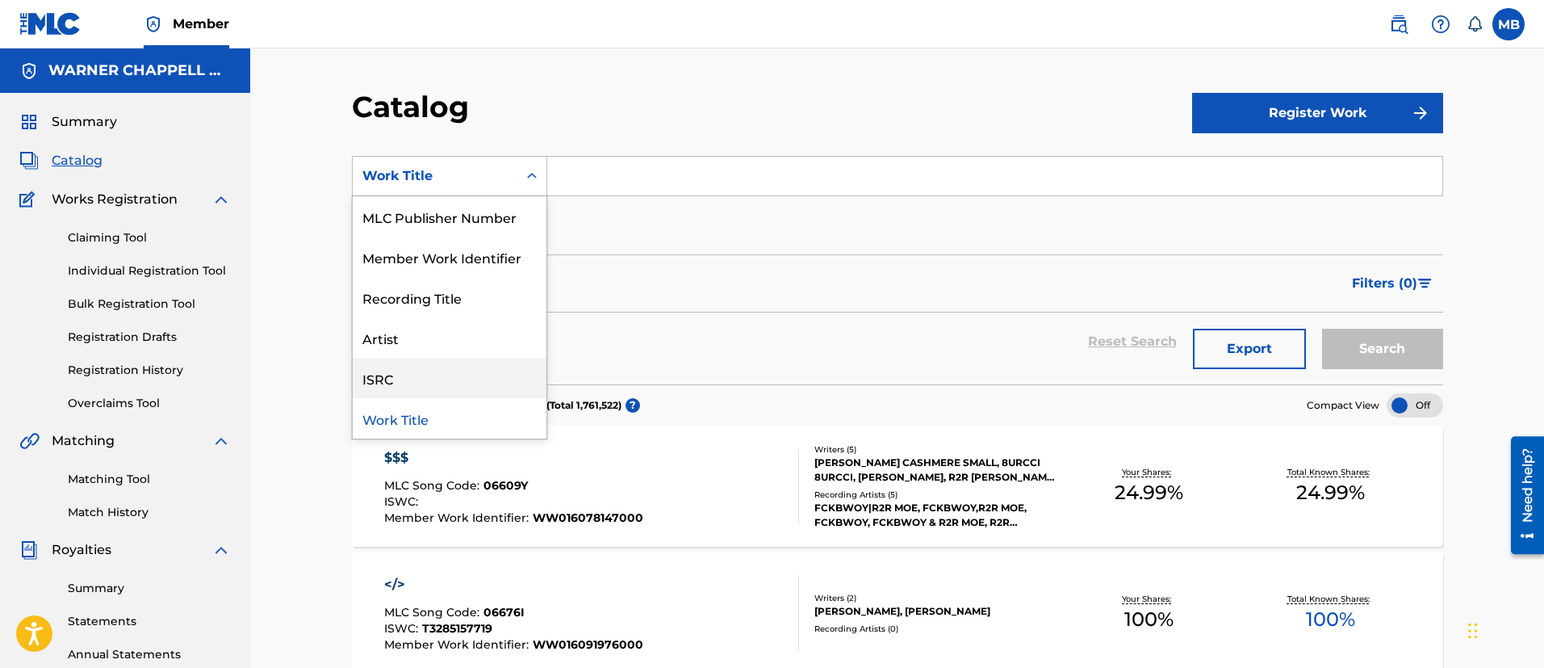
click at [395, 371] on div "ISRC" at bounding box center [450, 378] width 194 height 40
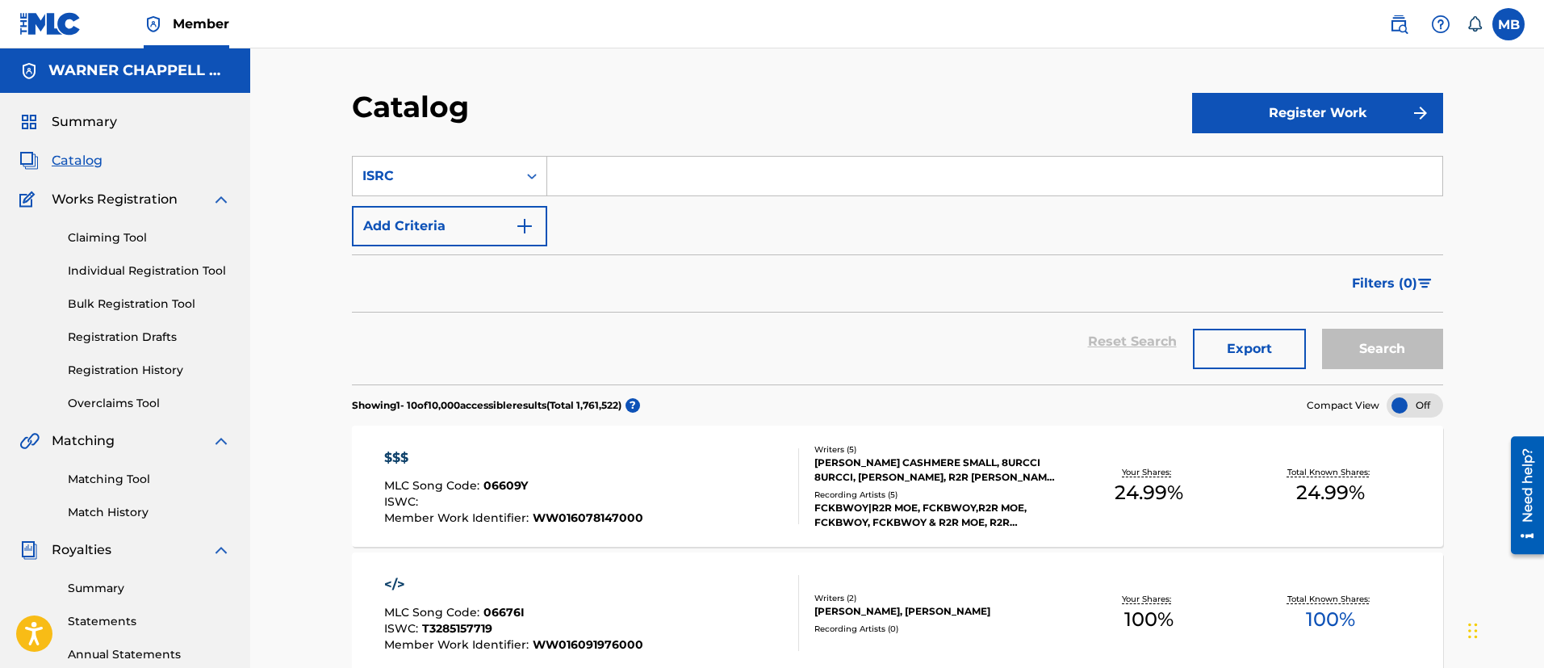
click at [618, 157] on input "Search Form" at bounding box center [994, 176] width 895 height 39
paste input "USA2P1557092"
type input "USA2P1557092"
click at [1322, 329] on button "Search" at bounding box center [1382, 349] width 121 height 40
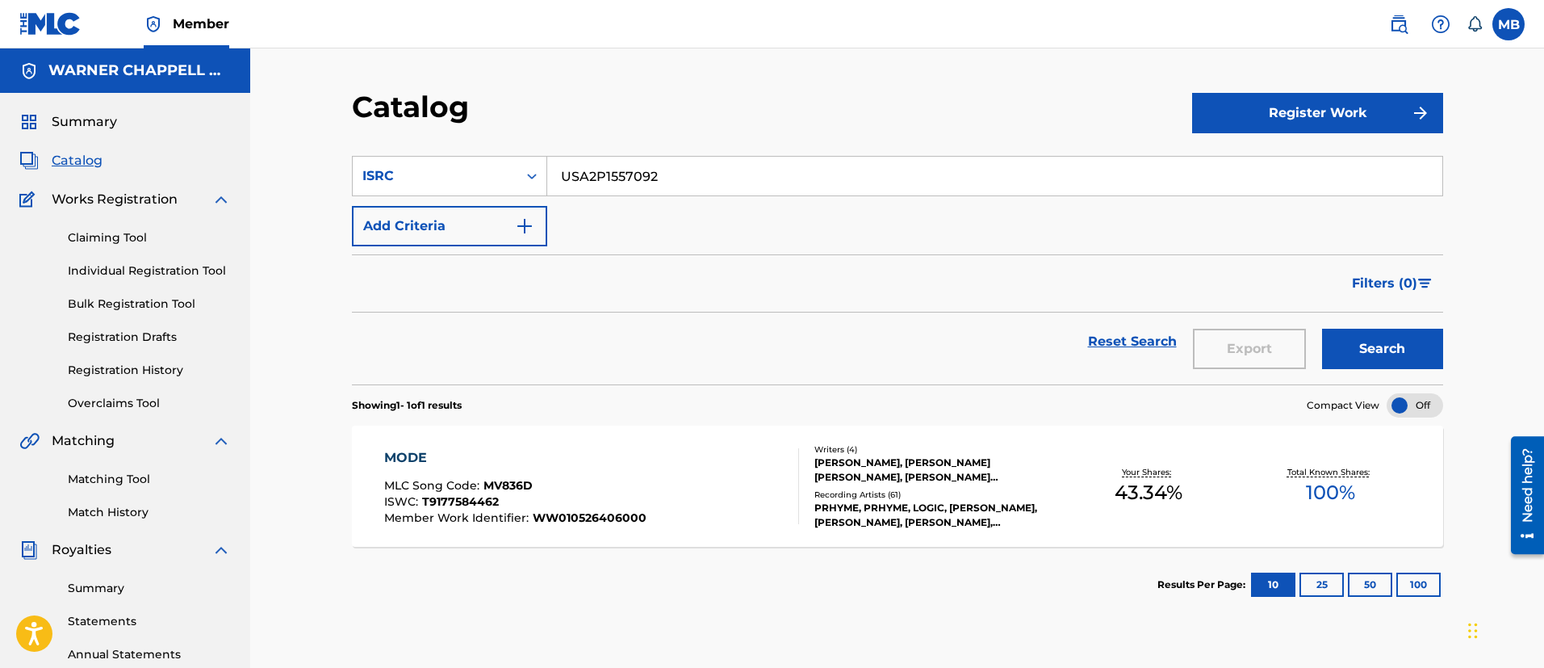
click at [693, 500] on div "MODE MLC Song Code : MV836D ISWC : T9177584462 Member Work Identifier : WW01052…" at bounding box center [591, 486] width 415 height 76
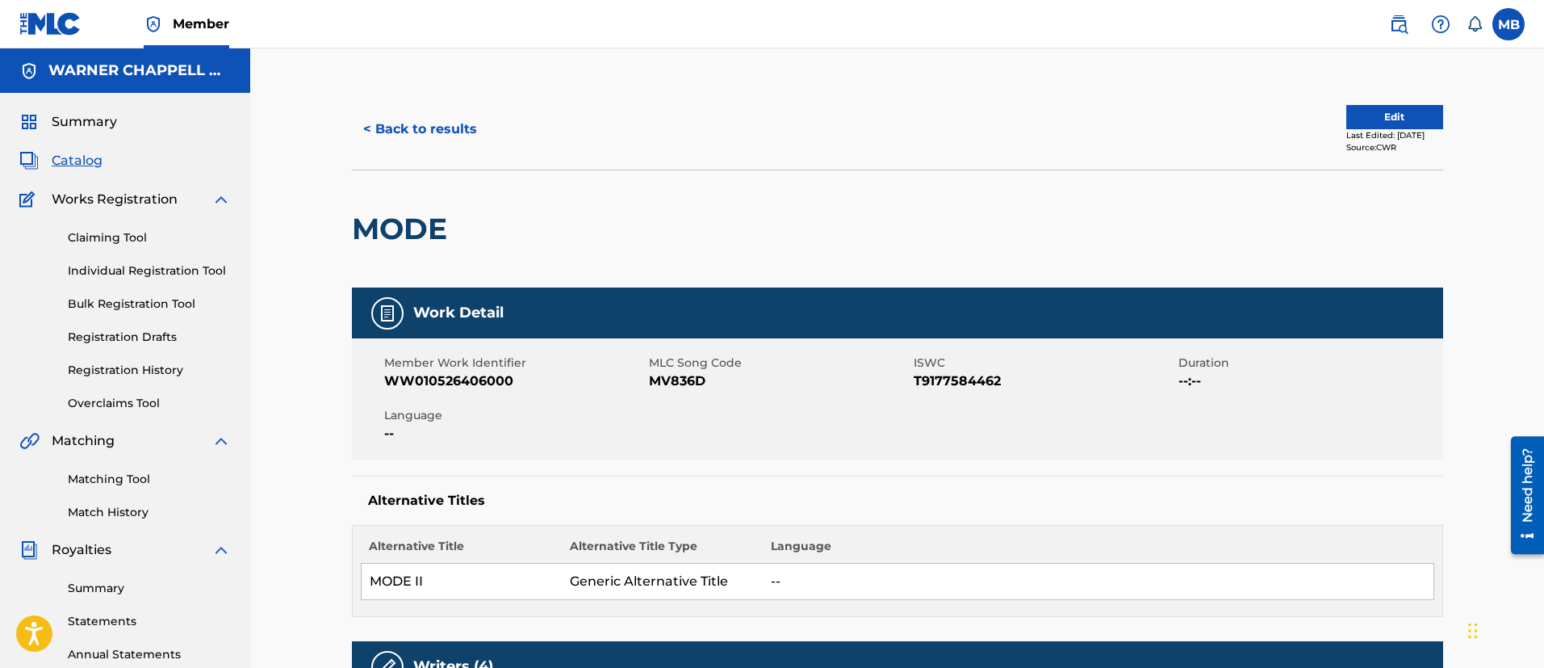
click at [1389, 30] on img at bounding box center [1398, 24] width 19 height 19
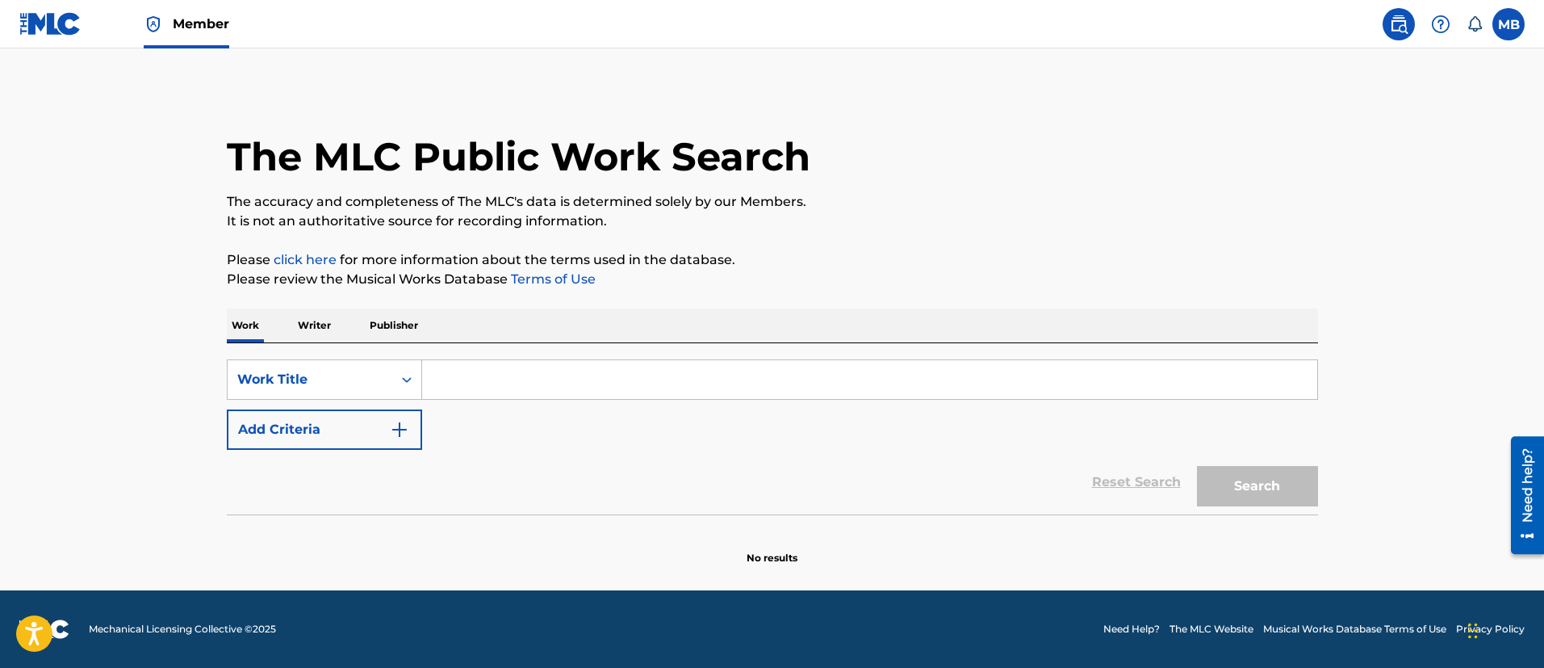
click at [511, 371] on input "Search Form" at bounding box center [869, 379] width 895 height 39
paste input "Tryna’ Tryna’ [PERSON_NAME]"
type input "Tryna’ Tryna’"
click at [1197, 466] on button "Search" at bounding box center [1257, 486] width 121 height 40
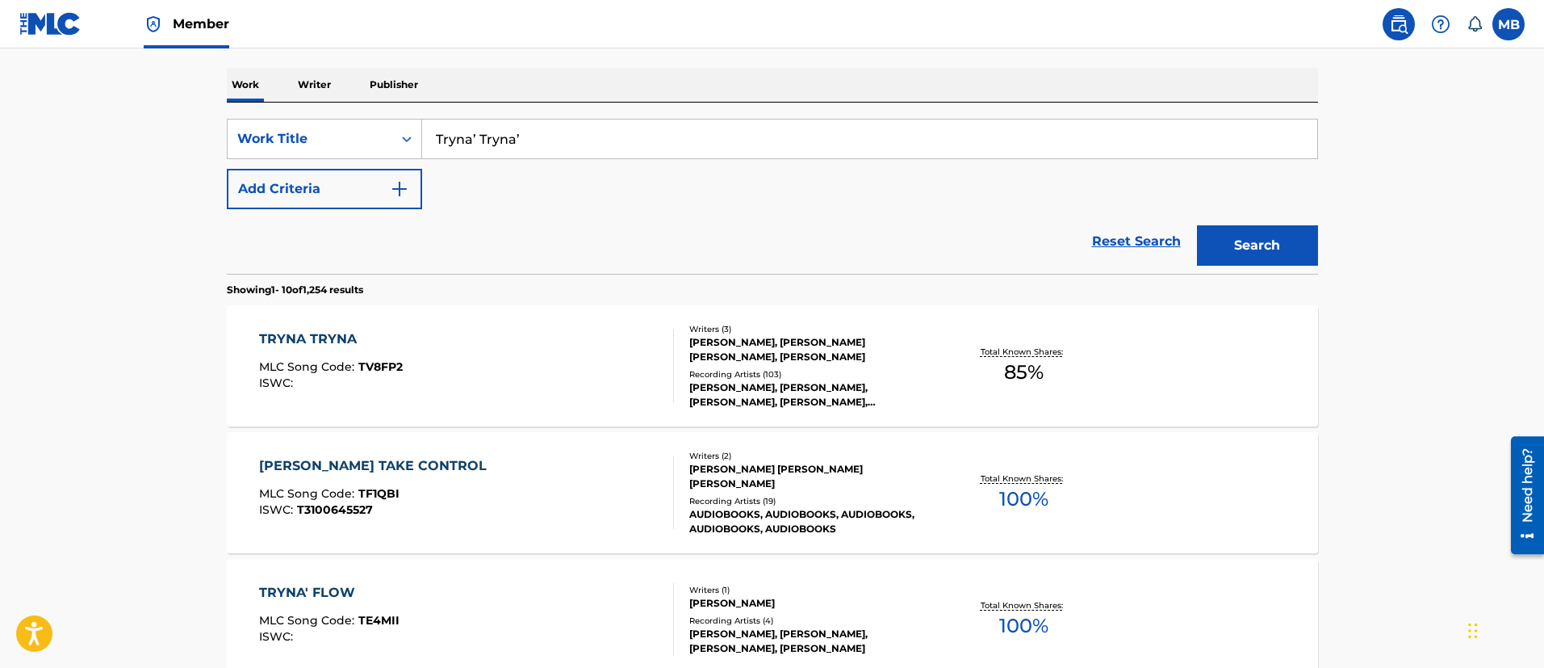
scroll to position [242, 0]
click at [476, 354] on div "TRYNA TRYNA MLC Song Code : TV8FP2 ISWC :" at bounding box center [466, 364] width 415 height 73
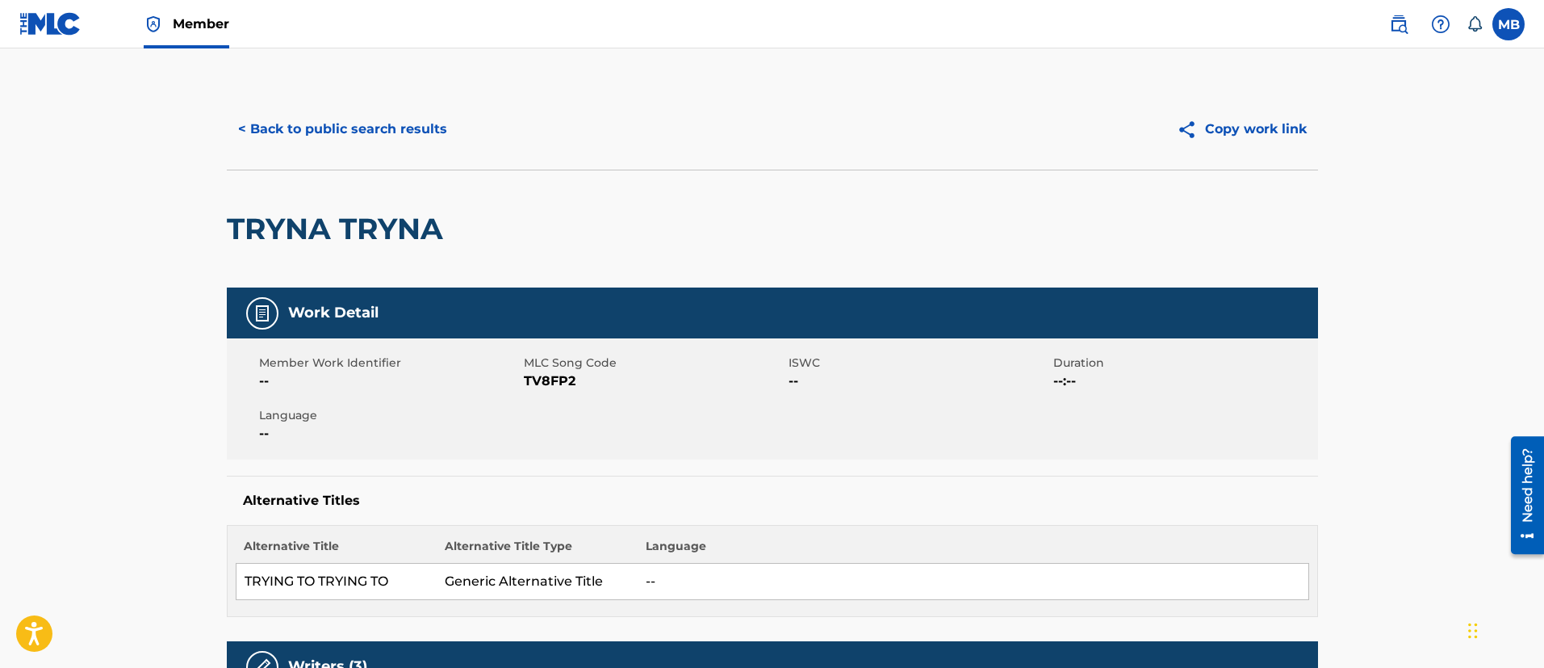
click at [556, 386] on span "TV8FP2" at bounding box center [654, 380] width 261 height 19
click at [345, 232] on h2 "TRYNA TRYNA" at bounding box center [339, 229] width 224 height 36
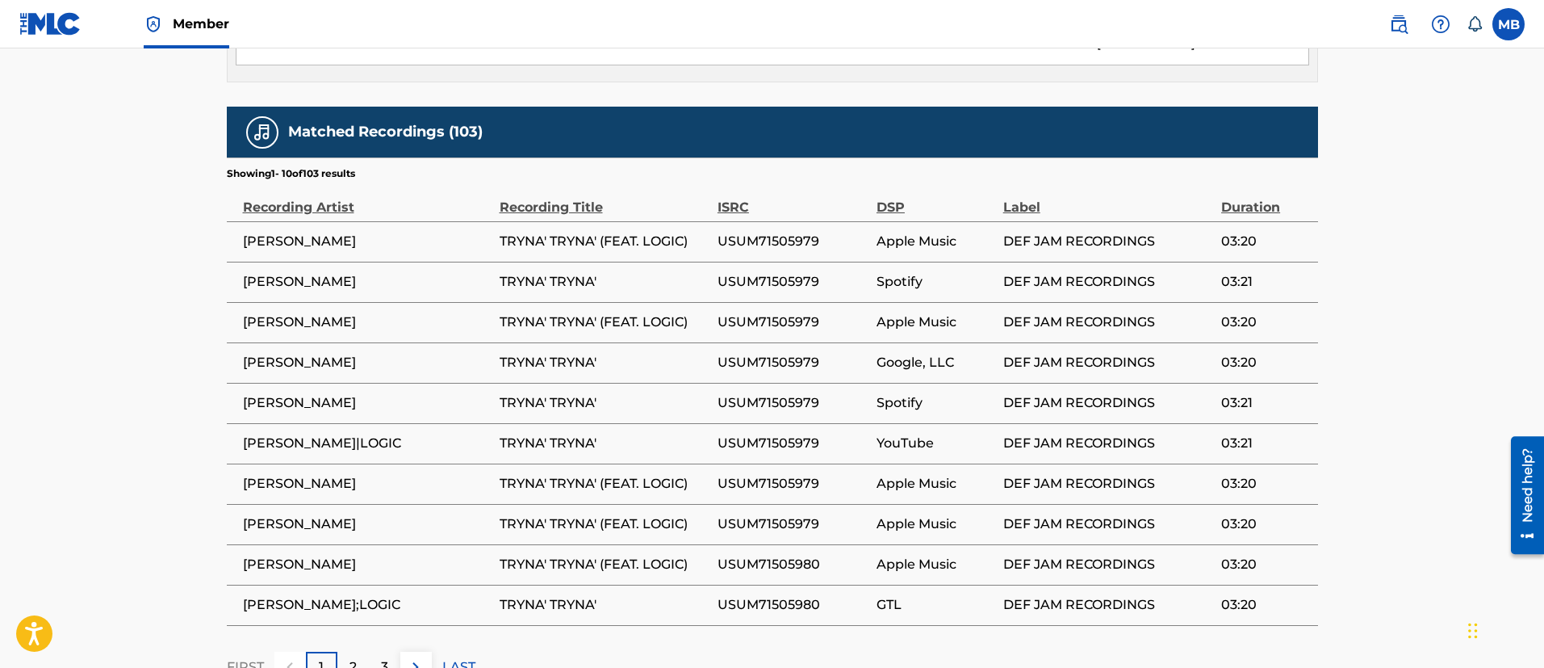
scroll to position [1376, 0]
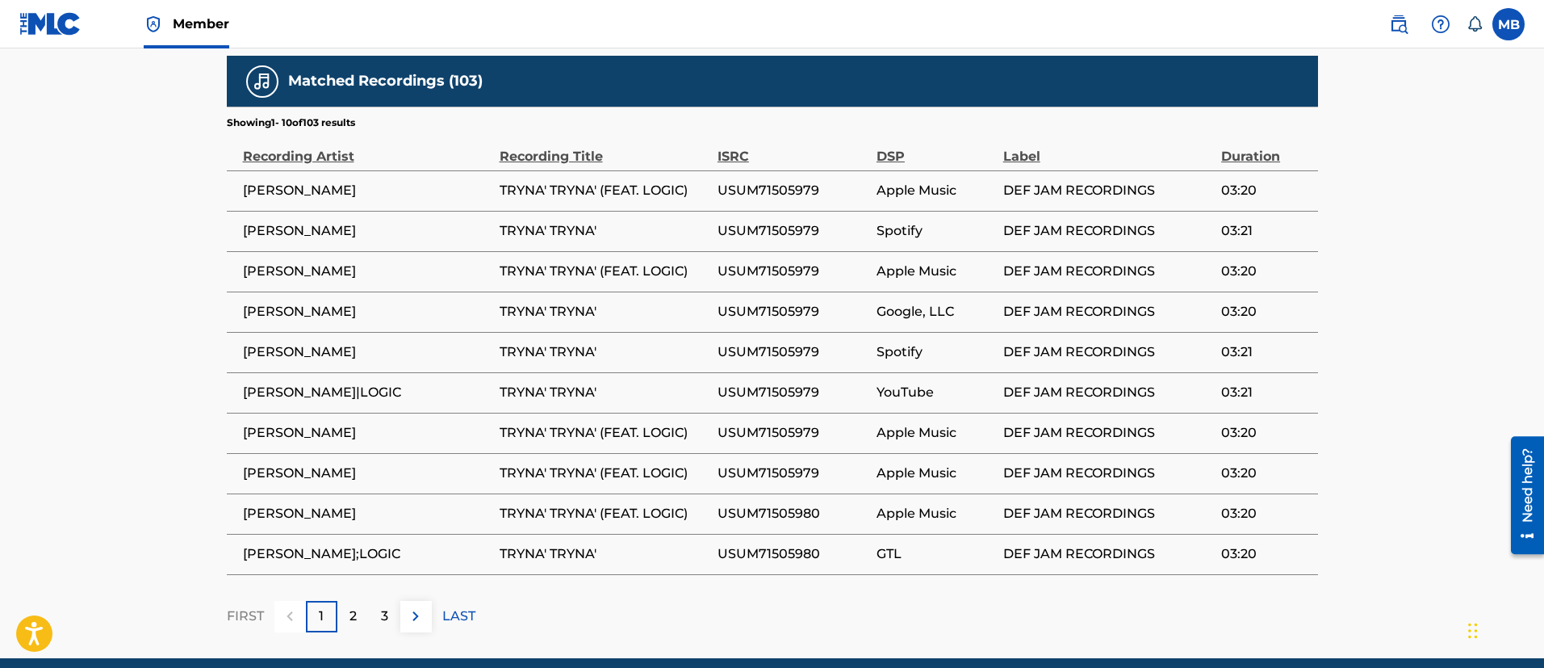
click at [292, 342] on span "[PERSON_NAME]" at bounding box center [367, 351] width 249 height 19
click at [310, 544] on span "[PERSON_NAME];LOGIC" at bounding box center [367, 553] width 249 height 19
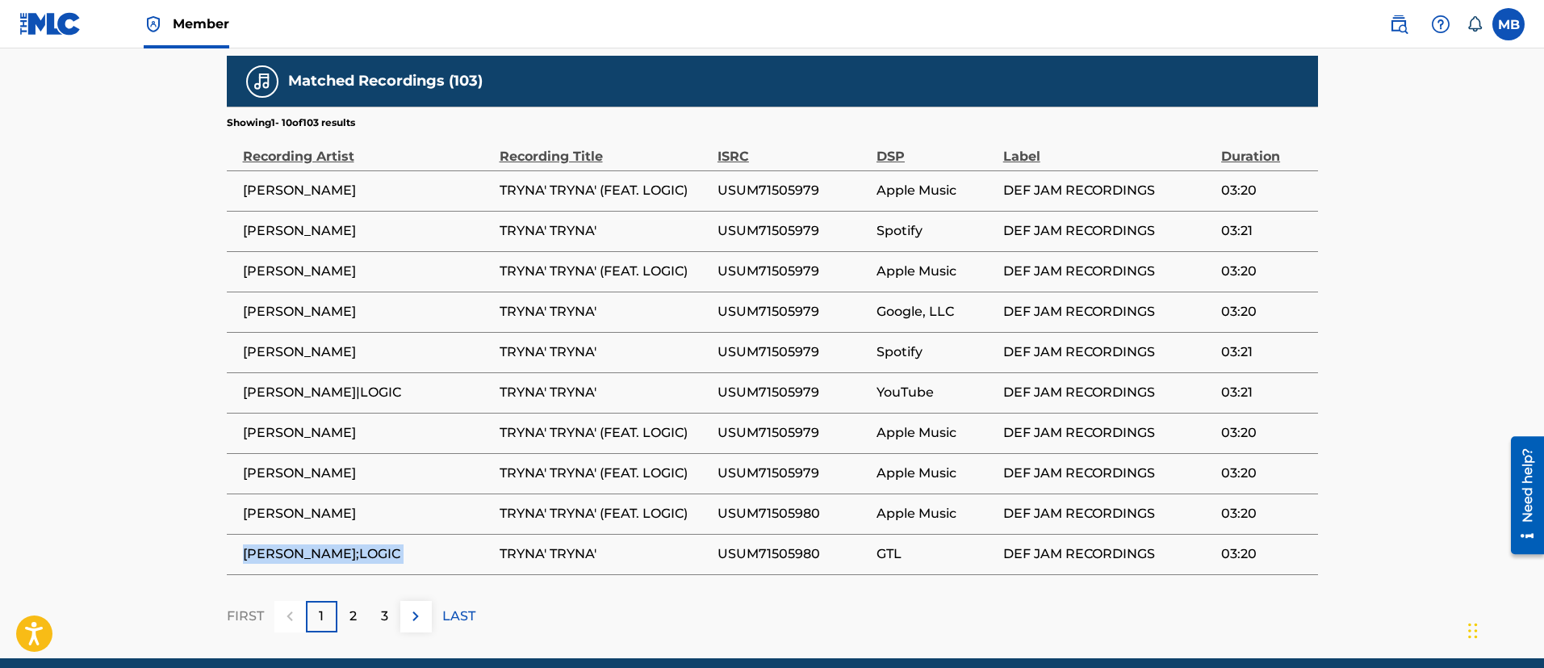
click at [310, 544] on span "[PERSON_NAME];LOGIC" at bounding box center [367, 553] width 249 height 19
click at [291, 181] on span "[PERSON_NAME]" at bounding box center [367, 190] width 249 height 19
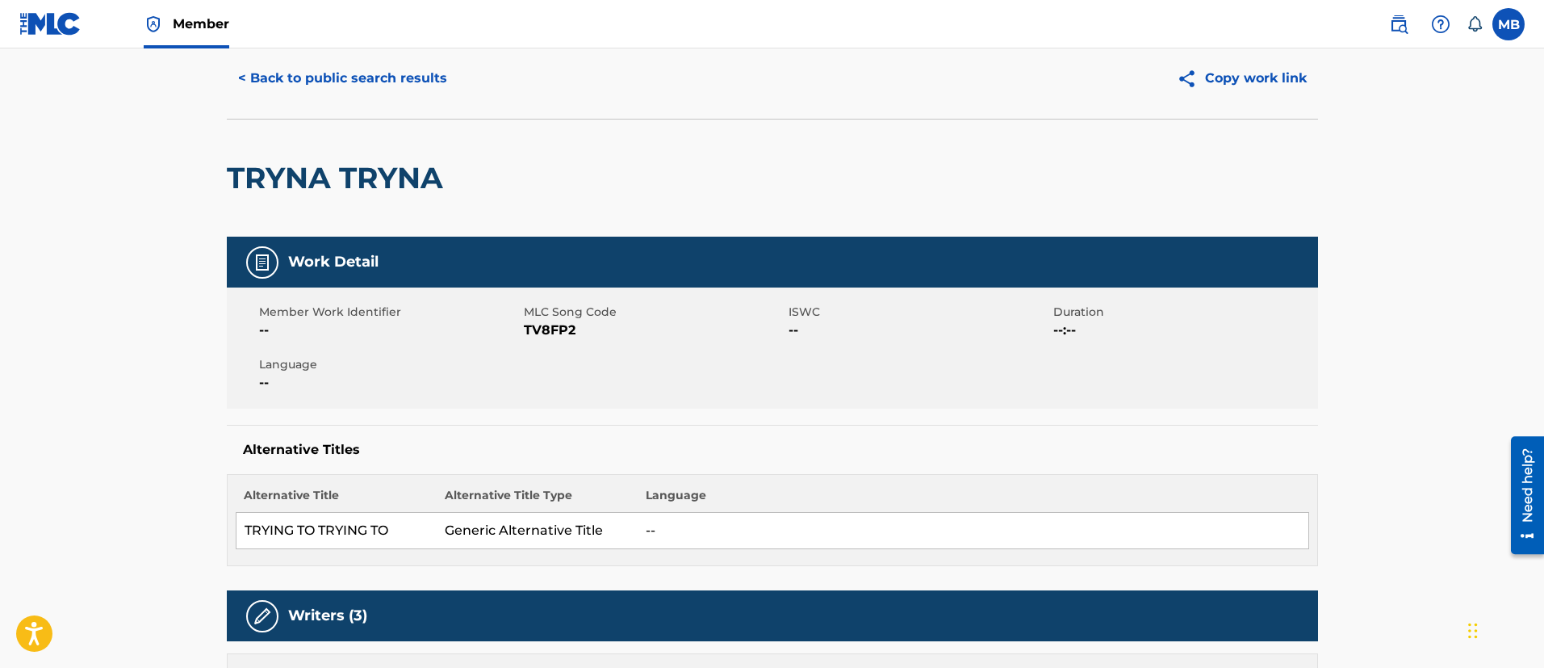
scroll to position [0, 0]
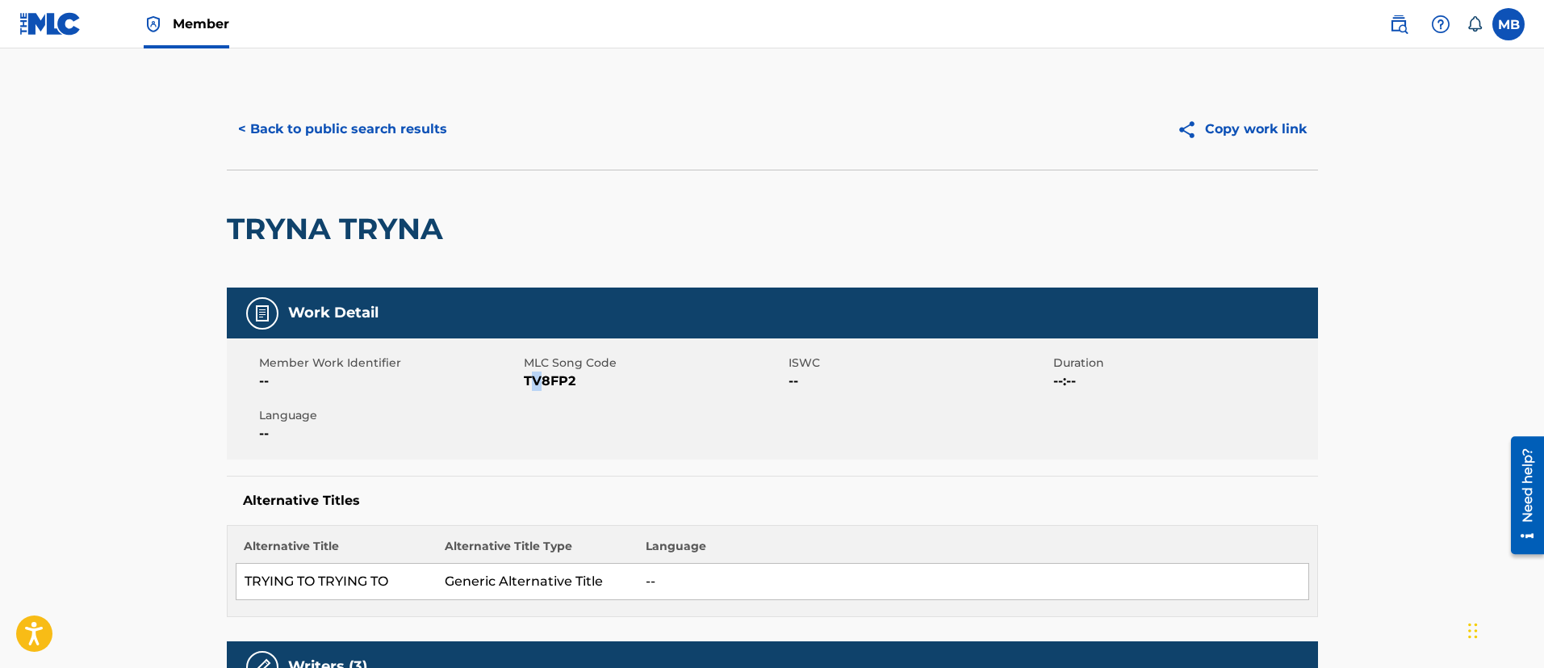
click at [536, 382] on span "TV8FP2" at bounding box center [654, 380] width 261 height 19
click at [543, 387] on span "TV8FP2" at bounding box center [654, 380] width 261 height 19
click at [367, 149] on div "< Back to public search results Copy work link" at bounding box center [772, 129] width 1091 height 81
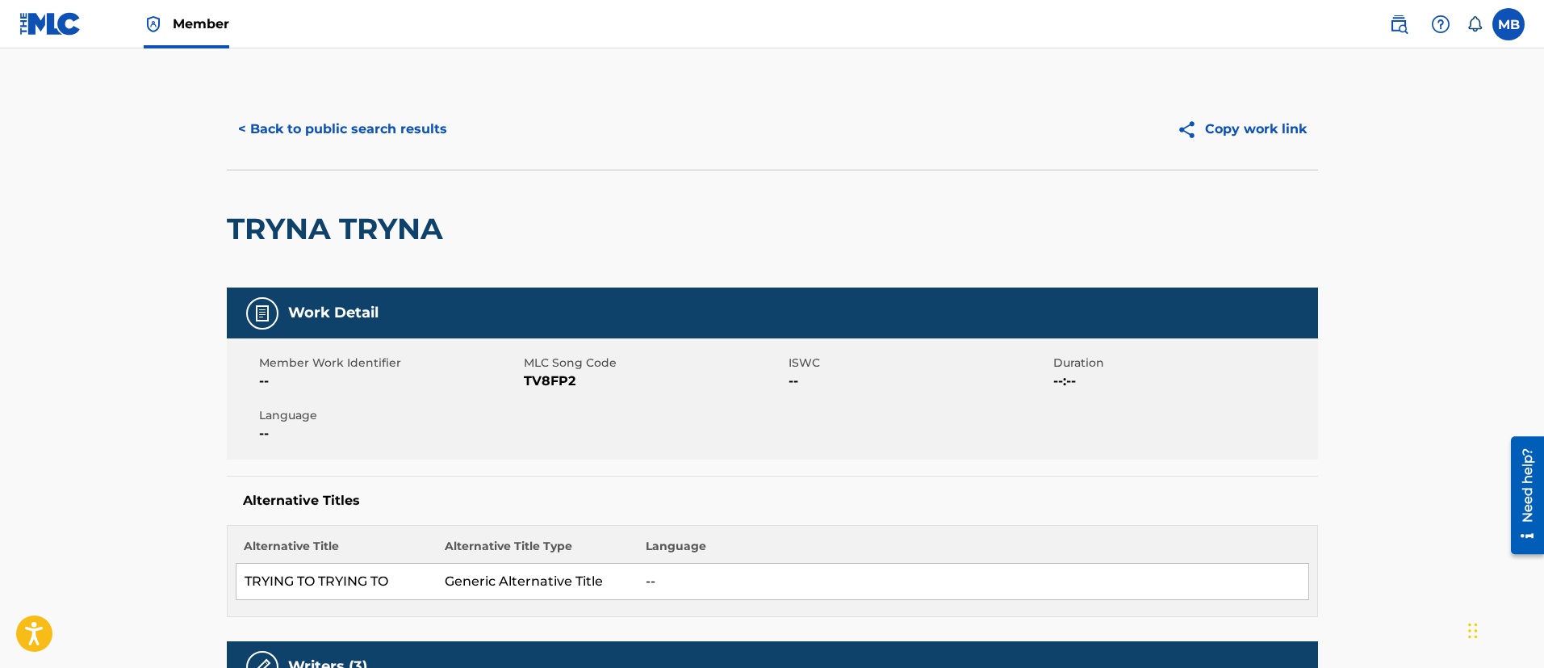
click at [375, 141] on button "< Back to public search results" at bounding box center [343, 129] width 232 height 40
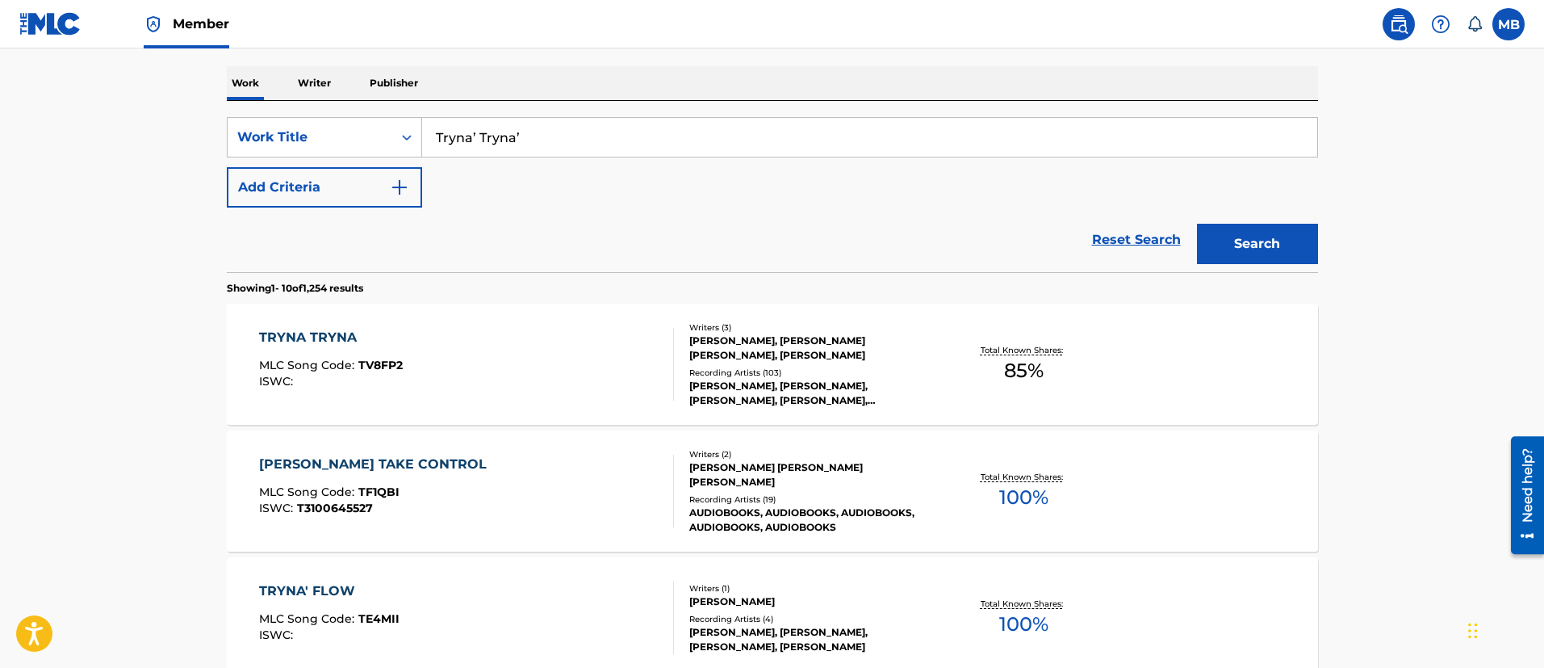
scroll to position [121, 0]
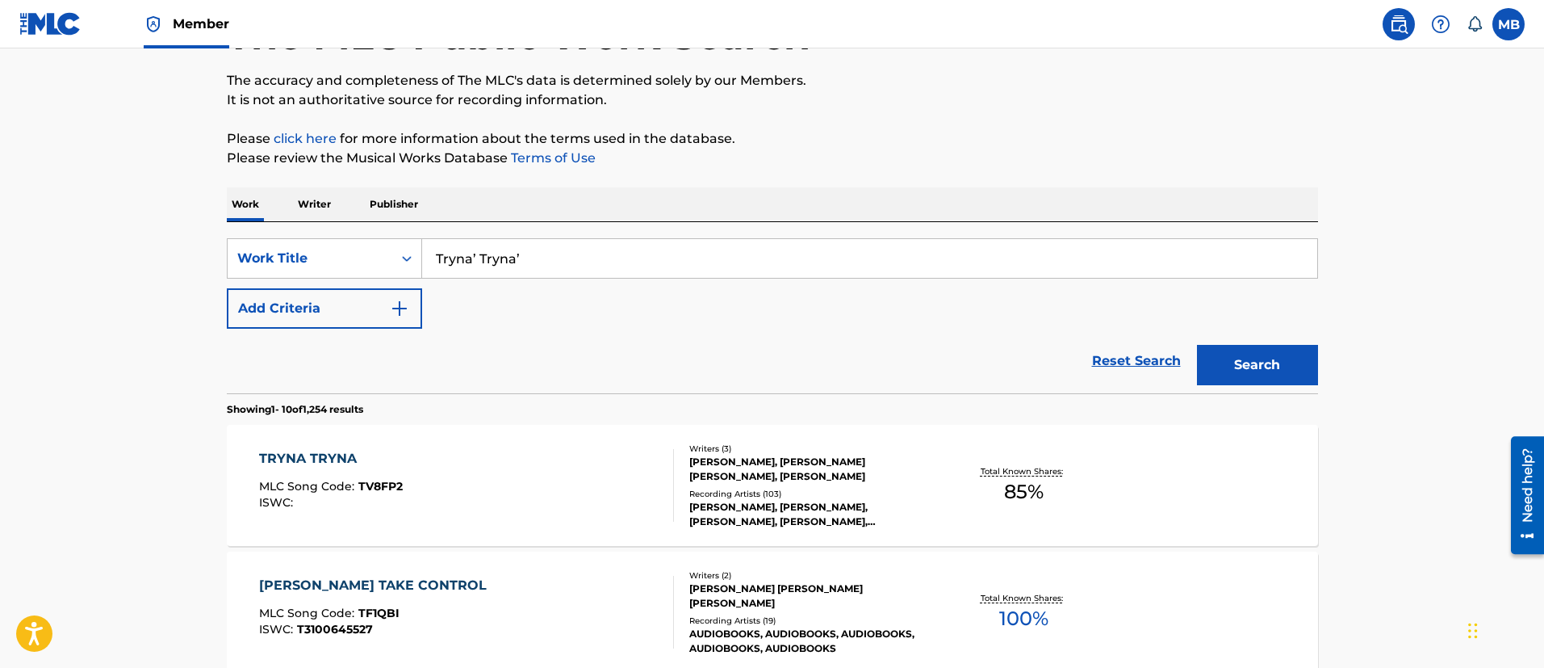
drag, startPoint x: 571, startPoint y: 253, endPoint x: 206, endPoint y: 227, distance: 365.8
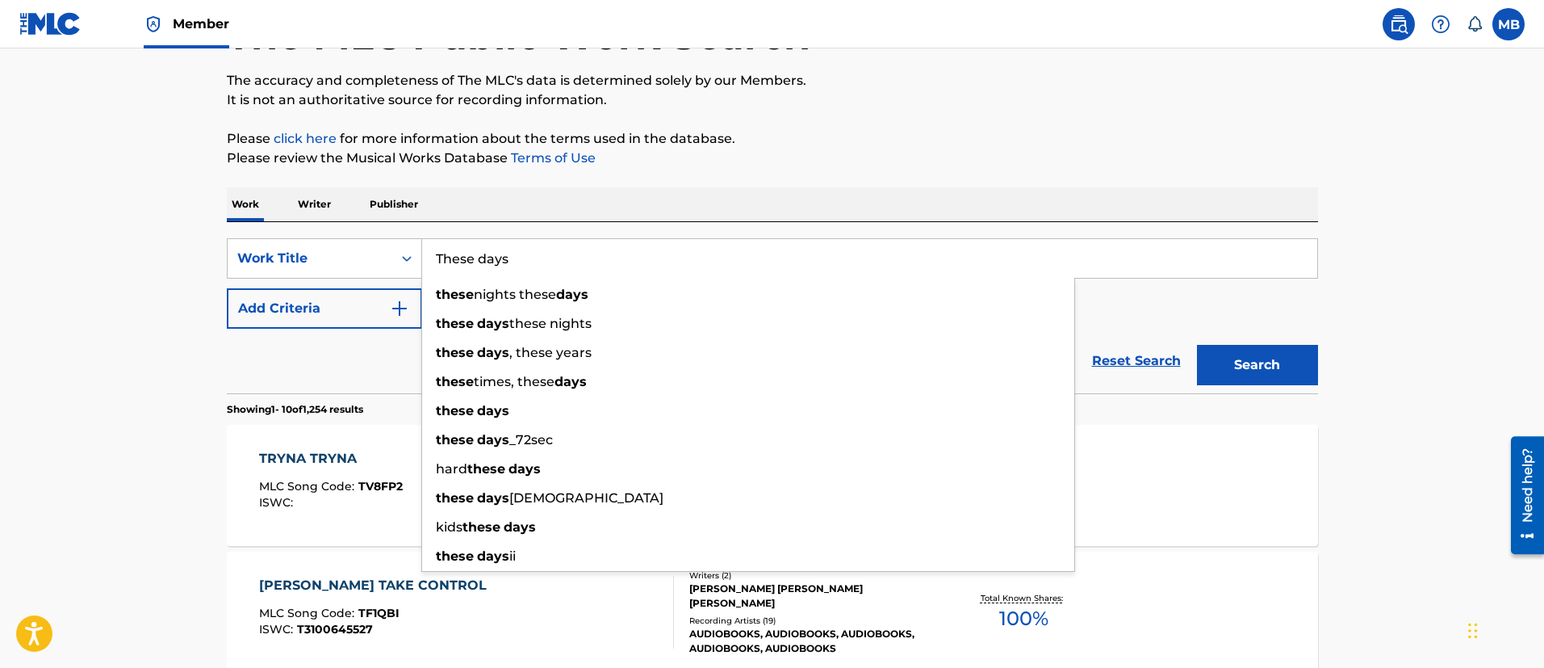
type input "These days"
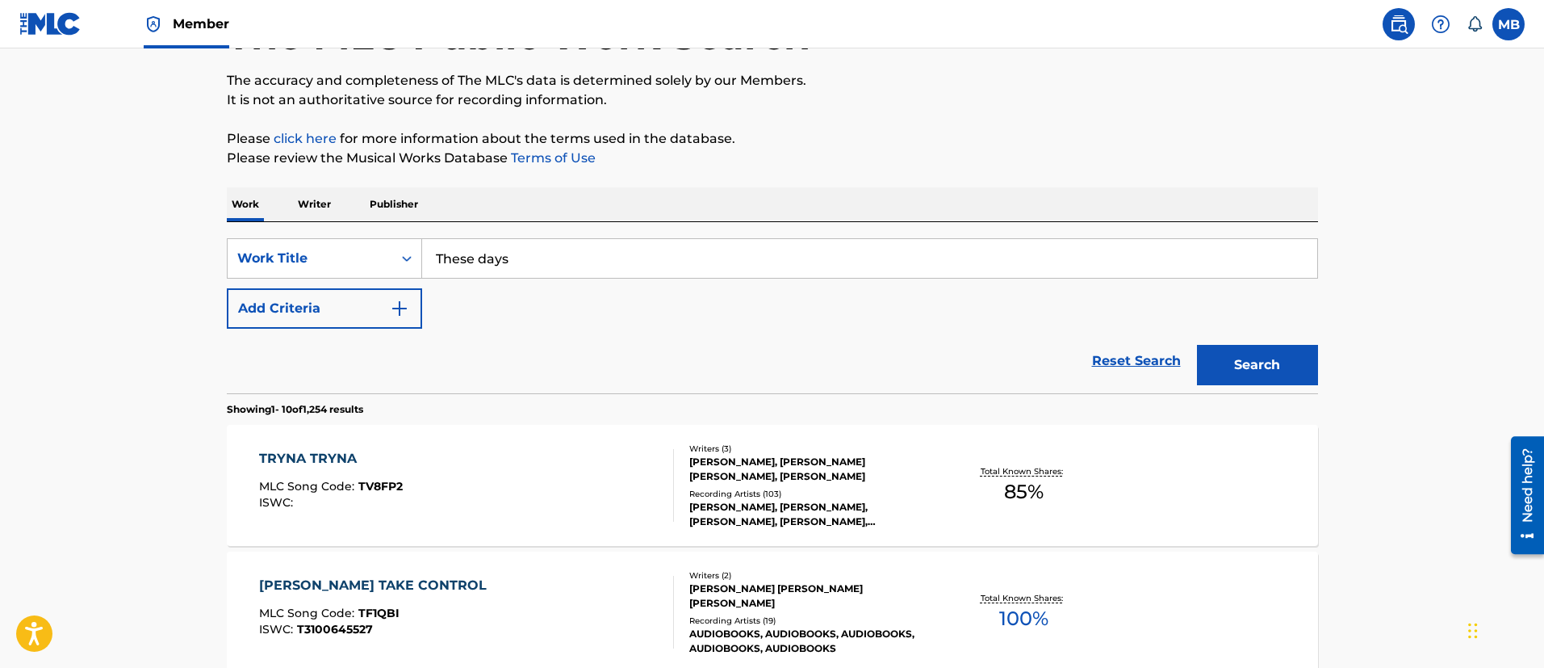
click at [274, 291] on button "Add Criteria" at bounding box center [324, 308] width 195 height 40
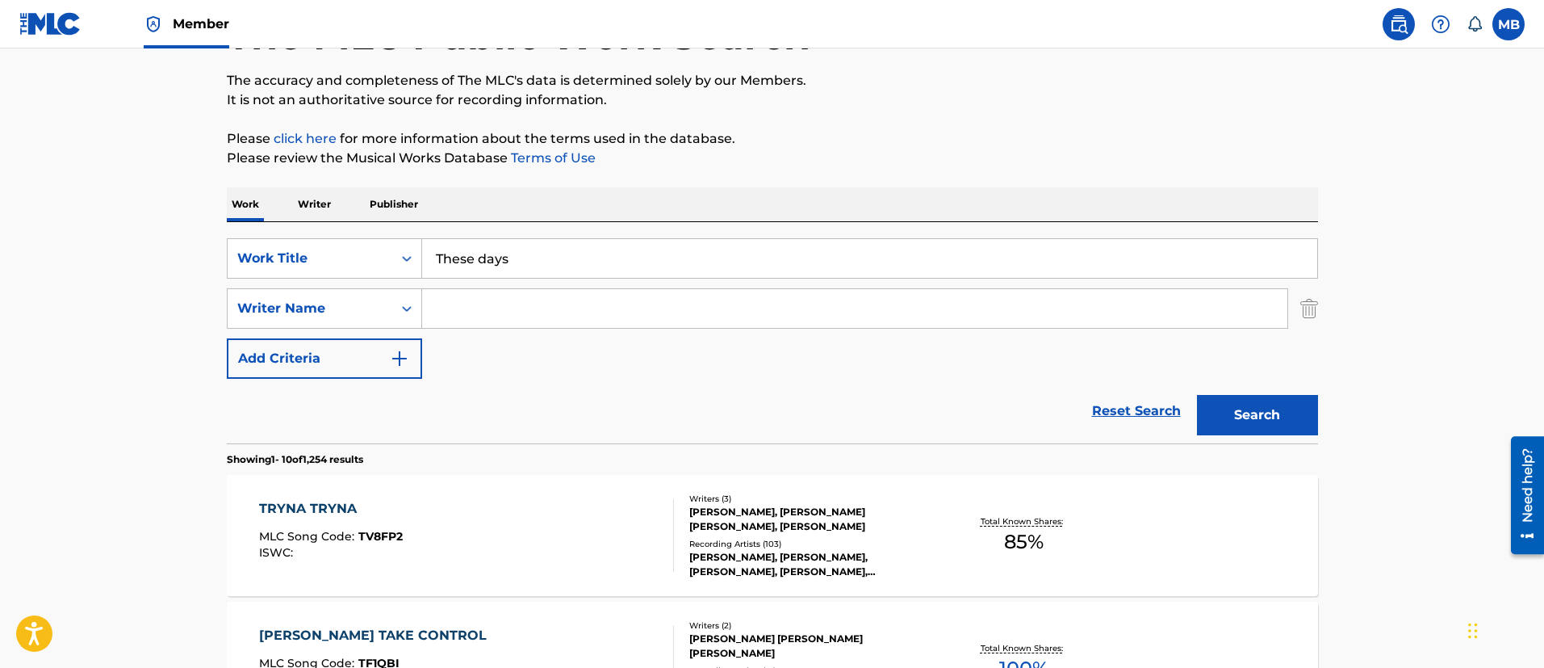
click at [543, 300] on input "Search Form" at bounding box center [854, 308] width 865 height 39
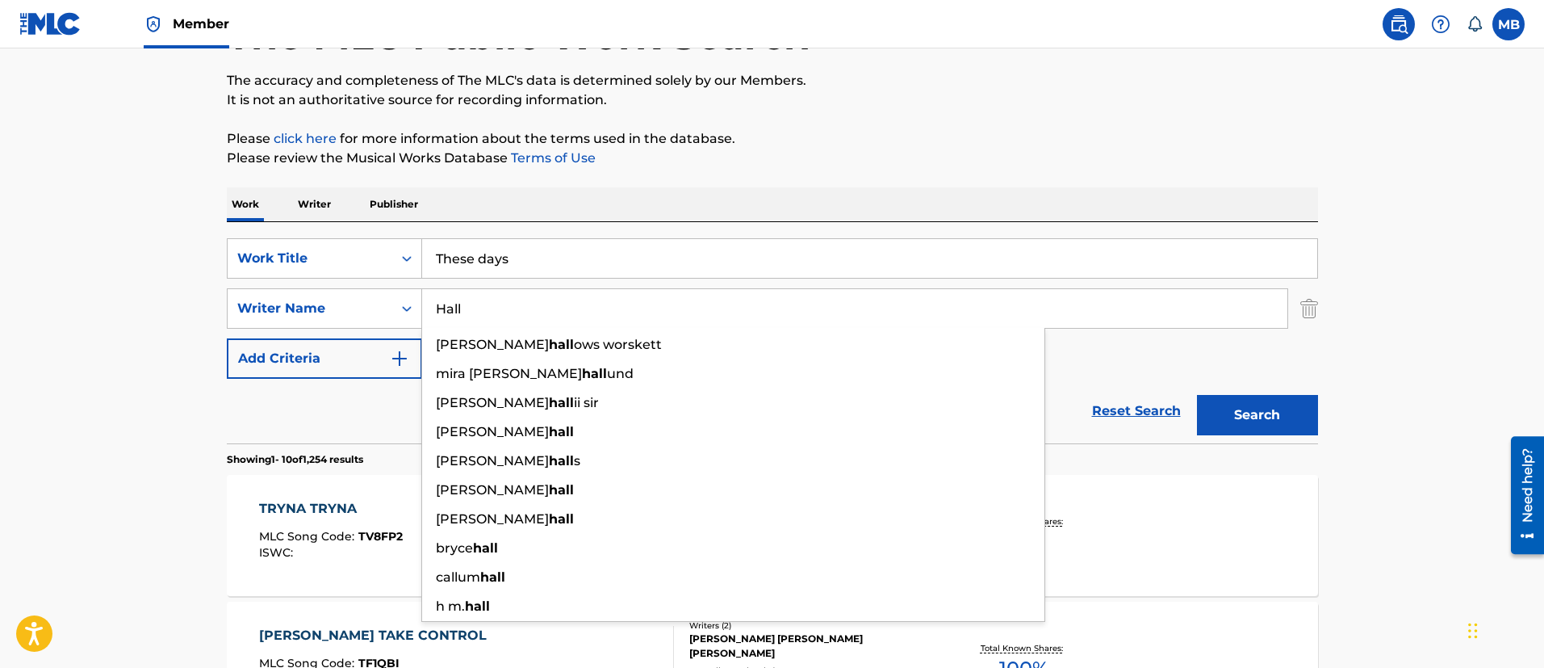
type input "Hall"
click at [1197, 395] on button "Search" at bounding box center [1257, 415] width 121 height 40
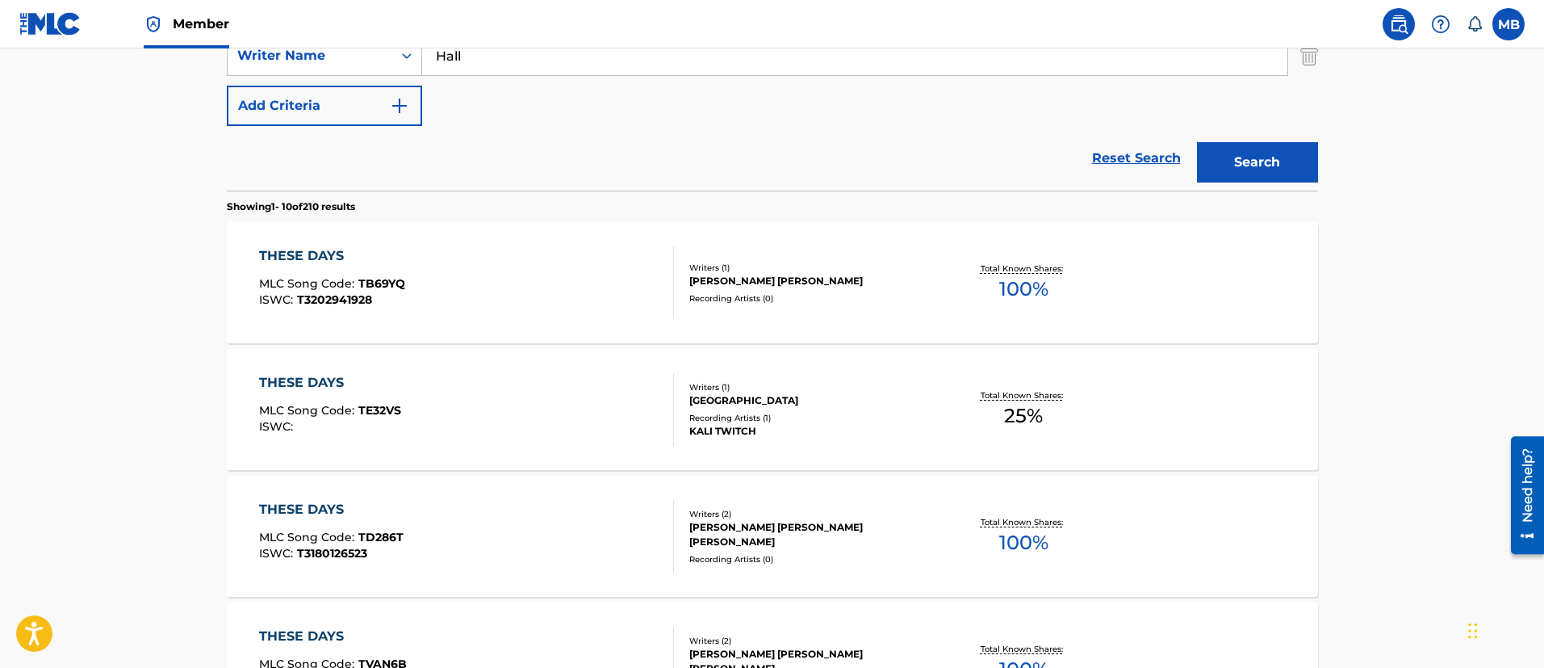
scroll to position [0, 0]
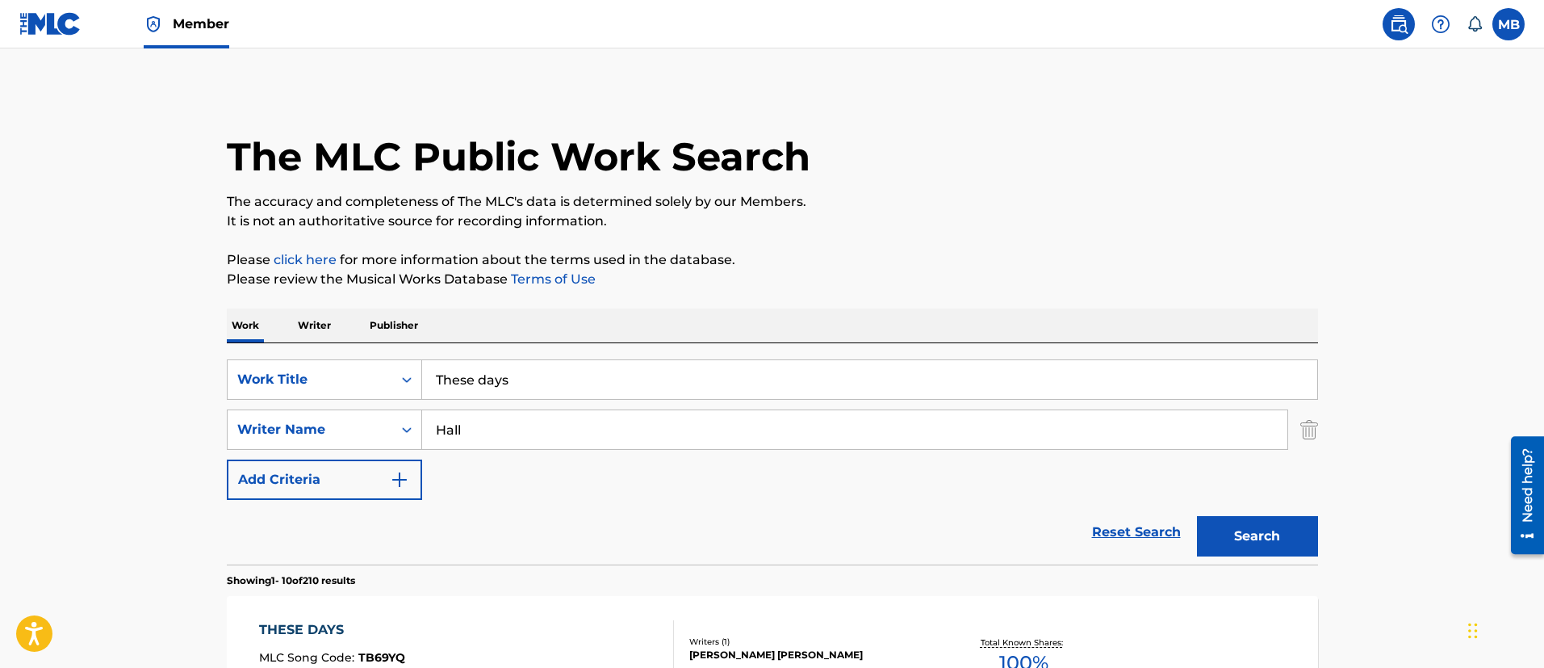
drag, startPoint x: 534, startPoint y: 375, endPoint x: 195, endPoint y: 324, distance: 342.8
type input "20/20"
click at [1197, 516] on button "Search" at bounding box center [1257, 536] width 121 height 40
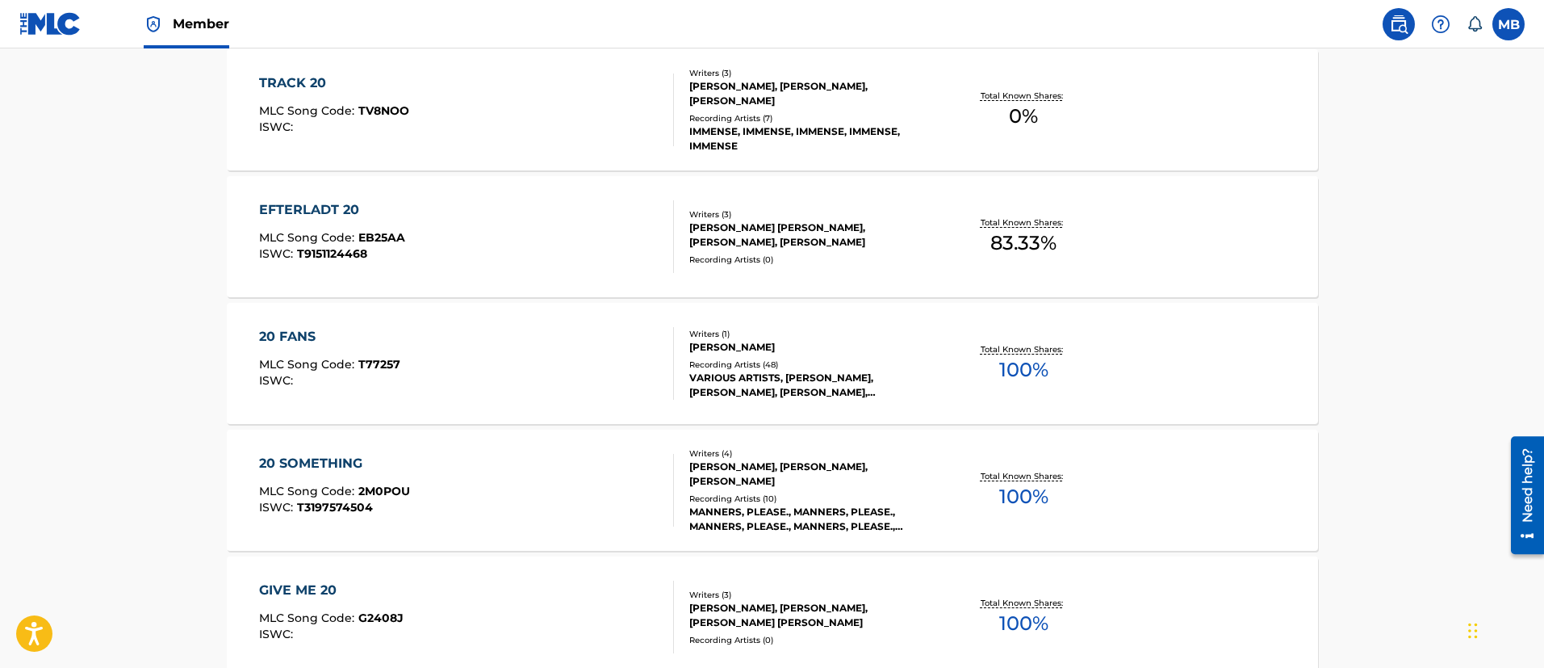
scroll to position [969, 0]
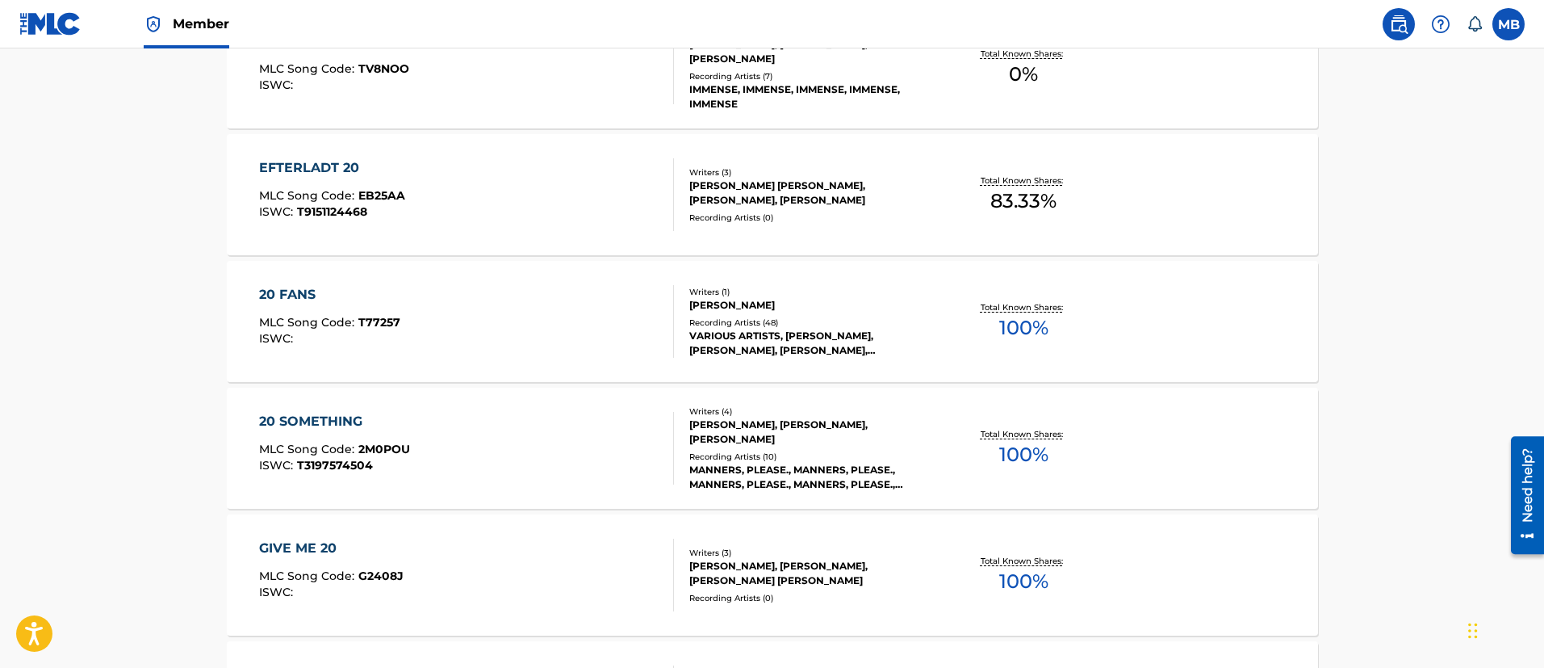
click at [184, 31] on span "Member" at bounding box center [201, 24] width 57 height 19
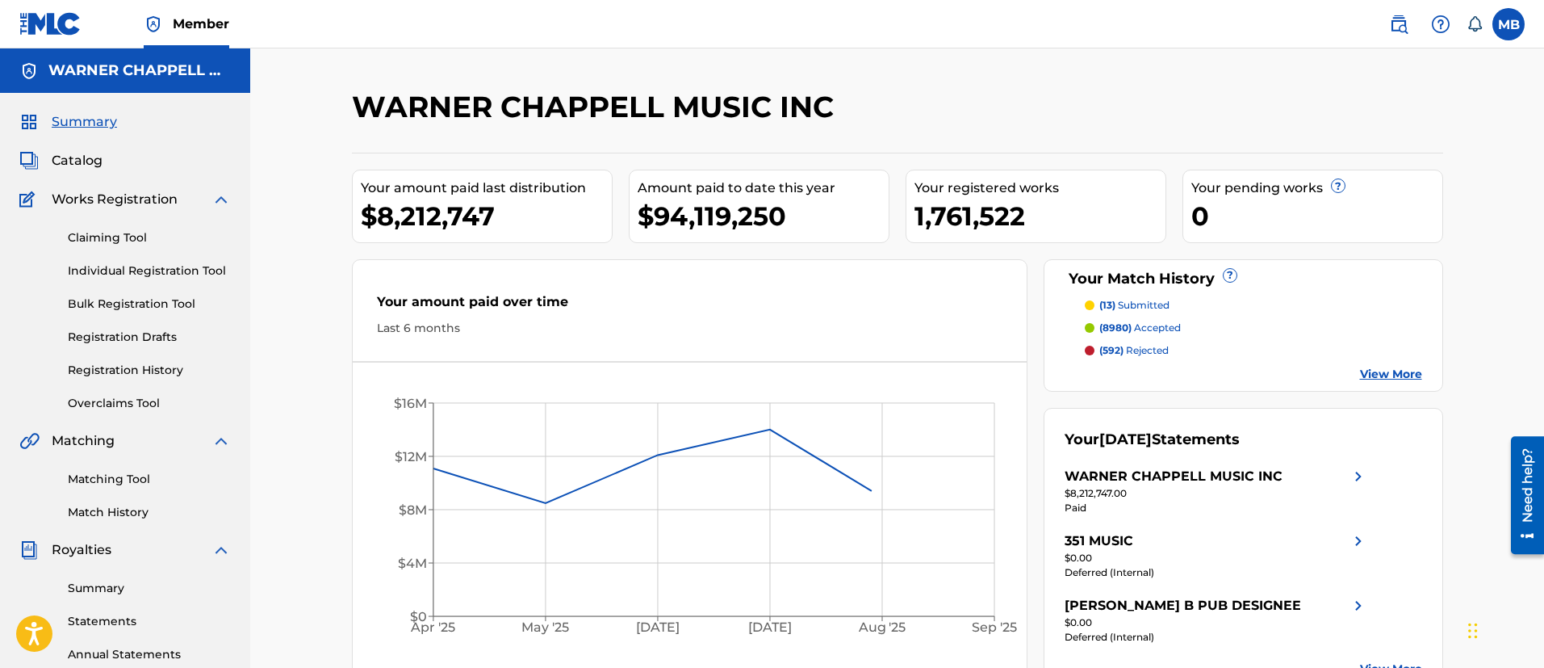
click at [95, 481] on link "Matching Tool" at bounding box center [149, 479] width 163 height 17
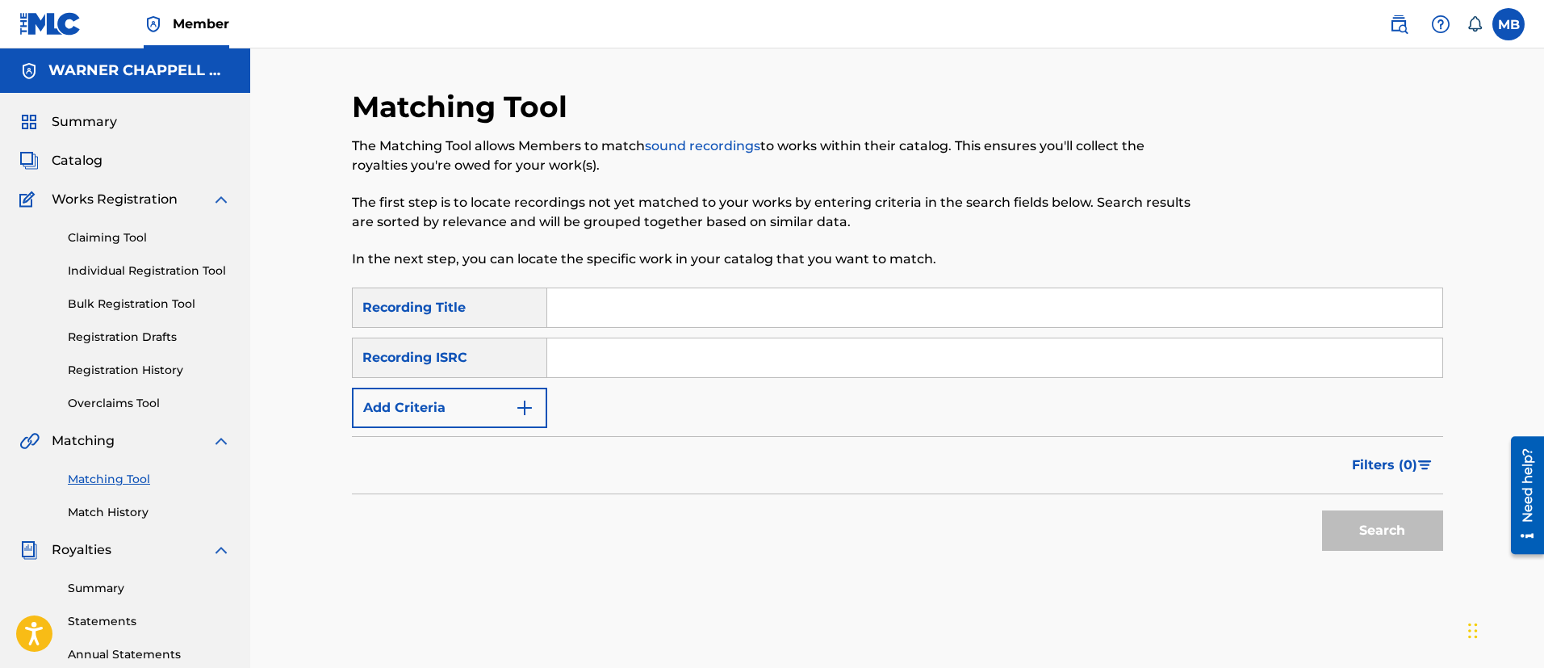
click at [629, 362] on input "Search Form" at bounding box center [994, 357] width 895 height 39
paste input "ushm91312122"
type input "ushm91312122"
click at [1322, 510] on button "Search" at bounding box center [1382, 530] width 121 height 40
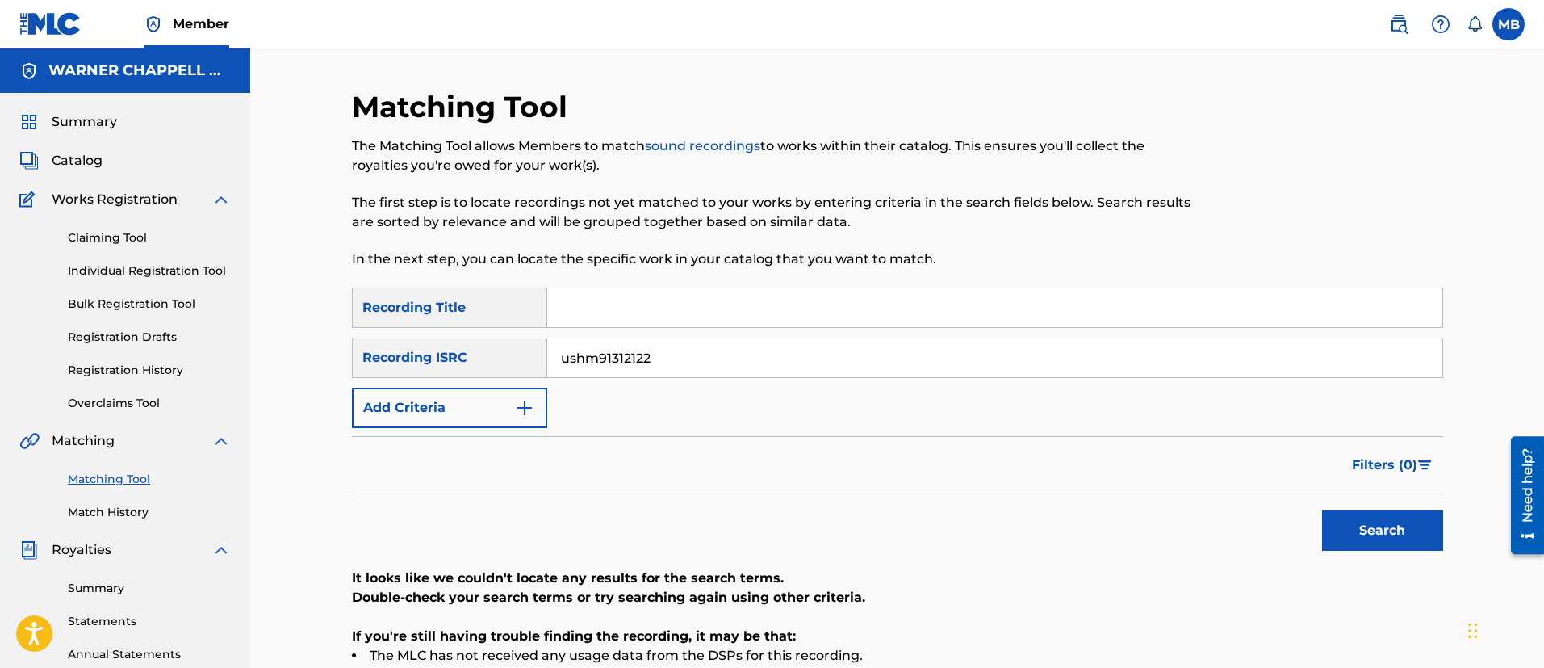
click at [84, 163] on span "Catalog" at bounding box center [77, 160] width 51 height 19
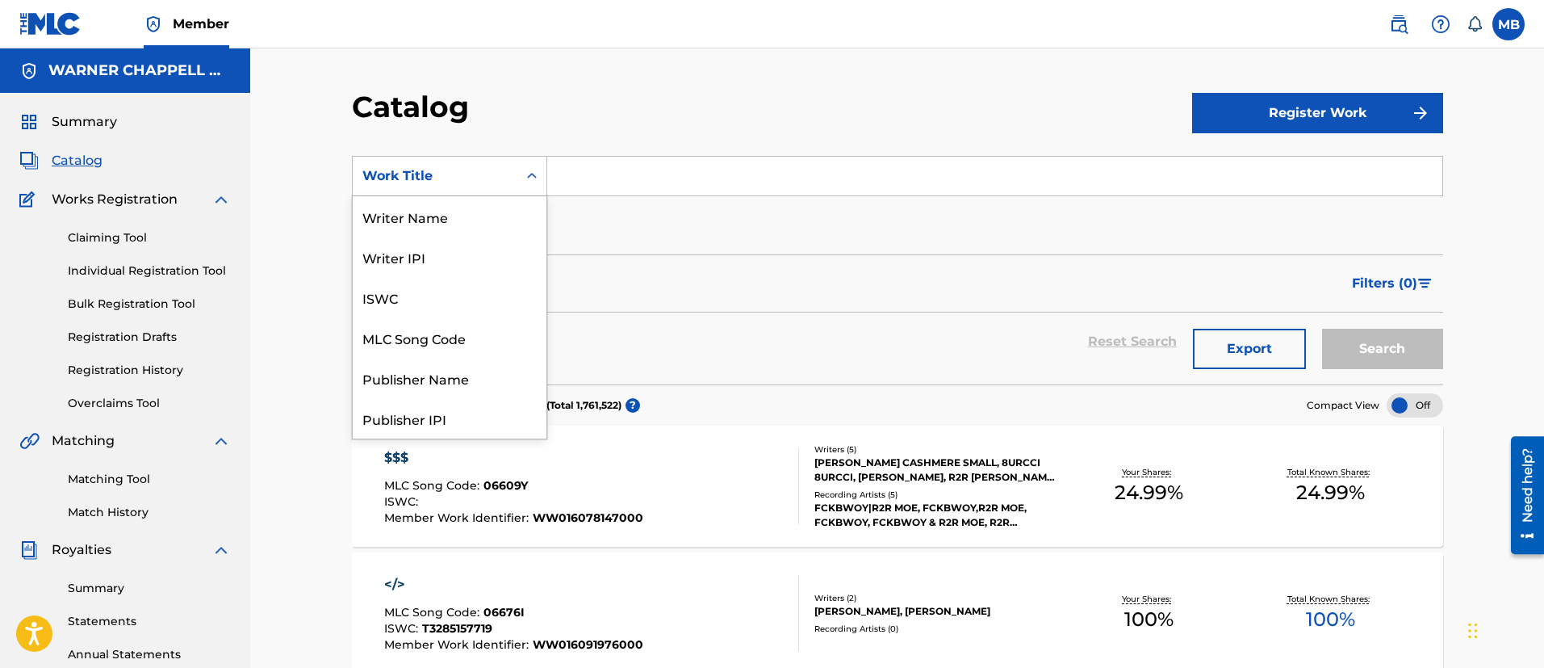
click at [521, 182] on div "Search Form" at bounding box center [531, 175] width 29 height 29
click at [407, 370] on div "ISRC" at bounding box center [450, 378] width 194 height 40
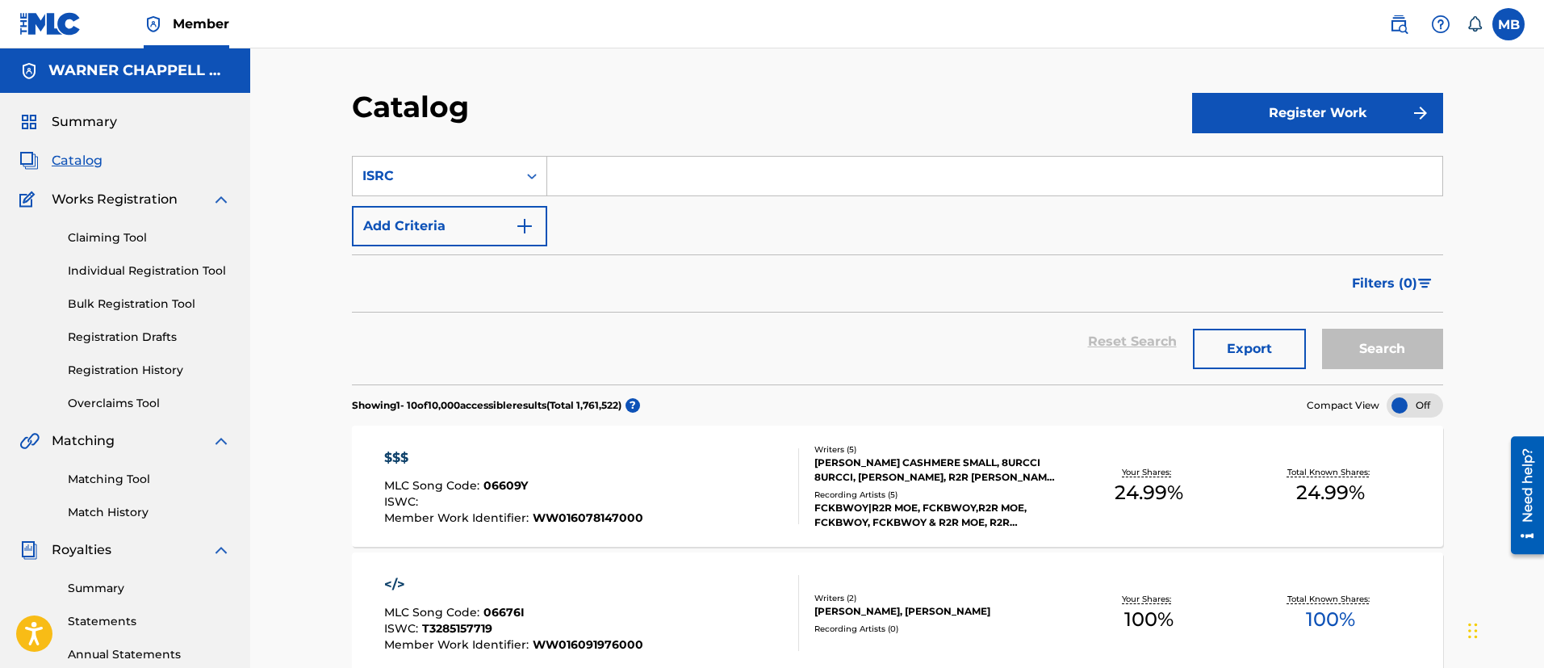
click at [643, 167] on input "Search Form" at bounding box center [994, 176] width 895 height 39
paste input "ushm91312122"
type input "ushm91312122"
click at [1322, 329] on button "Search" at bounding box center [1382, 349] width 121 height 40
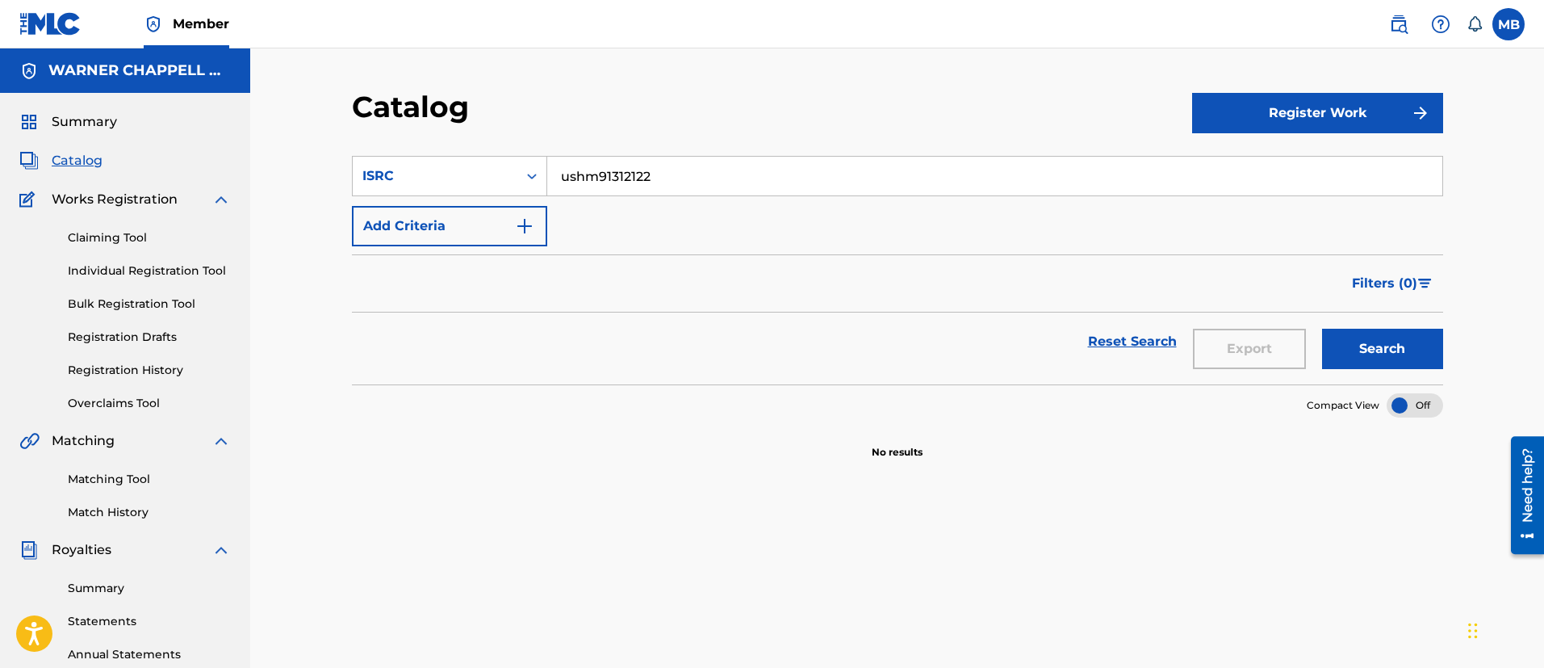
click at [1396, 17] on img at bounding box center [1398, 24] width 19 height 19
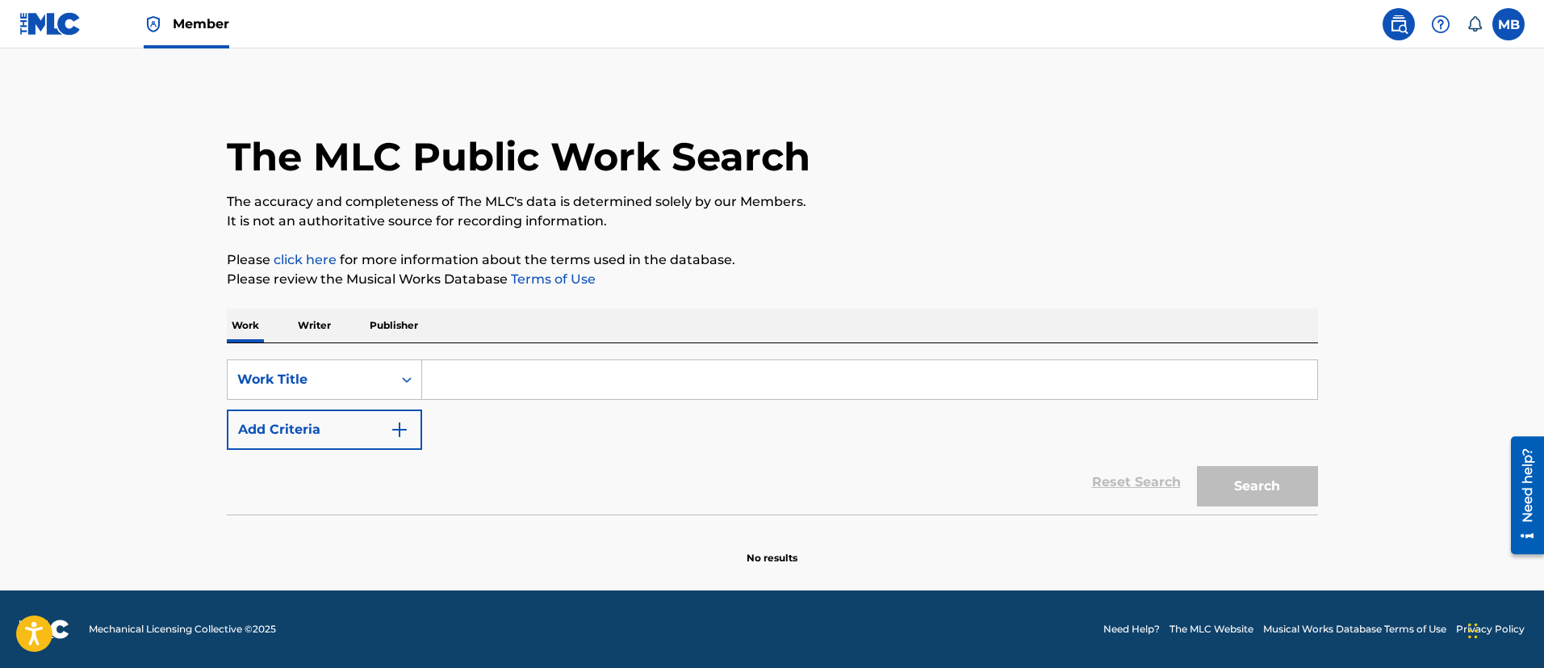
click at [340, 423] on button "Add Criteria" at bounding box center [324, 429] width 195 height 40
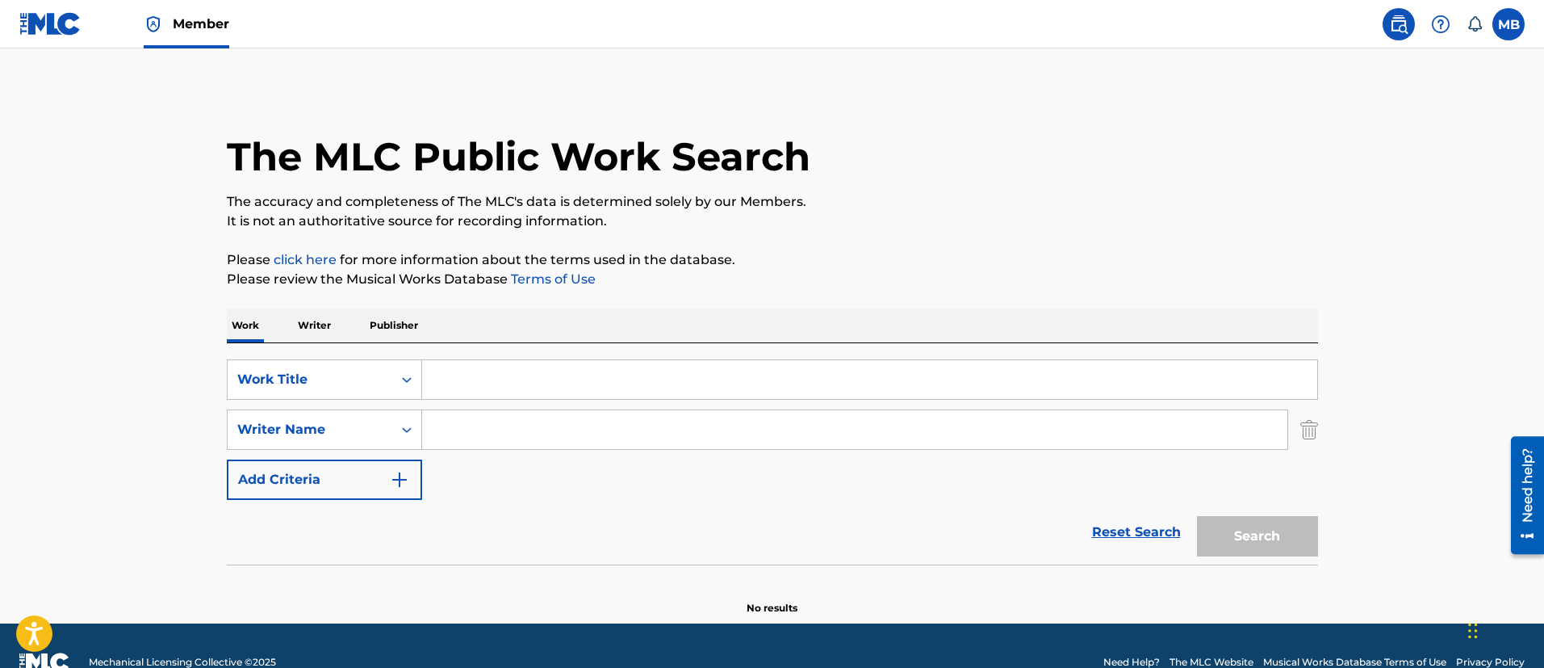
click at [509, 390] on input "Search Form" at bounding box center [869, 379] width 895 height 39
type input "20/20"
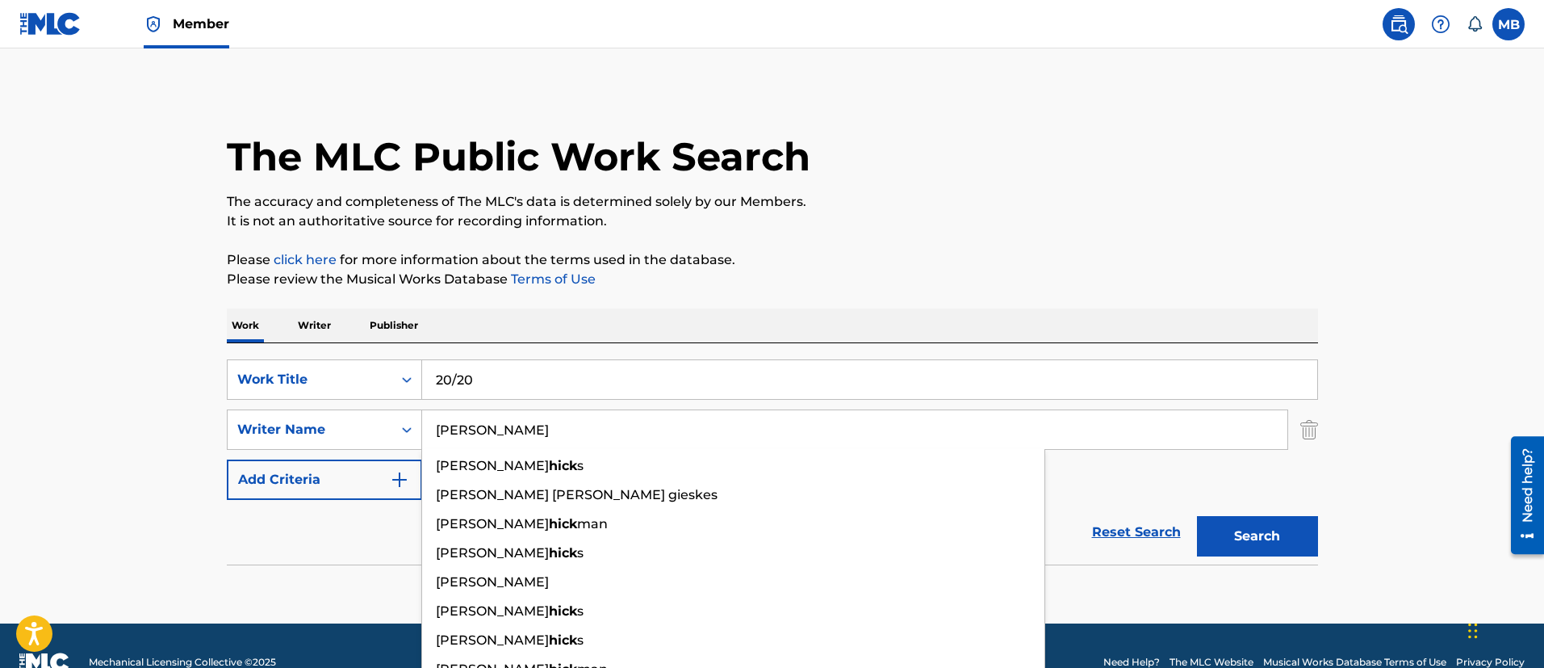
type input "[PERSON_NAME]"
click at [1197, 516] on button "Search" at bounding box center [1257, 536] width 121 height 40
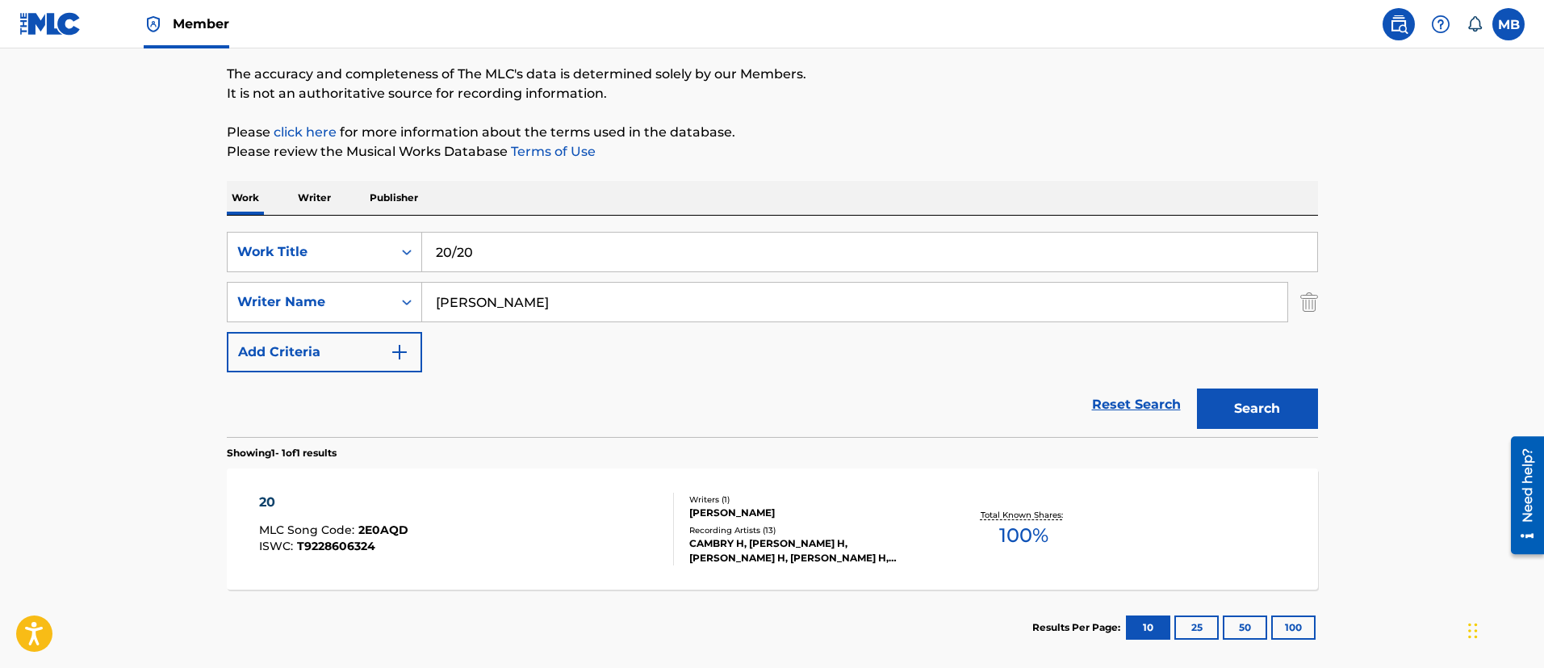
scroll to position [211, 0]
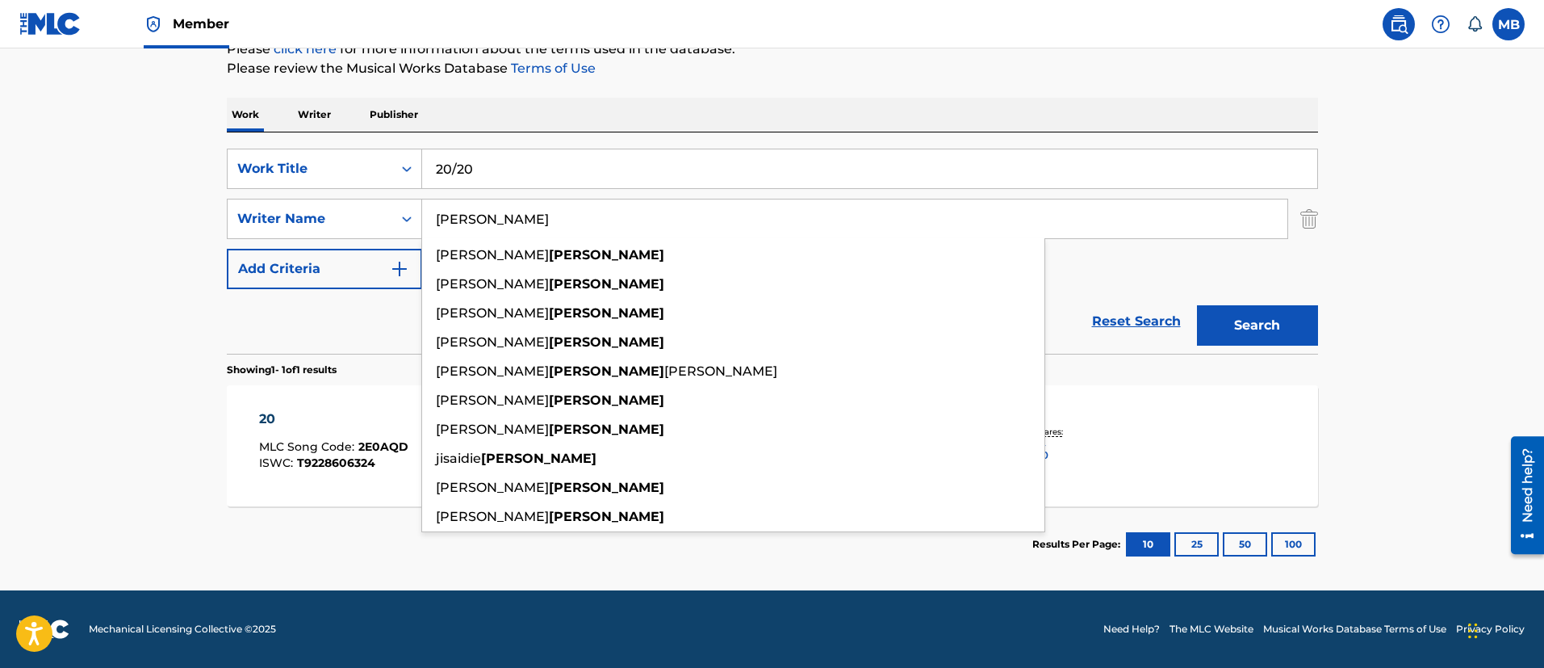
click at [192, 18] on span "Member" at bounding box center [201, 24] width 57 height 19
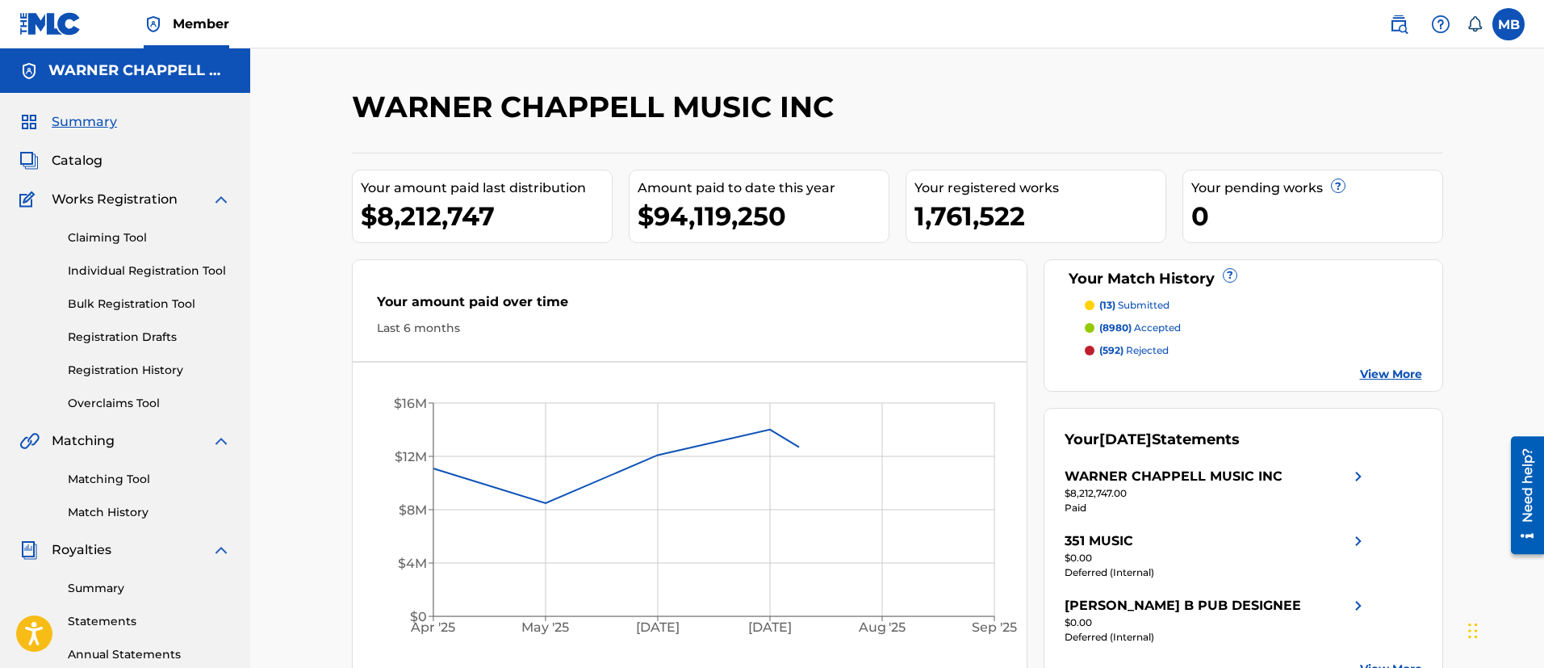
click at [106, 490] on div "Matching Tool Match History" at bounding box center [124, 485] width 211 height 70
click at [109, 483] on link "Matching Tool" at bounding box center [149, 479] width 163 height 17
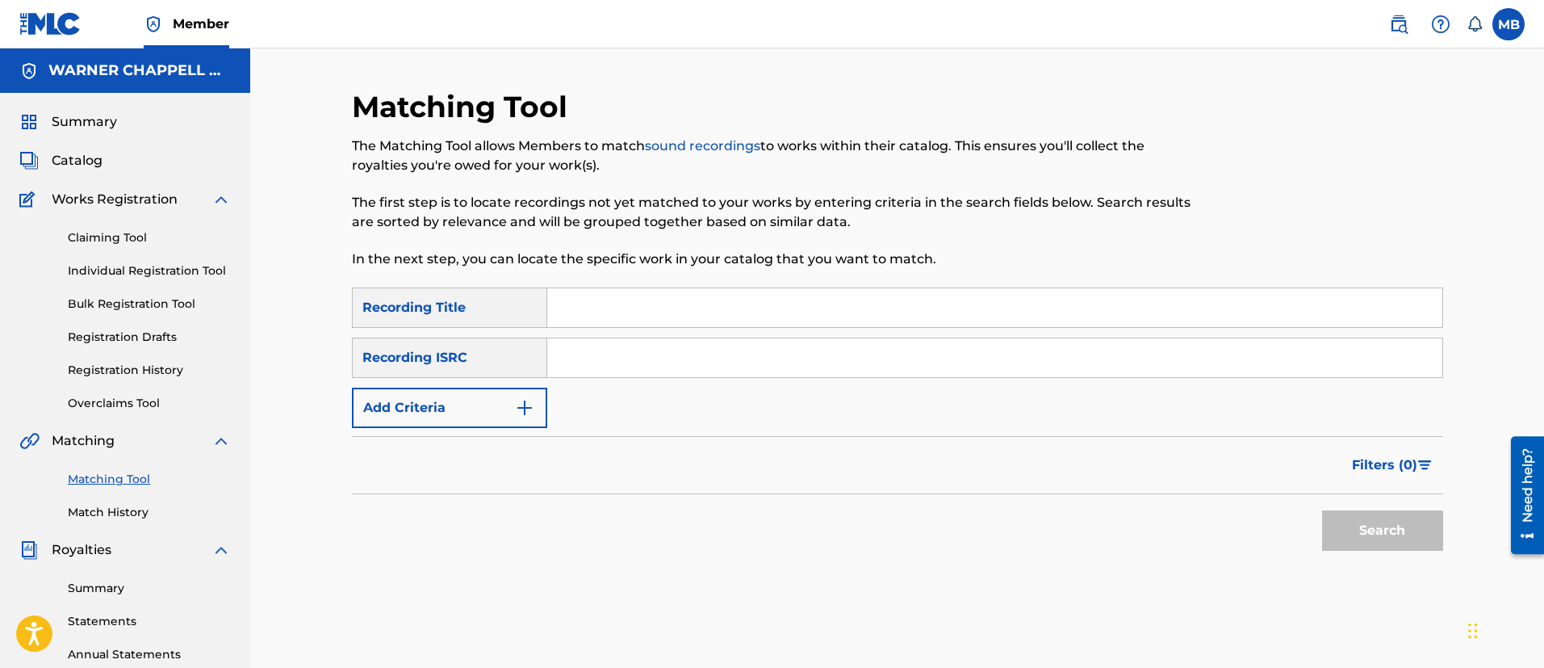
click at [623, 354] on input "Search Form" at bounding box center [994, 357] width 895 height 39
paste input "USHM81370424"
type input "USHM81370424"
click at [1322, 510] on button "Search" at bounding box center [1382, 530] width 121 height 40
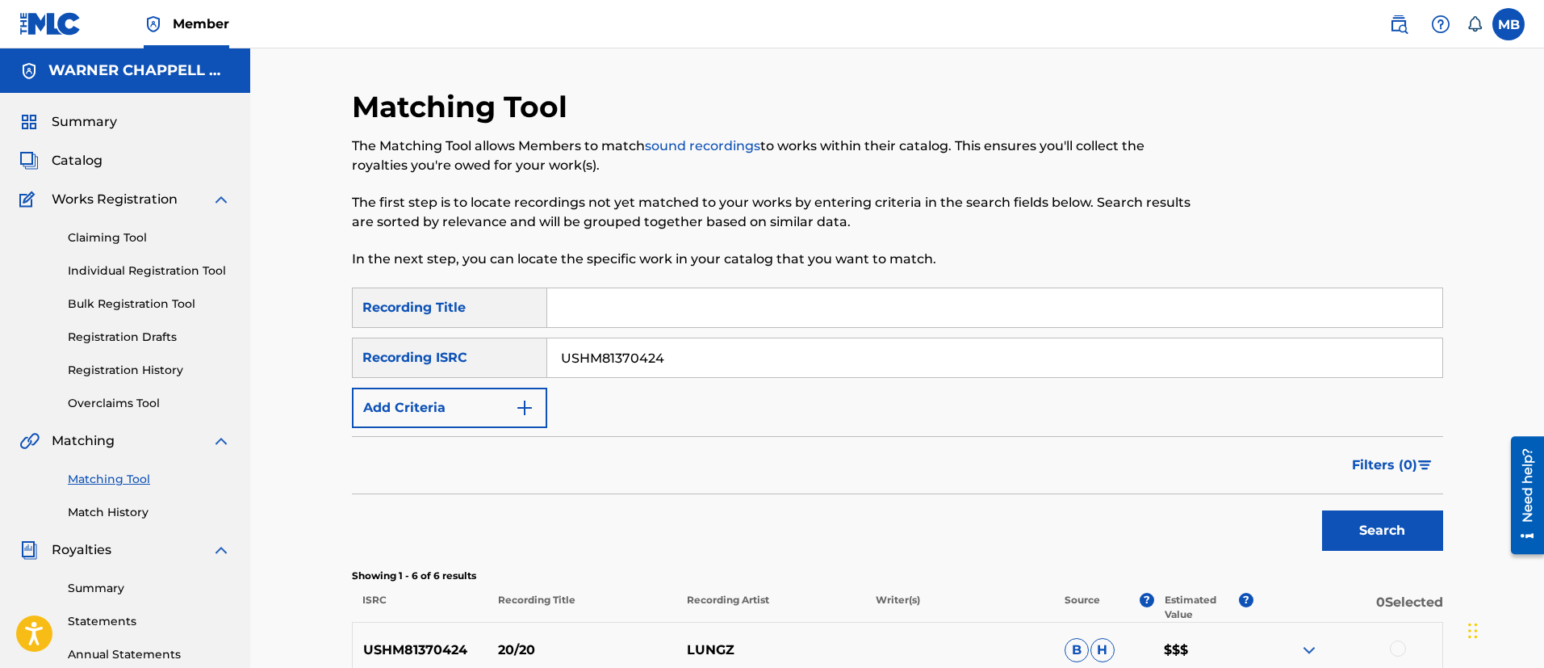
scroll to position [451, 0]
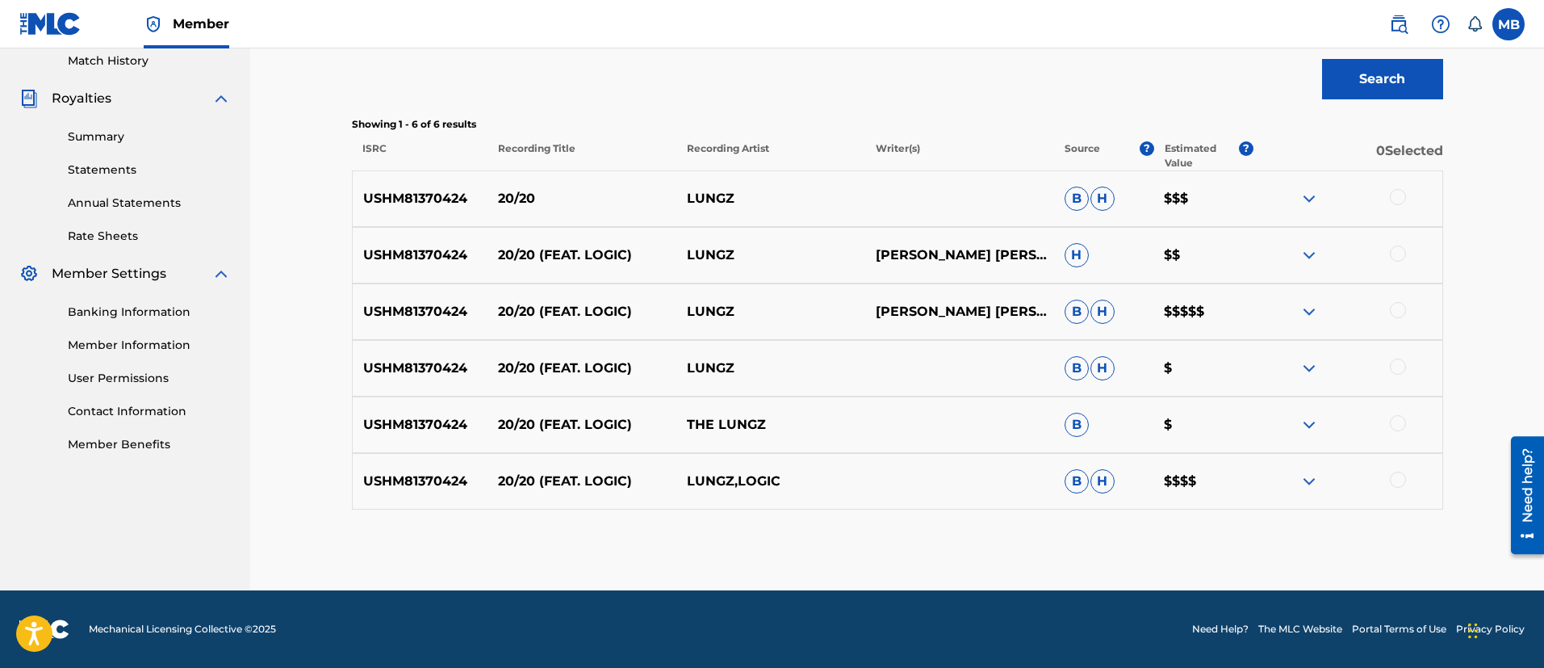
click at [957, 257] on p "[PERSON_NAME] [PERSON_NAME] [PERSON_NAME]" at bounding box center [959, 254] width 189 height 19
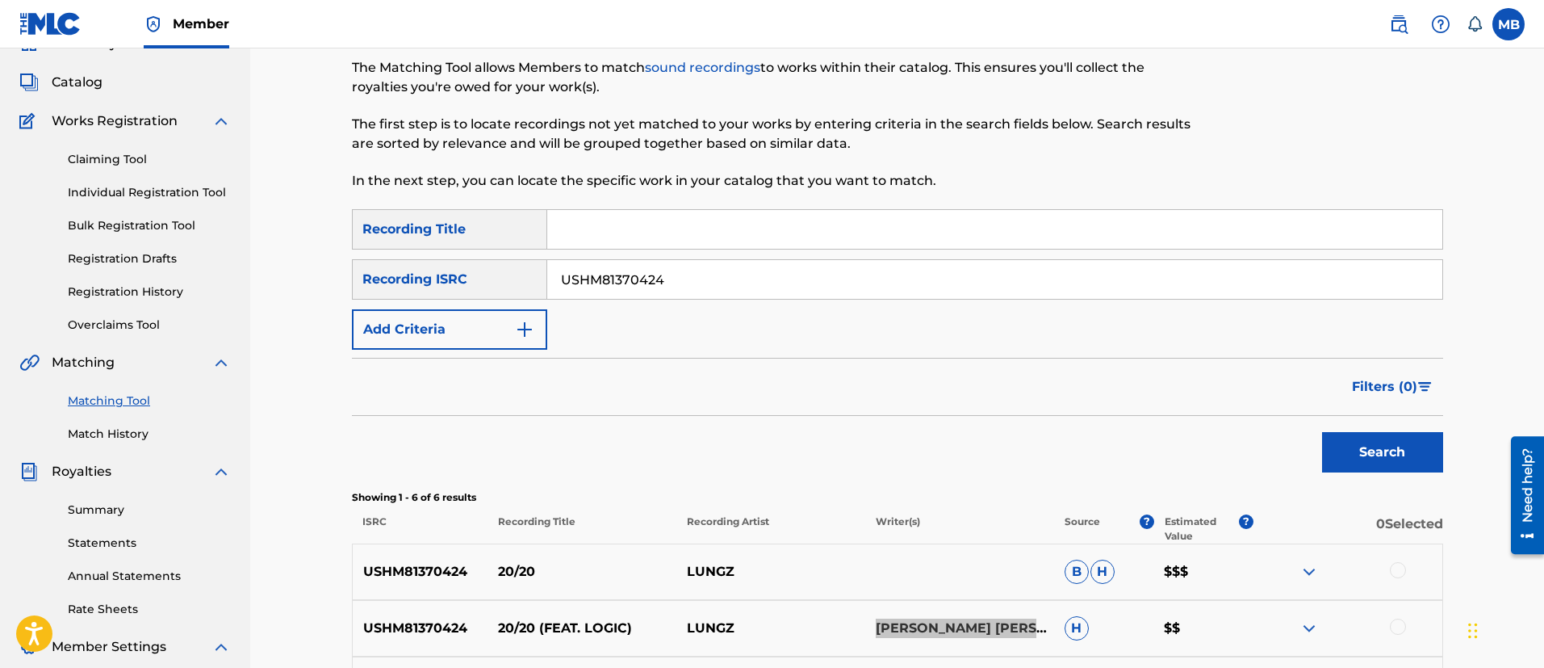
scroll to position [0, 0]
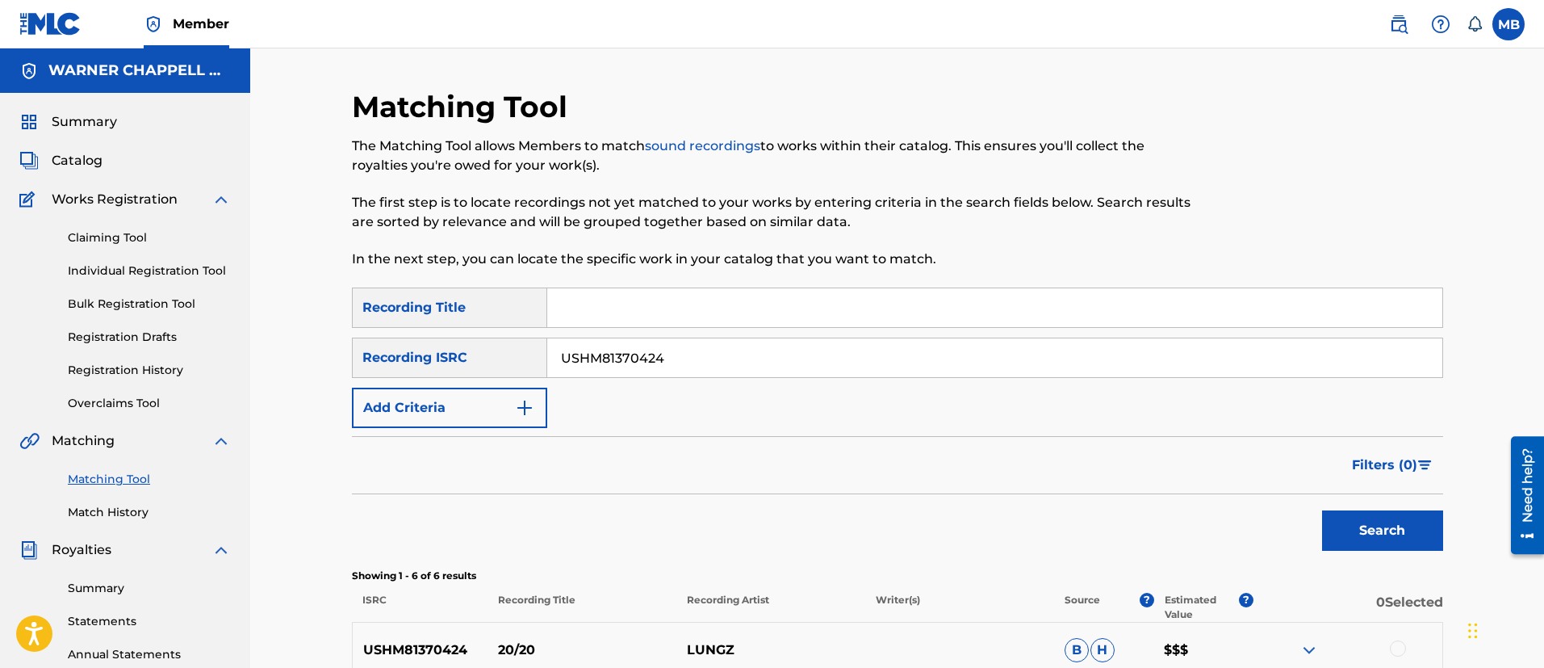
click at [1398, 30] on img at bounding box center [1398, 24] width 19 height 19
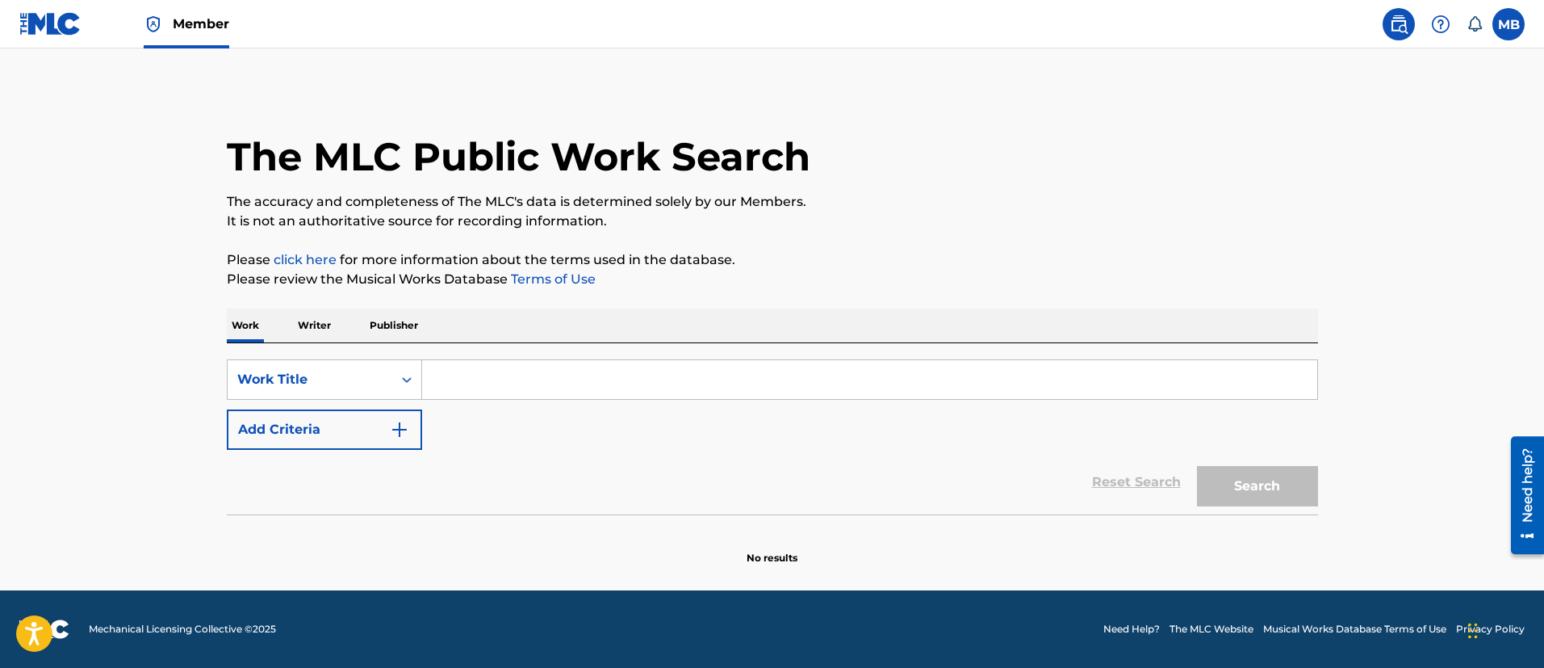
click at [513, 374] on input "Search Form" at bounding box center [869, 379] width 895 height 39
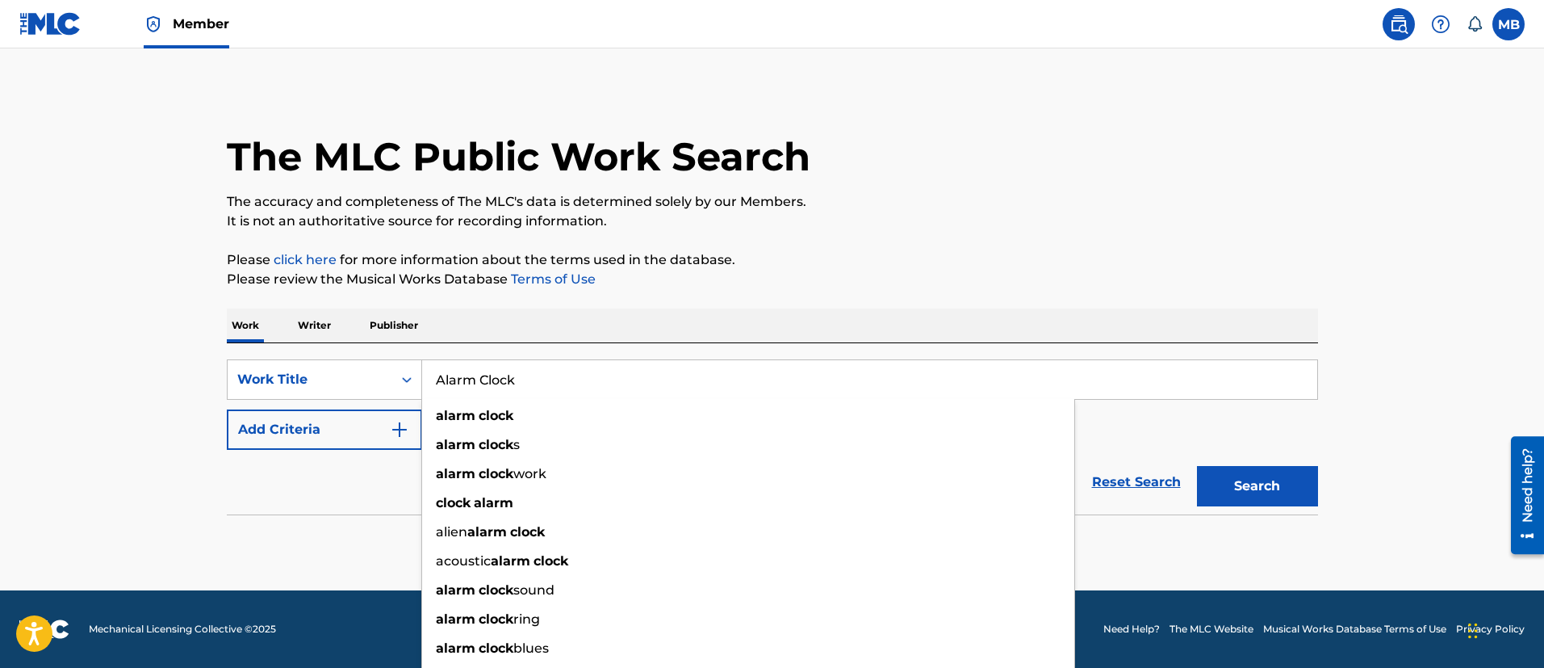
type input "Alarm Clock"
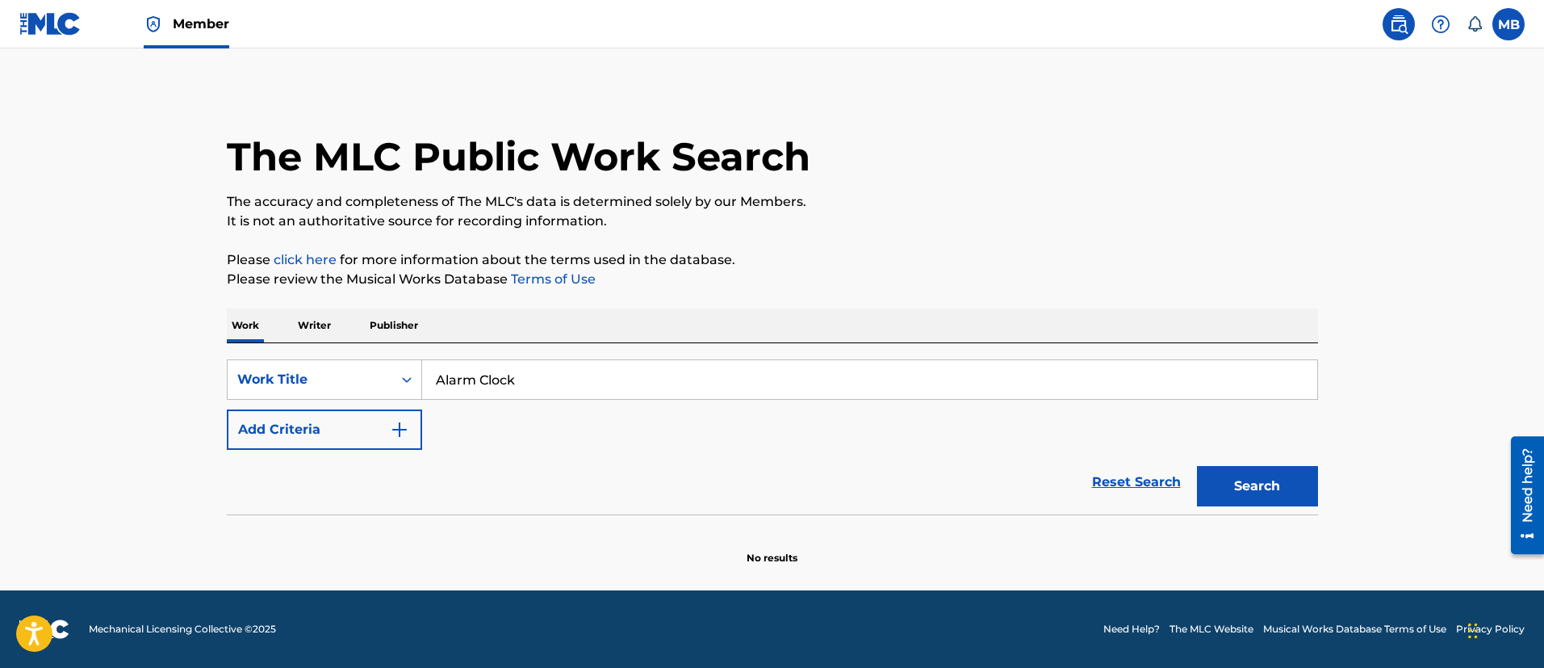
click at [292, 456] on div "Reset Search Search" at bounding box center [772, 482] width 1091 height 65
click at [333, 432] on button "Add Criteria" at bounding box center [324, 429] width 195 height 40
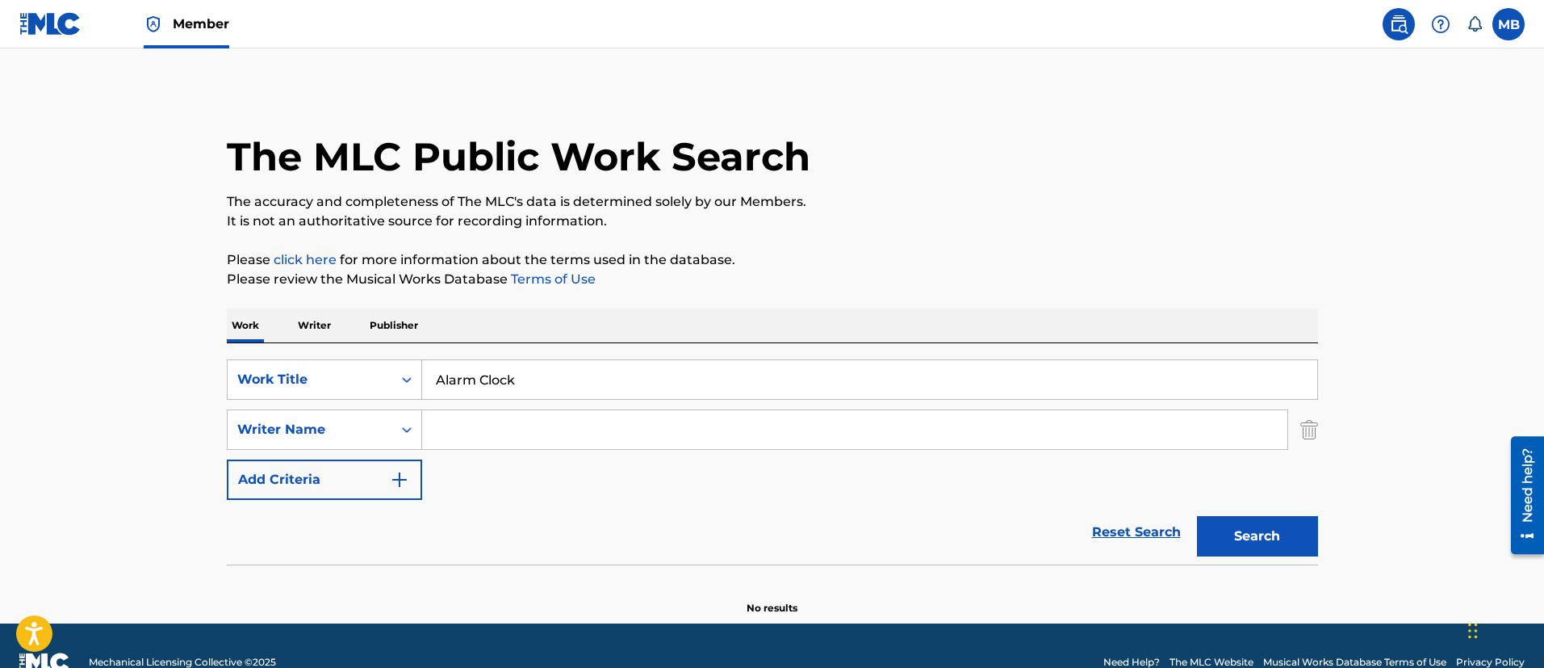
click at [486, 435] on input "Search Form" at bounding box center [854, 429] width 865 height 39
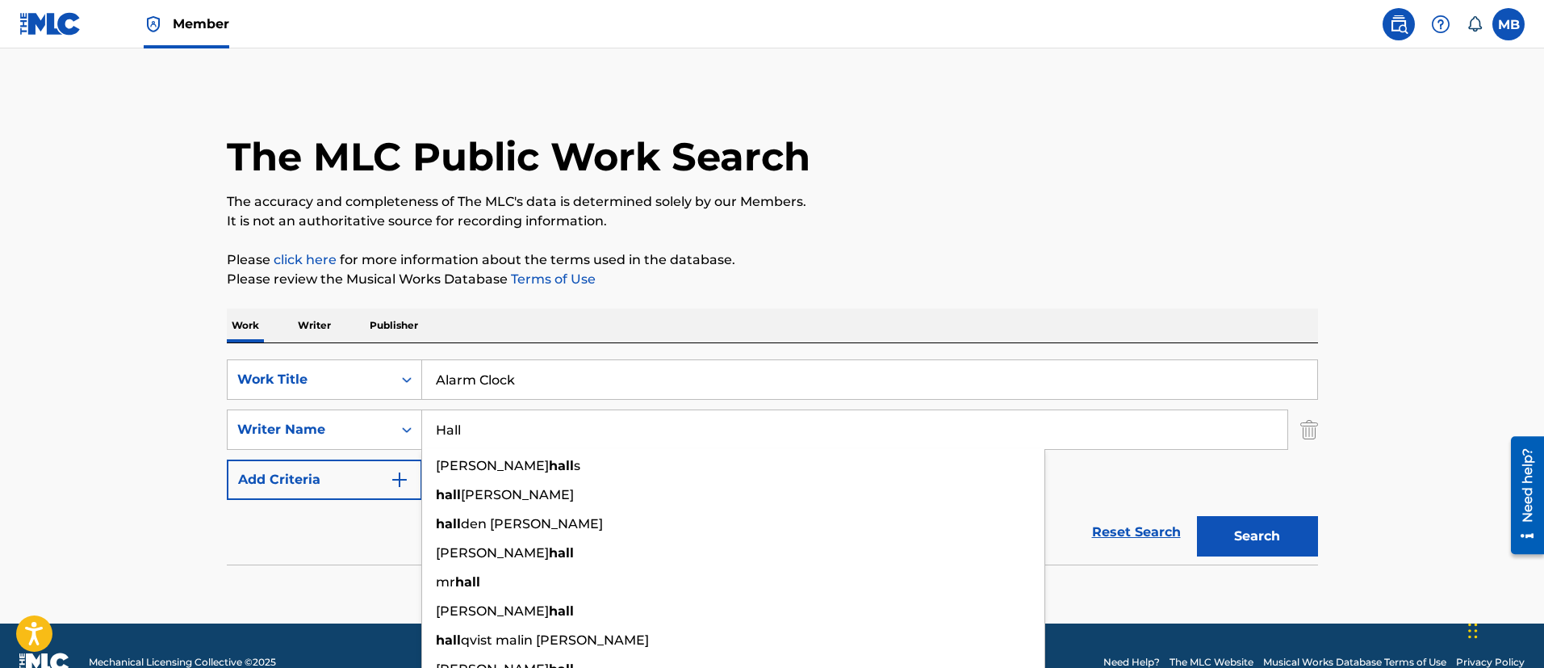
click at [1197, 516] on button "Search" at bounding box center [1257, 536] width 121 height 40
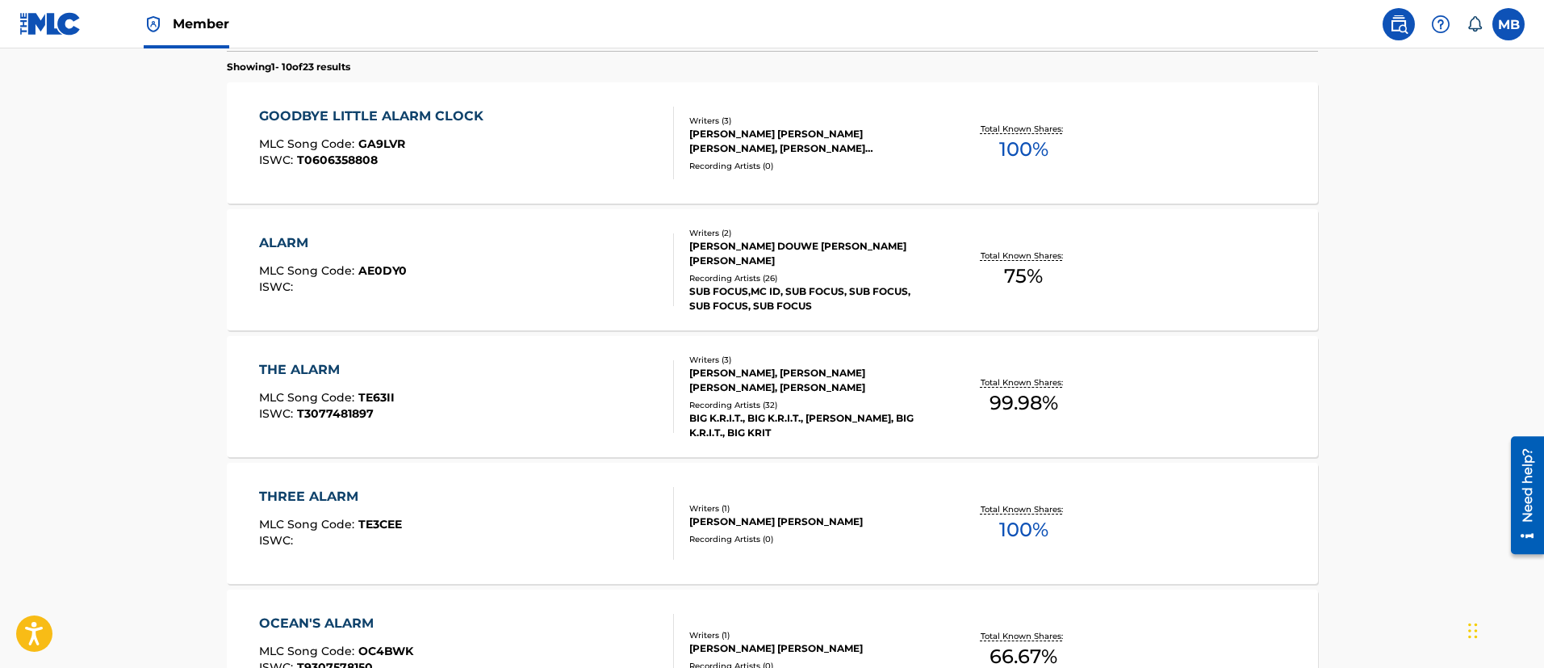
scroll to position [242, 0]
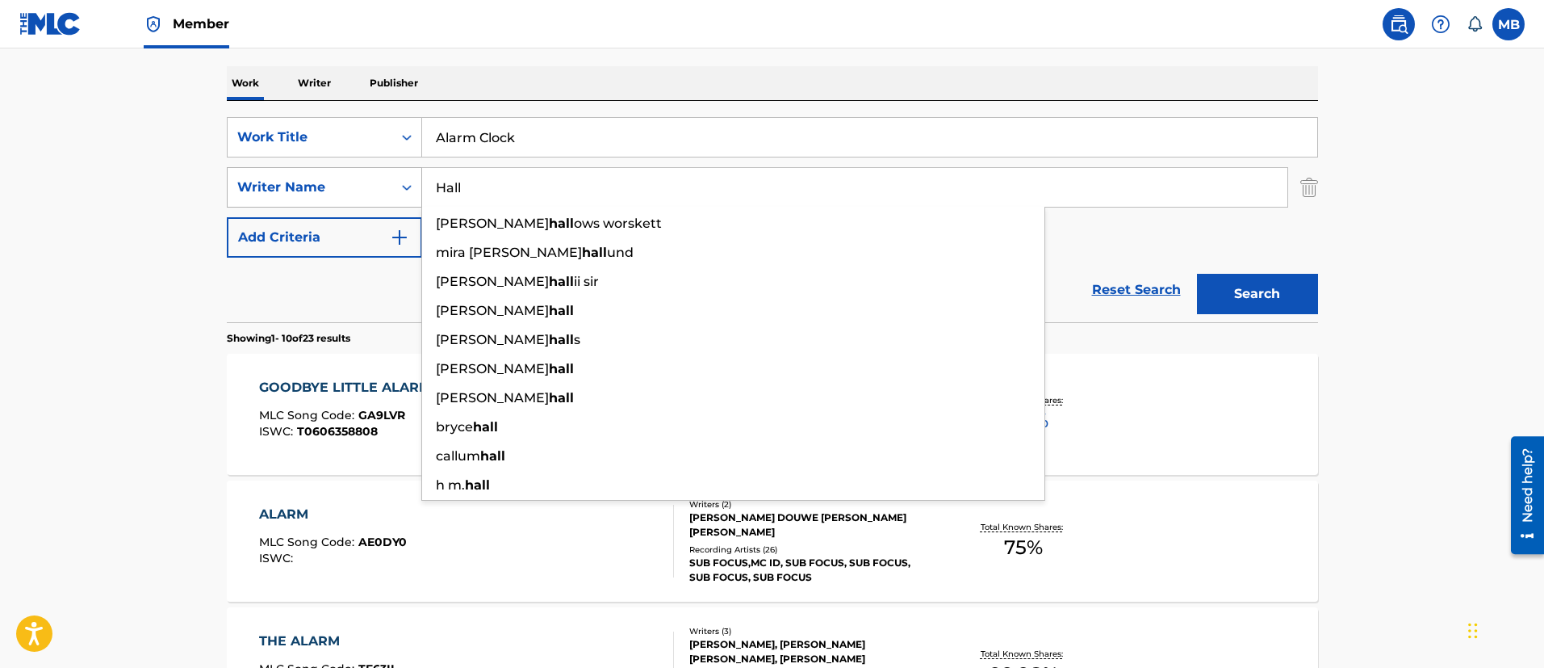
drag, startPoint x: 587, startPoint y: 193, endPoint x: 279, endPoint y: 184, distance: 307.7
click at [284, 188] on div "SearchWithCriteriae1da109d-bf10-46f4-bc41-6b90aef54404 Writer Name Hall [PERSON…" at bounding box center [772, 187] width 1091 height 40
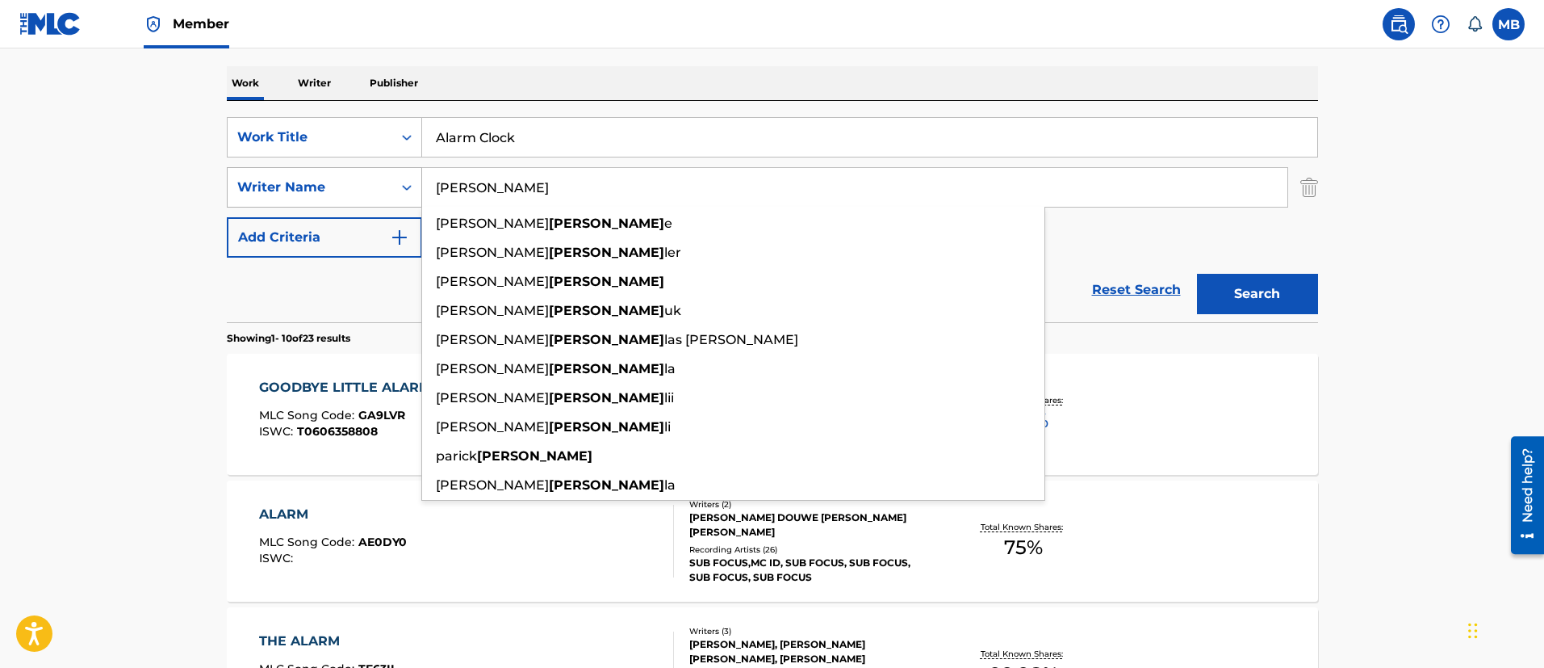
type input "[PERSON_NAME]"
click at [1197, 274] on button "Search" at bounding box center [1257, 294] width 121 height 40
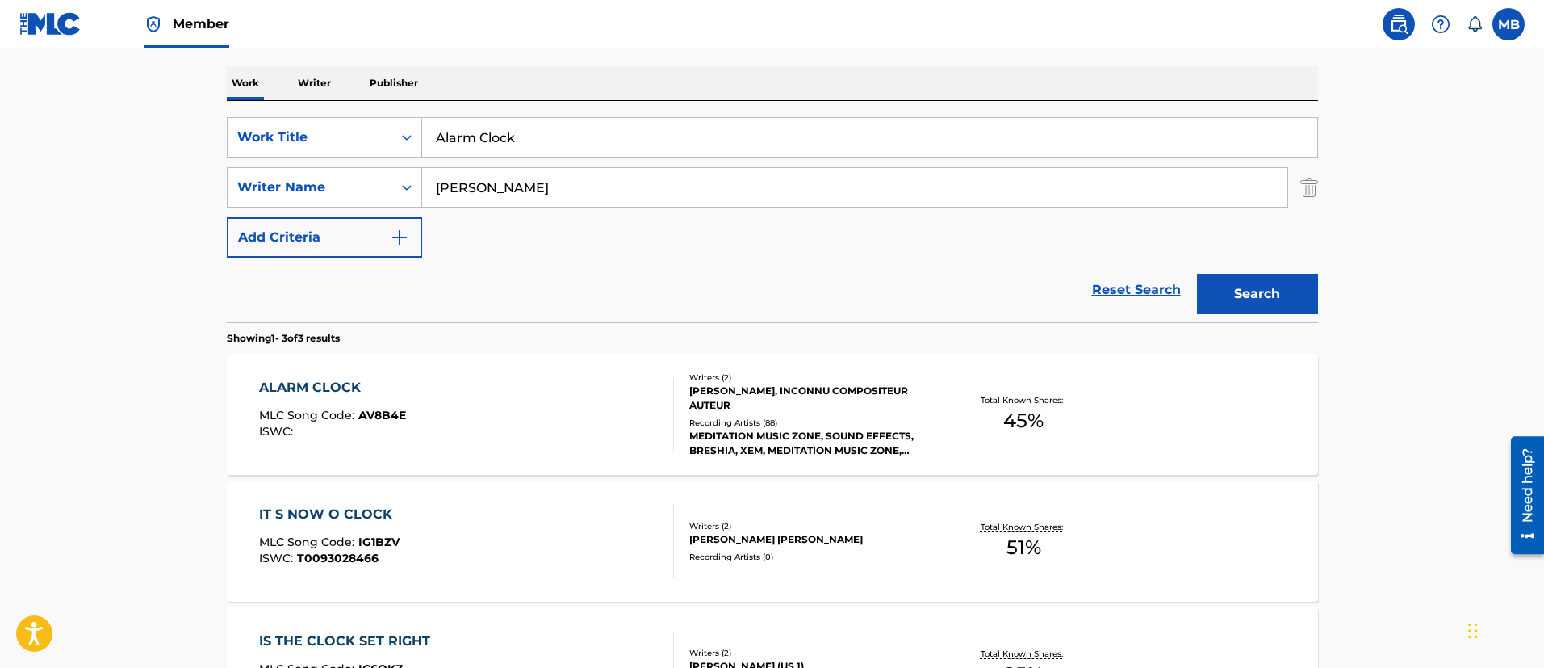
click at [463, 393] on div "ALARM CLOCK MLC Song Code : AV8B4E ISWC :" at bounding box center [466, 414] width 415 height 73
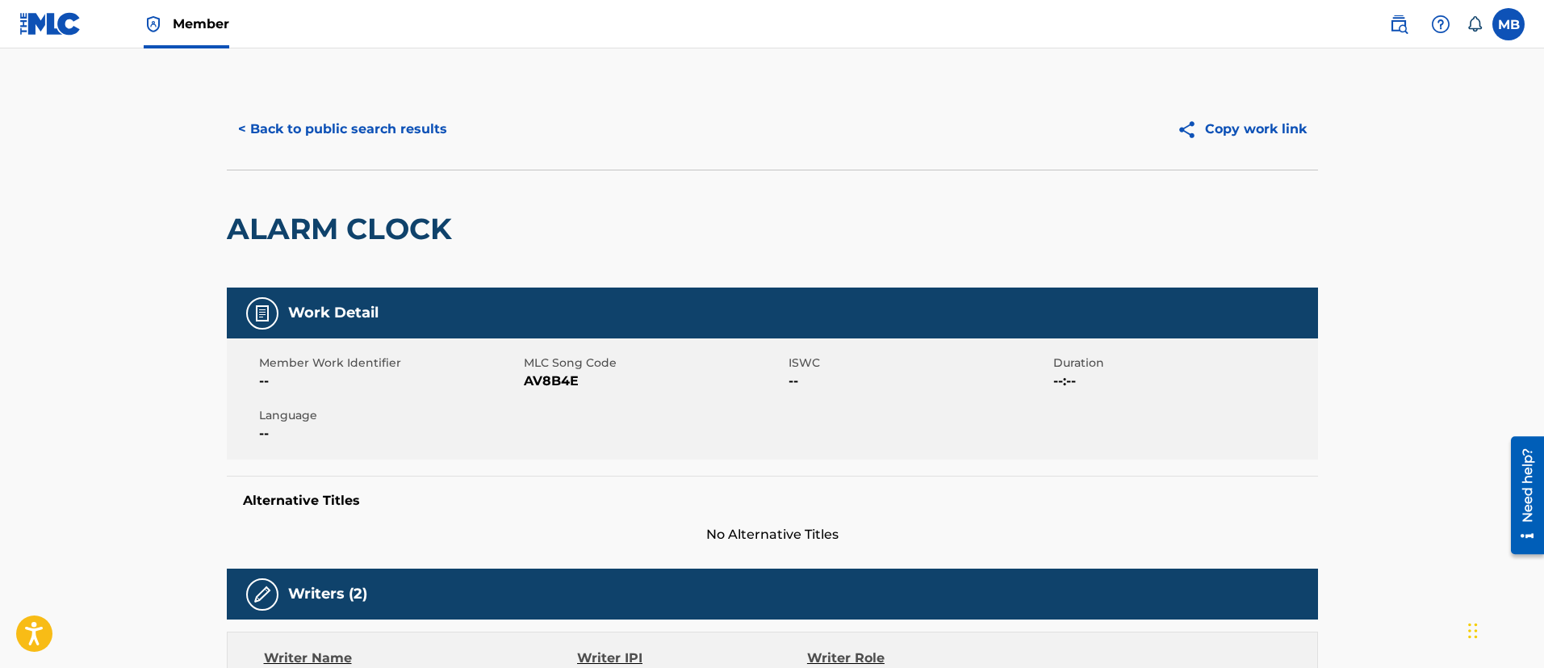
click at [555, 387] on span "AV8B4E" at bounding box center [654, 380] width 261 height 19
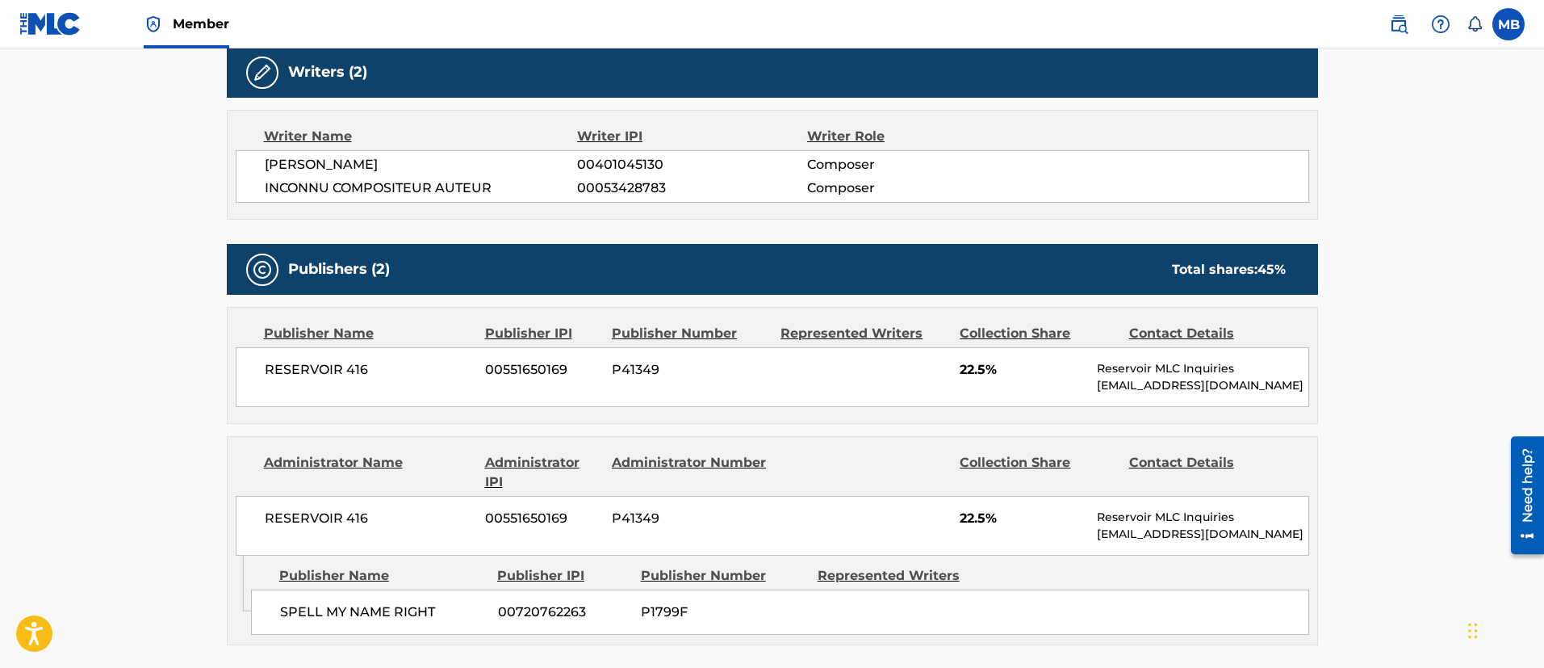
scroll to position [484, 0]
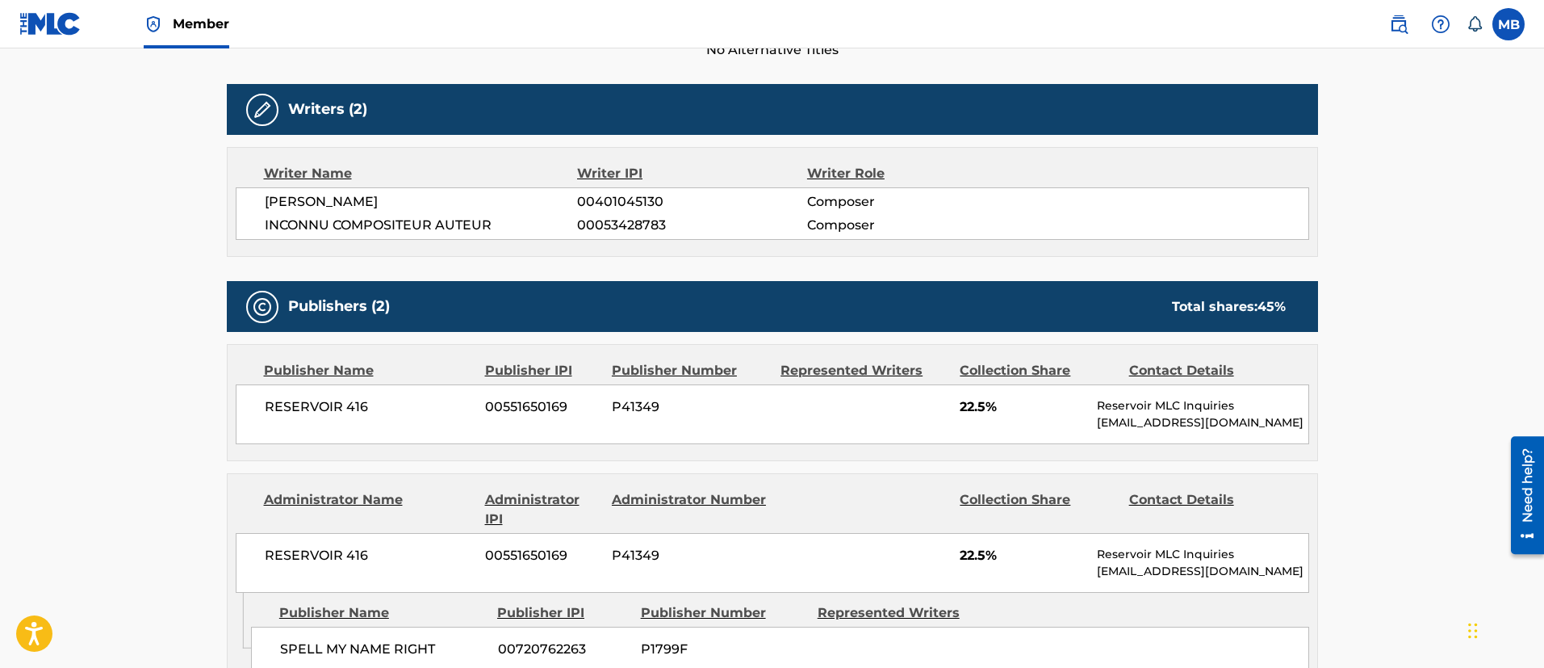
click at [310, 195] on span "[PERSON_NAME]" at bounding box center [421, 201] width 313 height 19
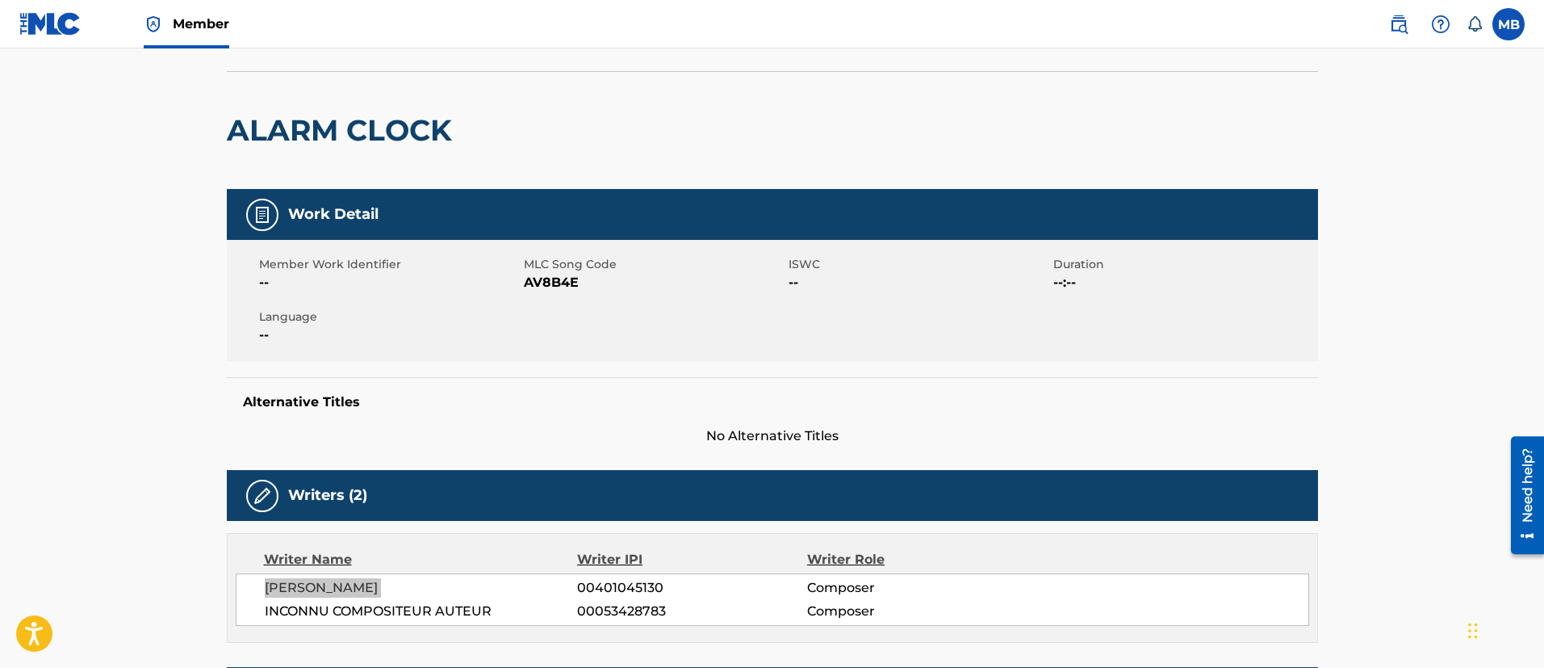
scroll to position [0, 0]
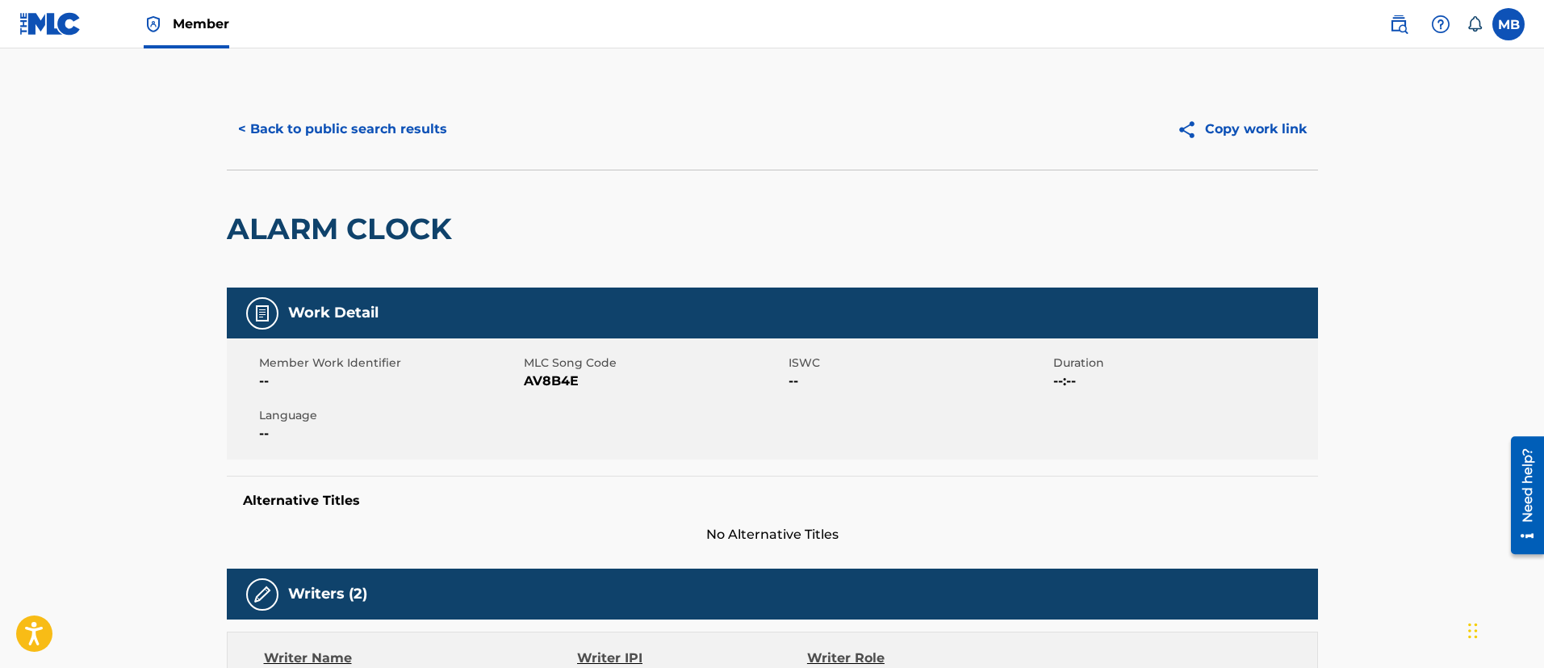
click at [344, 224] on h2 "ALARM CLOCK" at bounding box center [343, 229] width 233 height 36
click at [328, 134] on button "< Back to public search results" at bounding box center [343, 129] width 232 height 40
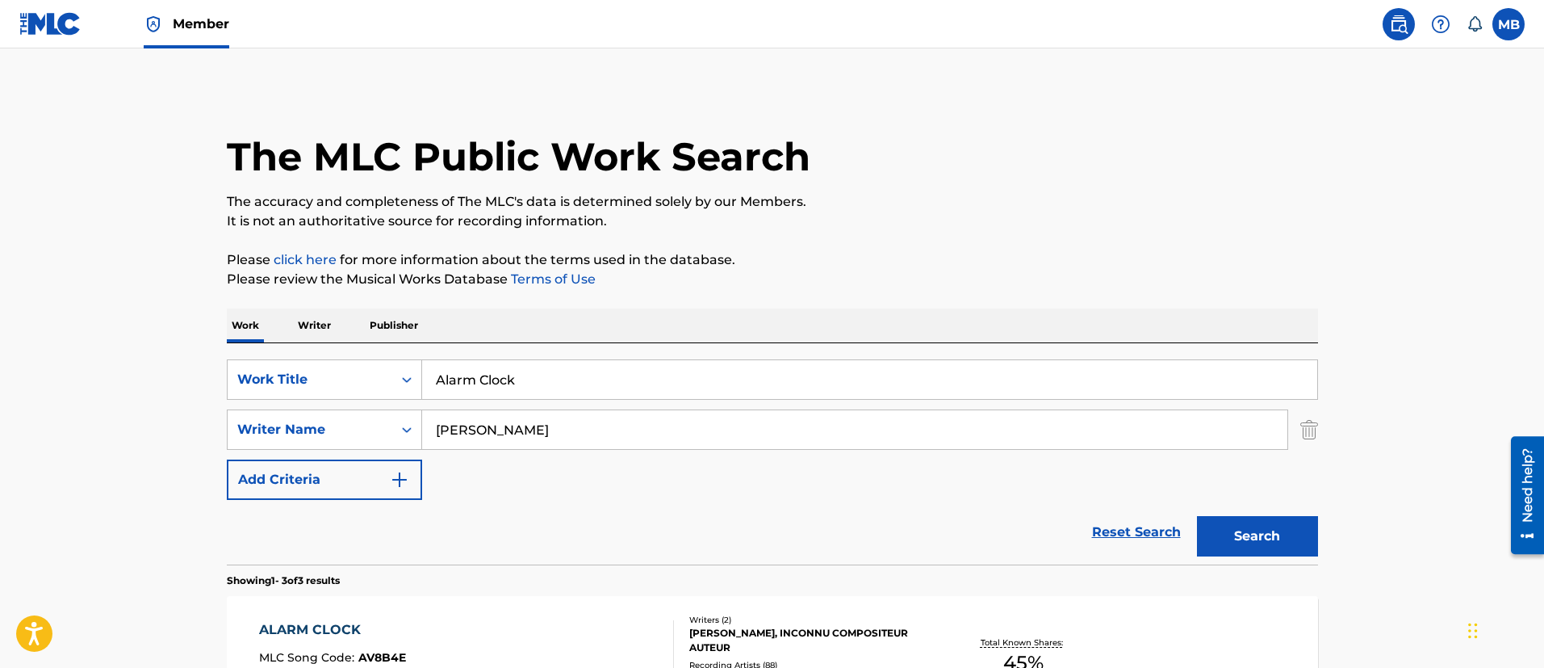
scroll to position [242, 0]
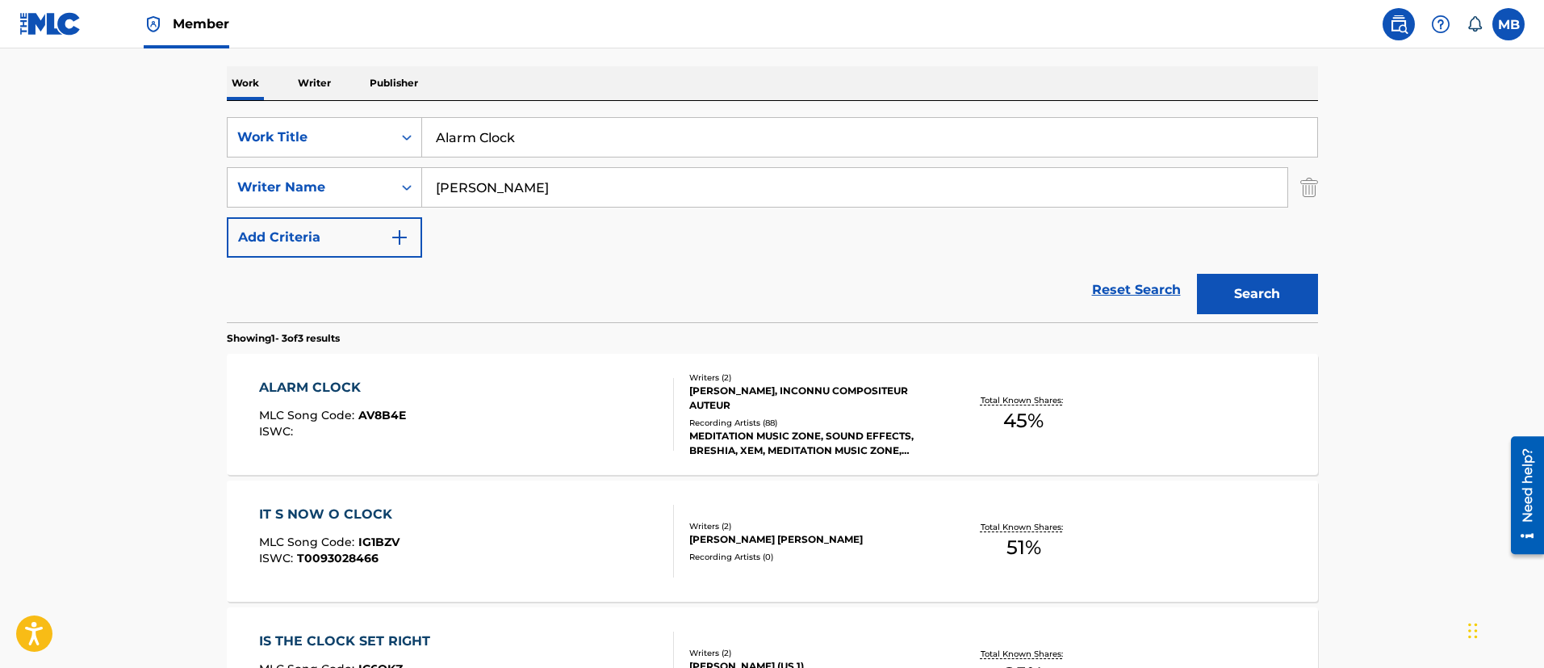
drag, startPoint x: 571, startPoint y: 140, endPoint x: 133, endPoint y: 33, distance: 450.3
click at [139, 41] on div "Member MB MB Marshall Borden [EMAIL_ADDRESS][PERSON_NAME][DOMAIN_NAME] Notifica…" at bounding box center [772, 324] width 1544 height 1132
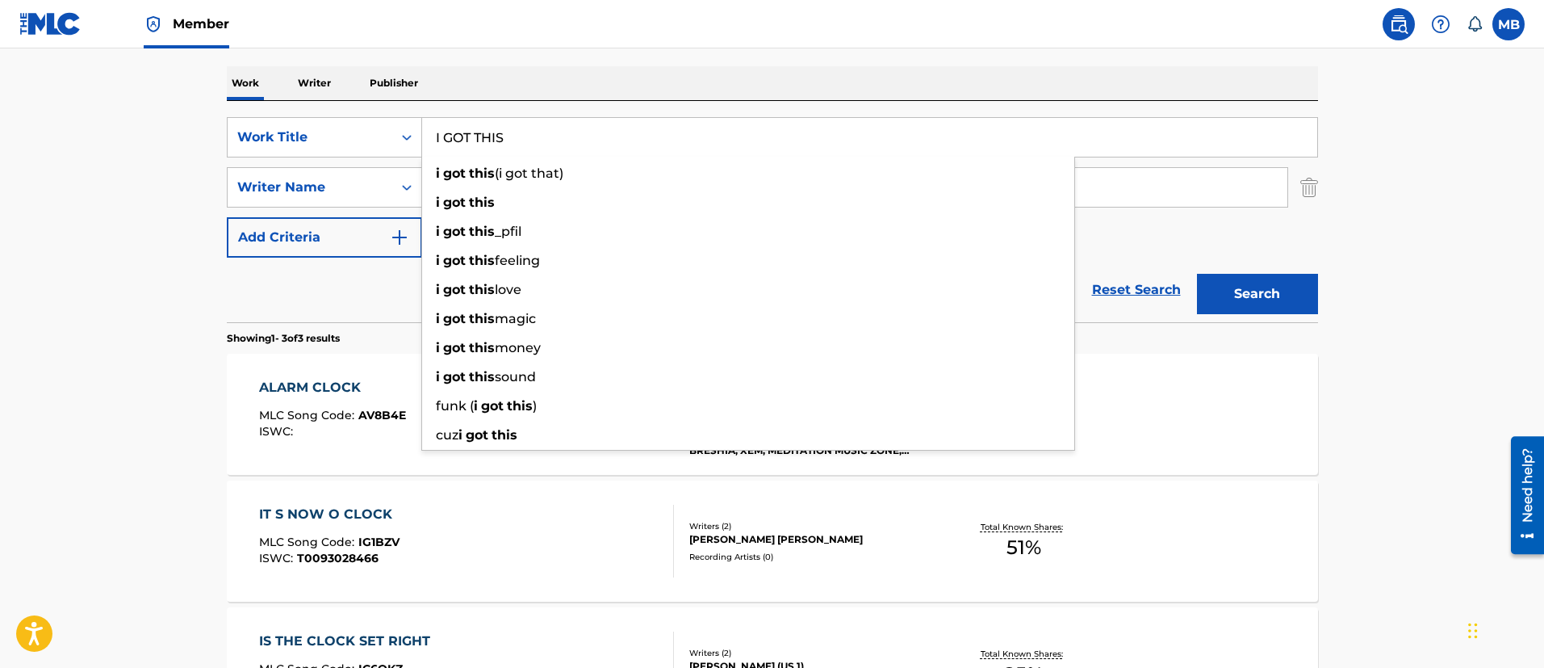
type input "I GOT THIS"
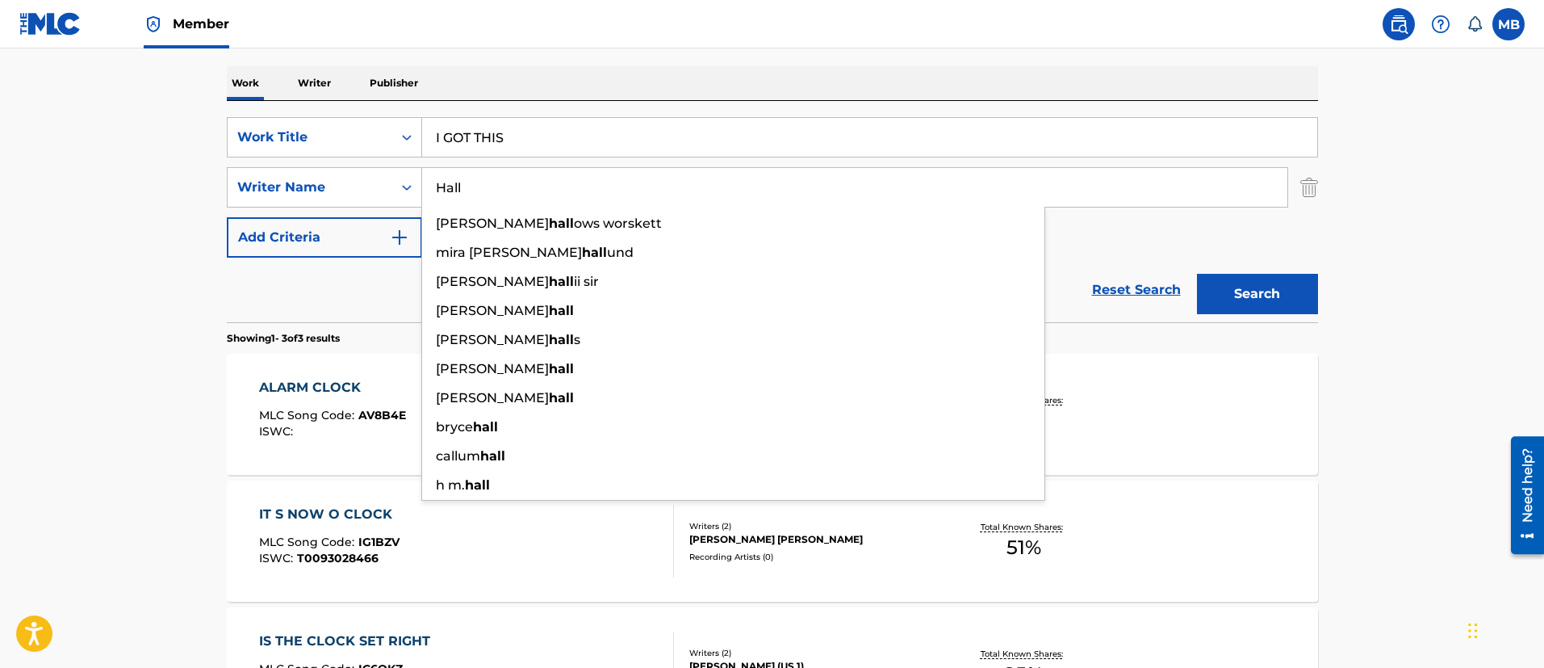
click at [1197, 274] on button "Search" at bounding box center [1257, 294] width 121 height 40
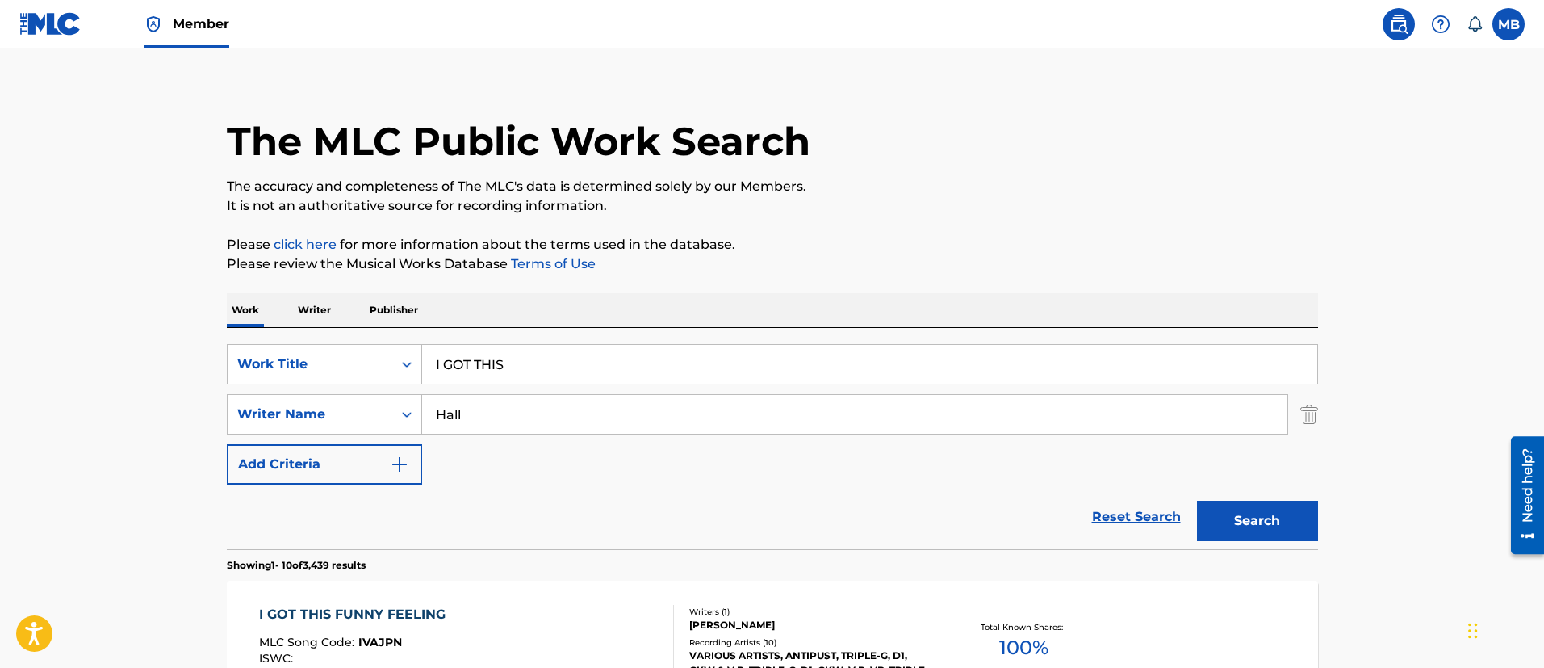
scroll to position [0, 0]
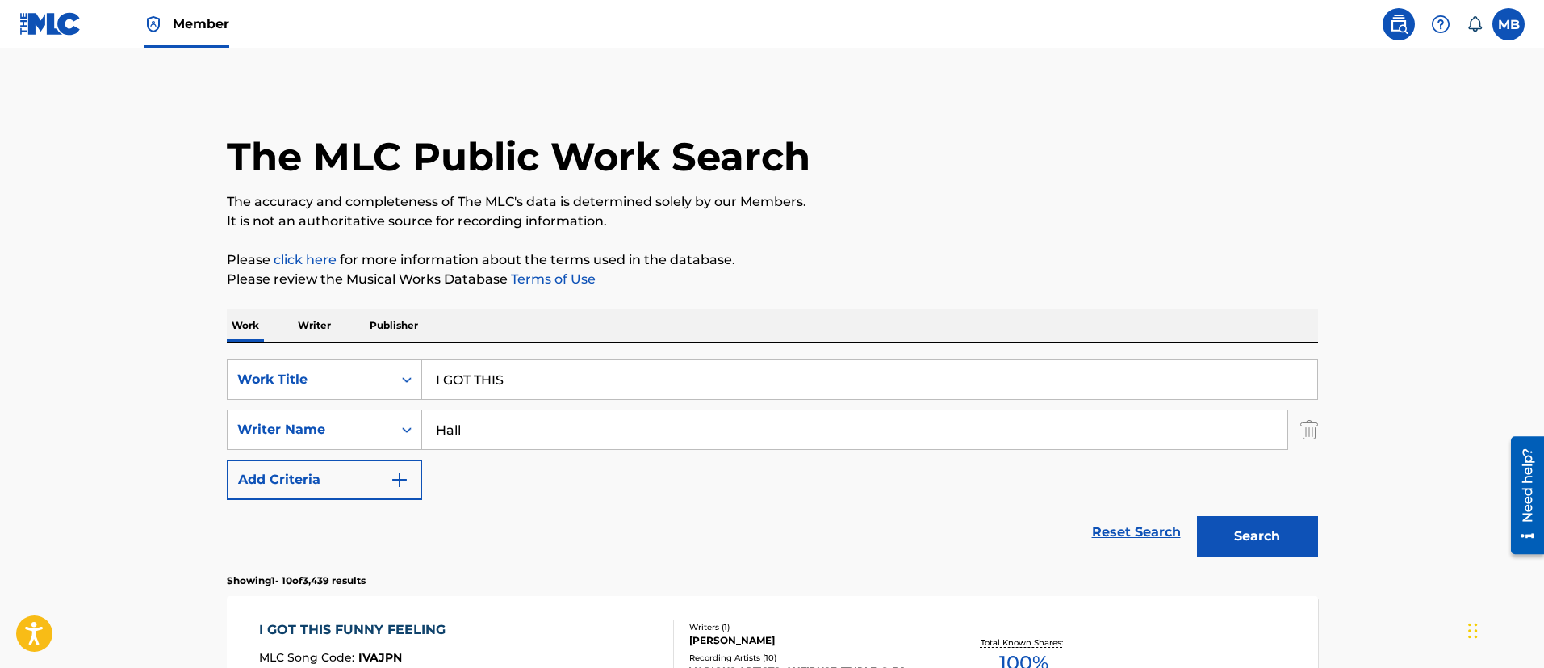
drag, startPoint x: 538, startPoint y: 425, endPoint x: 174, endPoint y: 403, distance: 364.7
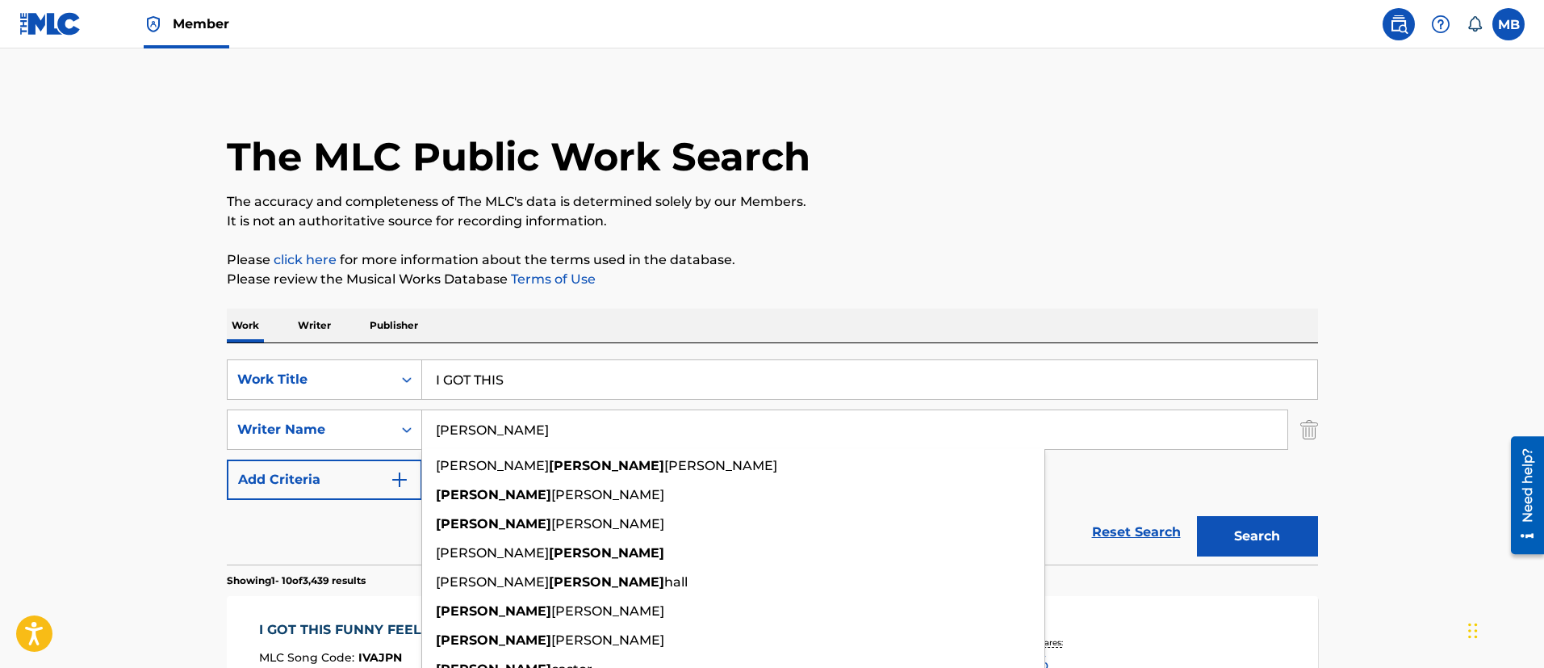
type input "[PERSON_NAME]"
click at [1197, 516] on button "Search" at bounding box center [1257, 536] width 121 height 40
click at [329, 386] on div "Work Title" at bounding box center [309, 379] width 145 height 19
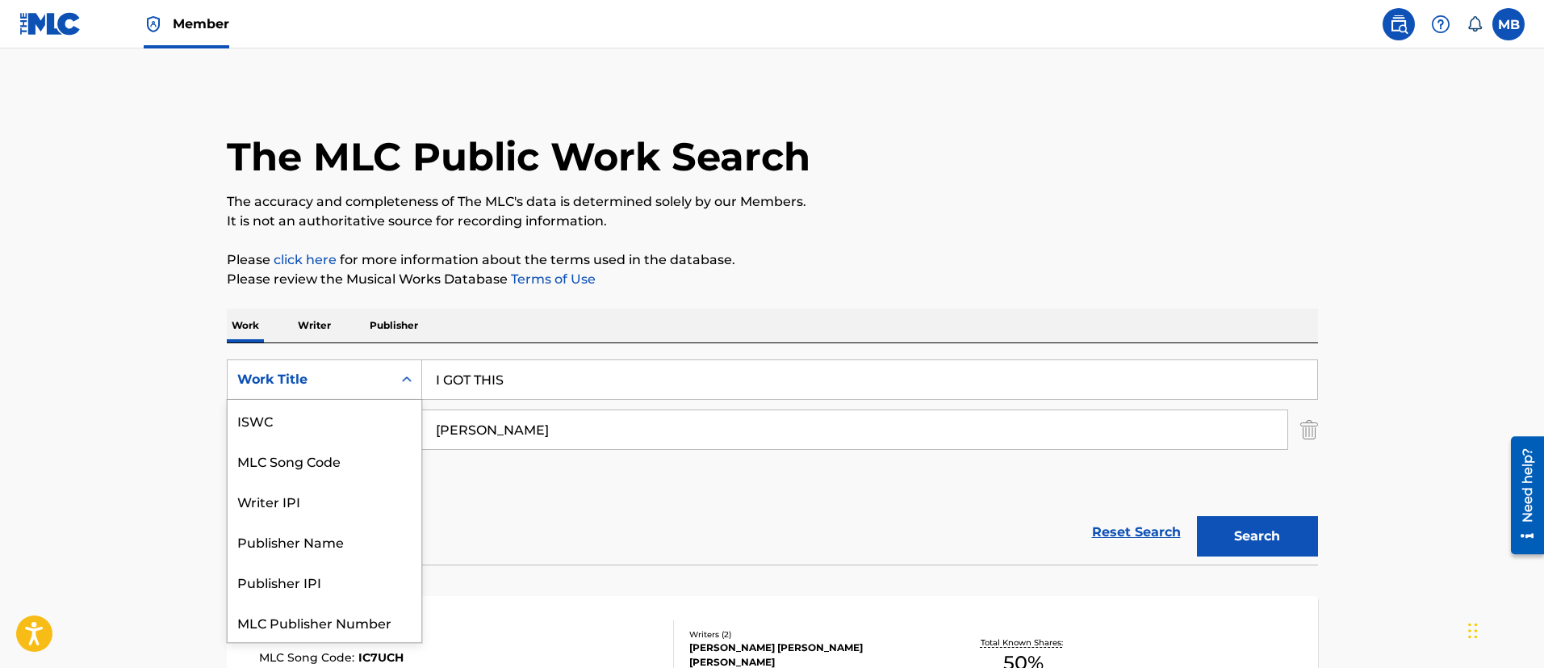
scroll to position [40, 0]
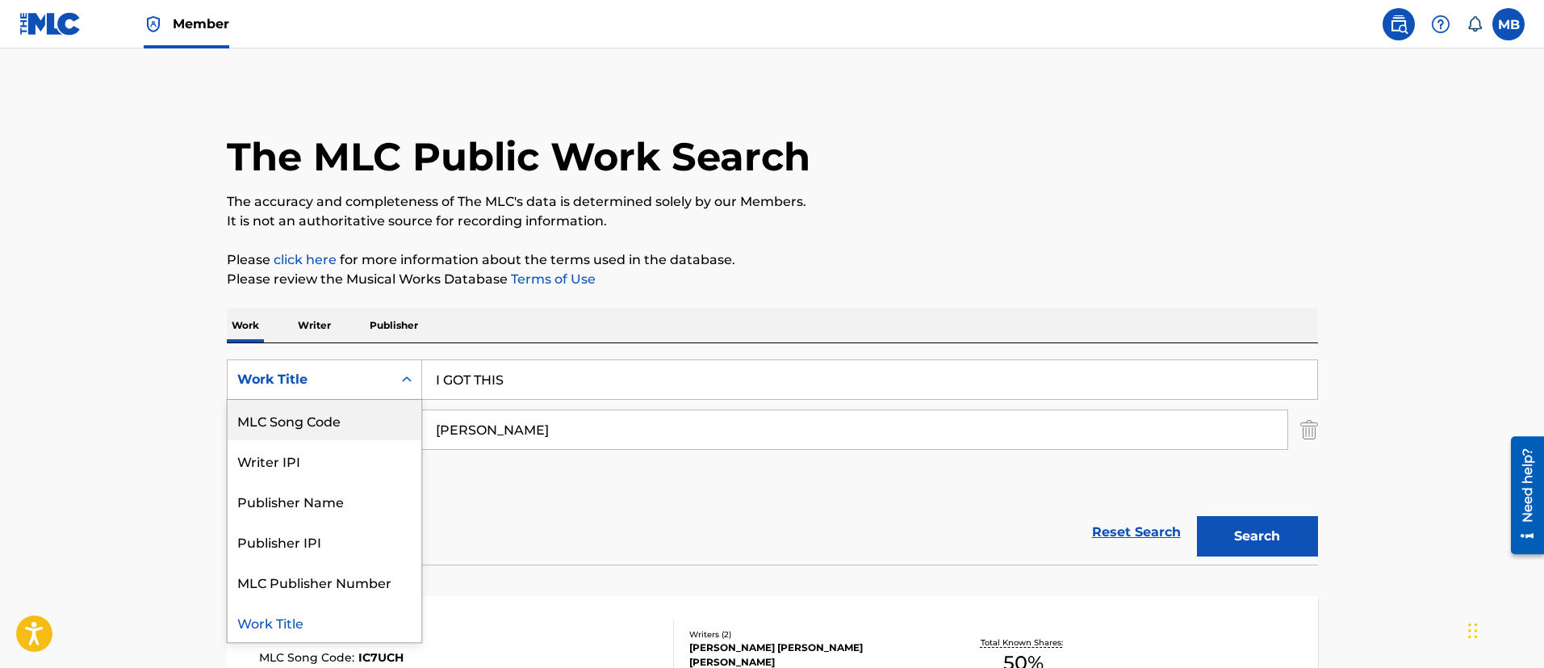
click at [327, 423] on div "MLC Song Code" at bounding box center [325, 420] width 194 height 40
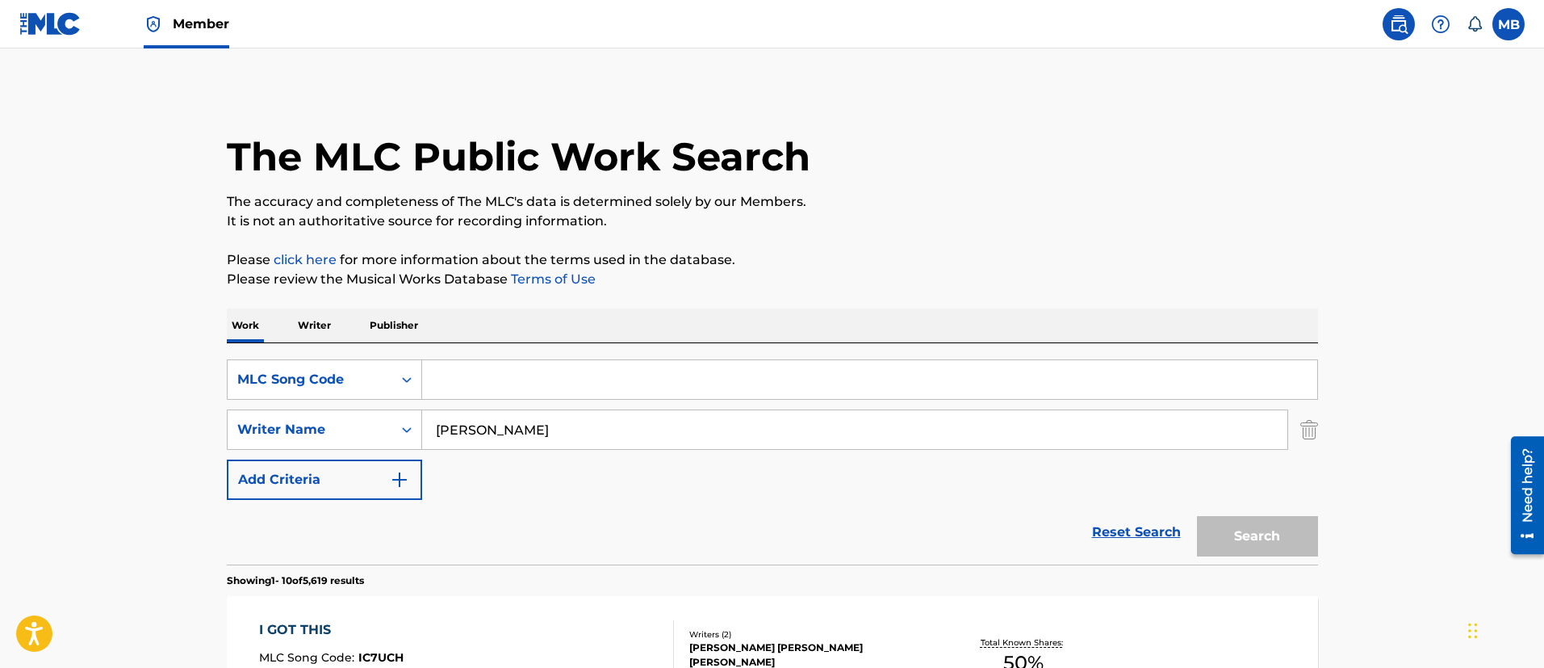
click at [507, 376] on input "Search Form" at bounding box center [869, 379] width 895 height 39
paste input "K2584R"
type input "K2584R"
click at [1197, 516] on button "Search" at bounding box center [1257, 536] width 121 height 40
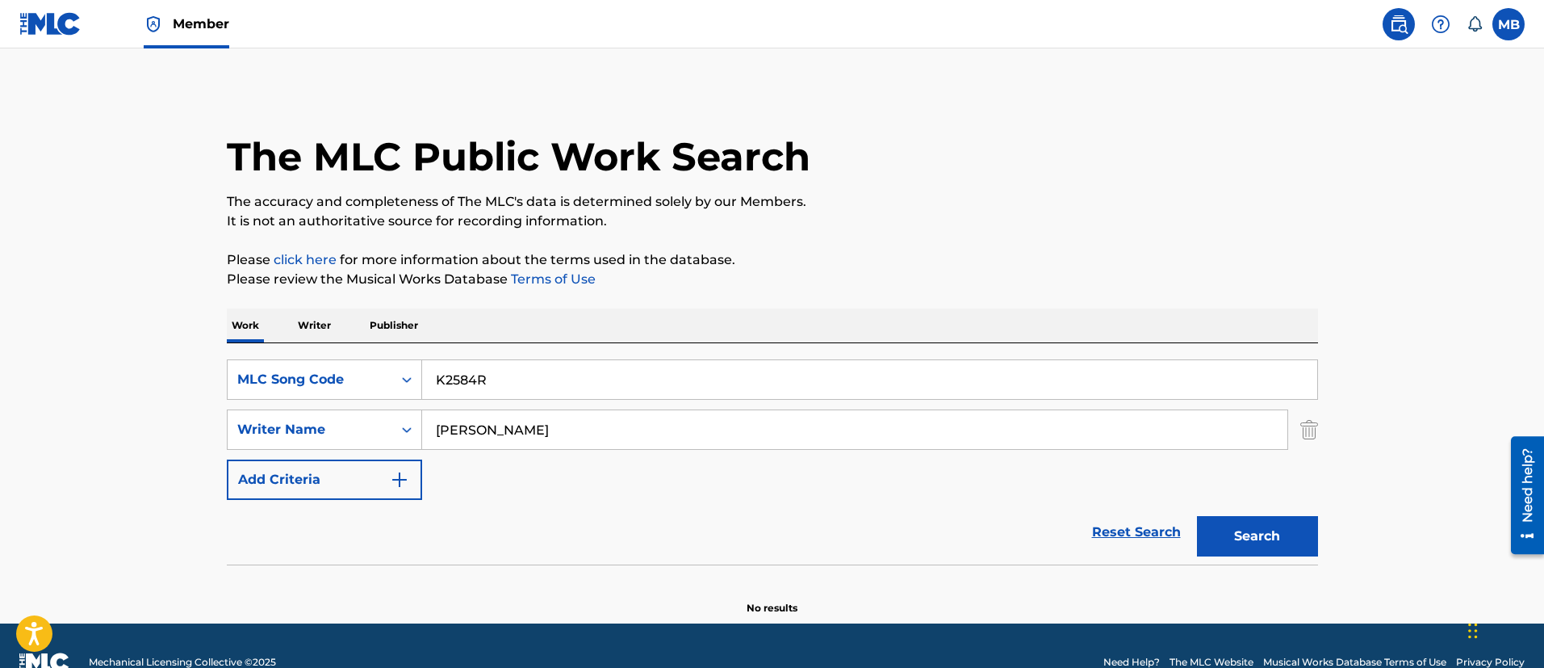
drag, startPoint x: 517, startPoint y: 438, endPoint x: 230, endPoint y: 403, distance: 289.6
click at [253, 413] on div "SearchWithCriteriae1da109d-bf10-46f4-bc41-6b90aef54404 Writer Name [PERSON_NAME]" at bounding box center [772, 429] width 1091 height 40
click at [1197, 516] on button "Search" at bounding box center [1257, 536] width 121 height 40
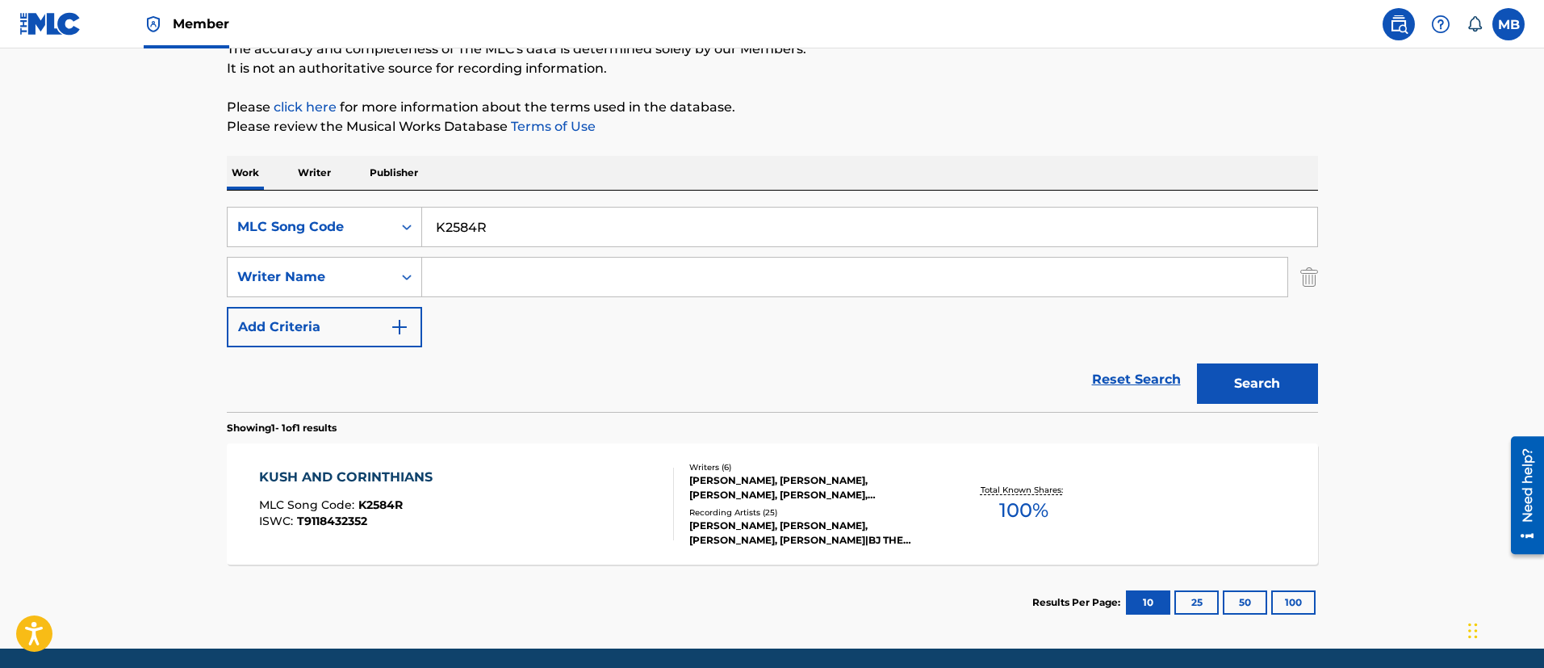
scroll to position [211, 0]
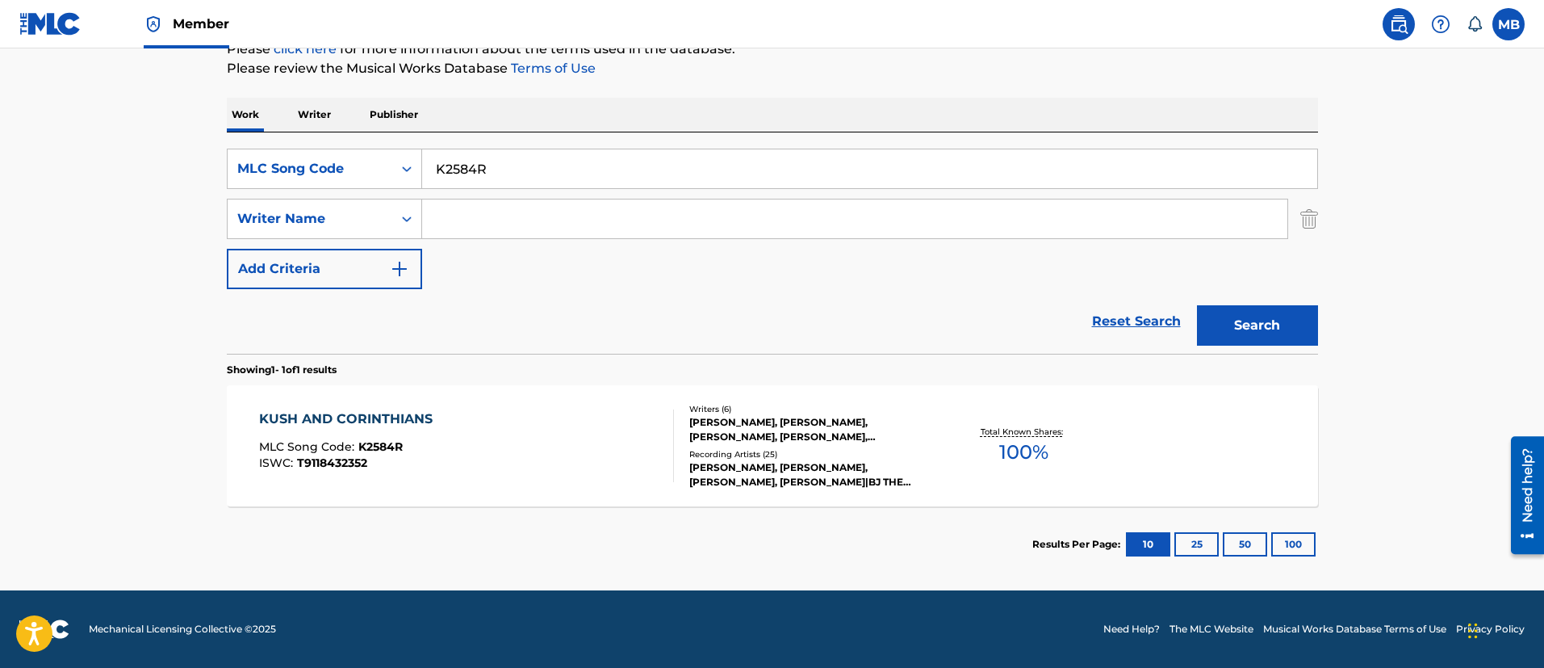
click at [520, 422] on div "KUSH AND CORINTHIANS MLC Song Code : K2584R ISWC : T9118432352" at bounding box center [466, 445] width 415 height 73
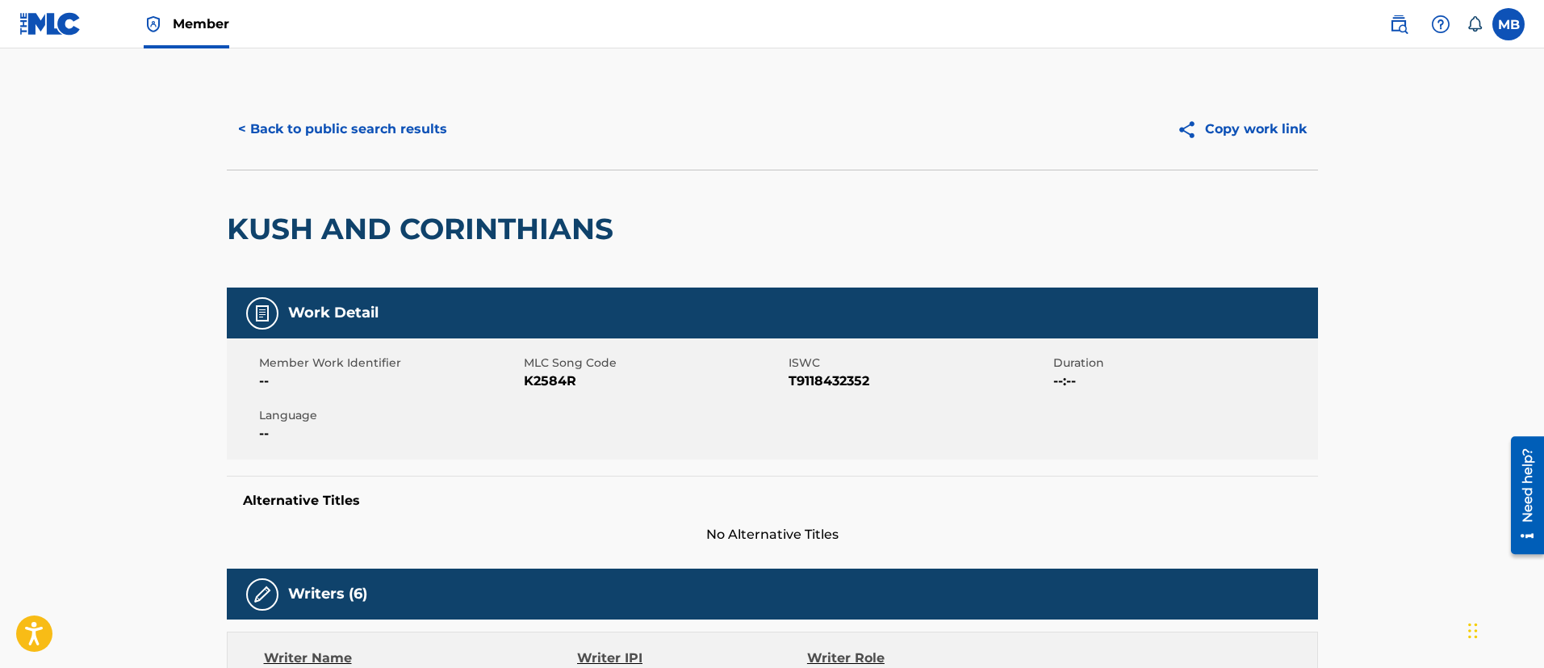
click at [522, 373] on div "Member Work Identifier --" at bounding box center [391, 372] width 265 height 36
click at [527, 379] on span "K2584R" at bounding box center [654, 380] width 261 height 19
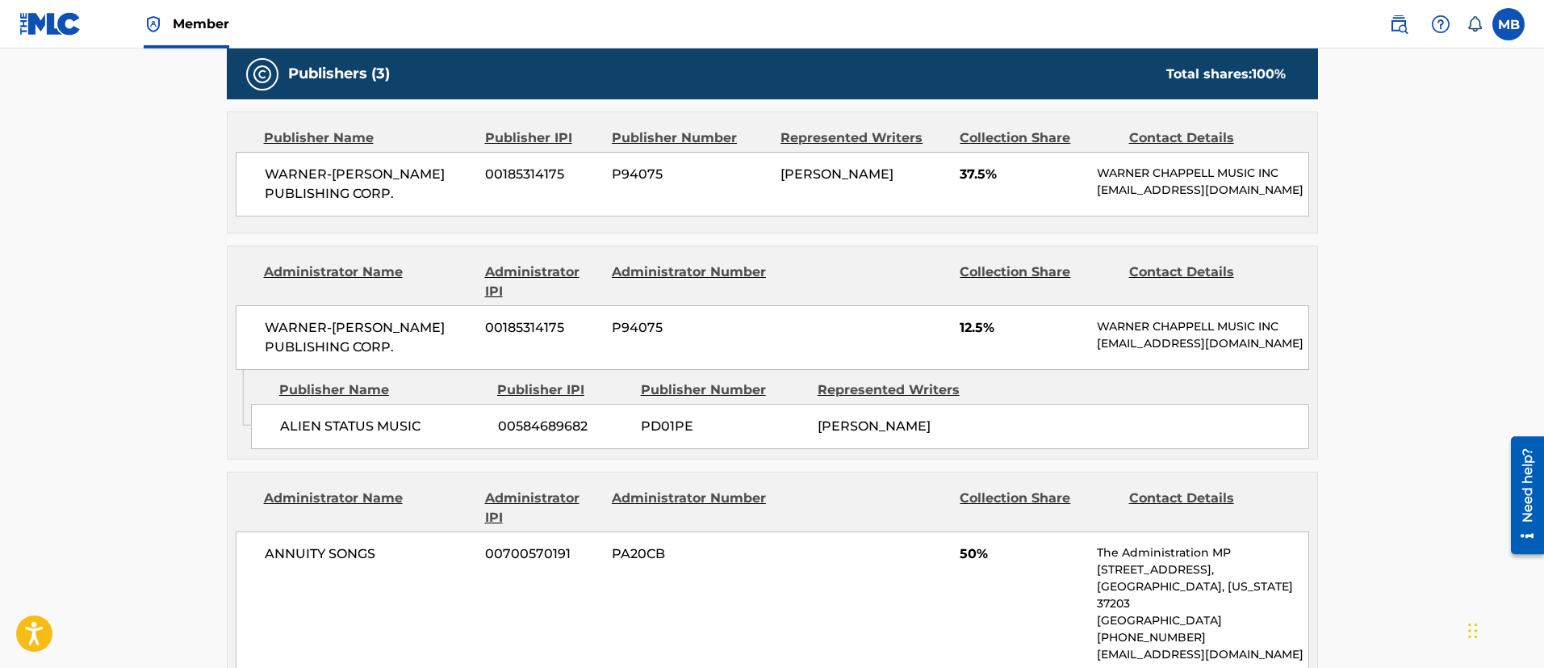
scroll to position [848, 0]
